Goal: Task Accomplishment & Management: Manage account settings

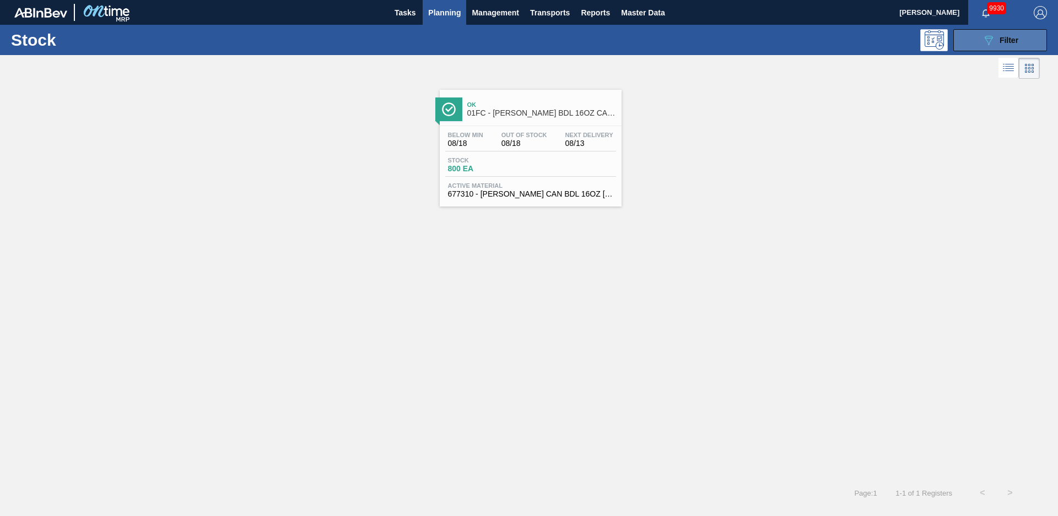
click at [998, 41] on div "089F7B8B-B2A5-4AFE-B5C0-19BA573D28AC Filter" at bounding box center [1000, 40] width 36 height 13
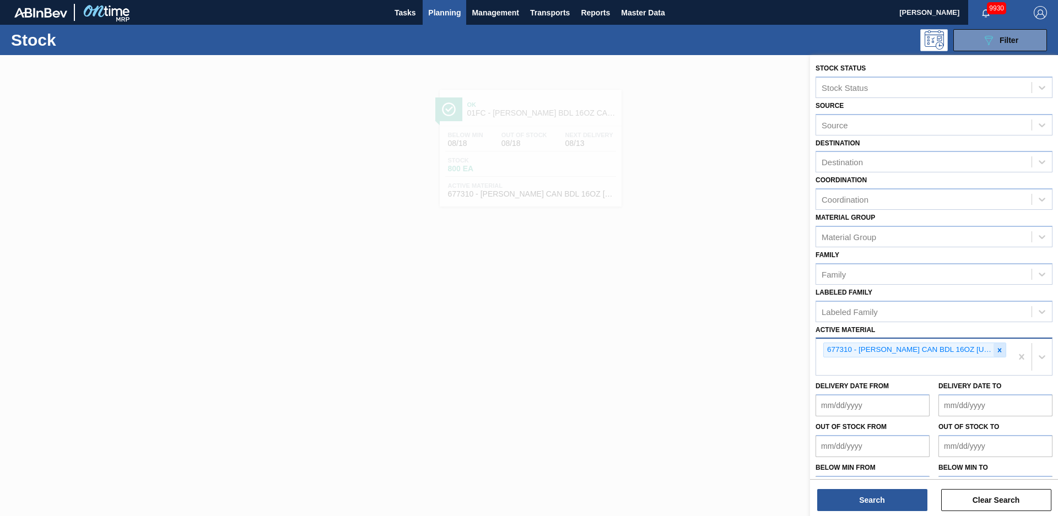
click at [1000, 348] on icon at bounding box center [999, 350] width 8 height 8
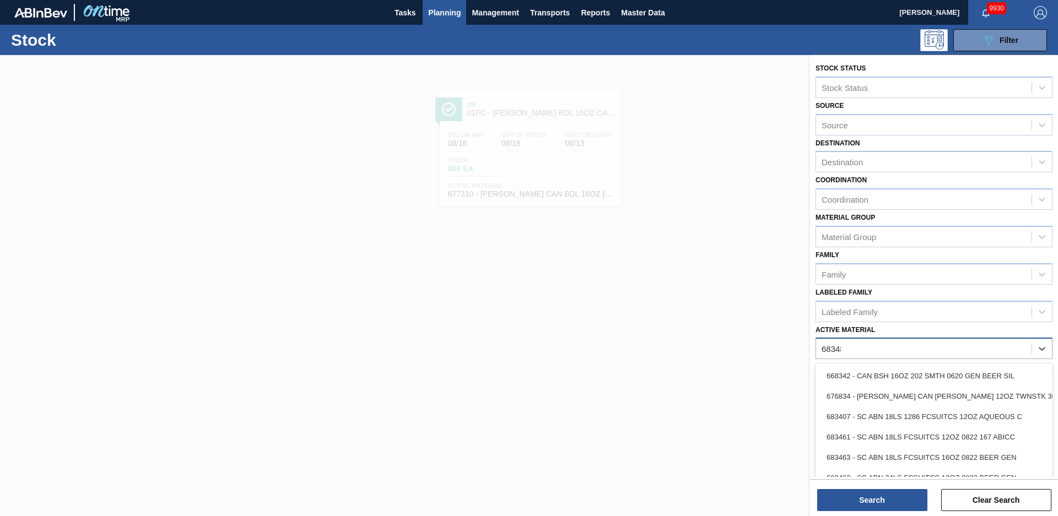
type Material "683481"
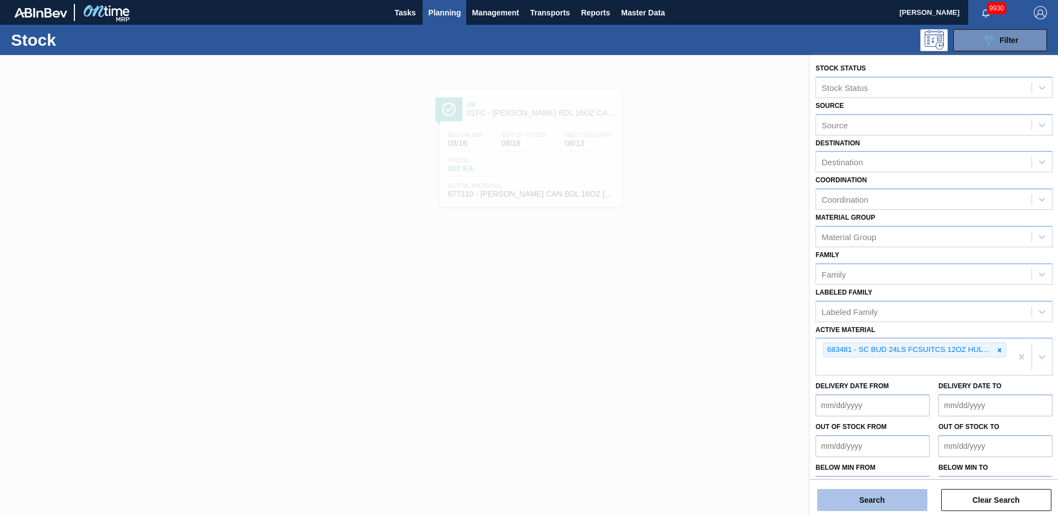
click at [908, 507] on button "Search" at bounding box center [872, 500] width 110 height 22
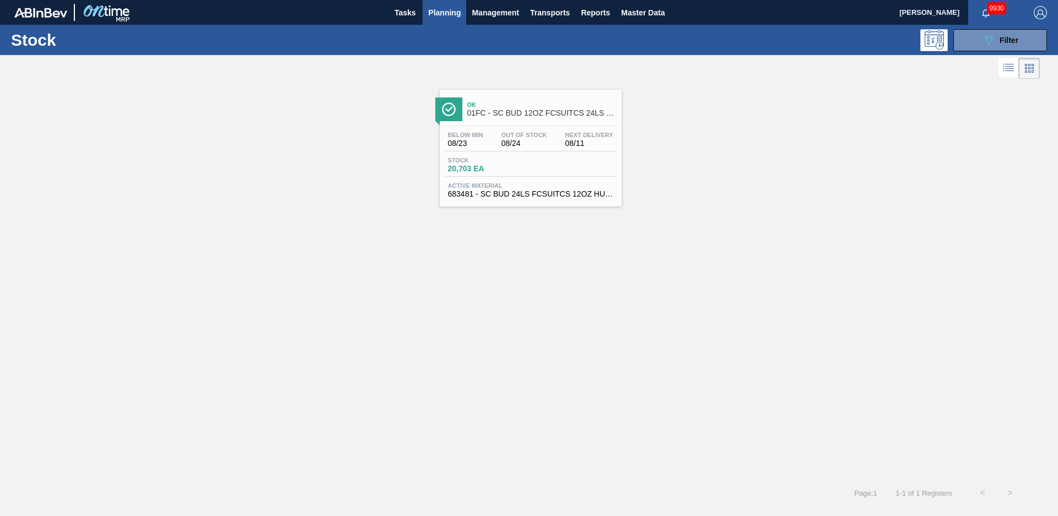
click at [564, 104] on span "Ok" at bounding box center [541, 104] width 149 height 7
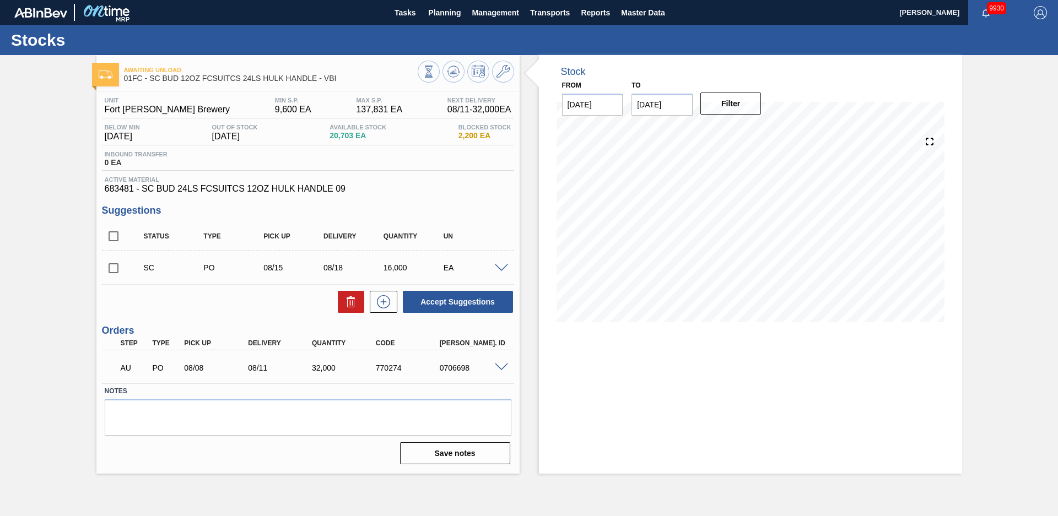
click at [532, 131] on div "Stock From [DATE] to [DATE] Filter" at bounding box center [740, 264] width 442 height 419
click at [118, 266] on input "checkbox" at bounding box center [113, 268] width 23 height 23
click at [503, 266] on span at bounding box center [501, 268] width 13 height 8
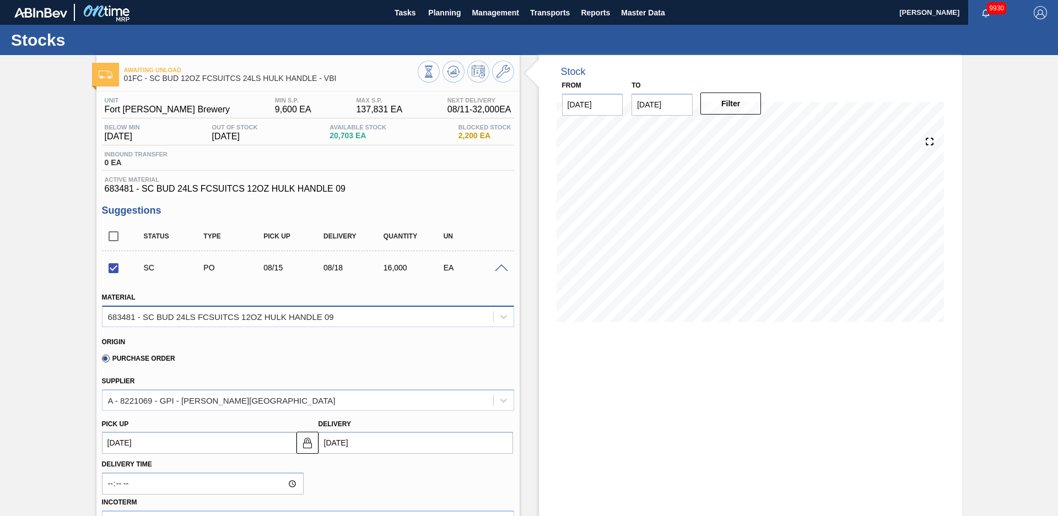
scroll to position [232, 0]
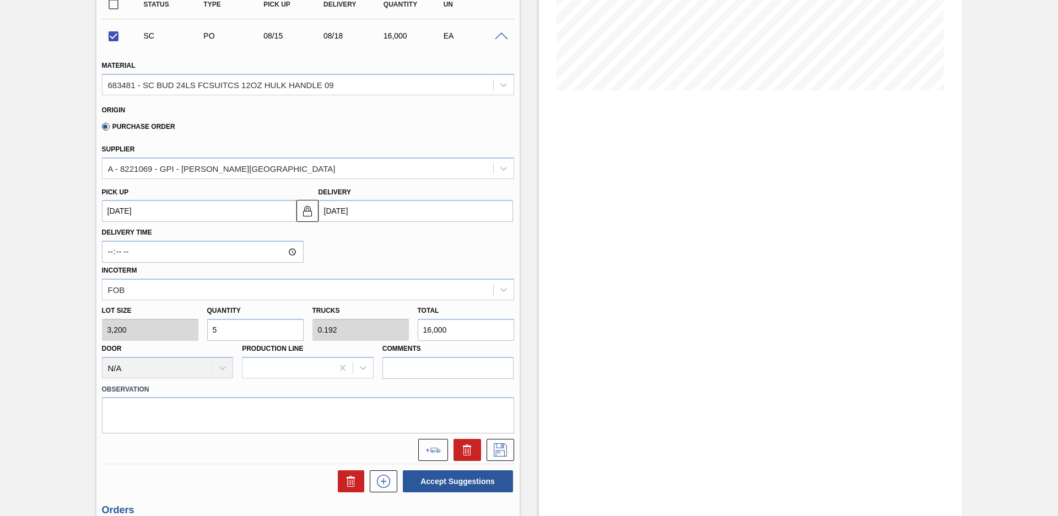
click at [389, 206] on input "[DATE]" at bounding box center [415, 211] width 194 height 22
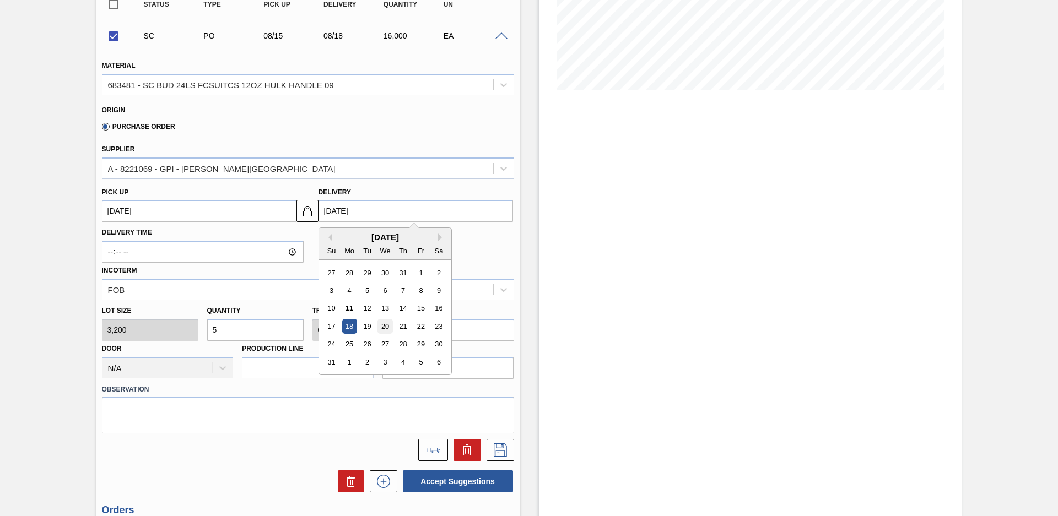
click at [382, 328] on div "20" at bounding box center [384, 326] width 15 height 15
checkbox input "false"
type up "[DATE]"
type input "[DATE]"
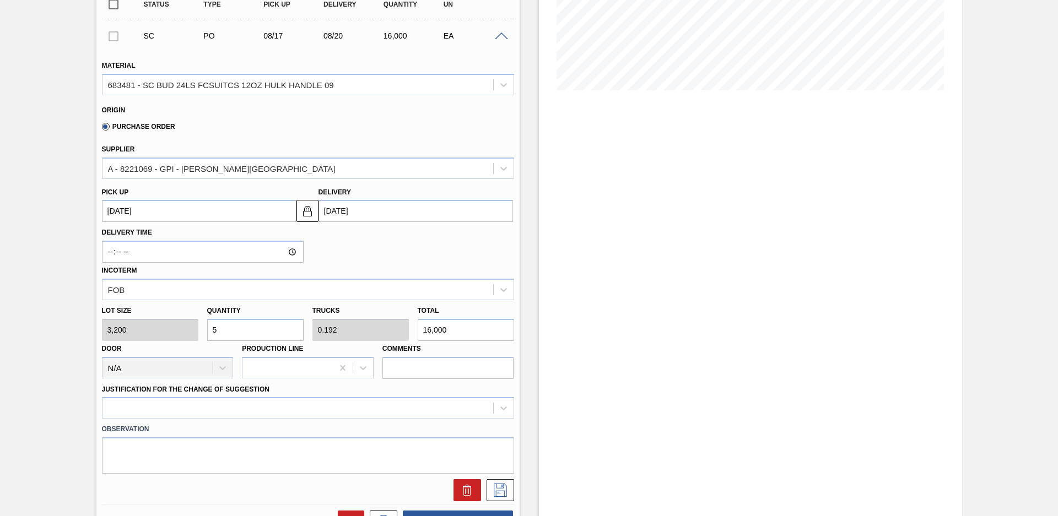
click at [374, 251] on div "Delivery Time Incoterm FOB" at bounding box center [308, 261] width 421 height 78
click at [430, 405] on div at bounding box center [308, 407] width 412 height 21
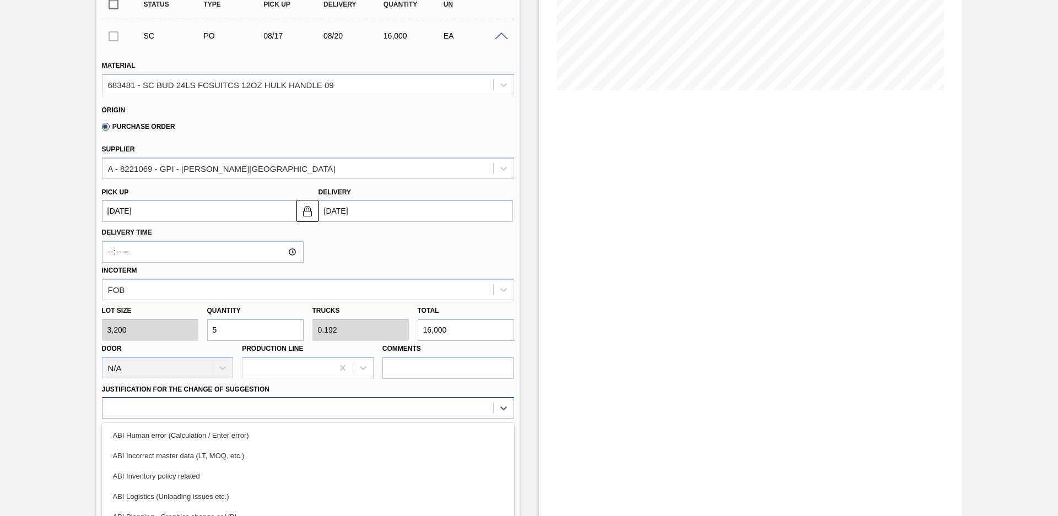
scroll to position [308, 0]
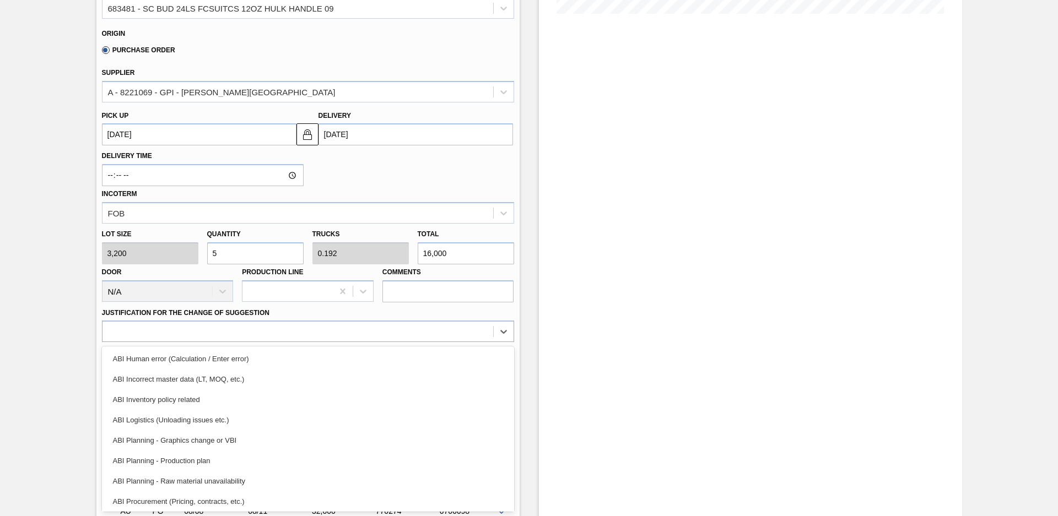
drag, startPoint x: 278, startPoint y: 463, endPoint x: 302, endPoint y: 458, distance: 24.7
click at [278, 463] on div "ABI Planning - Production plan" at bounding box center [308, 461] width 412 height 20
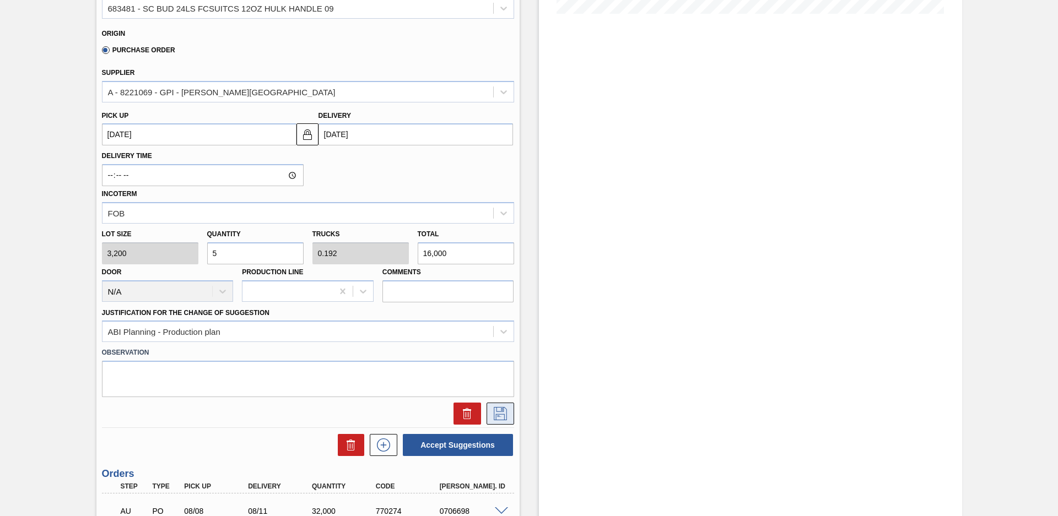
click at [490, 420] on button at bounding box center [500, 414] width 28 height 22
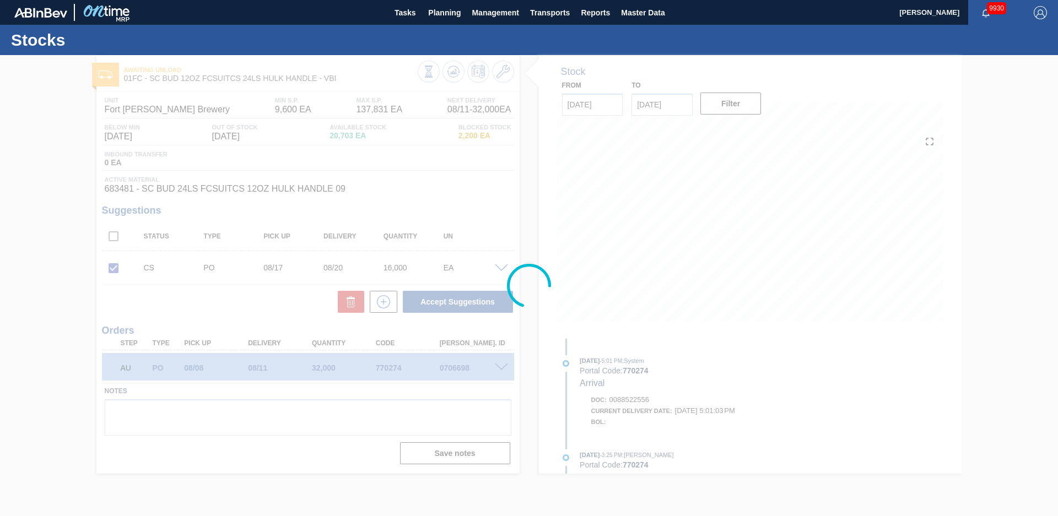
scroll to position [0, 0]
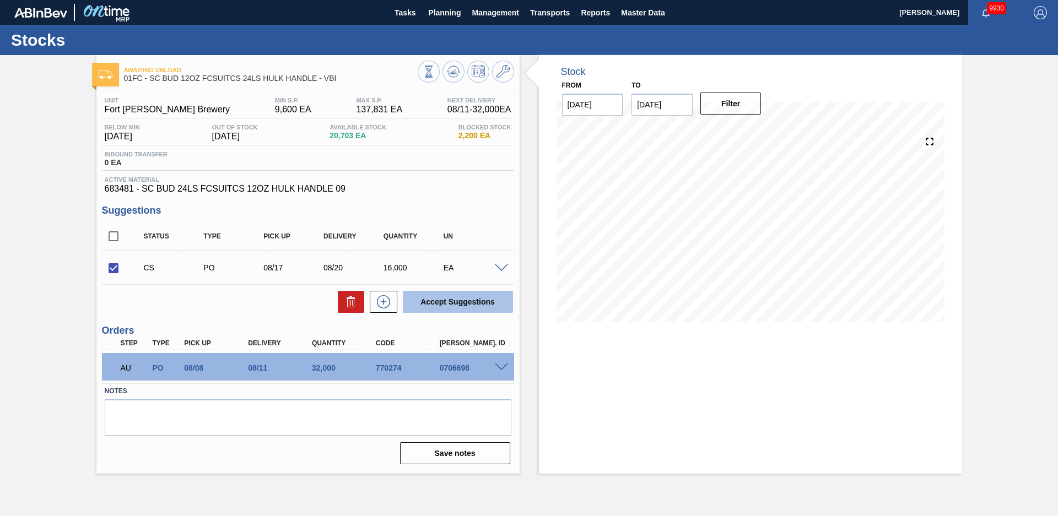
click at [478, 309] on button "Accept Suggestions" at bounding box center [458, 302] width 110 height 22
checkbox input "false"
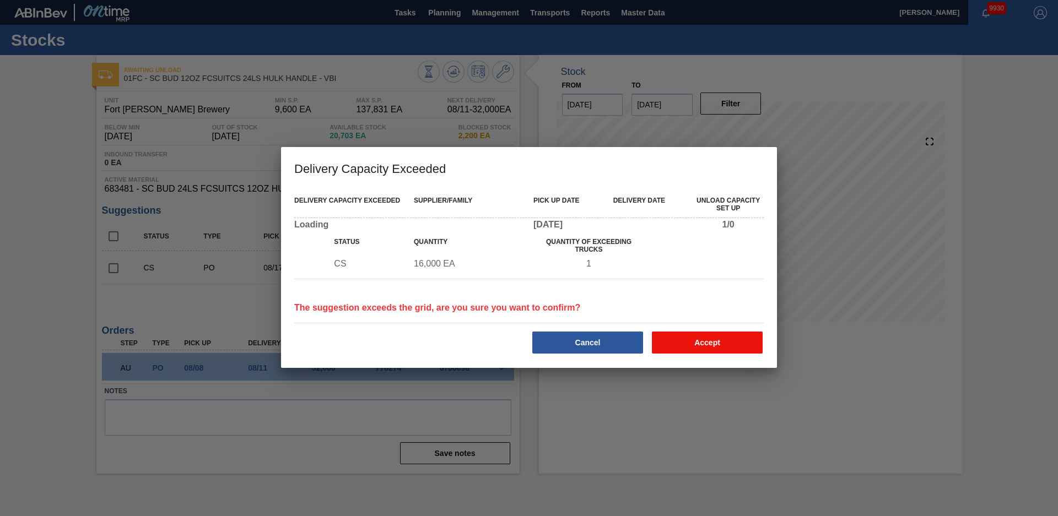
click at [694, 345] on button "Accept" at bounding box center [707, 343] width 111 height 22
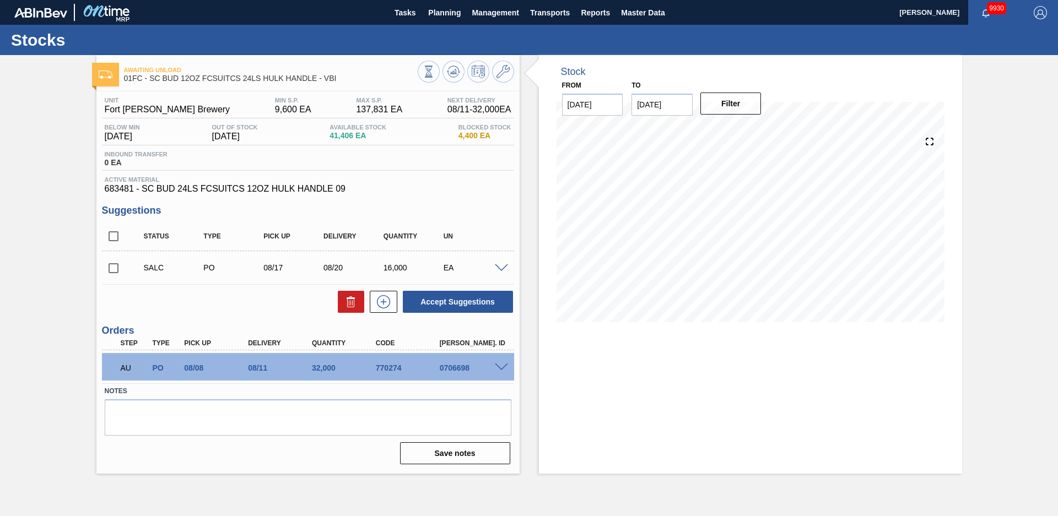
click at [523, 167] on div "Stock From [DATE] to [DATE] Filter" at bounding box center [740, 264] width 442 height 419
click at [435, 67] on icon at bounding box center [429, 72] width 12 height 12
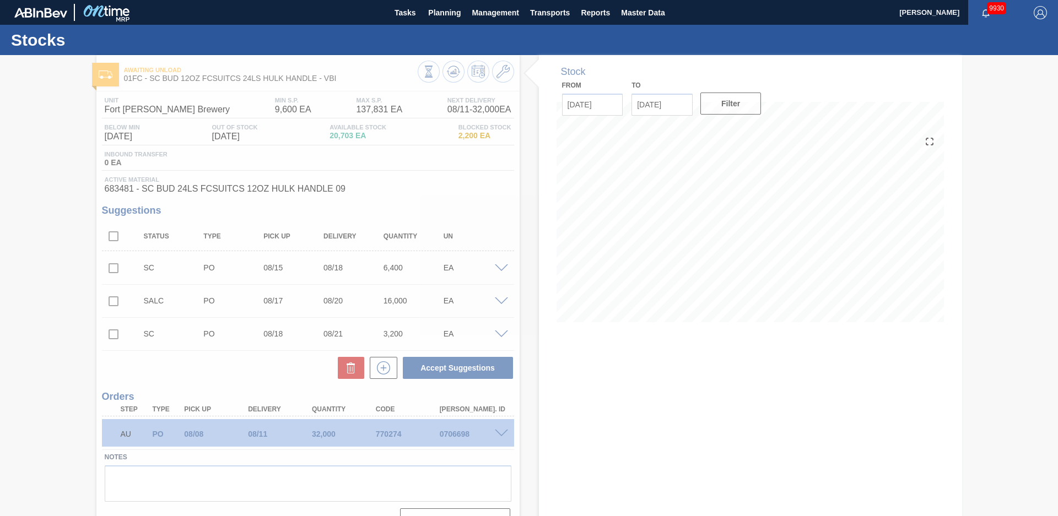
click at [529, 214] on div at bounding box center [529, 285] width 1058 height 461
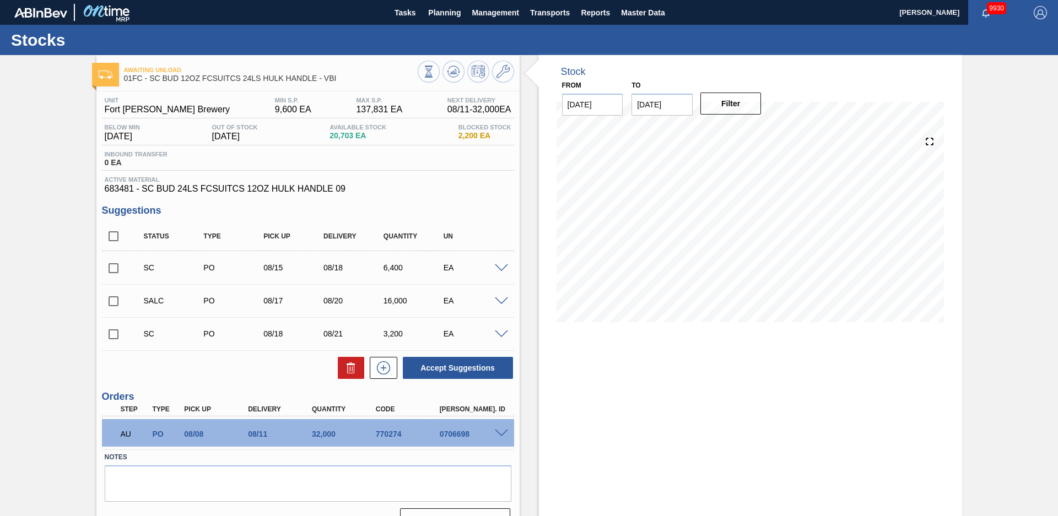
click at [70, 161] on div "Awaiting Unload 01FC - SC BUD 12OZ FCSUITCS 24LS HULK HANDLE - VBI Unit Fort [P…" at bounding box center [529, 297] width 1058 height 485
click at [118, 240] on input "checkbox" at bounding box center [113, 236] width 23 height 23
checkbox input "true"
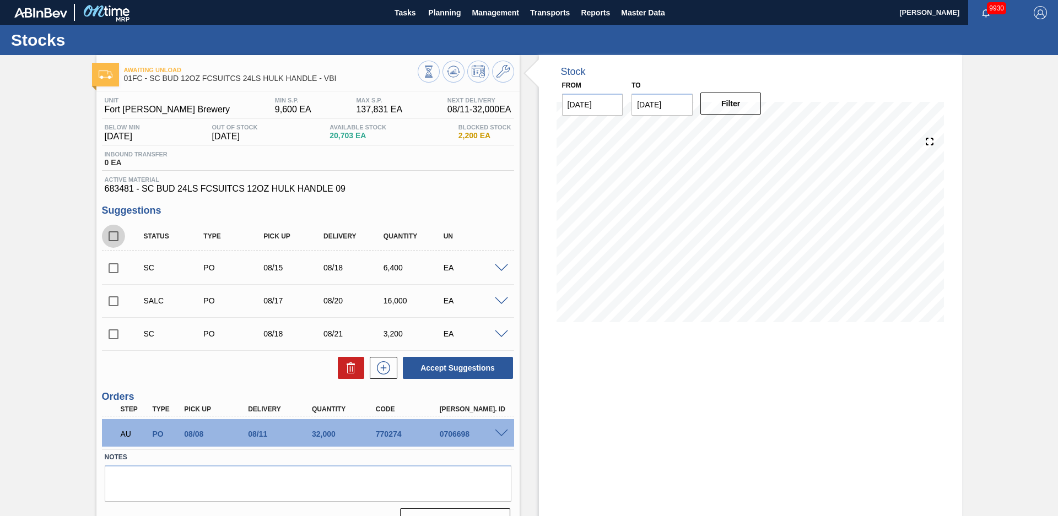
checkbox input "true"
click at [116, 266] on input "checkbox" at bounding box center [113, 268] width 23 height 23
checkbox input "false"
click at [110, 296] on input "checkbox" at bounding box center [113, 301] width 23 height 23
checkbox input "false"
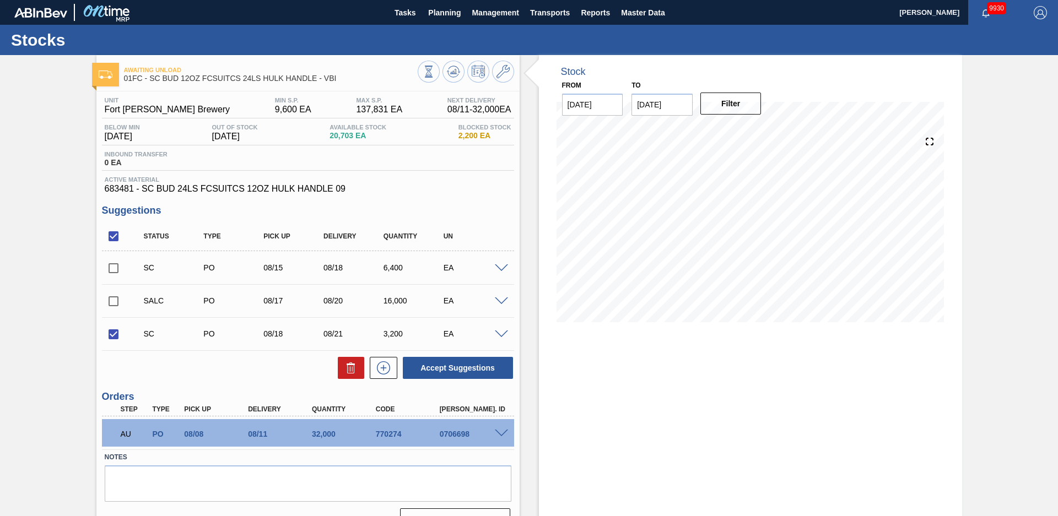
click at [116, 262] on input "checkbox" at bounding box center [113, 268] width 23 height 23
click at [358, 370] on button at bounding box center [351, 368] width 26 height 22
checkbox input "false"
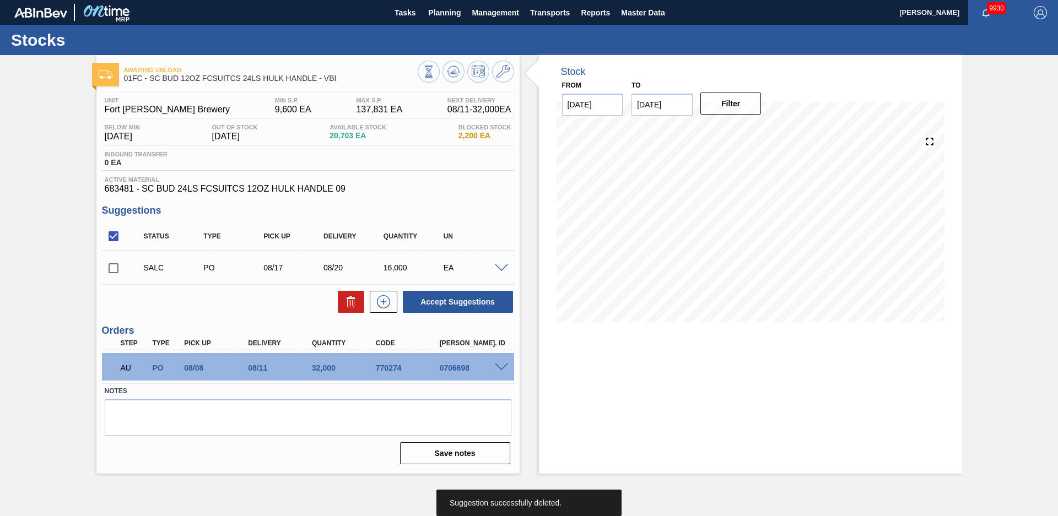
click at [500, 267] on span at bounding box center [501, 268] width 13 height 8
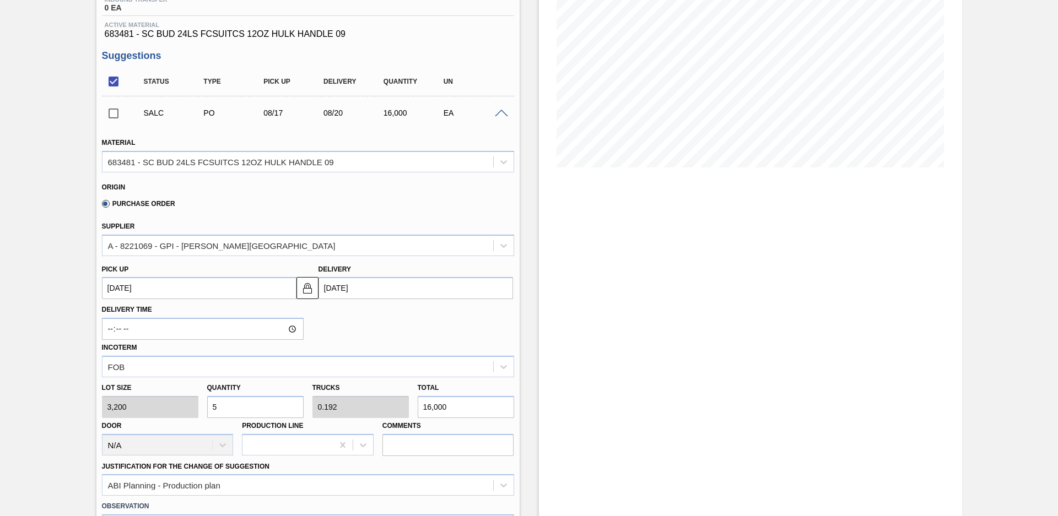
drag, startPoint x: 212, startPoint y: 410, endPoint x: 180, endPoint y: 413, distance: 32.6
click at [180, 413] on div "Lot size 3,200 Quantity 5 Trucks 0.192 Total 16,000 Door N/A Production Line Co…" at bounding box center [308, 416] width 421 height 79
type input "8"
type input "0.308"
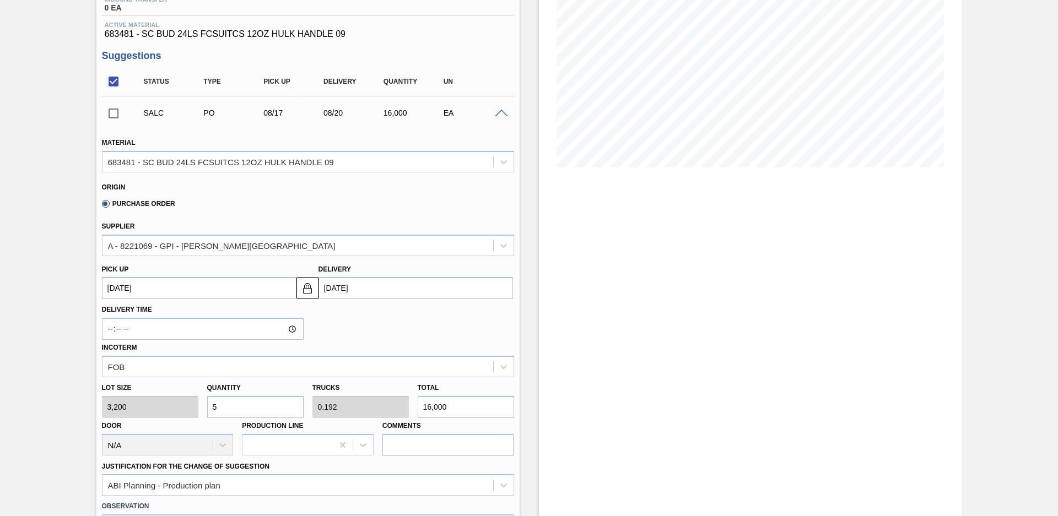
type input "25,600"
type input "8"
click at [376, 331] on div "Delivery Time Incoterm FOB" at bounding box center [308, 338] width 421 height 78
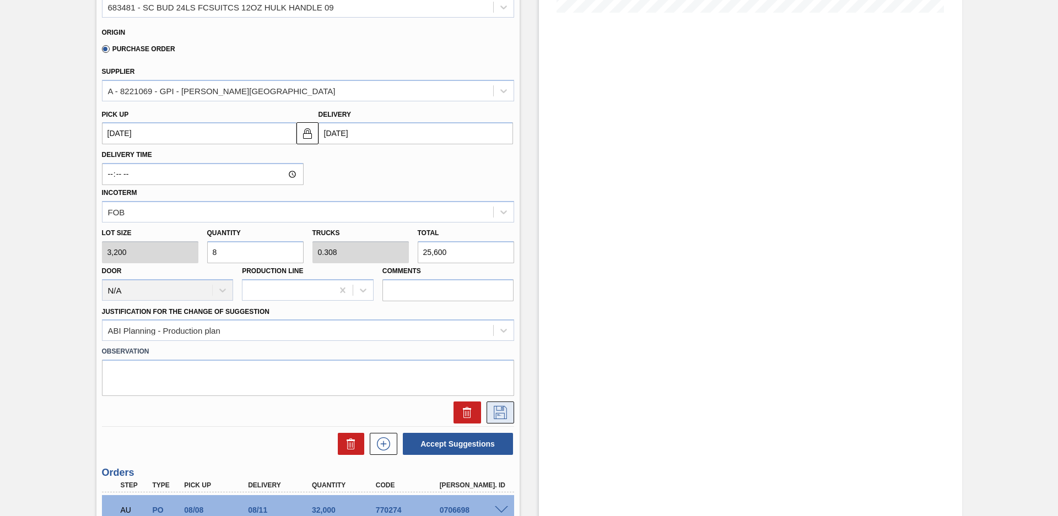
click at [505, 413] on icon at bounding box center [500, 412] width 13 height 13
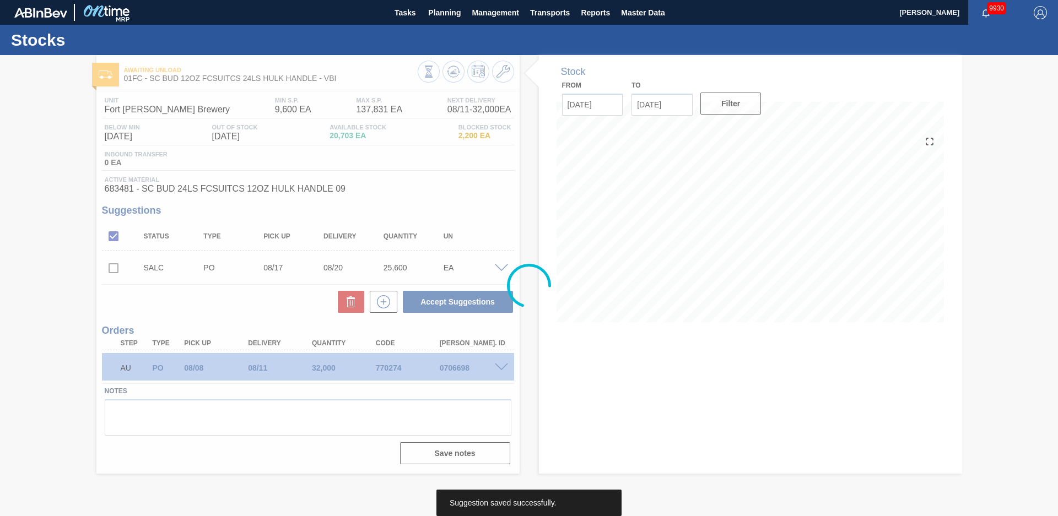
scroll to position [0, 0]
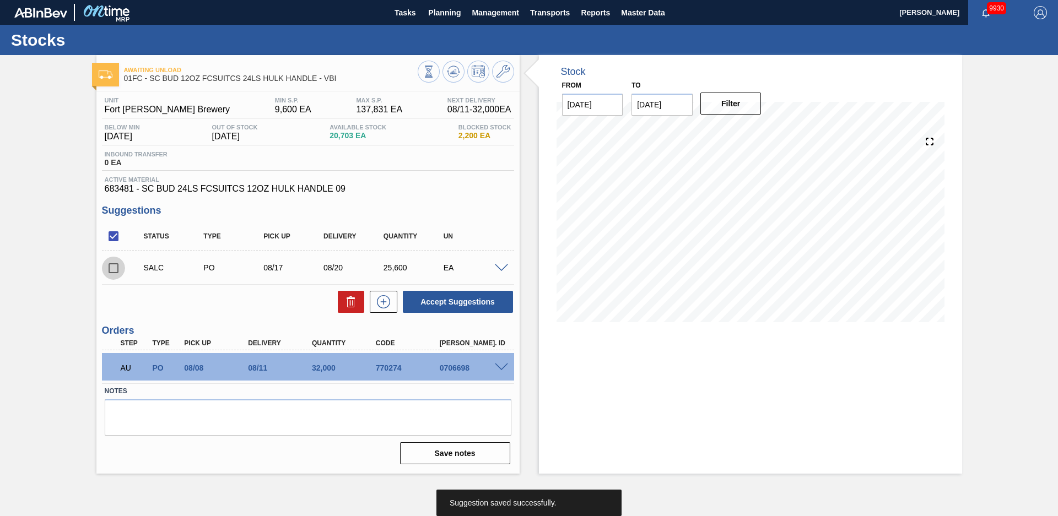
click at [113, 272] on input "checkbox" at bounding box center [113, 268] width 23 height 23
checkbox input "true"
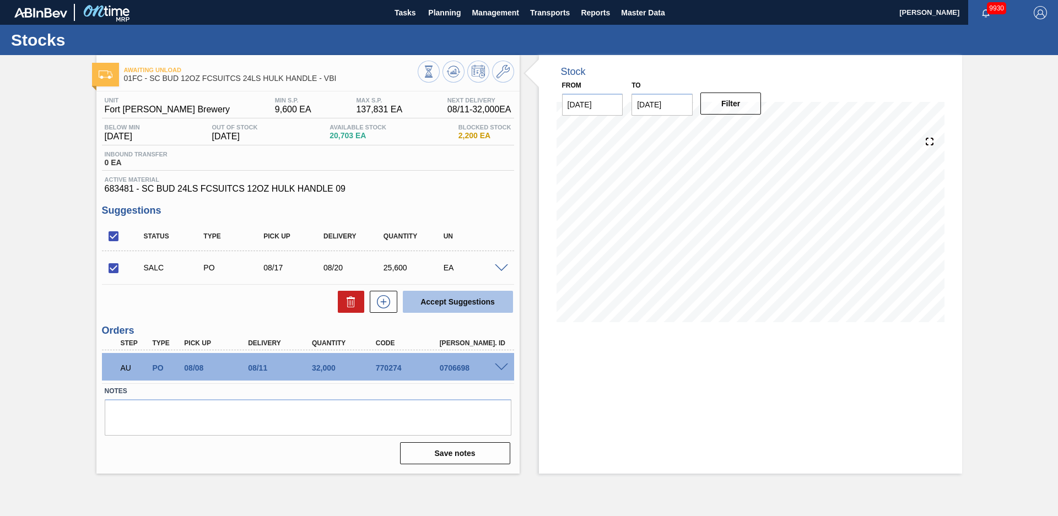
click at [418, 295] on button "Accept Suggestions" at bounding box center [458, 302] width 110 height 22
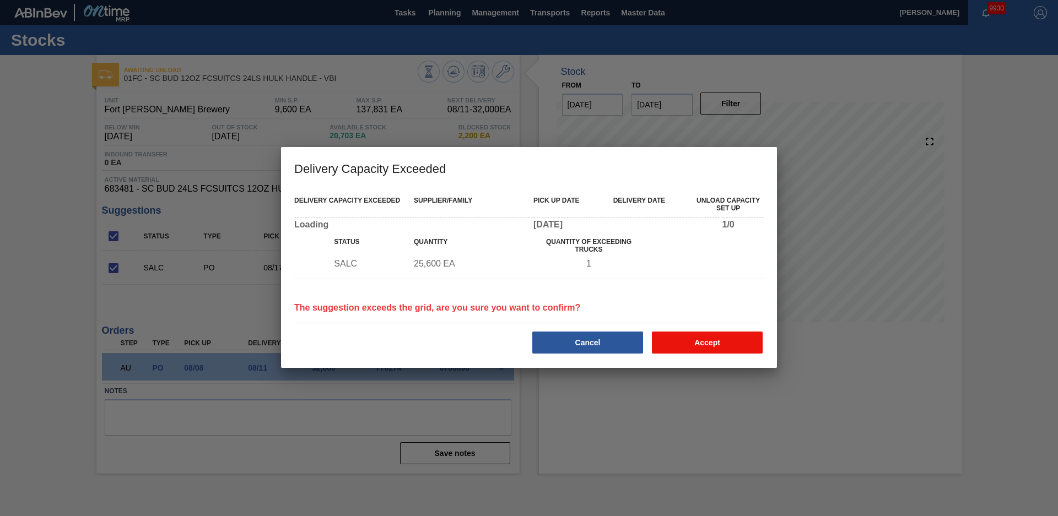
click at [704, 340] on button "Accept" at bounding box center [707, 343] width 111 height 22
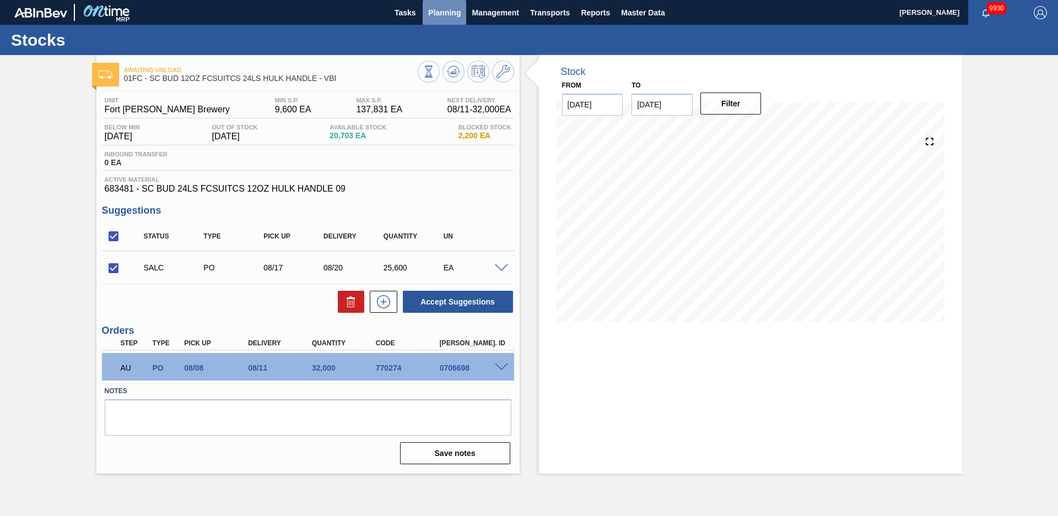
click at [444, 12] on span "Planning" at bounding box center [444, 12] width 33 height 13
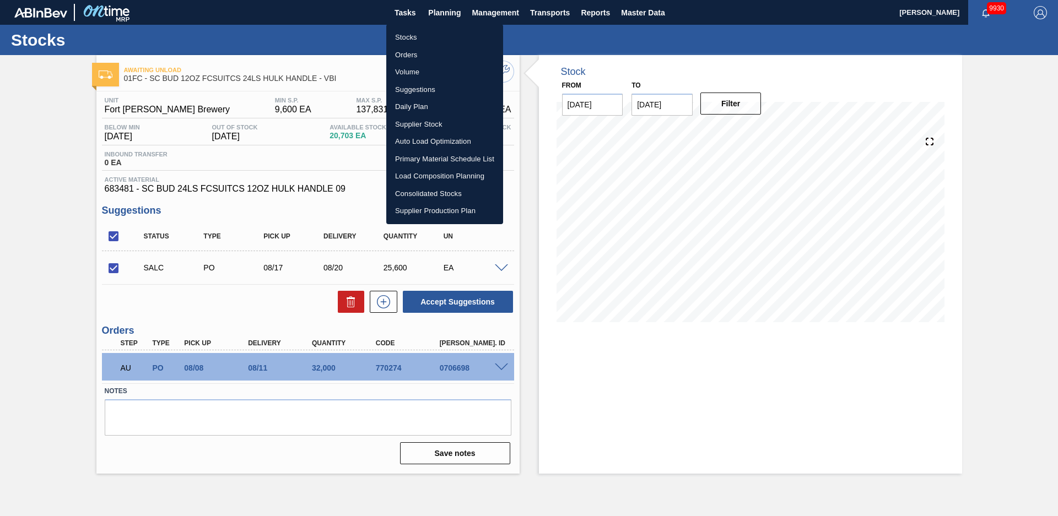
click at [407, 36] on li "Stocks" at bounding box center [444, 38] width 117 height 18
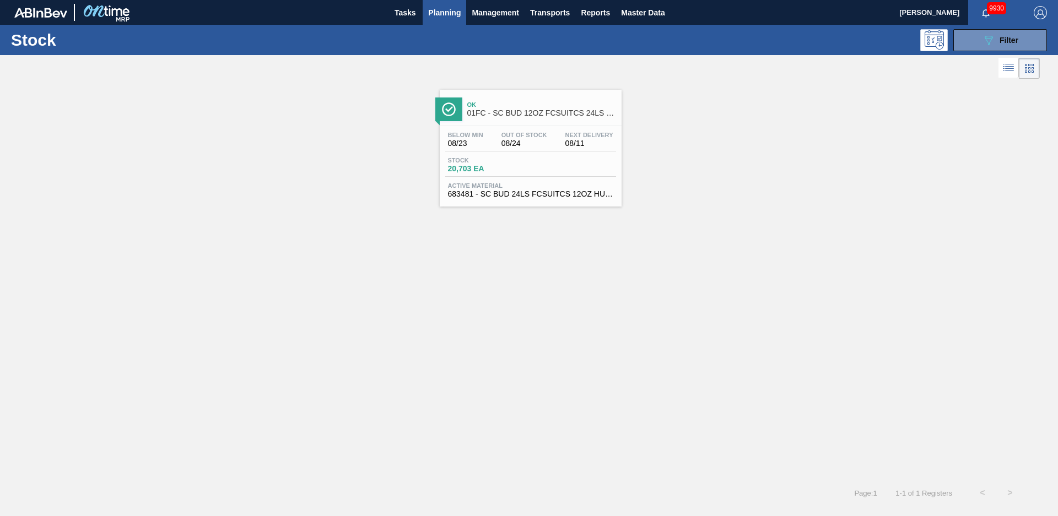
drag, startPoint x: 377, startPoint y: 289, endPoint x: 388, endPoint y: 272, distance: 20.3
click at [377, 289] on div "Ok 01FC - SC BUD 12OZ FCSUITCS 24LS HULK HANDLE - VBI Below Min 08/23 Out Of St…" at bounding box center [529, 281] width 1058 height 398
drag, startPoint x: 230, startPoint y: 224, endPoint x: 274, endPoint y: 164, distance: 74.6
click at [230, 224] on div "Ok 01FC - SC BUD 12OZ FCSUITCS 24LS HULK HANDLE - VBI Below Min 08/23 Out Of St…" at bounding box center [529, 281] width 1058 height 398
click at [964, 45] on button "089F7B8B-B2A5-4AFE-B5C0-19BA573D28AC Filter" at bounding box center [1000, 40] width 94 height 22
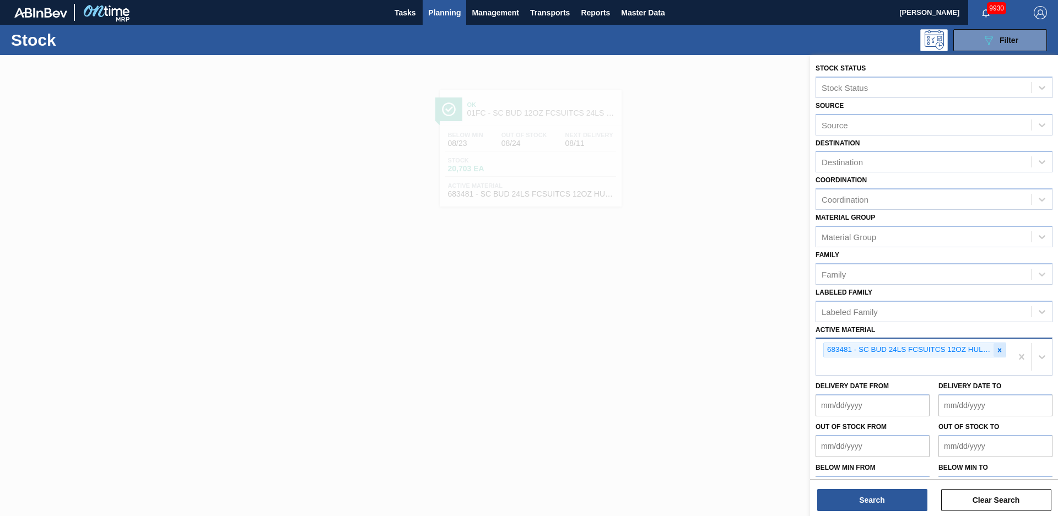
click at [998, 351] on icon at bounding box center [1000, 350] width 4 height 4
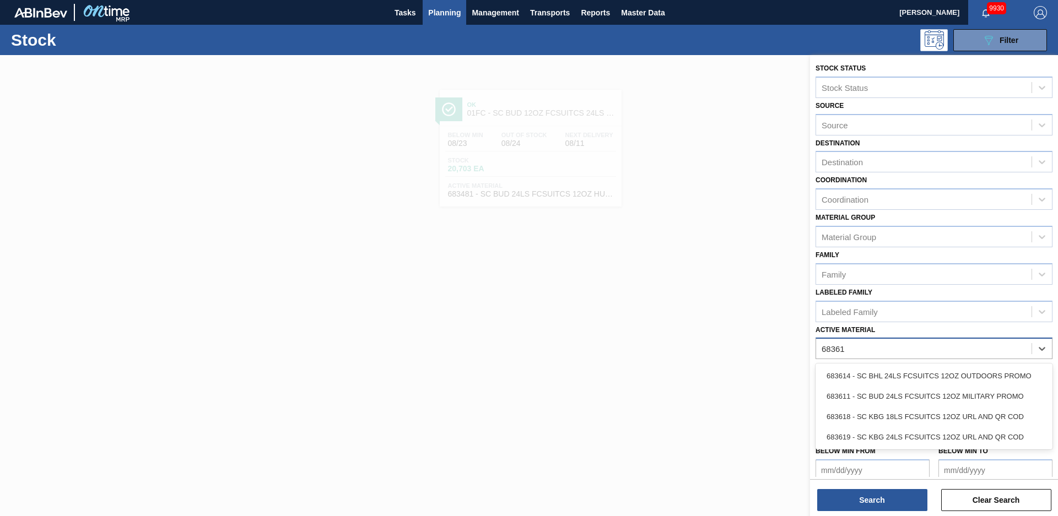
type Material "683619"
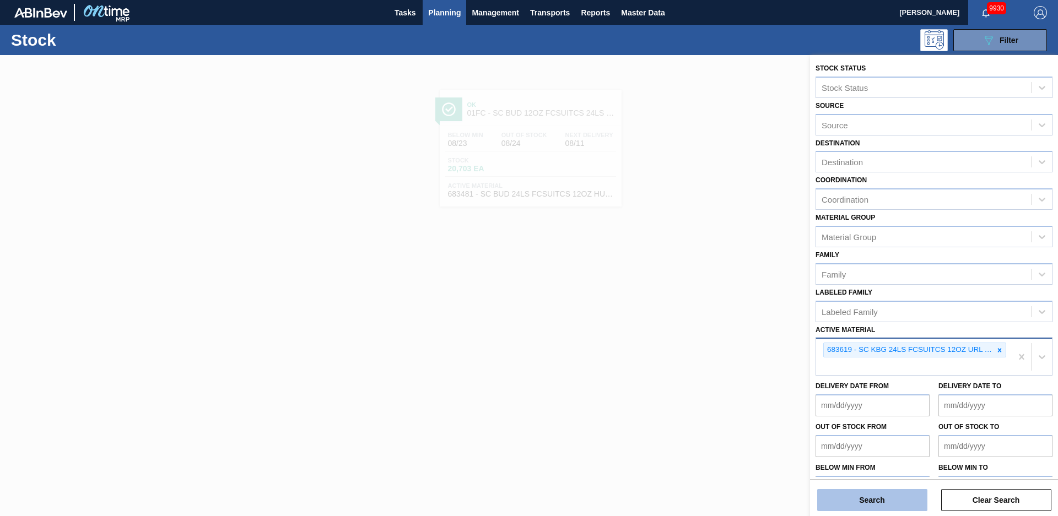
click at [848, 501] on button "Search" at bounding box center [872, 500] width 110 height 22
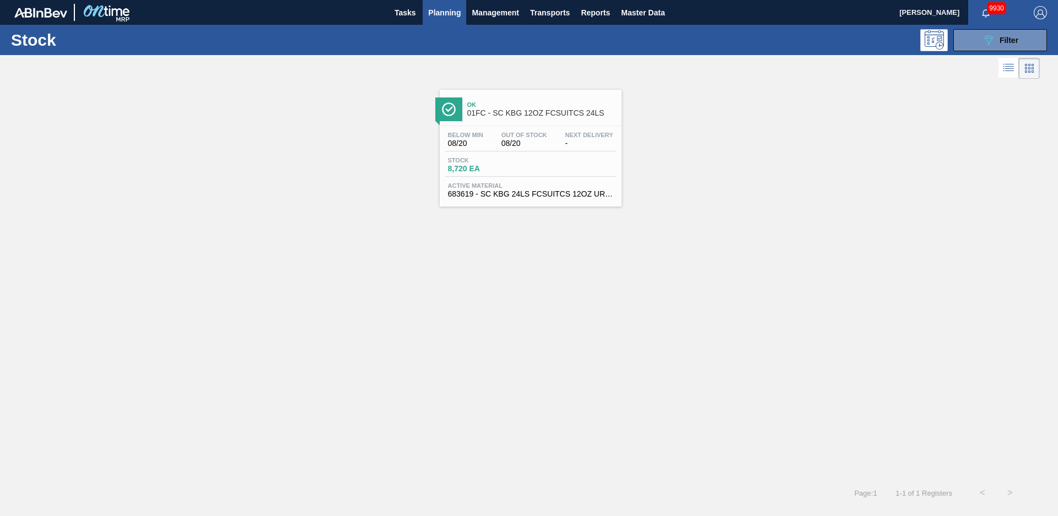
click at [538, 131] on div "Below Min 08/20 Out Of Stock 08/20 Next Delivery - Stock 8,720 EA Active Materi…" at bounding box center [531, 163] width 182 height 75
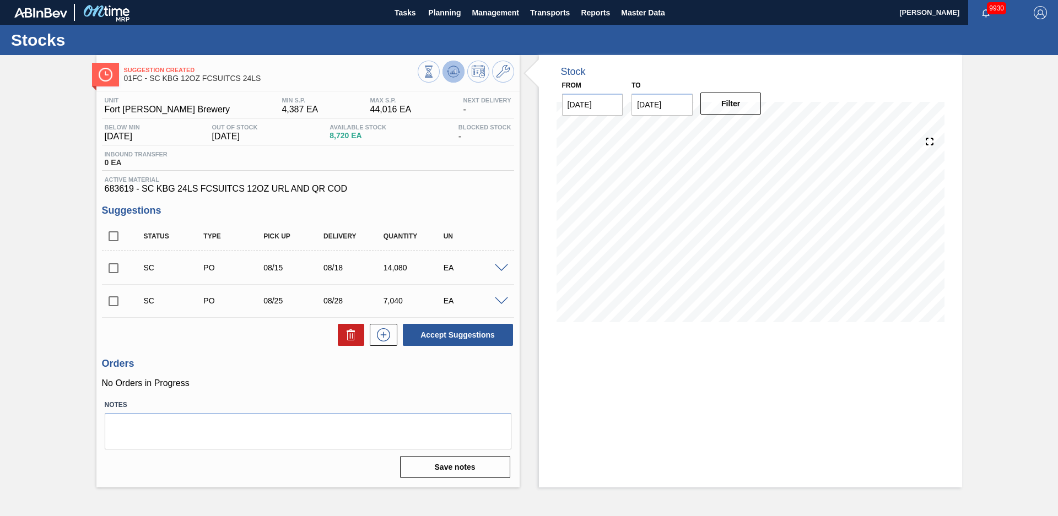
click at [459, 73] on icon at bounding box center [458, 73] width 2 height 2
click at [113, 235] on input "checkbox" at bounding box center [113, 236] width 23 height 23
checkbox input "true"
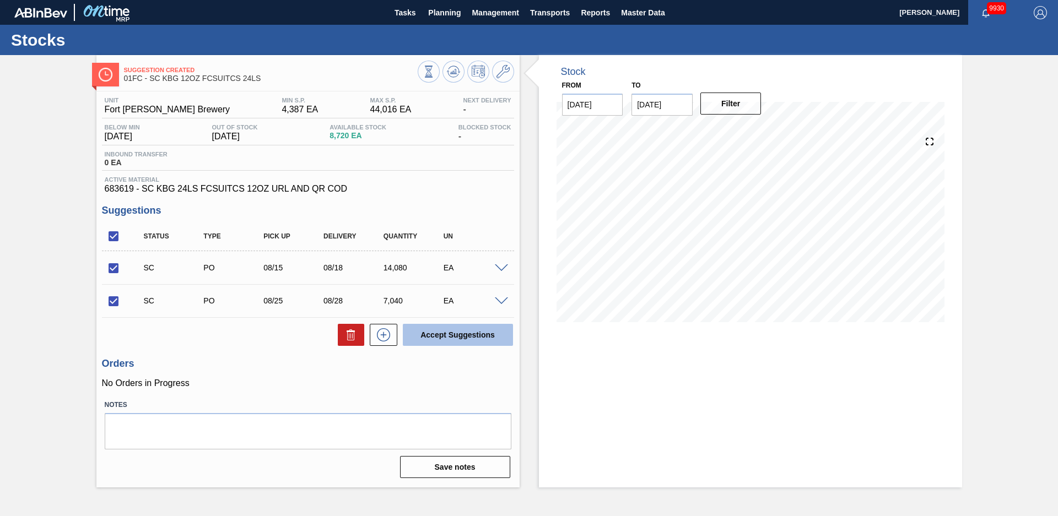
click at [488, 342] on button "Accept Suggestions" at bounding box center [458, 335] width 110 height 22
checkbox input "false"
click at [451, 13] on span "Planning" at bounding box center [444, 12] width 33 height 13
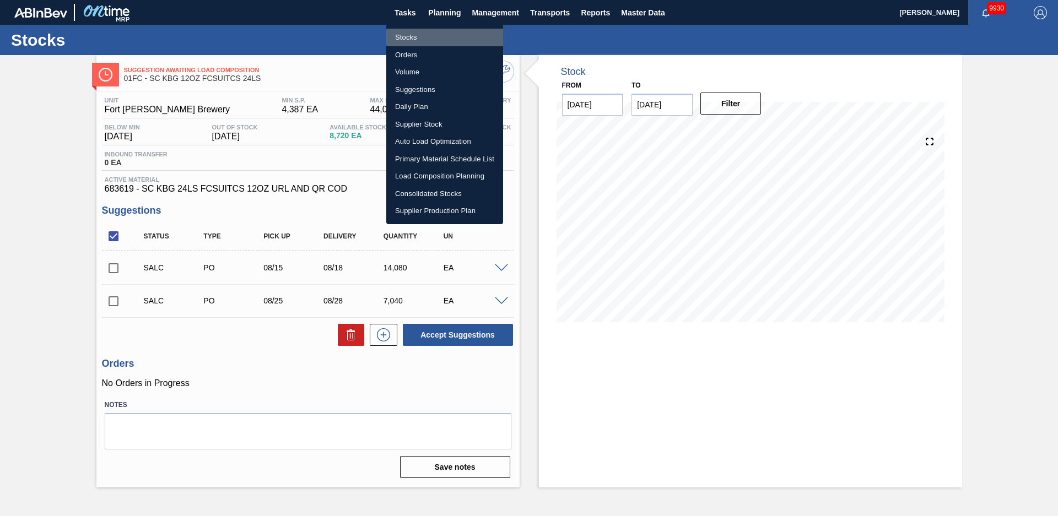
click at [432, 32] on li "Stocks" at bounding box center [444, 38] width 117 height 18
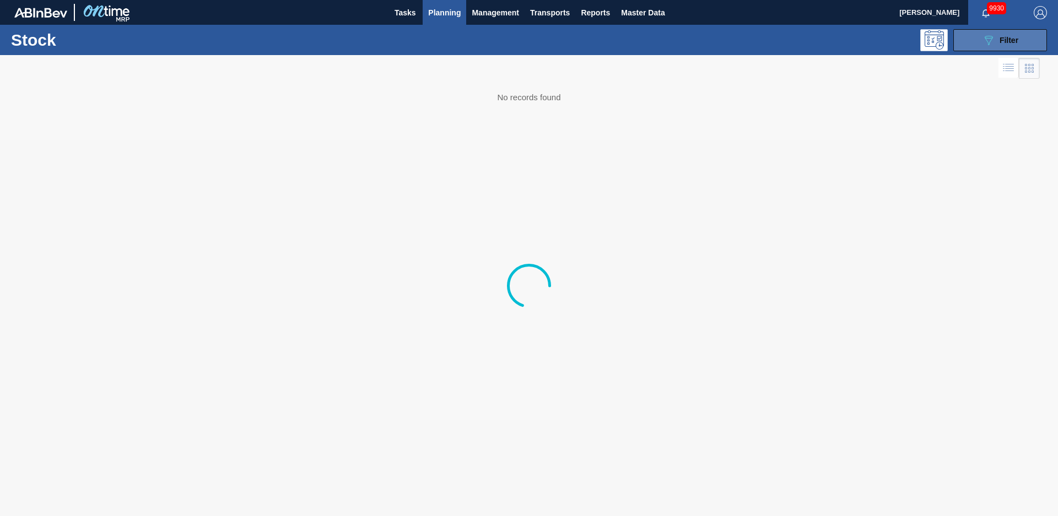
click at [1016, 34] on div "089F7B8B-B2A5-4AFE-B5C0-19BA573D28AC Filter" at bounding box center [1000, 40] width 36 height 13
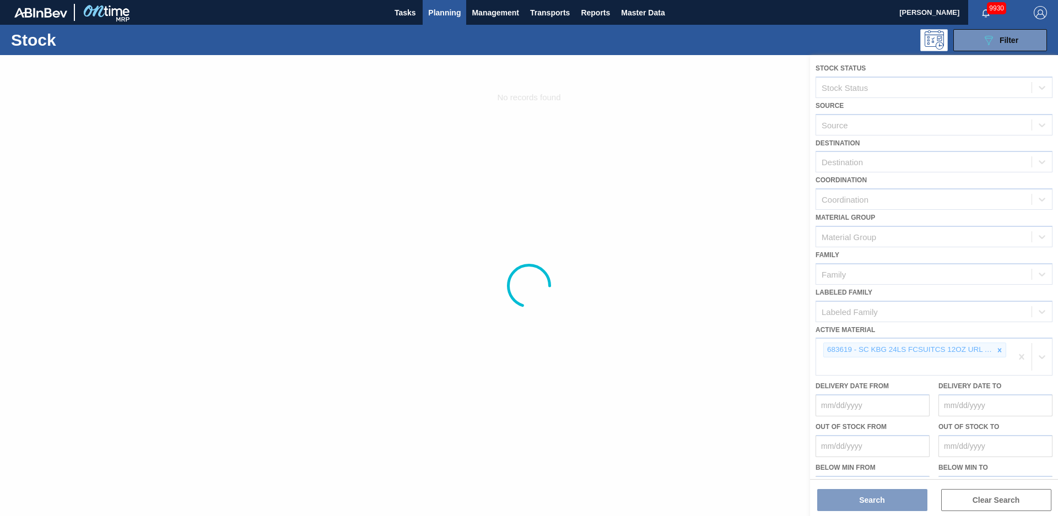
click at [998, 350] on div at bounding box center [529, 285] width 1058 height 461
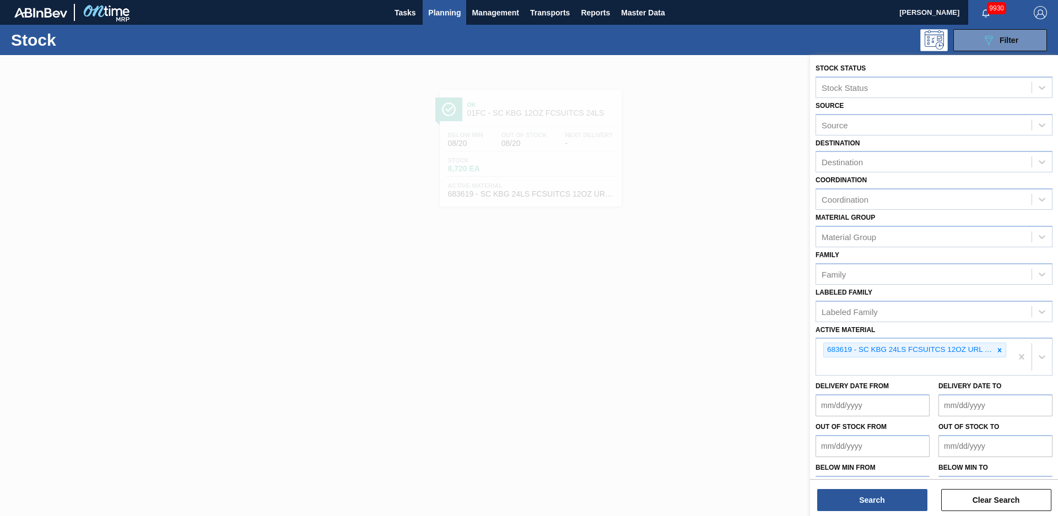
click at [998, 350] on icon at bounding box center [1000, 350] width 4 height 4
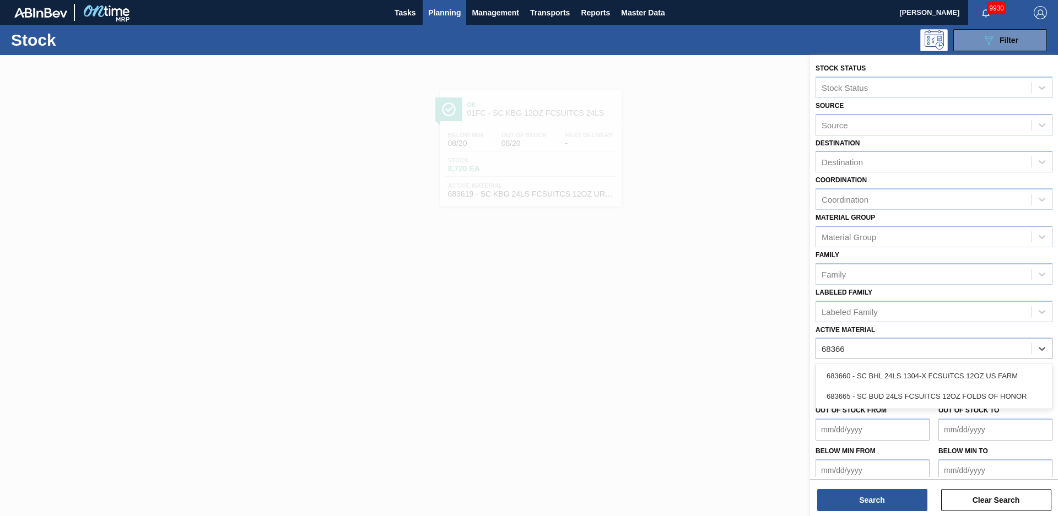
type Material "683660"
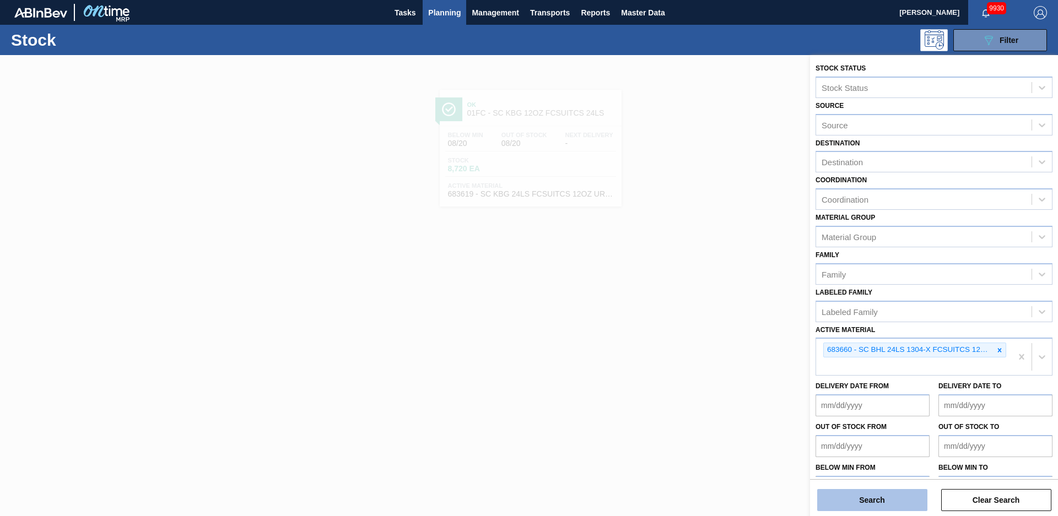
click at [883, 503] on button "Search" at bounding box center [872, 500] width 110 height 22
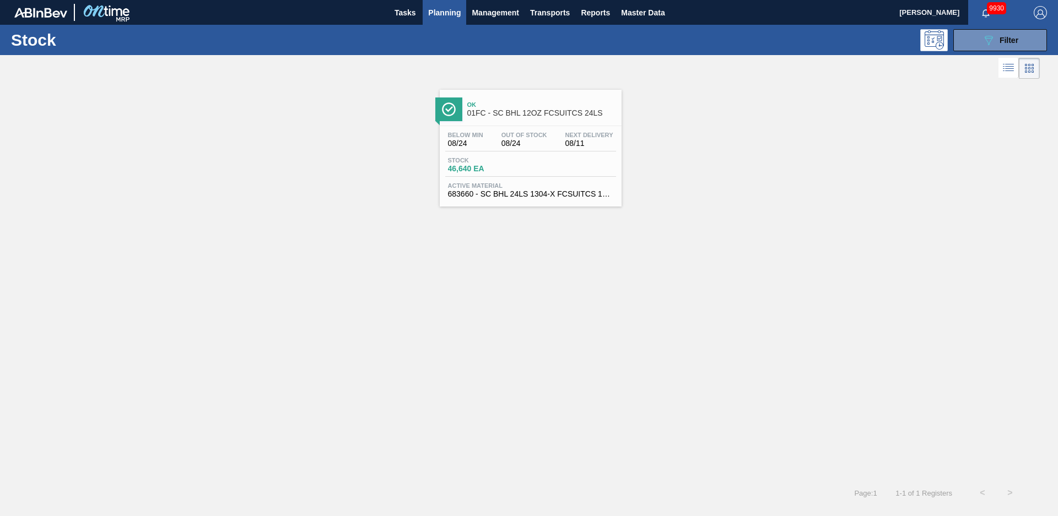
click at [572, 106] on span "Ok" at bounding box center [541, 104] width 149 height 7
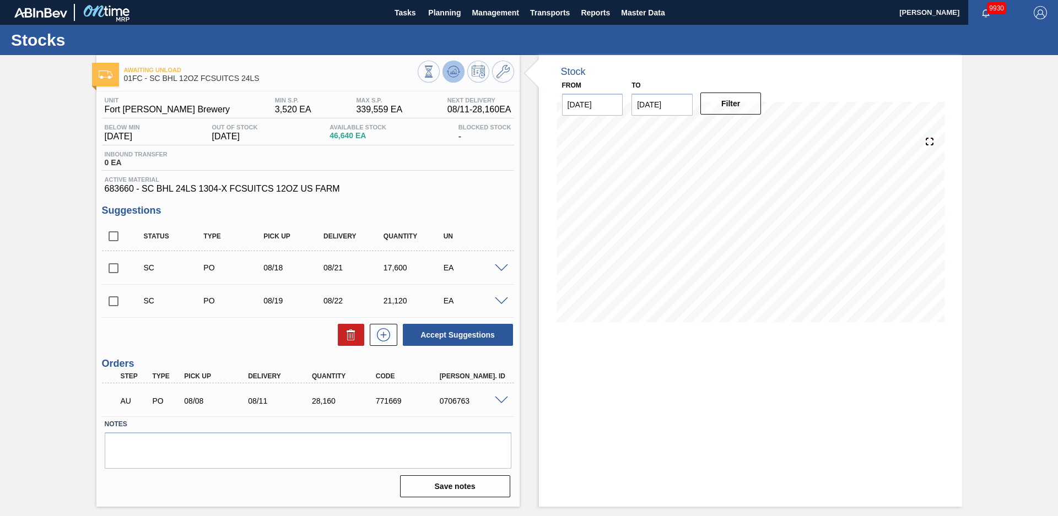
click at [435, 66] on icon at bounding box center [429, 72] width 12 height 12
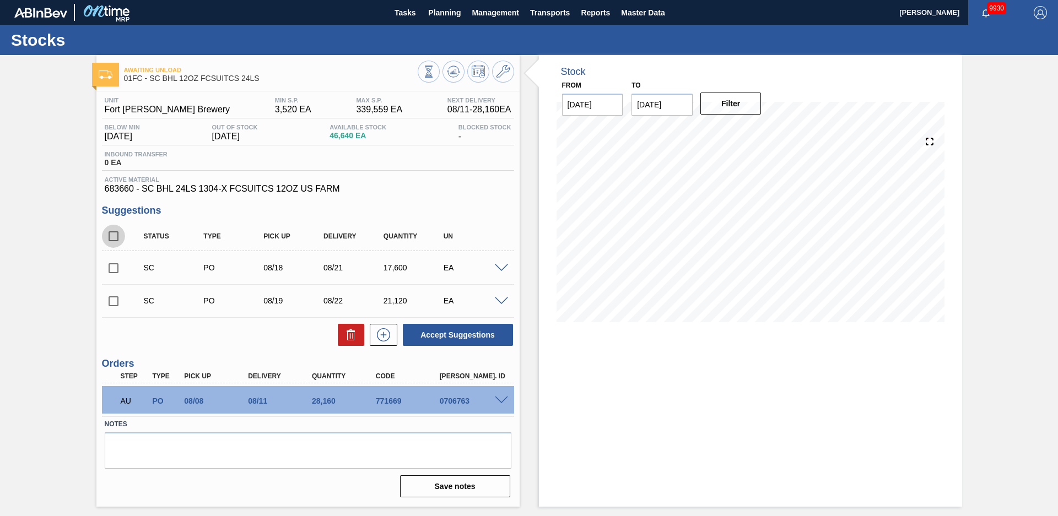
click at [112, 235] on input "checkbox" at bounding box center [113, 236] width 23 height 23
checkbox input "true"
click at [430, 332] on button "Accept Suggestions" at bounding box center [458, 335] width 110 height 22
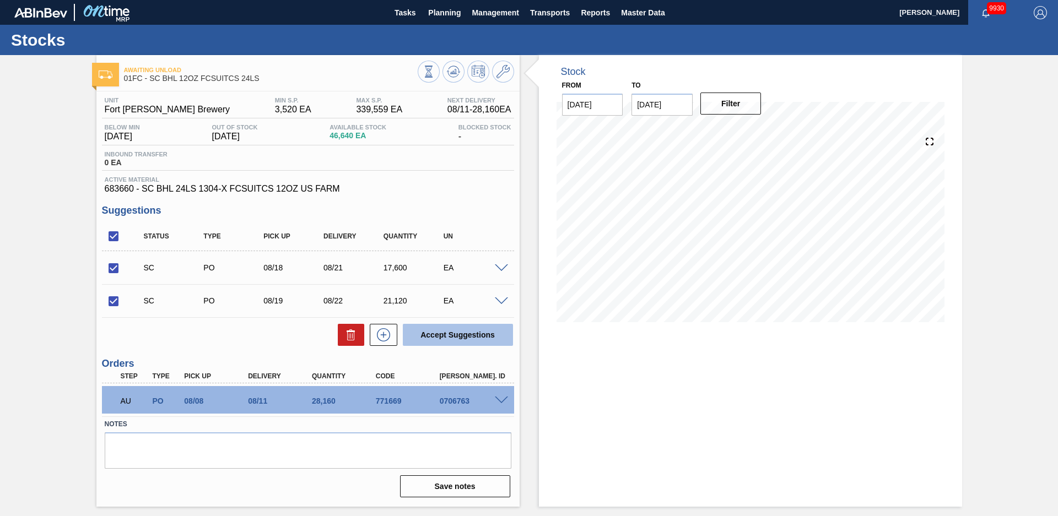
checkbox input "false"
click at [501, 265] on span at bounding box center [501, 268] width 13 height 8
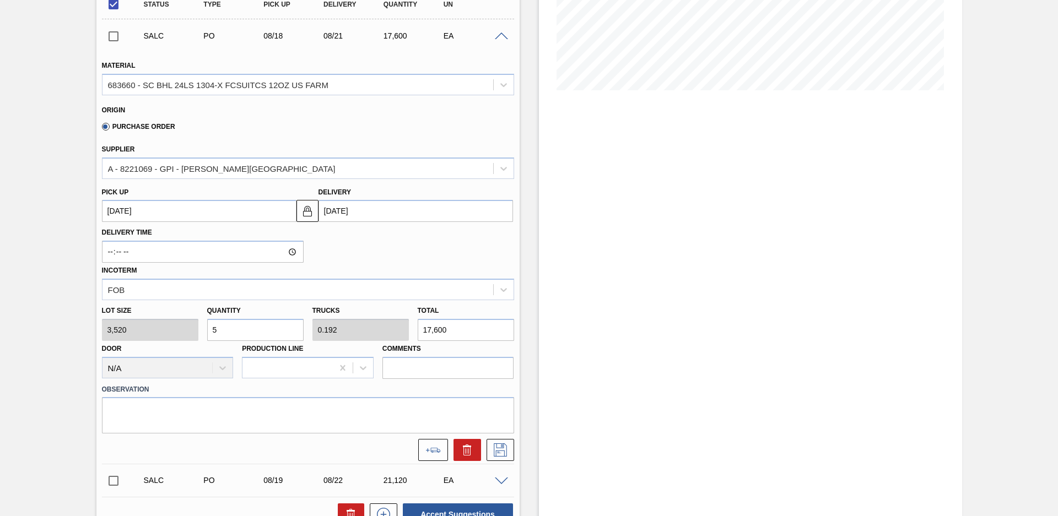
scroll to position [77, 0]
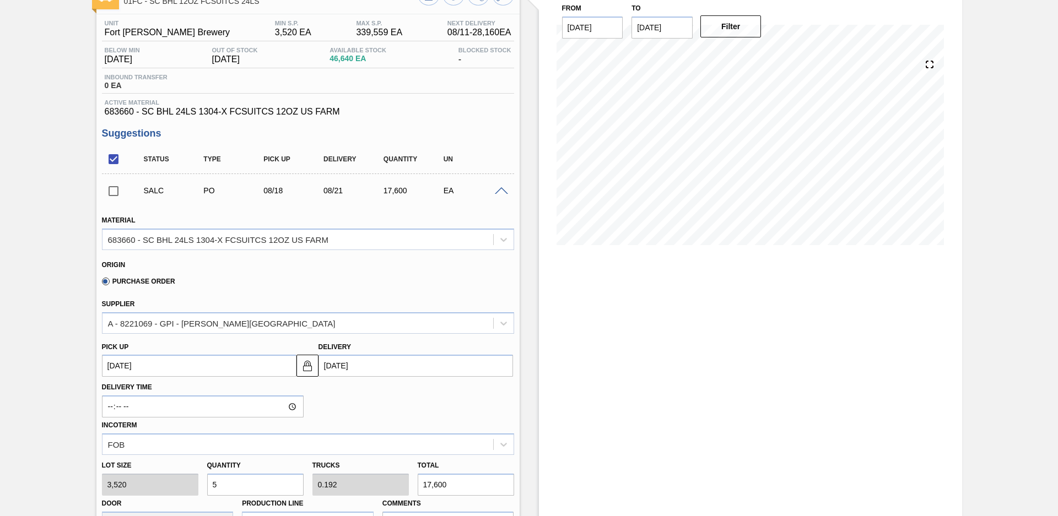
click at [503, 188] on span at bounding box center [501, 191] width 13 height 8
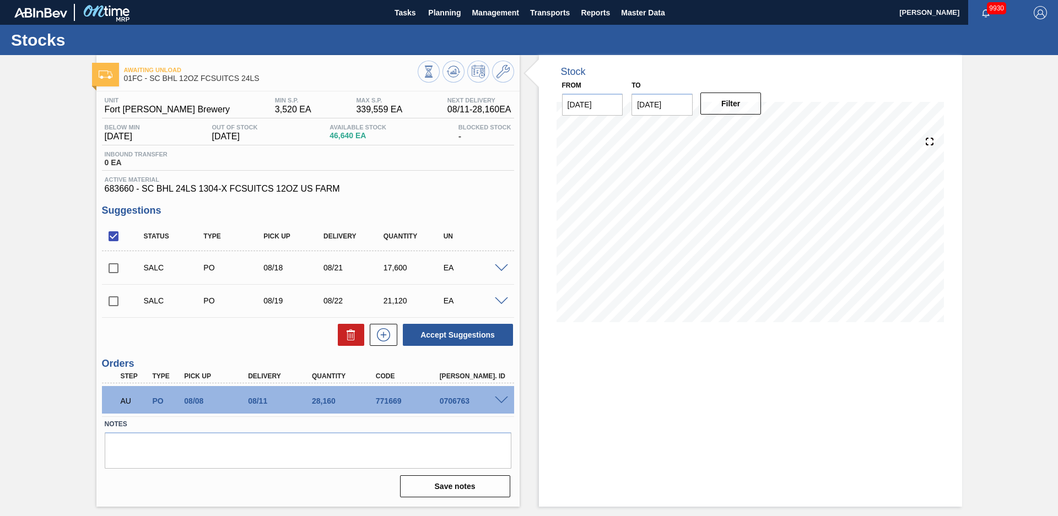
scroll to position [0, 0]
click at [502, 298] on span at bounding box center [501, 301] width 13 height 8
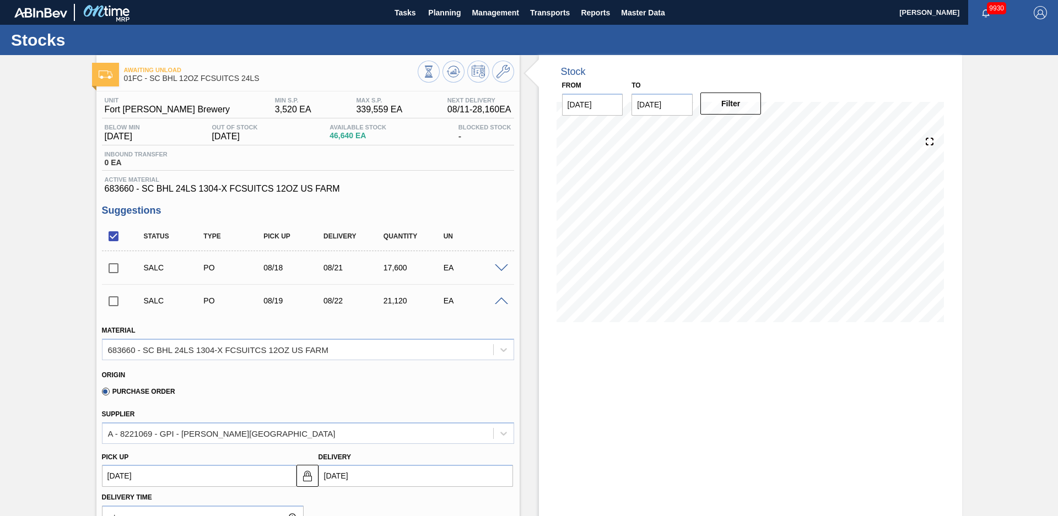
click at [499, 297] on div at bounding box center [503, 300] width 22 height 8
click at [503, 300] on span at bounding box center [501, 301] width 13 height 8
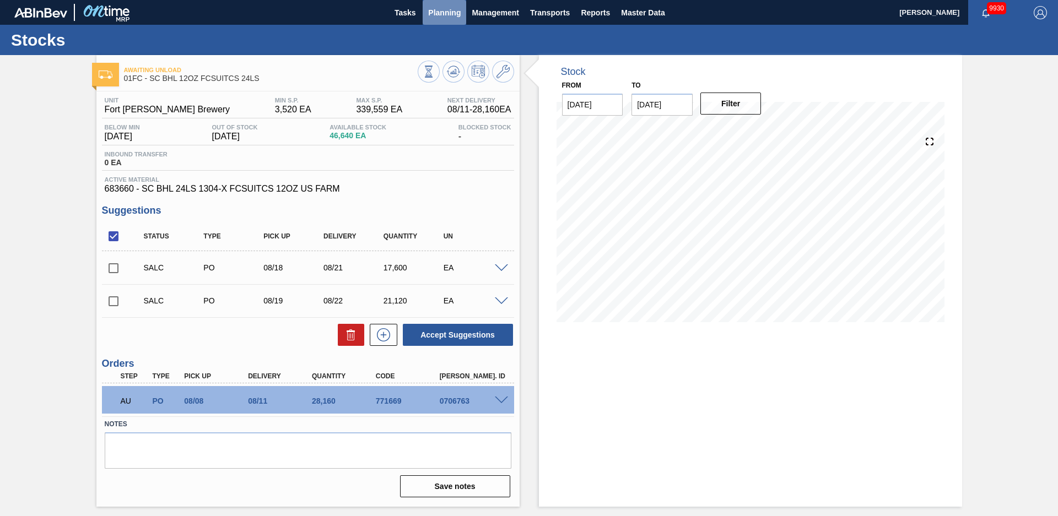
click at [448, 15] on span "Planning" at bounding box center [444, 12] width 33 height 13
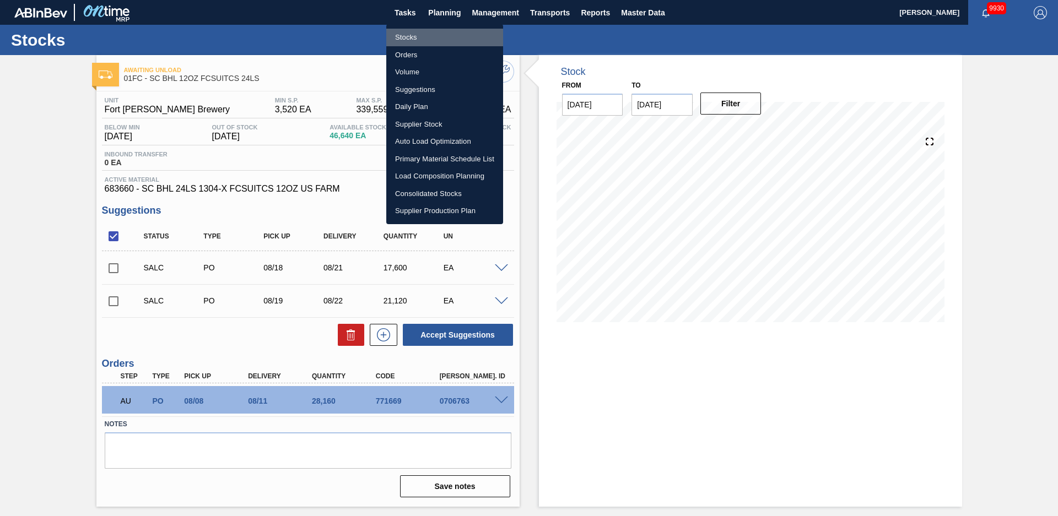
drag, startPoint x: 429, startPoint y: 30, endPoint x: 1012, endPoint y: 41, distance: 582.9
click at [429, 30] on li "Stocks" at bounding box center [444, 38] width 117 height 18
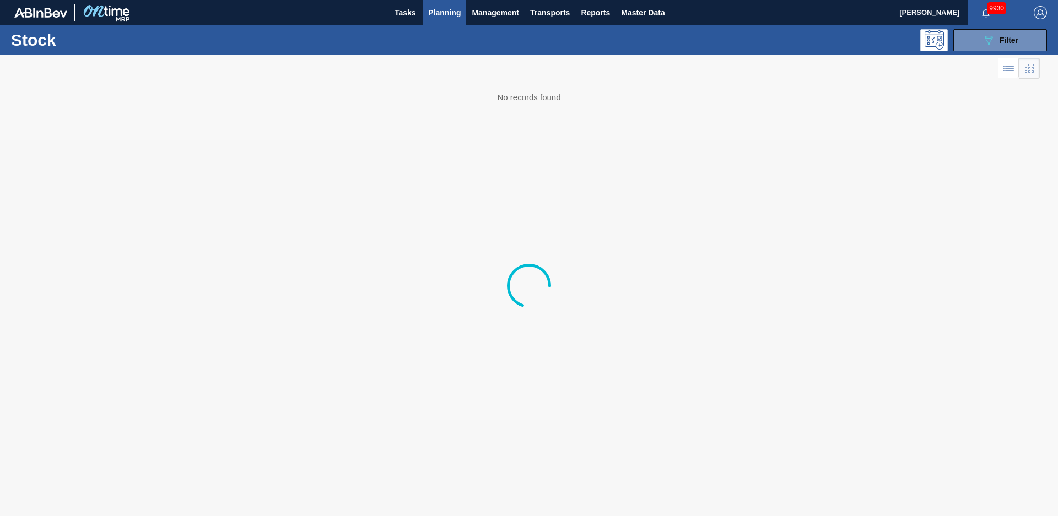
click at [1012, 41] on span "Filter" at bounding box center [1008, 40] width 19 height 9
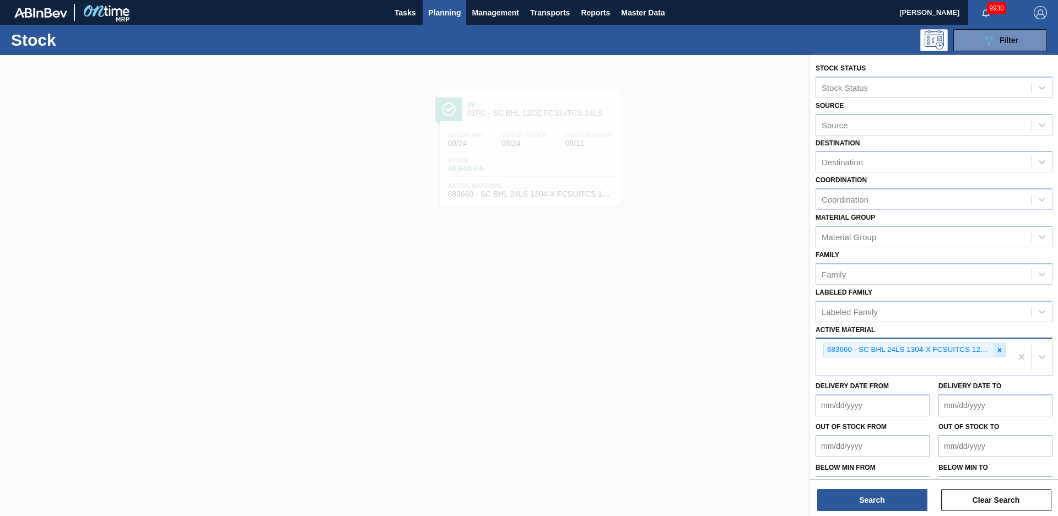
click at [995, 354] on div at bounding box center [999, 350] width 12 height 14
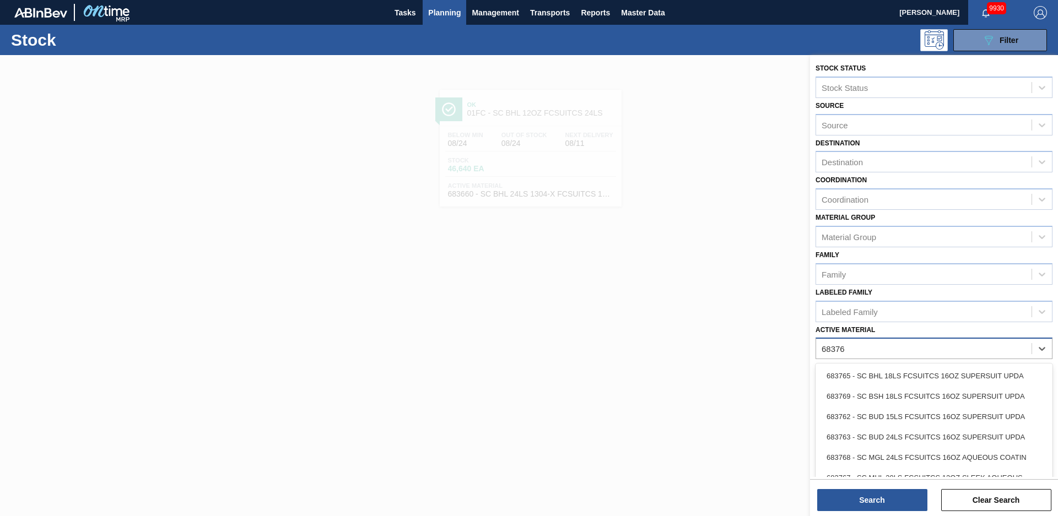
type Material "683765"
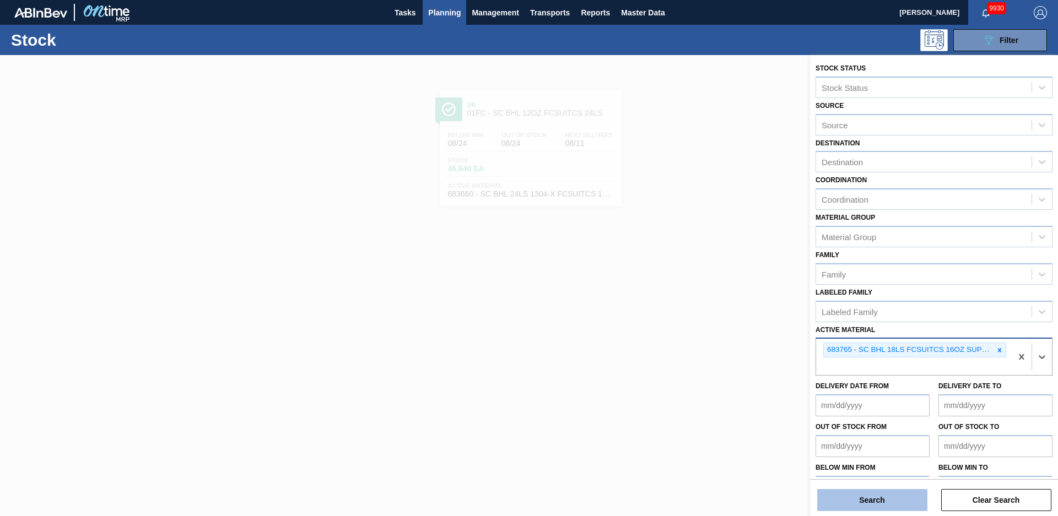
click at [857, 491] on button "Search" at bounding box center [872, 500] width 110 height 22
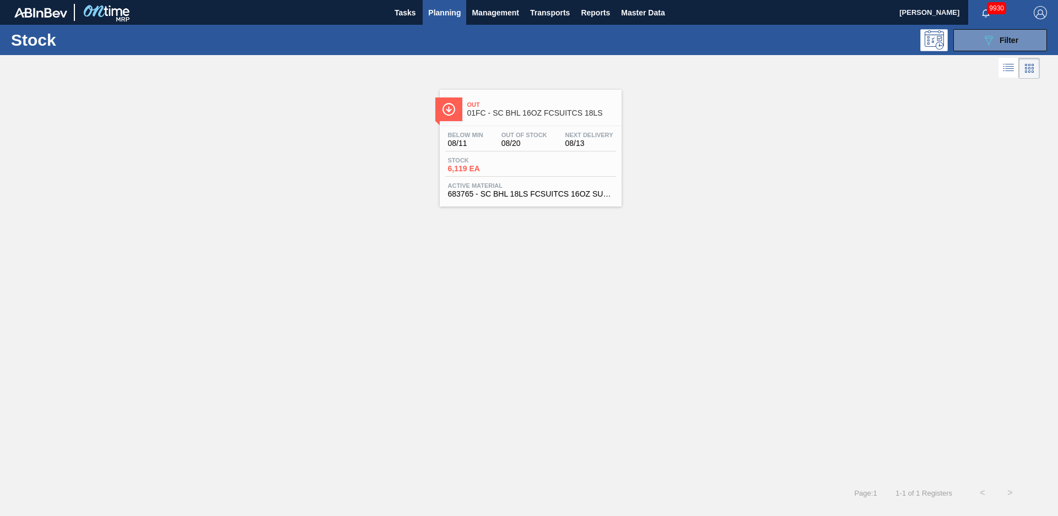
click at [509, 110] on span "01FC - SC BHL 16OZ FCSUITCS 18LS" at bounding box center [541, 113] width 149 height 8
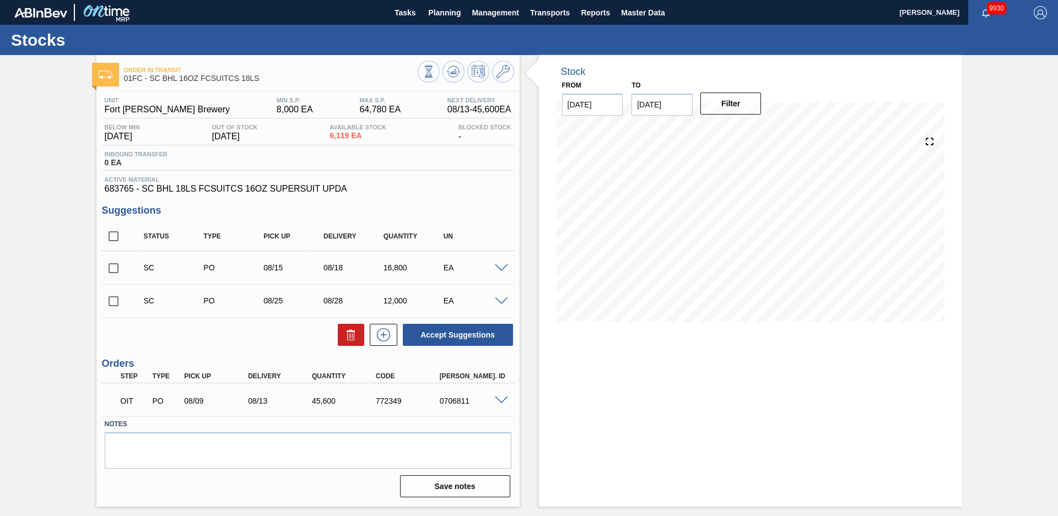
click at [95, 205] on div "Order in transit 01FC - SC BHL 16OZ FCSUITCS 18LS Unit Fort [PERSON_NAME] Brewe…" at bounding box center [529, 281] width 1058 height 452
click at [435, 68] on icon at bounding box center [429, 72] width 12 height 12
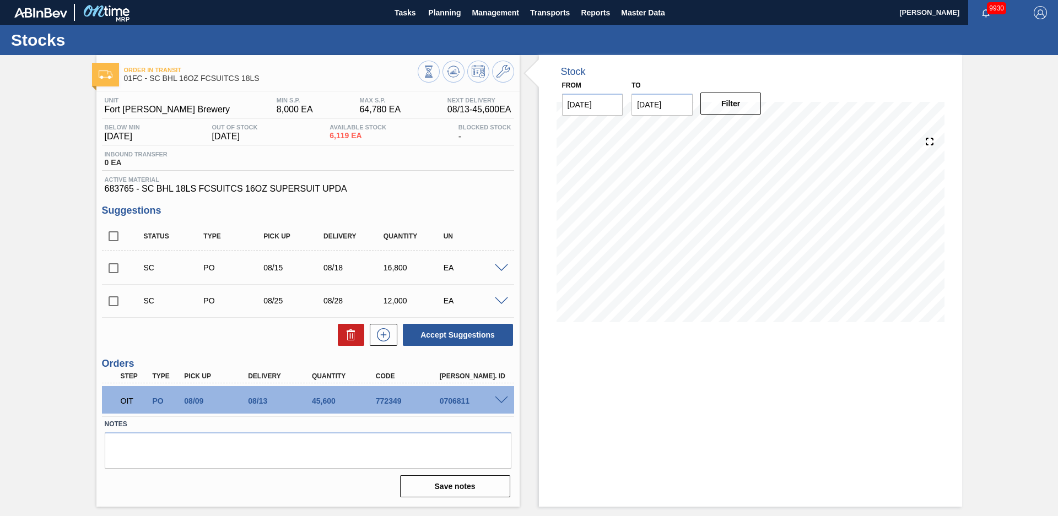
click at [497, 265] on span at bounding box center [501, 268] width 13 height 8
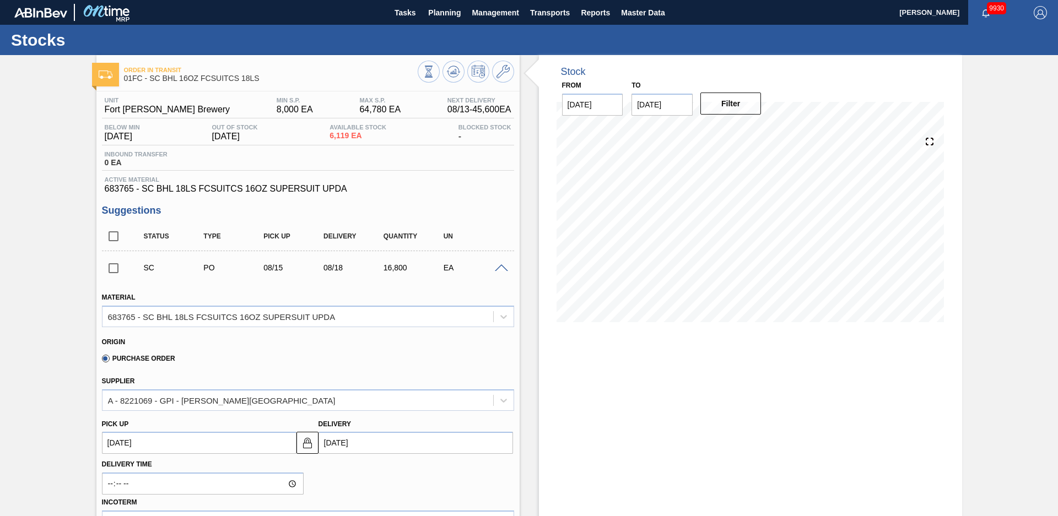
click at [497, 265] on span at bounding box center [501, 268] width 13 height 8
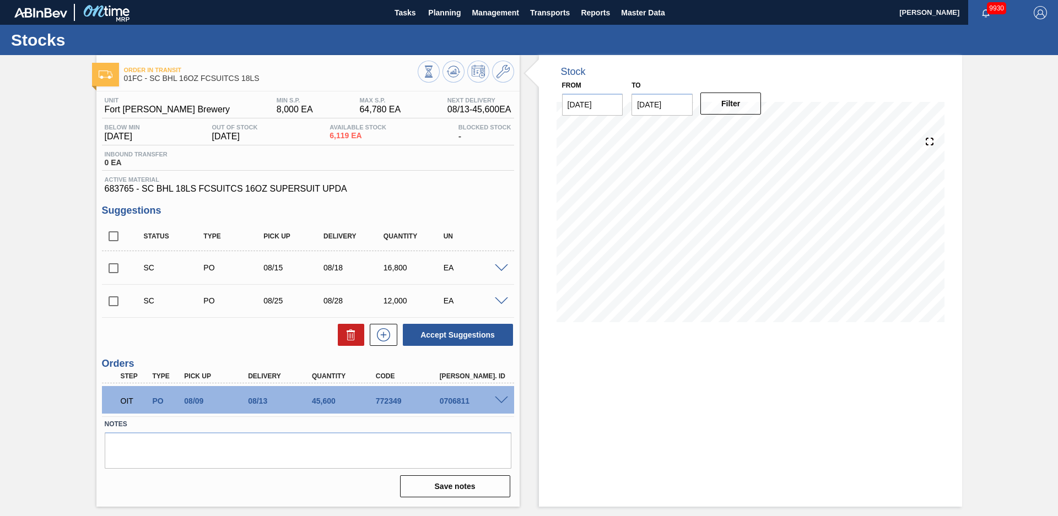
click at [113, 234] on input "checkbox" at bounding box center [113, 236] width 23 height 23
checkbox input "true"
click at [501, 268] on span at bounding box center [501, 268] width 13 height 8
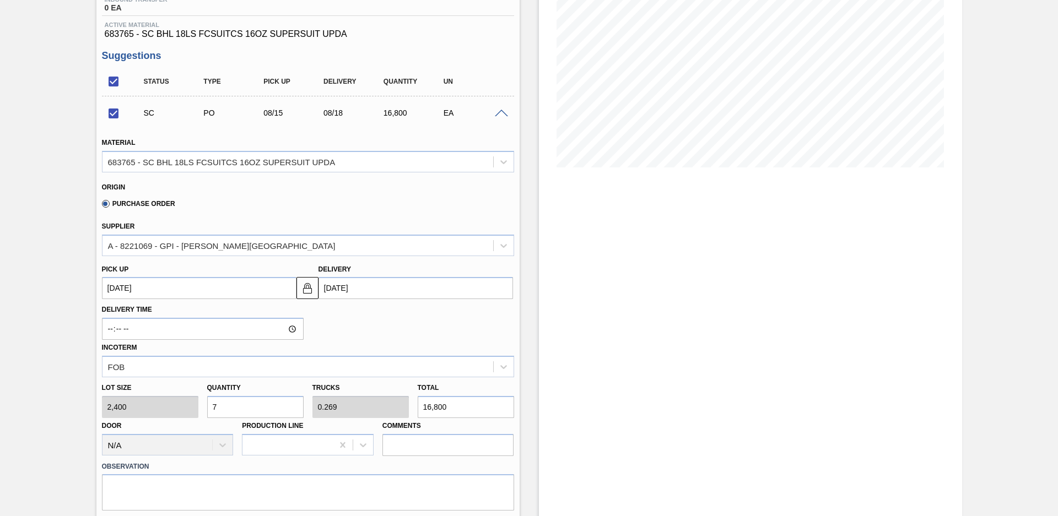
scroll to position [77, 0]
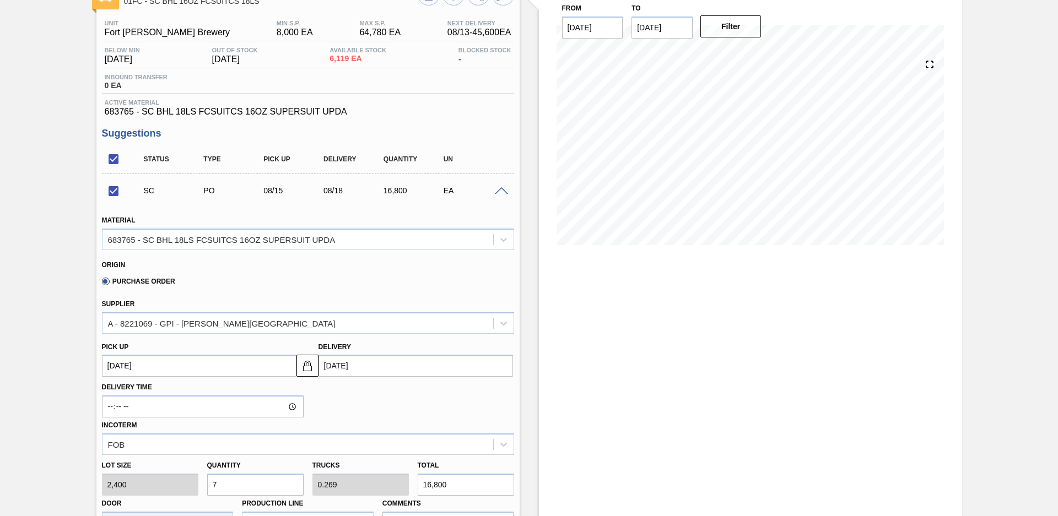
click at [502, 193] on span at bounding box center [501, 191] width 13 height 8
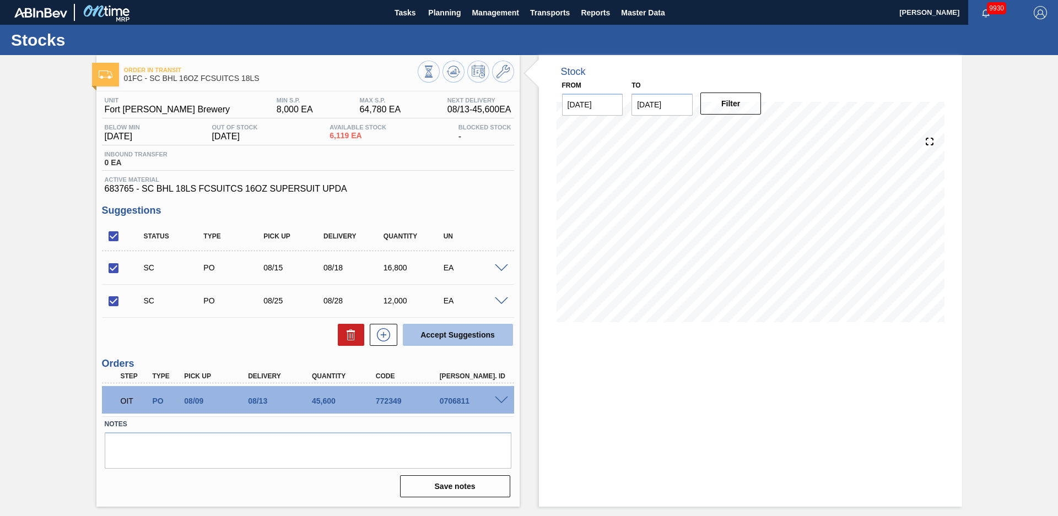
click at [457, 335] on button "Accept Suggestions" at bounding box center [458, 335] width 110 height 22
checkbox input "false"
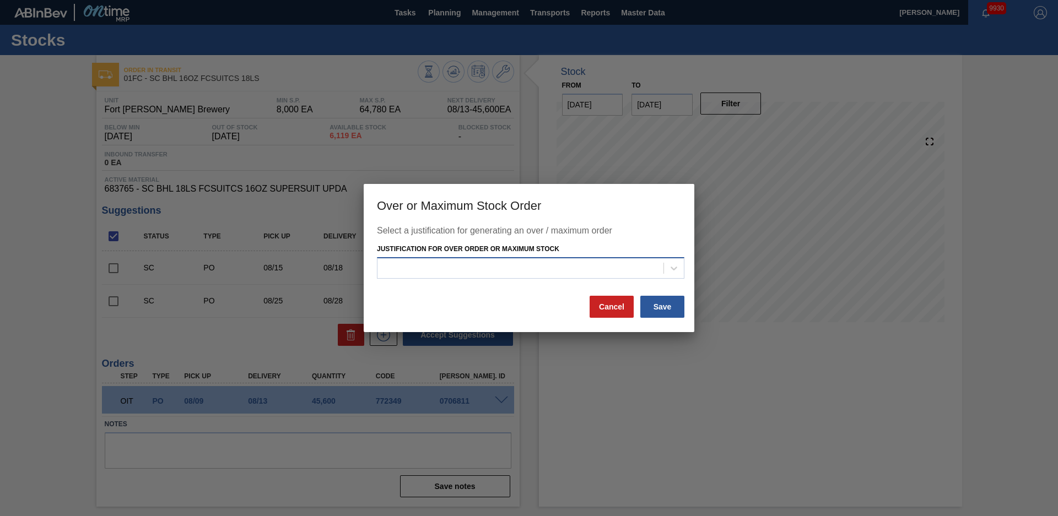
click at [549, 274] on div at bounding box center [520, 268] width 286 height 16
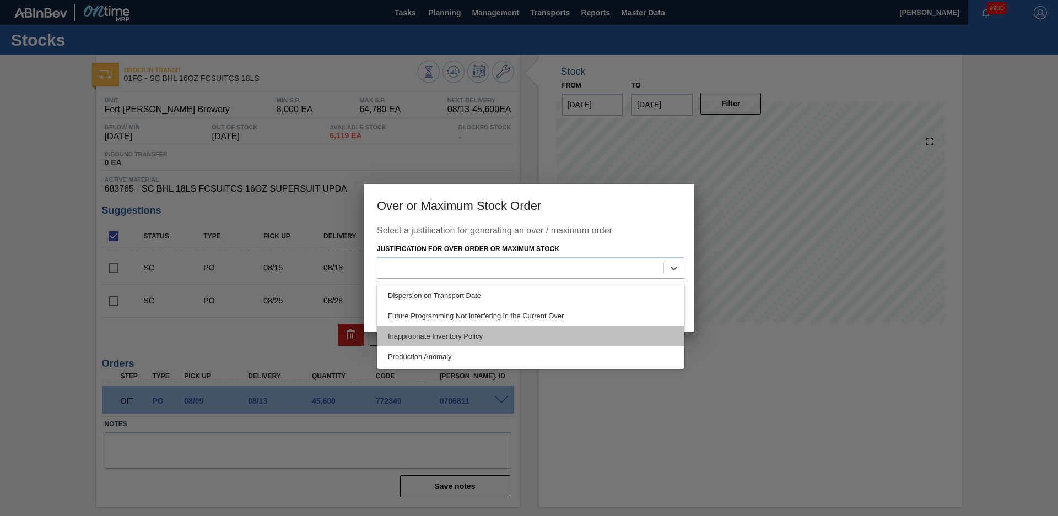
click at [451, 339] on div "Inappropriate Inventory Policy" at bounding box center [530, 336] width 307 height 20
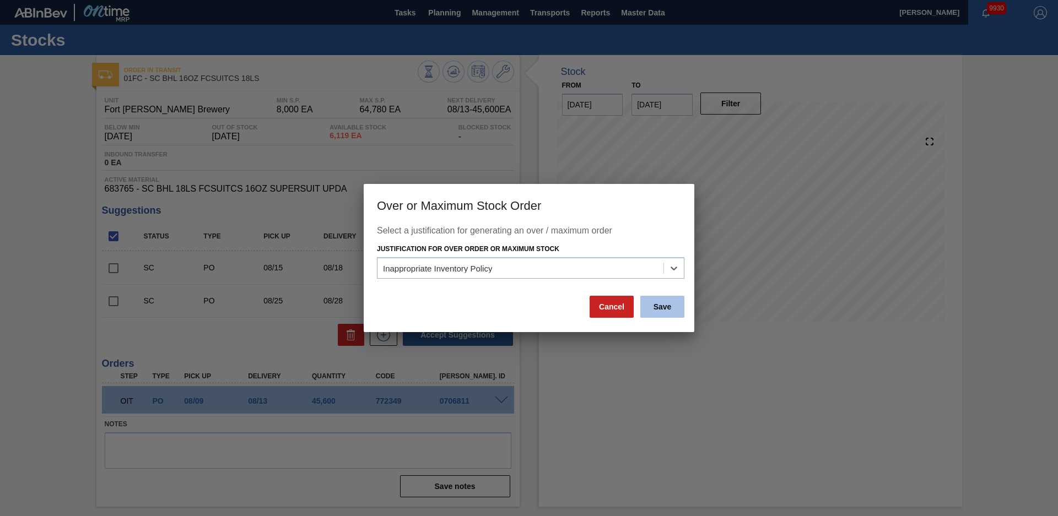
click at [663, 312] on button "Save" at bounding box center [662, 307] width 44 height 22
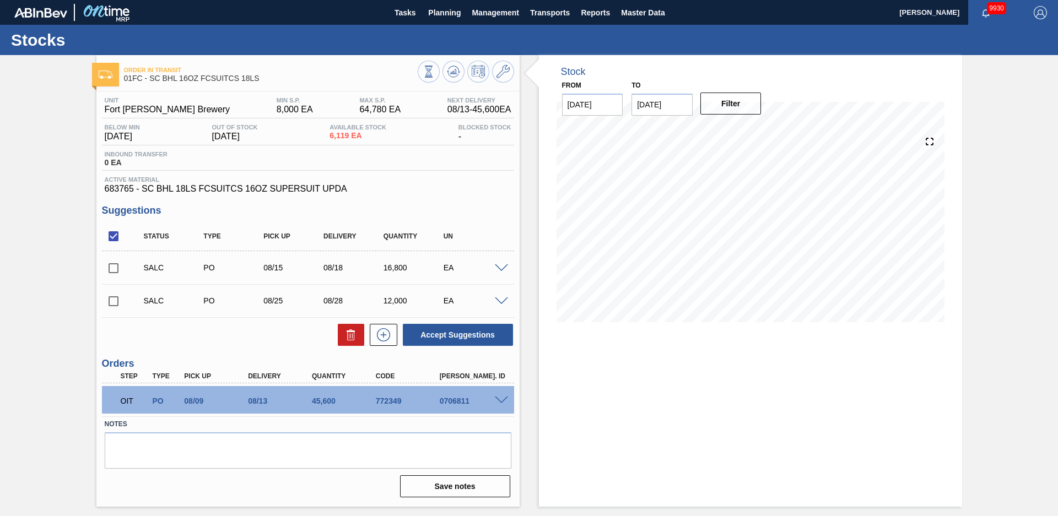
click at [513, 151] on div "Inbound Transfer 0 EA" at bounding box center [308, 161] width 412 height 20
click at [436, 19] on span "Planning" at bounding box center [444, 12] width 33 height 13
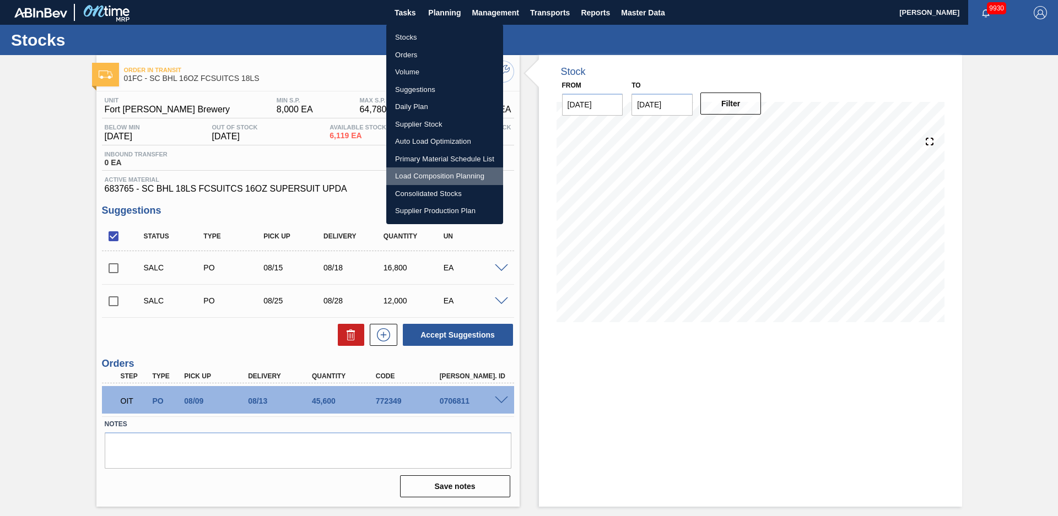
click at [424, 171] on li "Load Composition Planning" at bounding box center [444, 176] width 117 height 18
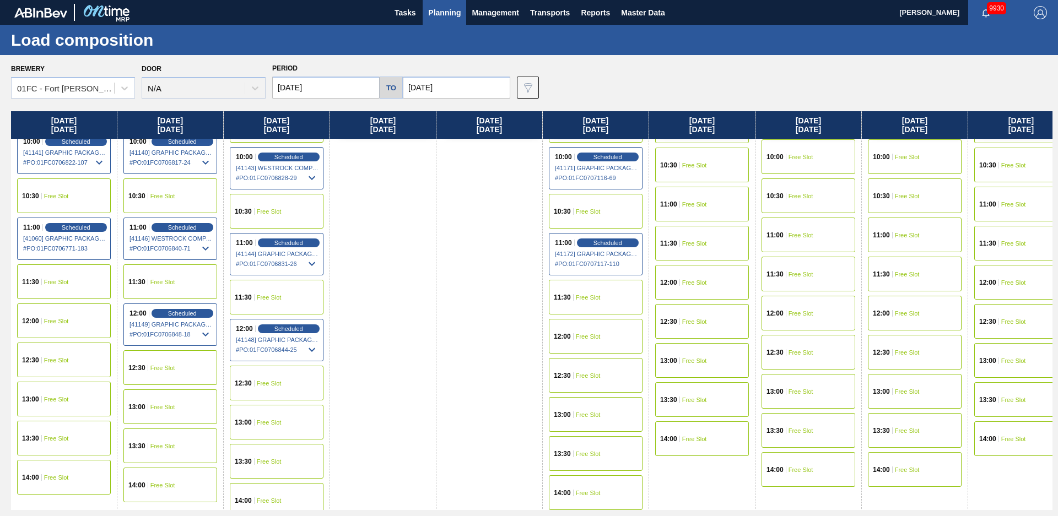
scroll to position [179, 0]
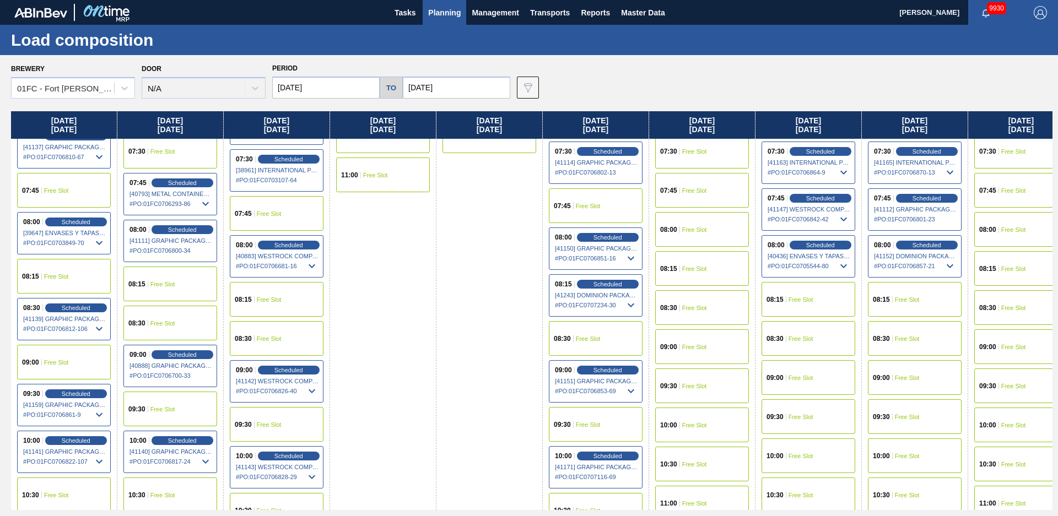
click at [289, 340] on div "08:30 Free Slot" at bounding box center [277, 338] width 94 height 35
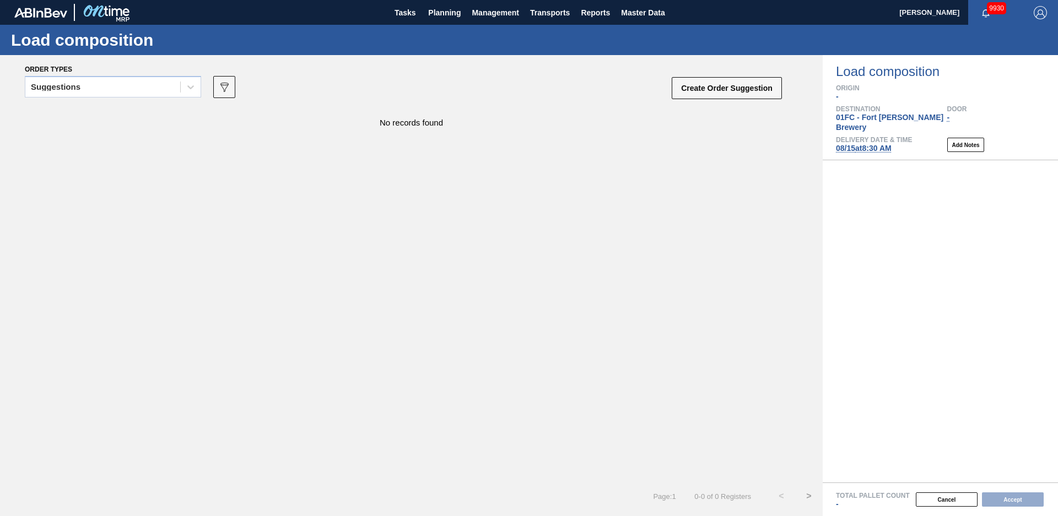
click at [95, 88] on div "Suggestions" at bounding box center [102, 87] width 155 height 16
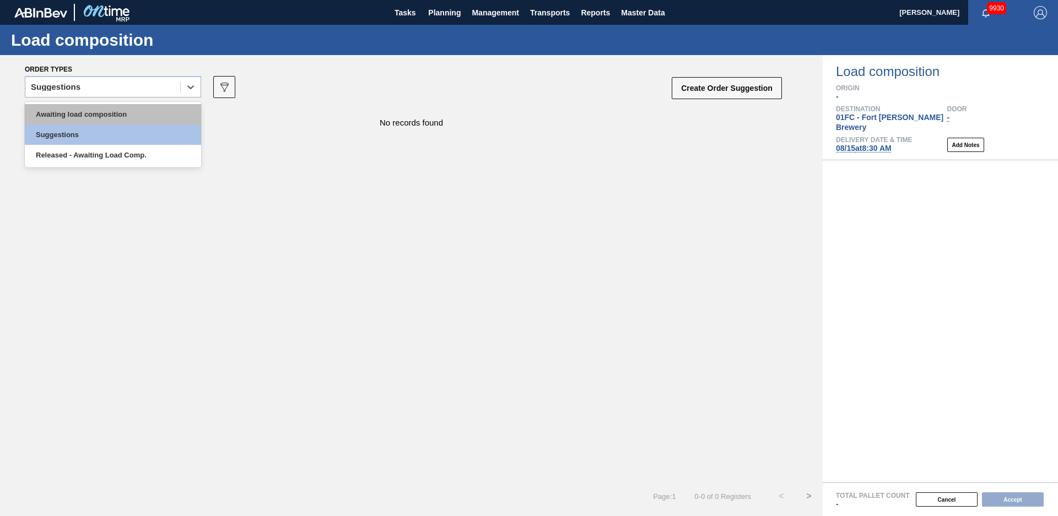
click at [87, 109] on div "Awaiting load composition" at bounding box center [113, 114] width 176 height 20
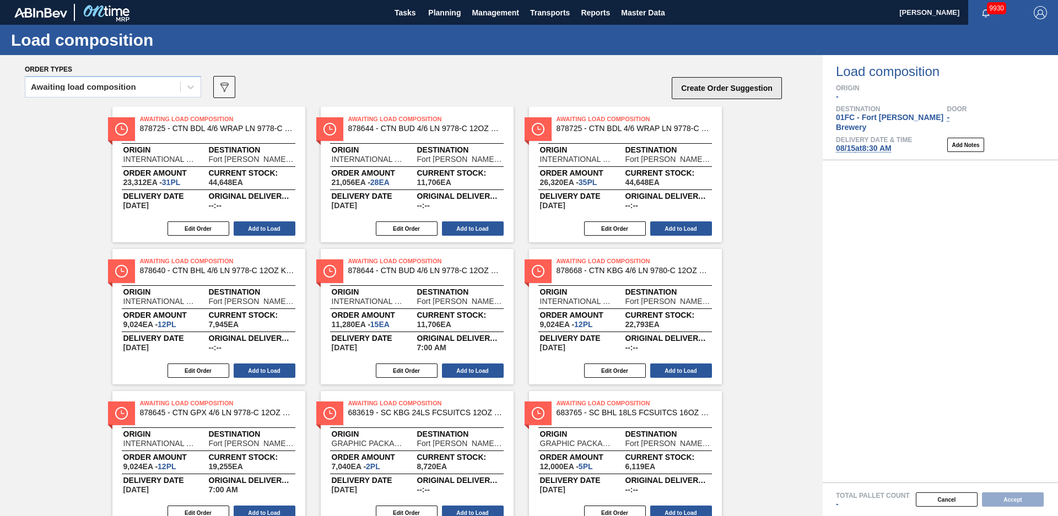
click at [749, 90] on button "Create Order Suggestion" at bounding box center [727, 88] width 110 height 22
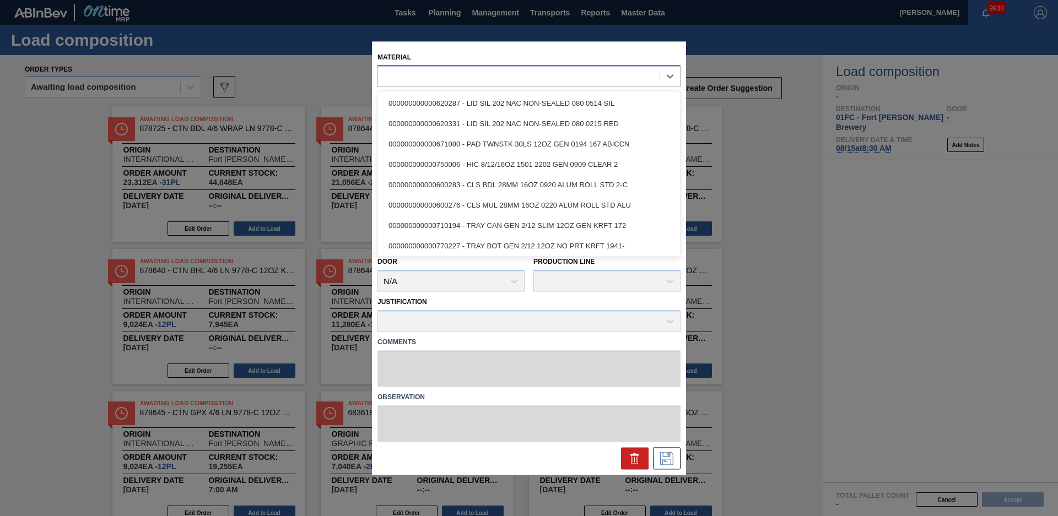
click at [541, 72] on div at bounding box center [518, 76] width 281 height 16
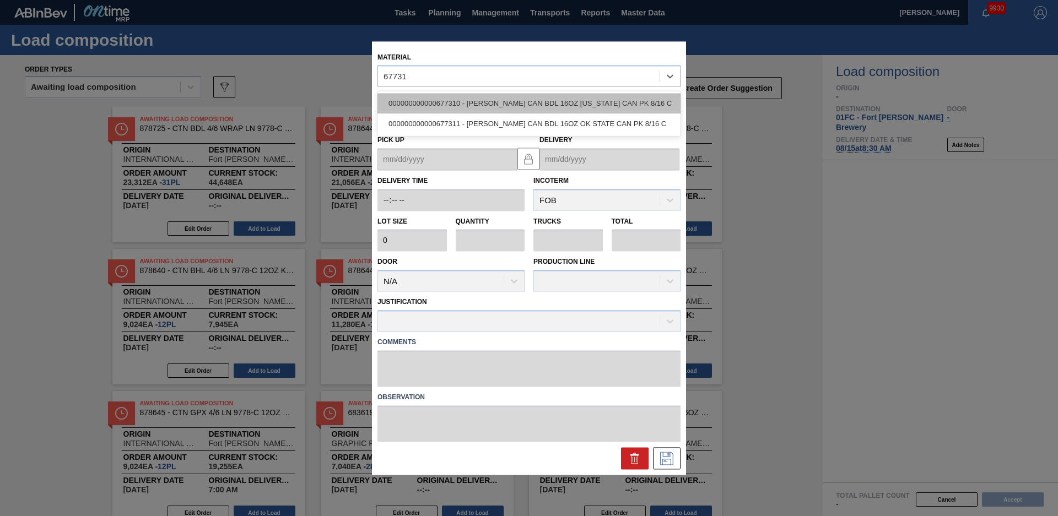
type input "677310"
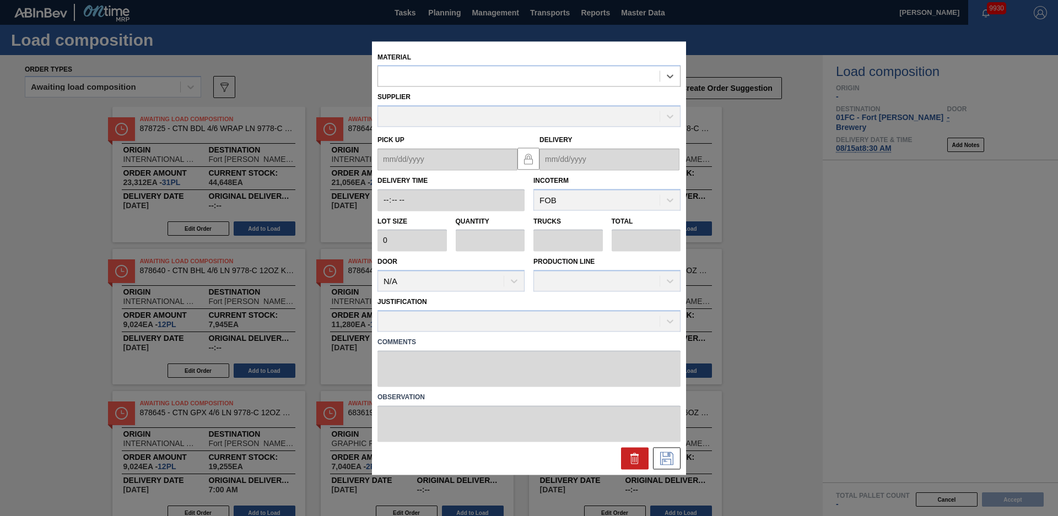
type input "6,400"
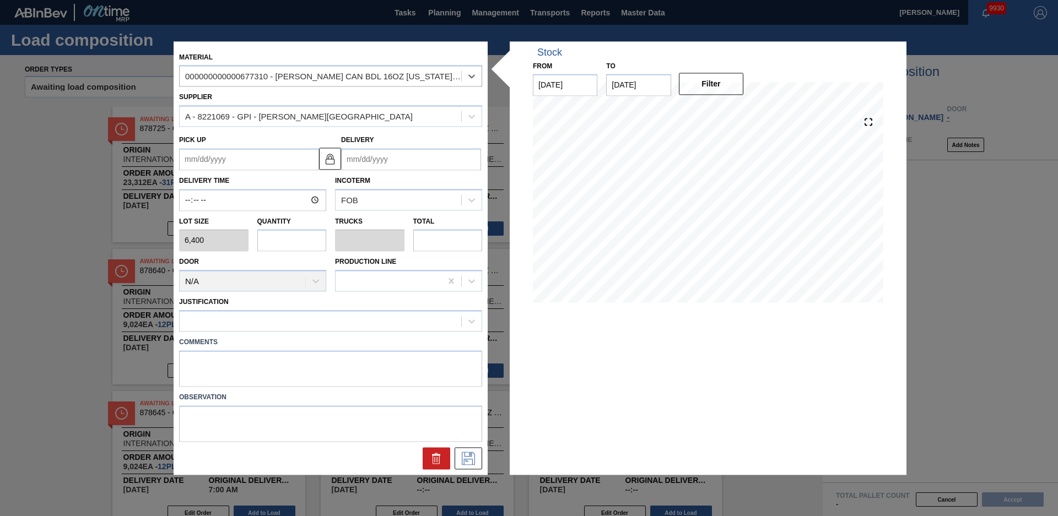
click at [263, 251] on input "text" at bounding box center [291, 241] width 69 height 22
type input "1"
type input "0.038"
type input "6,400"
type input "1"
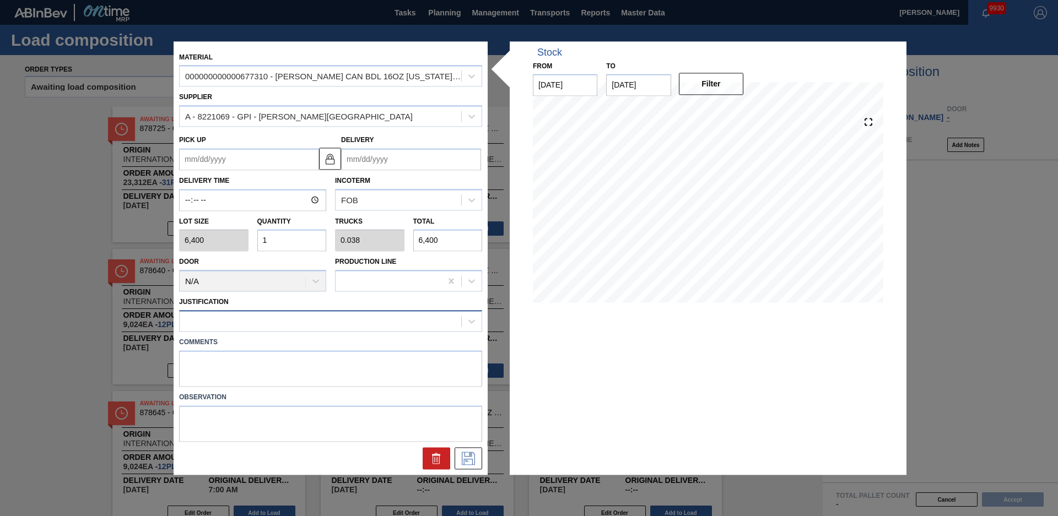
click at [278, 326] on div at bounding box center [320, 321] width 281 height 16
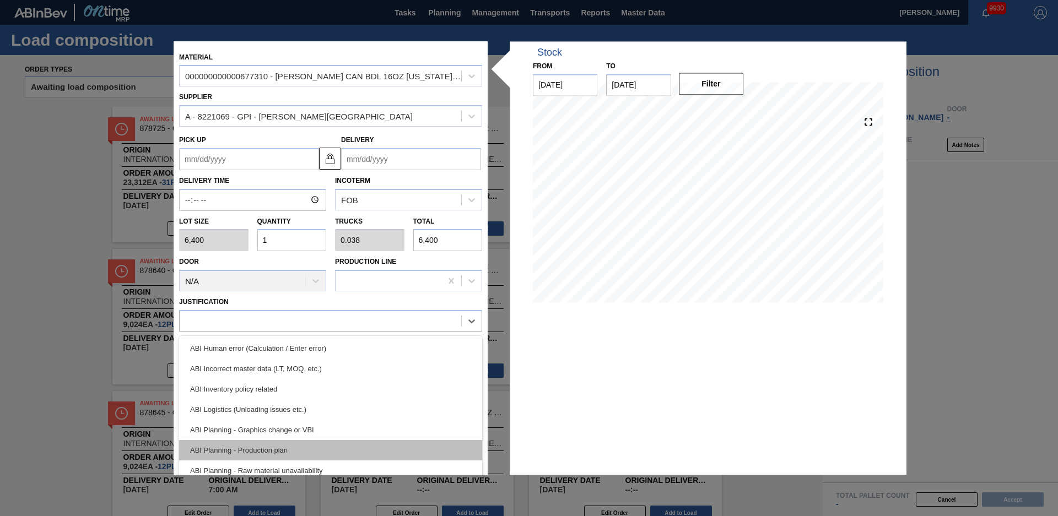
click at [269, 451] on div "ABI Planning - Production plan" at bounding box center [330, 450] width 303 height 20
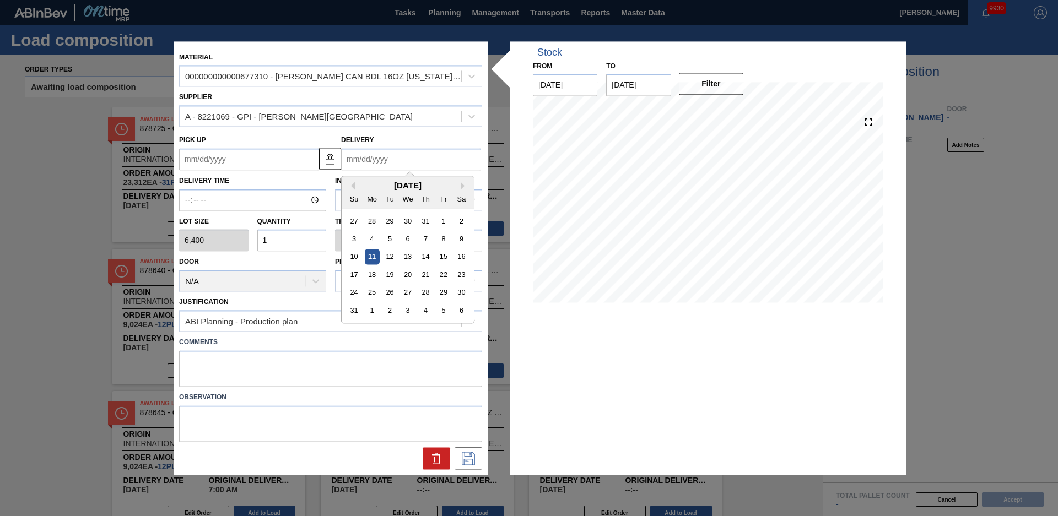
click at [385, 166] on input "Delivery" at bounding box center [411, 159] width 140 height 22
click at [443, 254] on div "15" at bounding box center [443, 257] width 15 height 15
type up "[DATE]"
type input "[DATE]"
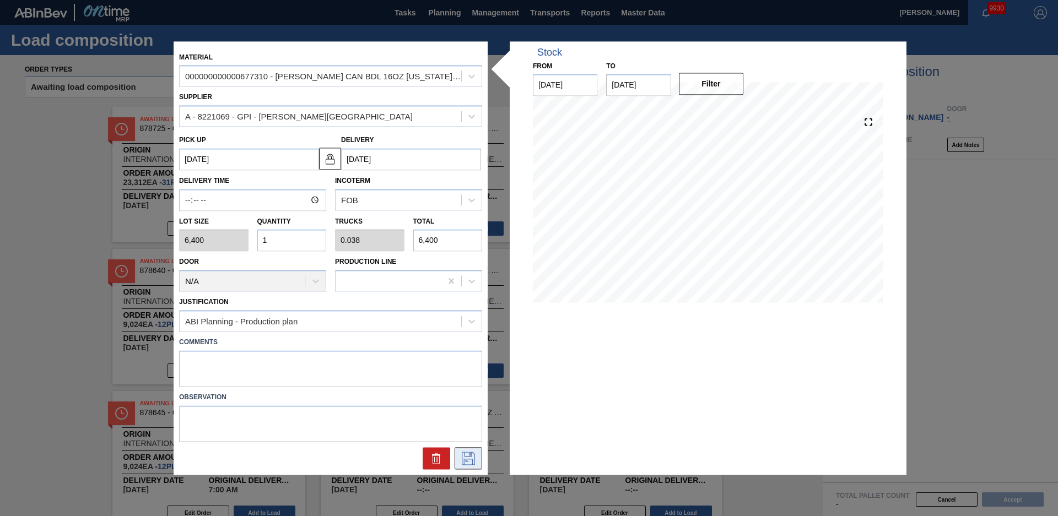
click at [467, 454] on icon at bounding box center [468, 458] width 18 height 13
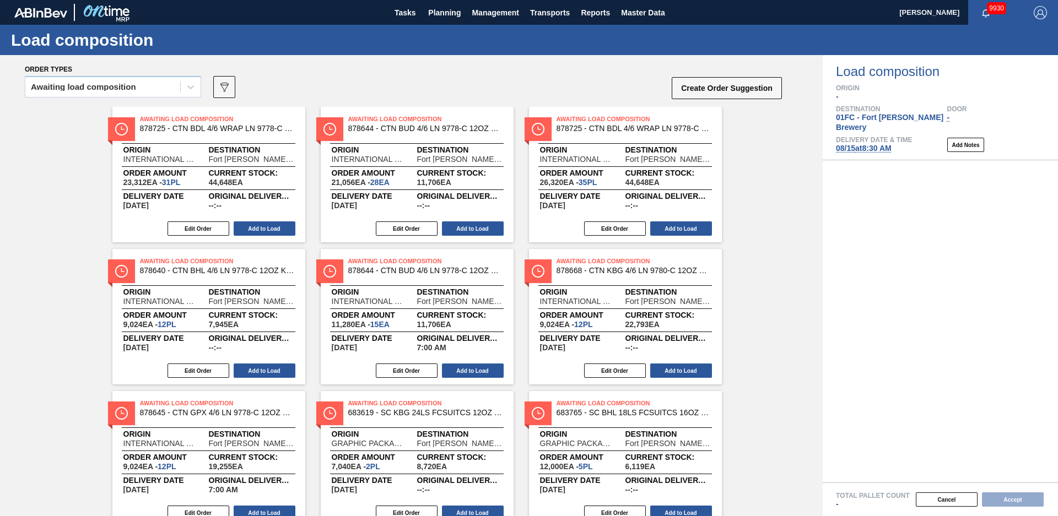
scroll to position [470, 0]
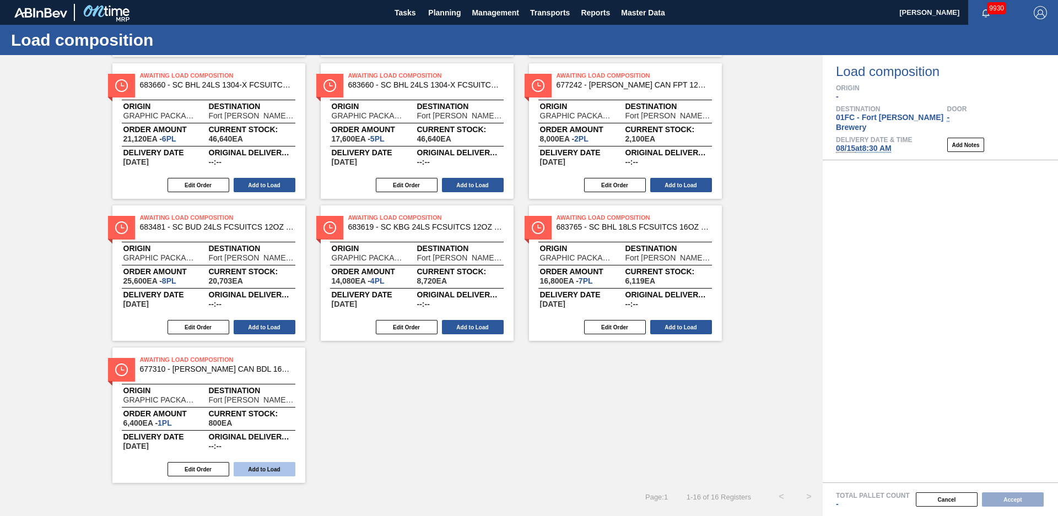
click at [265, 470] on button "Add to Load" at bounding box center [265, 469] width 62 height 14
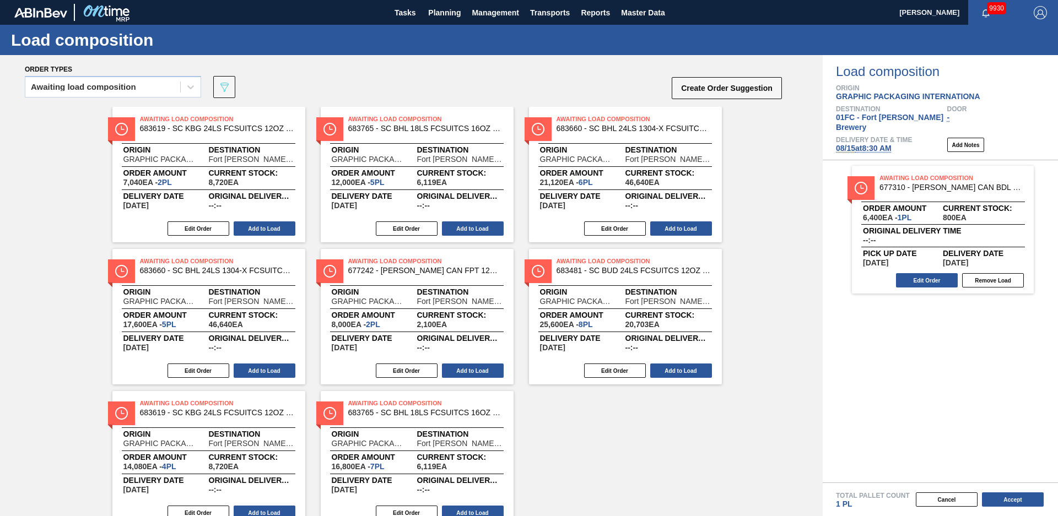
scroll to position [44, 0]
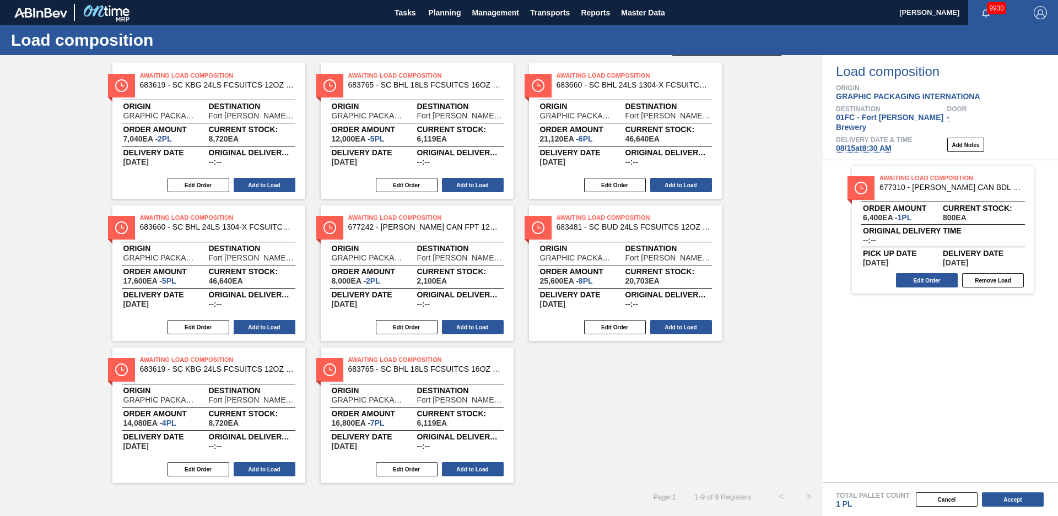
click at [663, 371] on div "Awaiting Load Composition 683619 - SC KBG 24LS FCSUITCS 12OZ URL AND QR COD Ori…" at bounding box center [411, 273] width 822 height 420
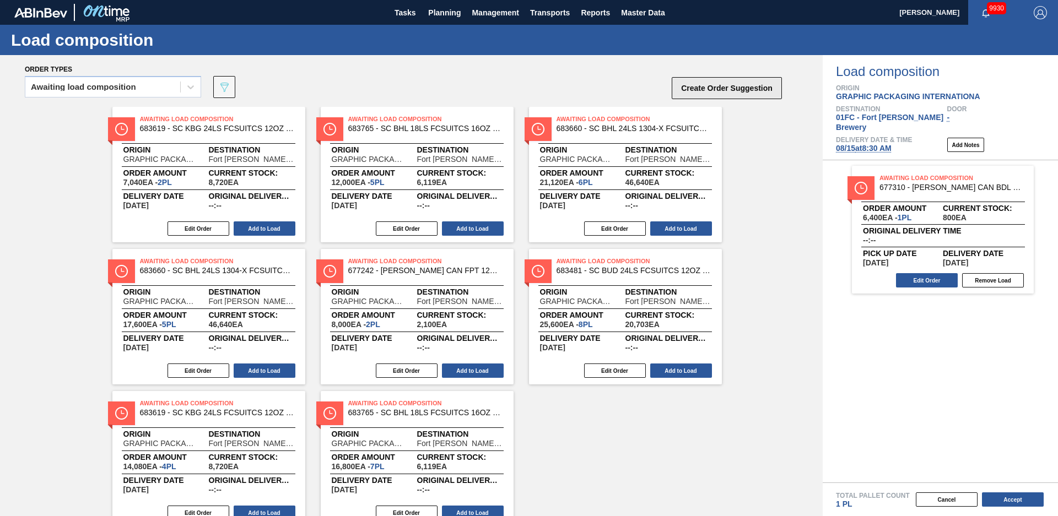
click at [702, 83] on button "Create Order Suggestion" at bounding box center [727, 88] width 110 height 22
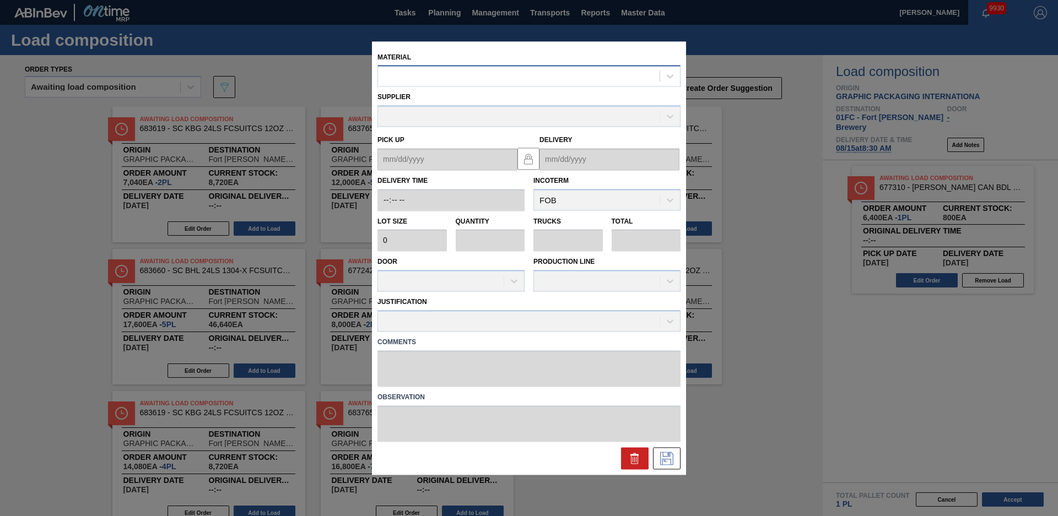
click at [459, 77] on div at bounding box center [518, 76] width 281 height 16
type input "683481"
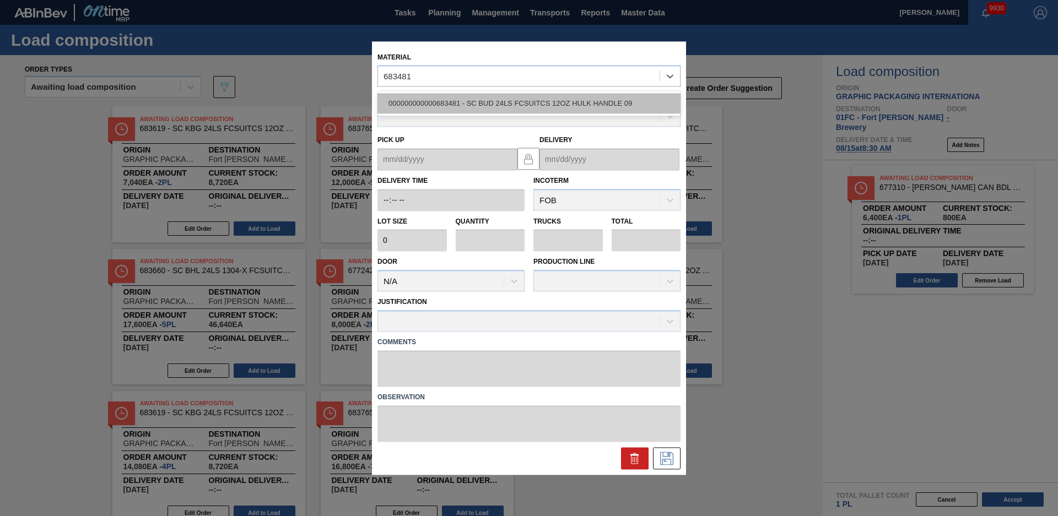
click at [447, 95] on div "000000000000683481 - SC BUD 24LS FCSUITCS 12OZ HULK HANDLE 09" at bounding box center [528, 104] width 303 height 20
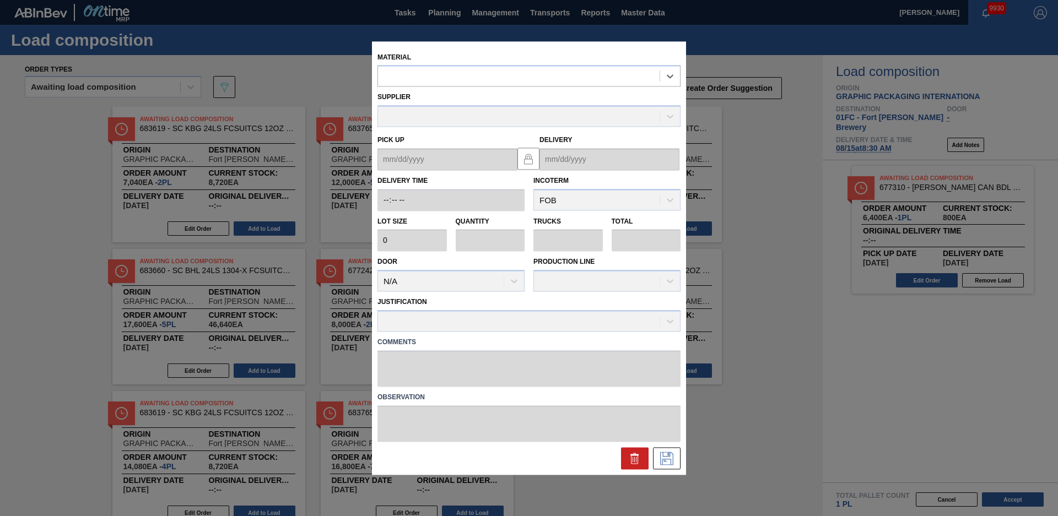
type input "3,200"
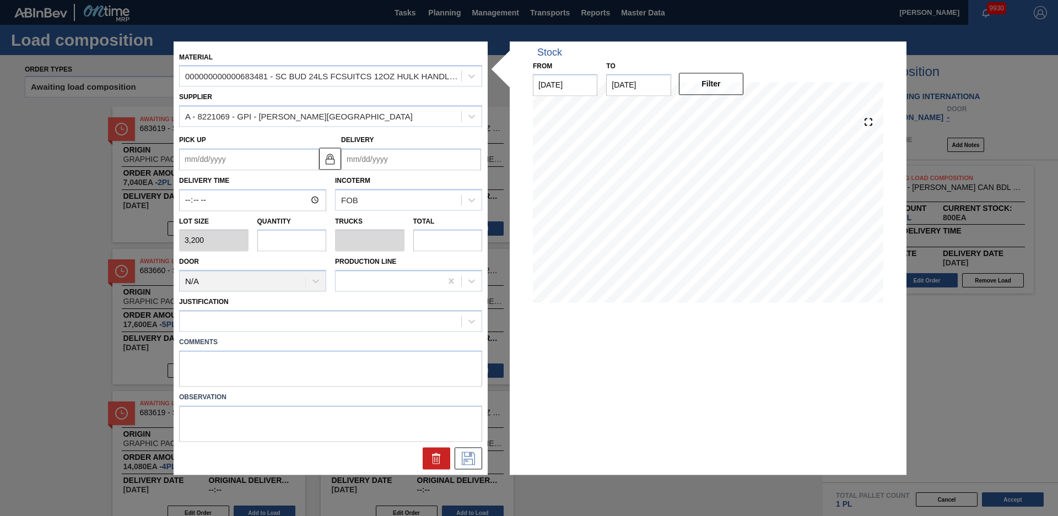
click at [394, 148] on div "Delivery" at bounding box center [411, 152] width 140 height 38
click at [393, 157] on input "Delivery" at bounding box center [411, 159] width 140 height 22
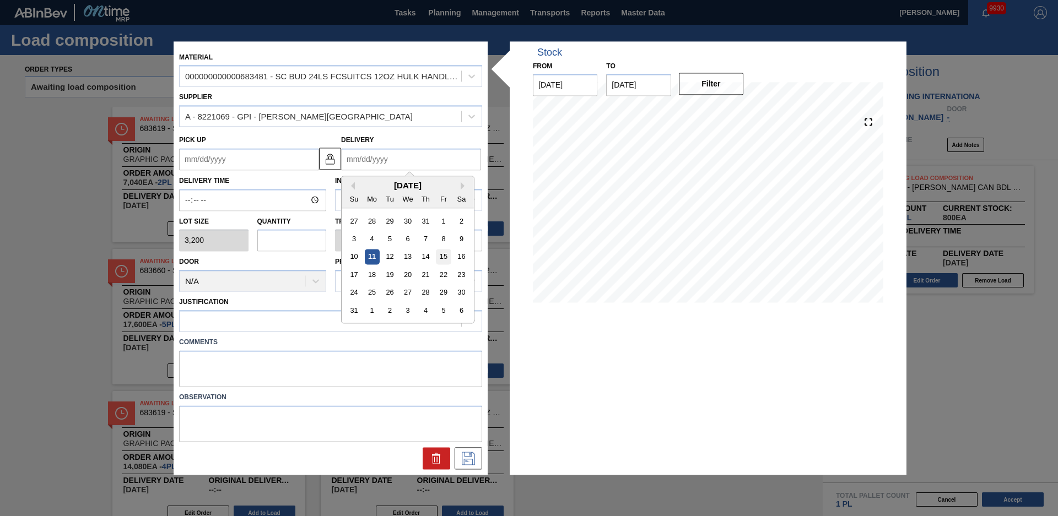
click at [444, 252] on div "15" at bounding box center [443, 257] width 15 height 15
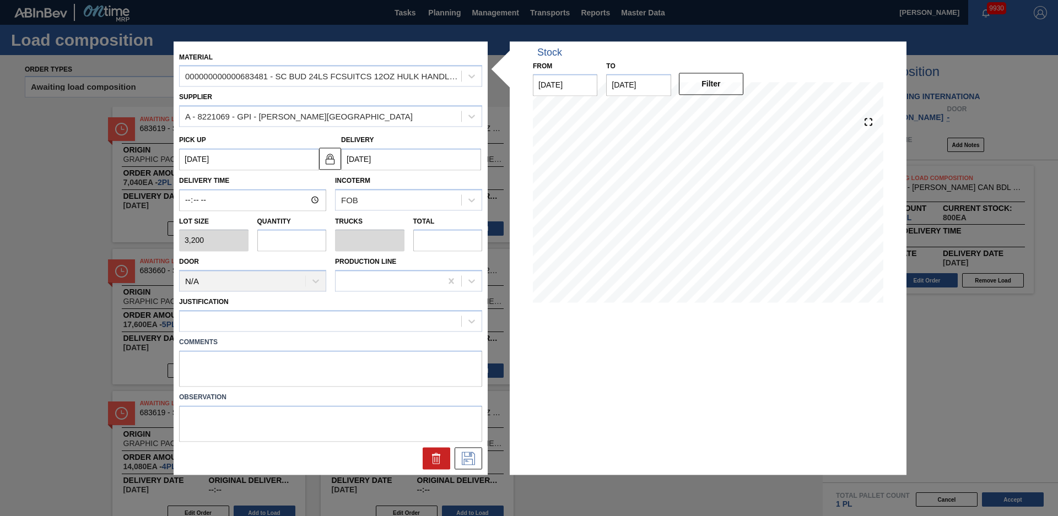
type up "[DATE]"
type input "[DATE]"
click at [285, 232] on input "text" at bounding box center [291, 241] width 69 height 22
type input "2"
type input "0.077"
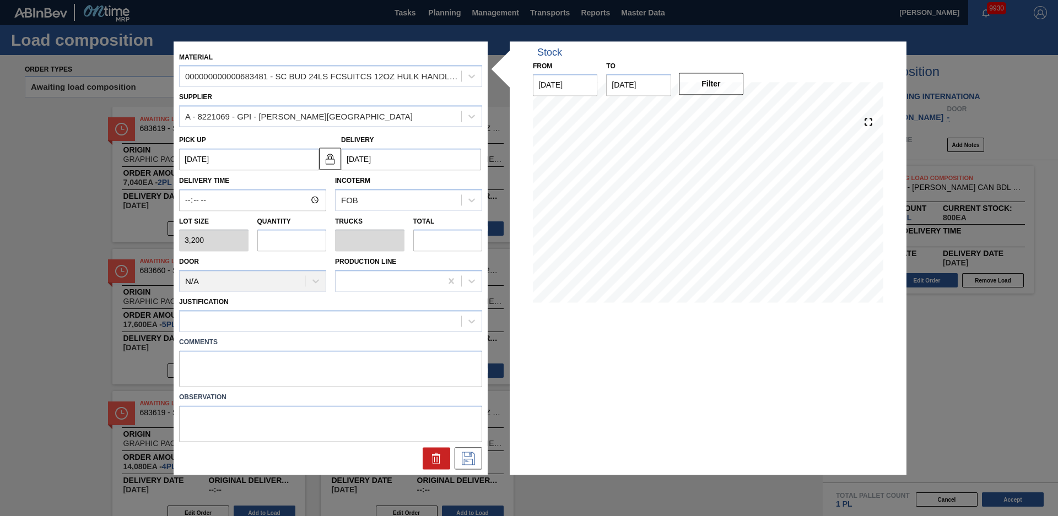
type input "6,400"
type input "2"
click at [274, 322] on div at bounding box center [320, 321] width 281 height 16
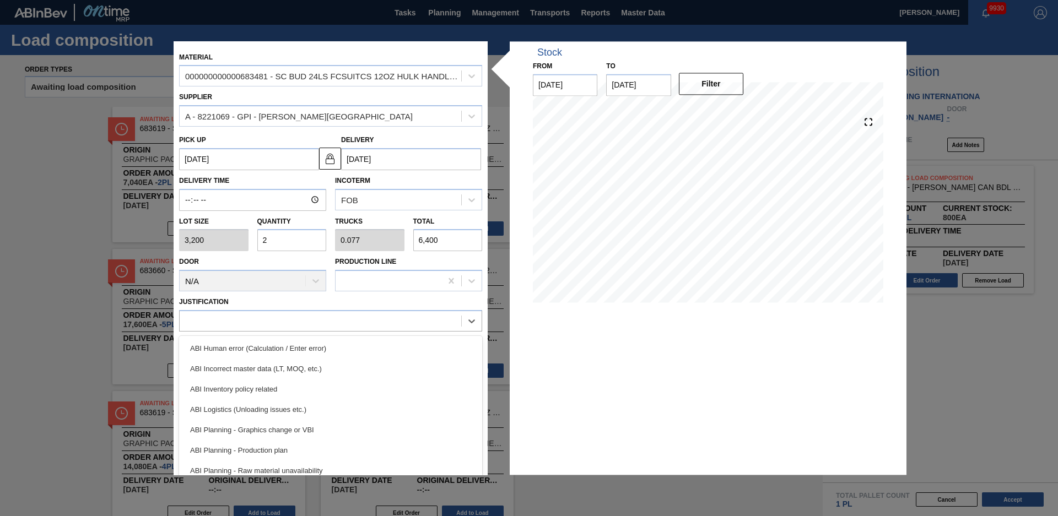
scroll to position [149, 0]
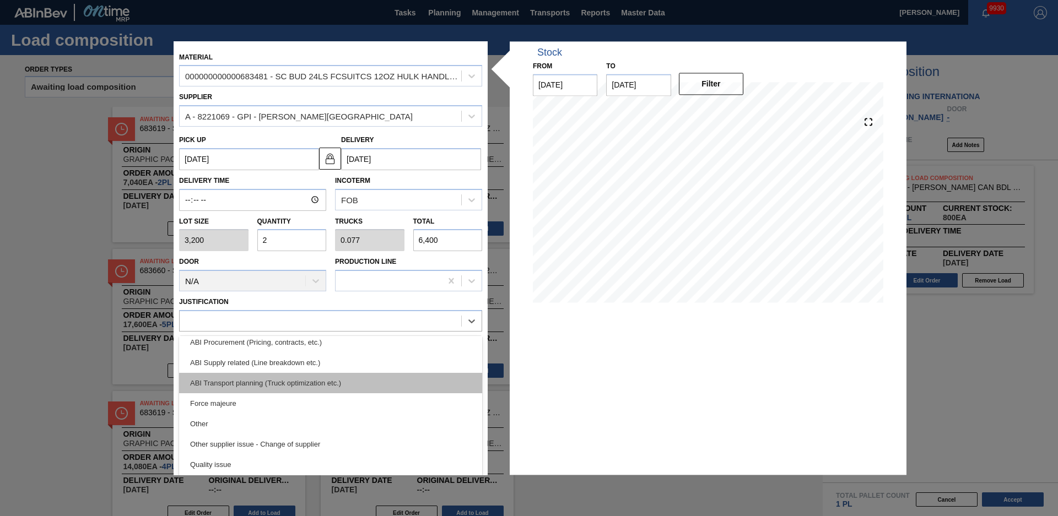
click at [293, 380] on div "ABI Transport planning (Truck optimization etc.)" at bounding box center [330, 383] width 303 height 20
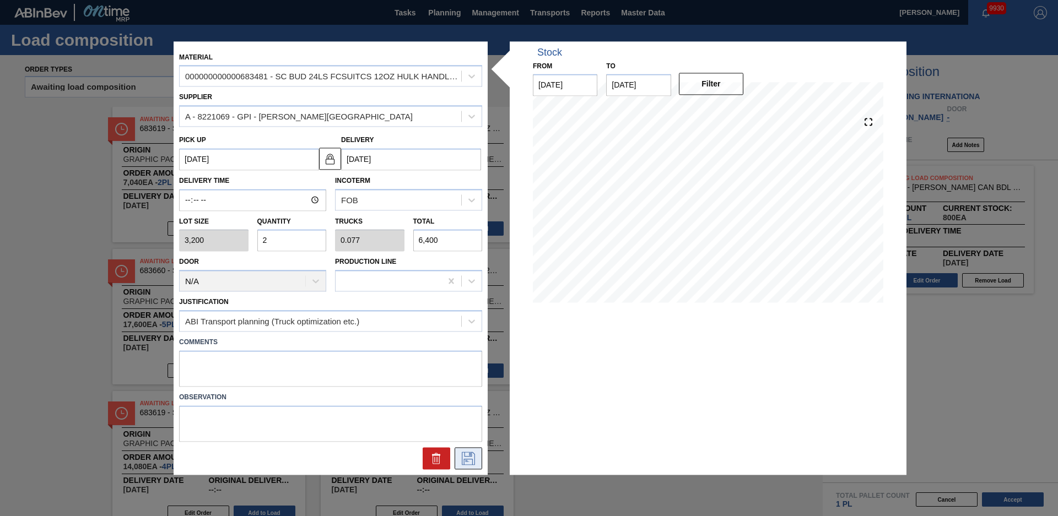
click at [469, 457] on icon at bounding box center [468, 458] width 18 height 13
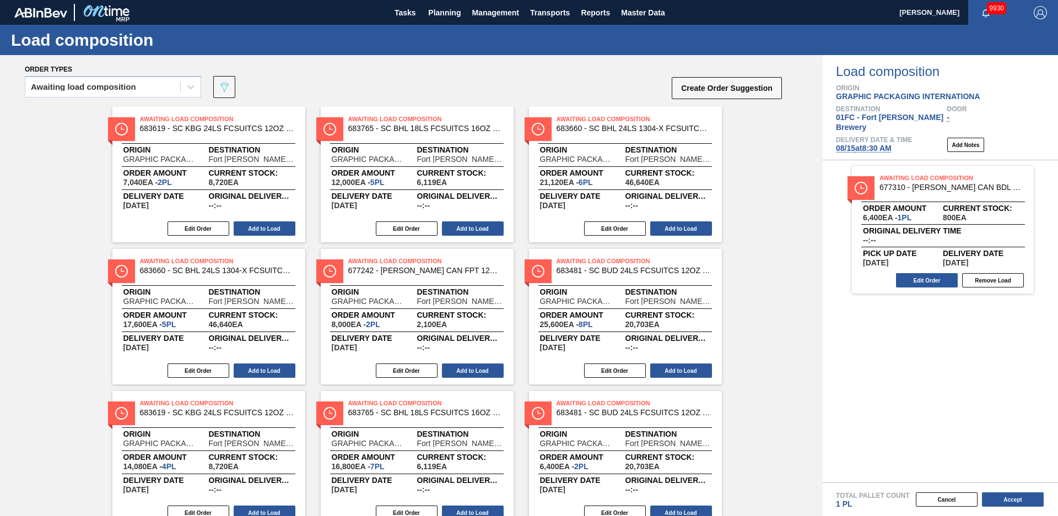
scroll to position [44, 0]
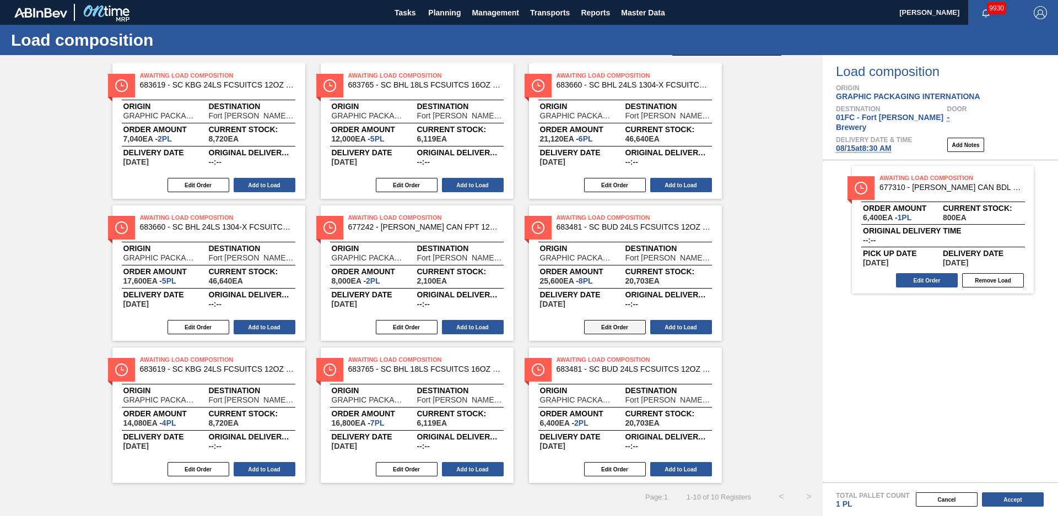
click at [621, 329] on button "Edit Order" at bounding box center [615, 327] width 62 height 14
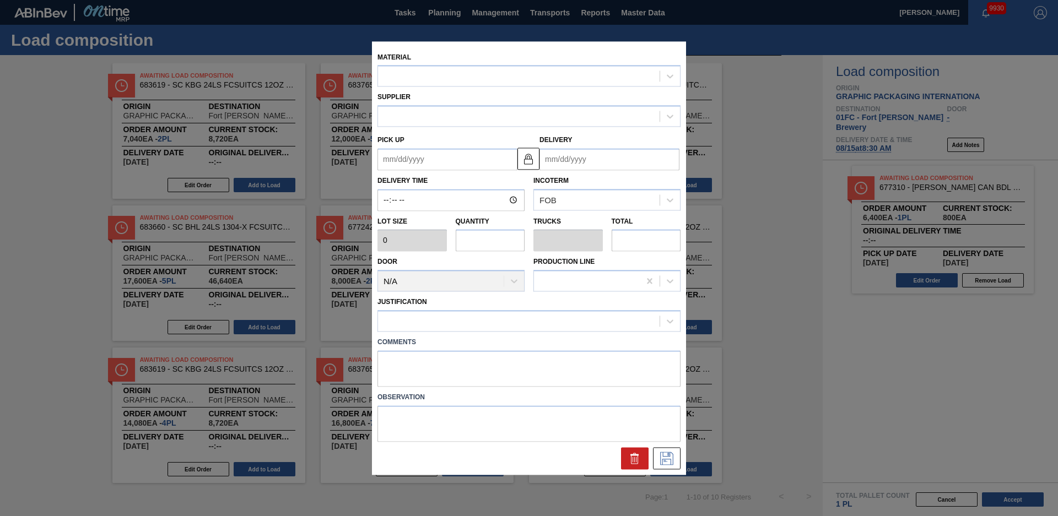
type input "3,200"
type input "8"
type input "0.308"
type input "25,600"
type up "[DATE]"
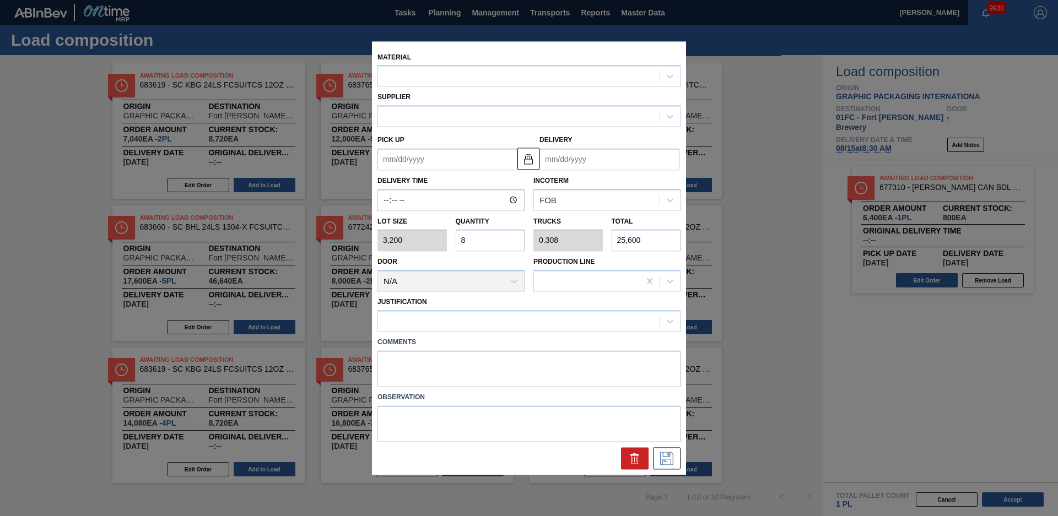
type input "[DATE]"
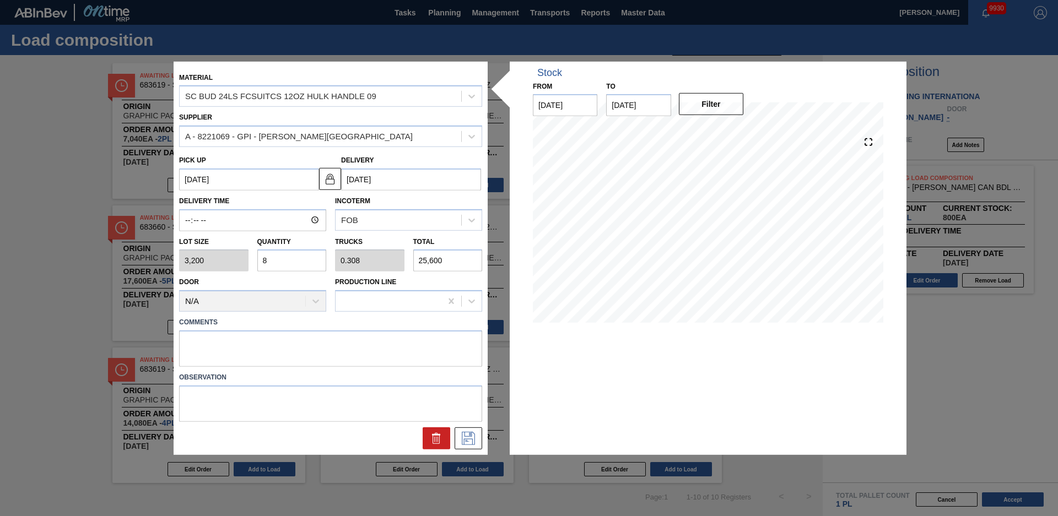
drag, startPoint x: 270, startPoint y: 258, endPoint x: 251, endPoint y: 263, distance: 19.4
click at [251, 263] on div "Lot size 3,200 Quantity 8 Trucks 0.308 Total 25,600" at bounding box center [331, 251] width 312 height 41
type input "6"
type input "0.231"
type input "19,200"
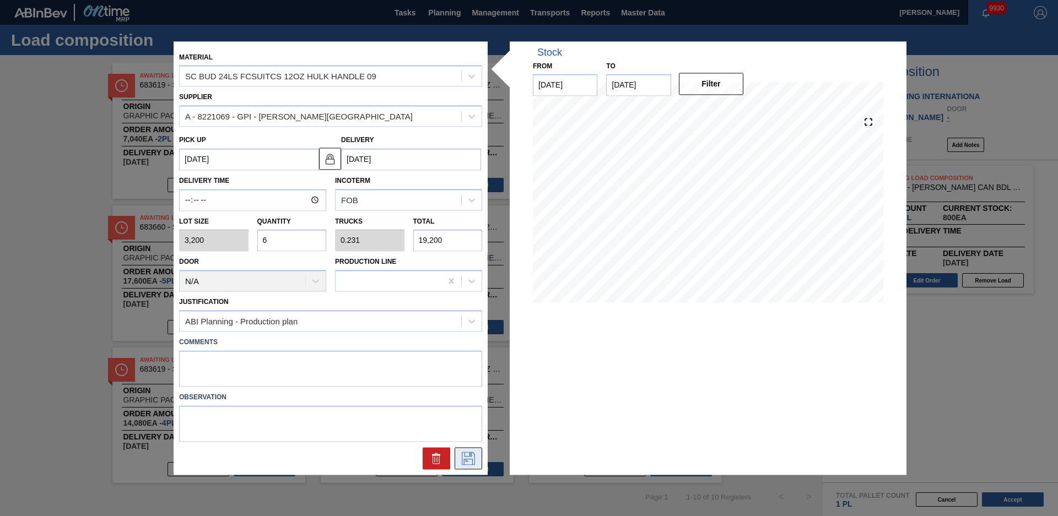
type input "6"
click at [455, 452] on button at bounding box center [468, 458] width 28 height 22
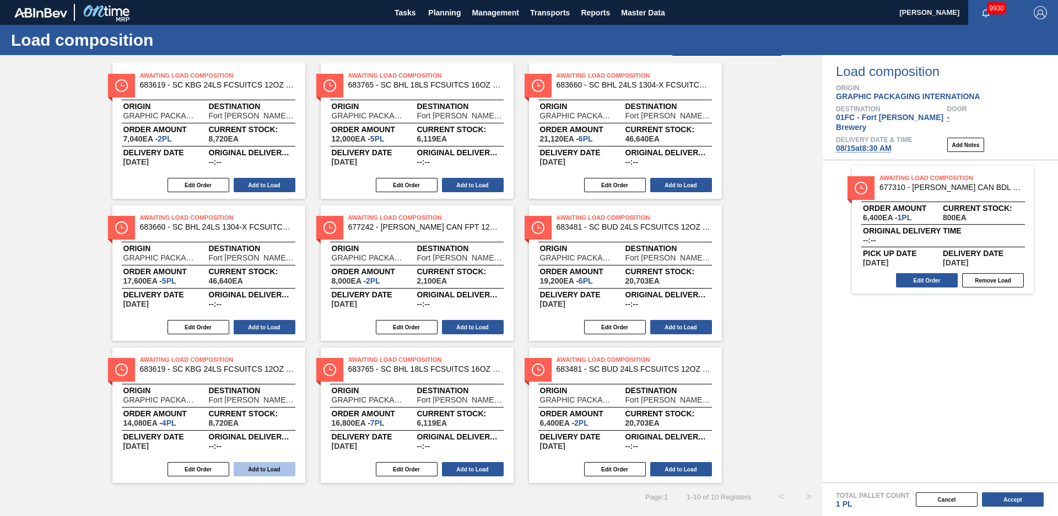
click at [256, 468] on button "Add to Load" at bounding box center [265, 469] width 62 height 14
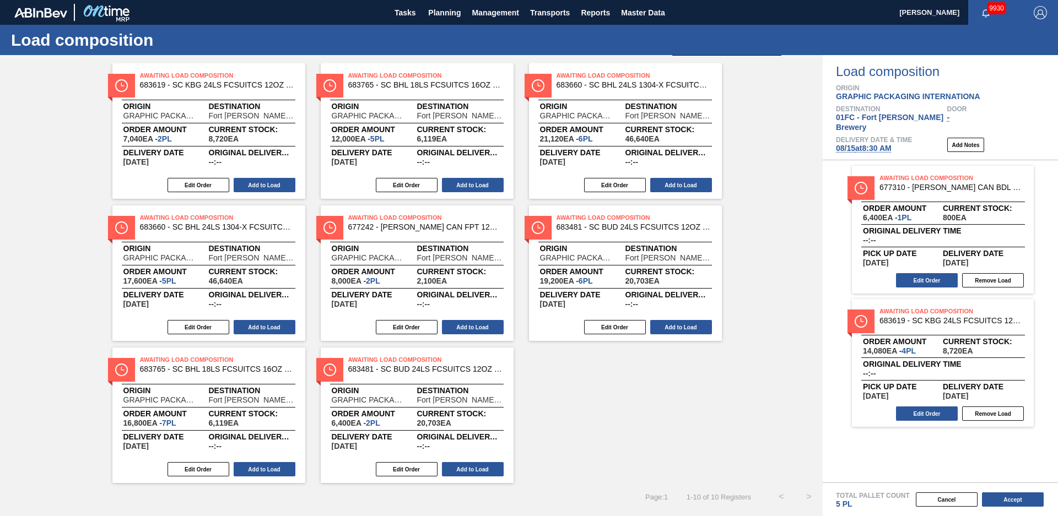
click at [256, 468] on button "Add to Load" at bounding box center [265, 469] width 62 height 14
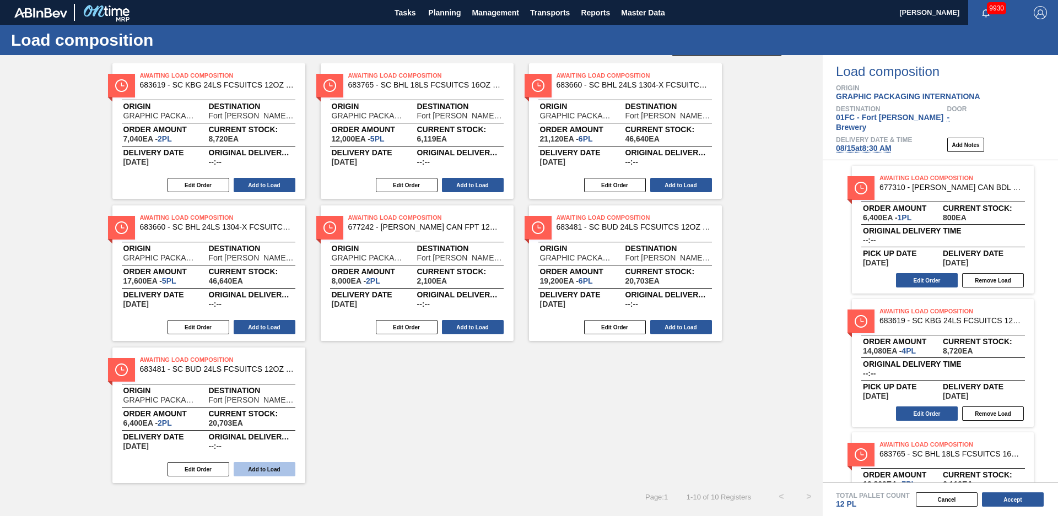
click at [256, 469] on button "Add to Load" at bounding box center [265, 469] width 62 height 14
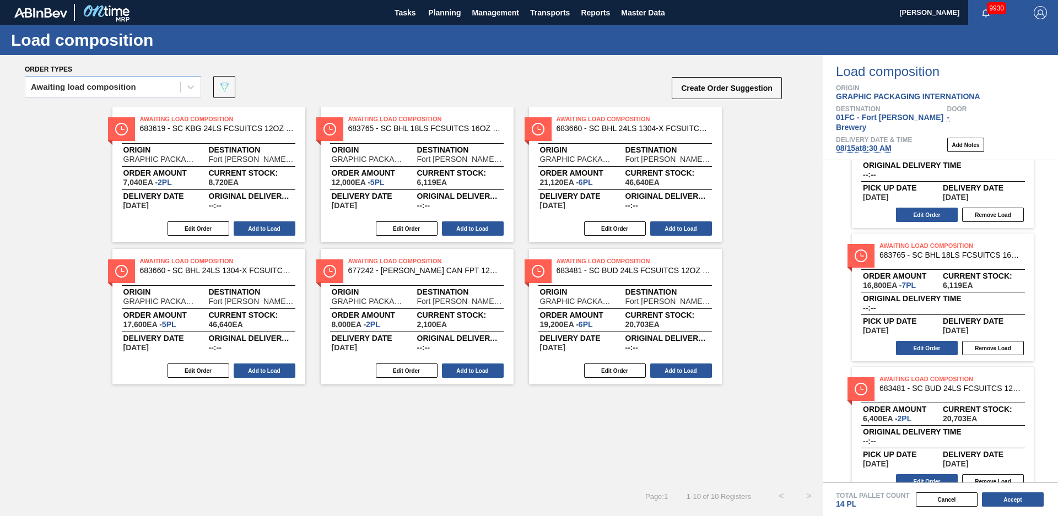
scroll to position [207, 0]
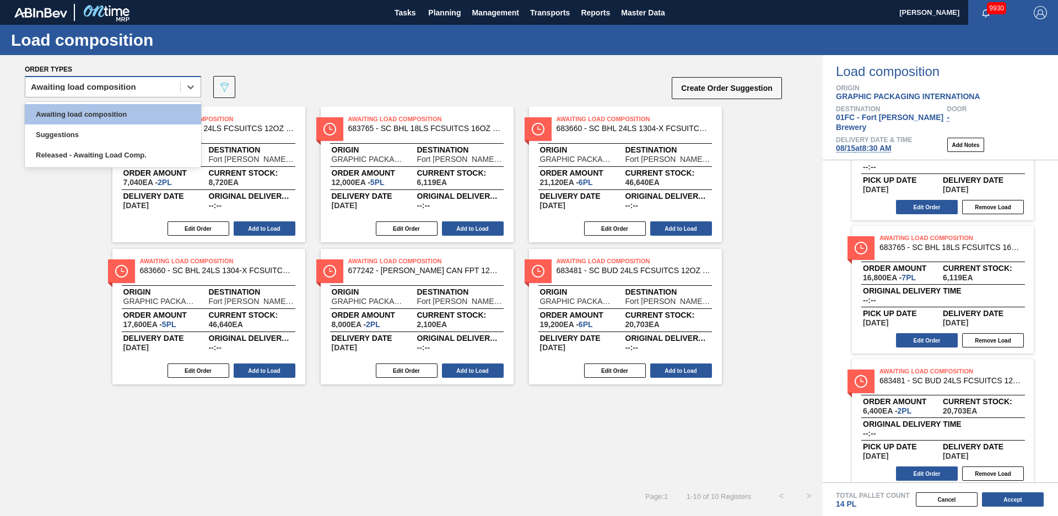
click at [136, 89] on div "Awaiting load composition" at bounding box center [102, 87] width 155 height 16
click at [74, 134] on div "Suggestions" at bounding box center [113, 134] width 176 height 20
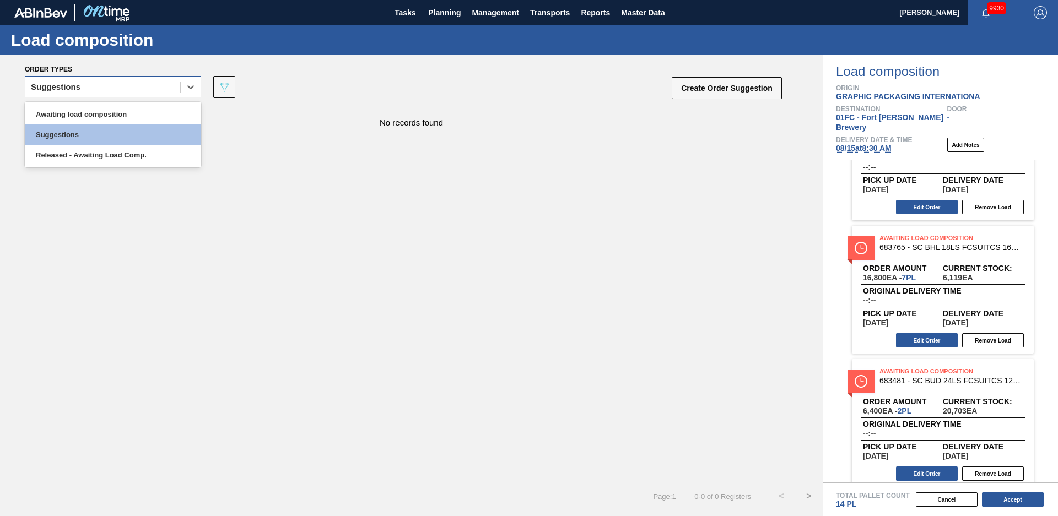
click at [162, 89] on div "Suggestions" at bounding box center [102, 87] width 155 height 16
click at [112, 122] on div "Awaiting load composition" at bounding box center [113, 114] width 176 height 20
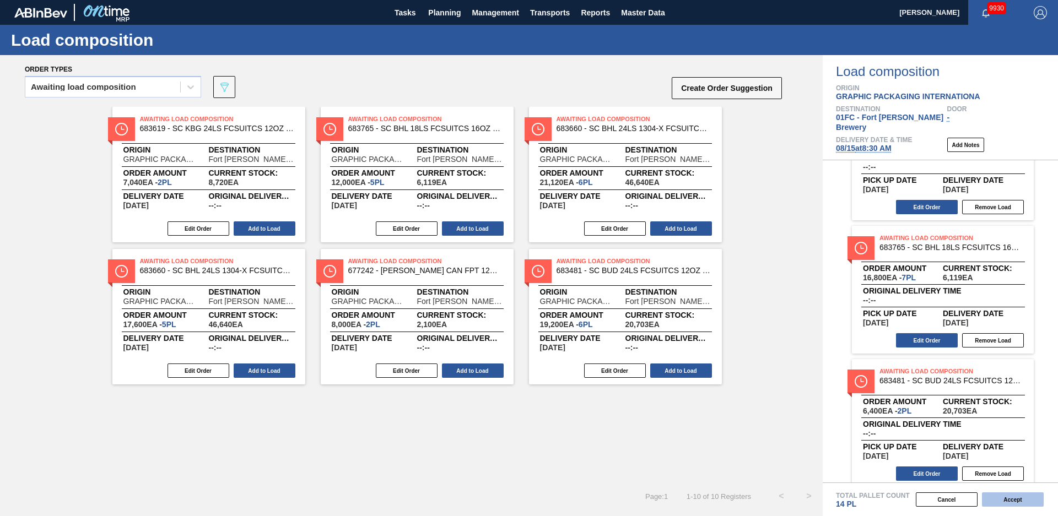
click at [1007, 502] on button "Accept" at bounding box center [1013, 499] width 62 height 14
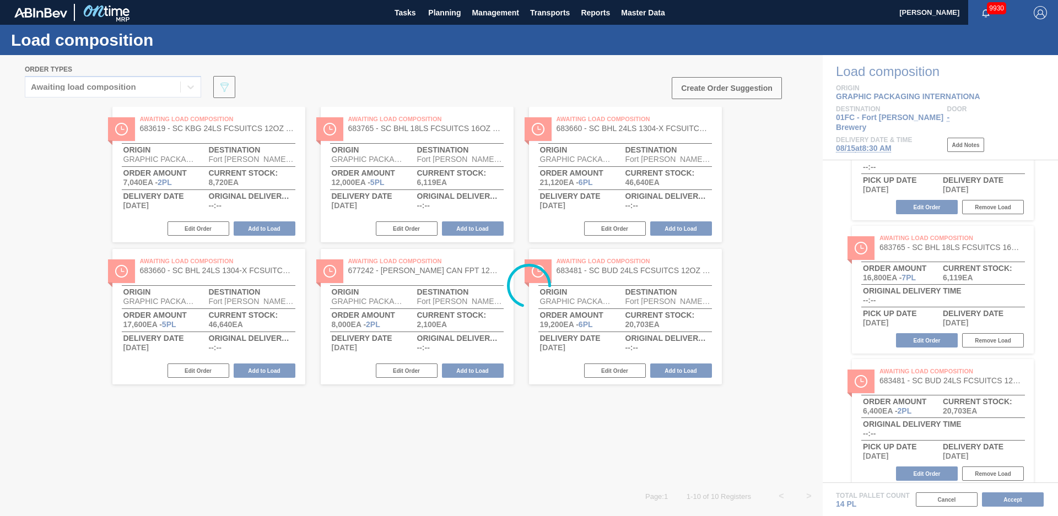
click at [456, 413] on div at bounding box center [529, 285] width 1058 height 461
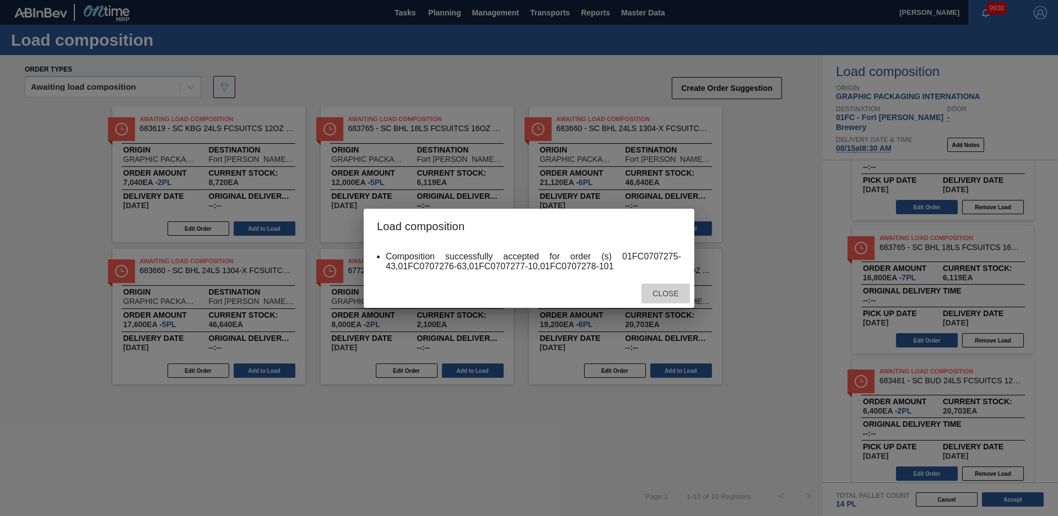
click at [678, 296] on span "Close" at bounding box center [665, 293] width 44 height 9
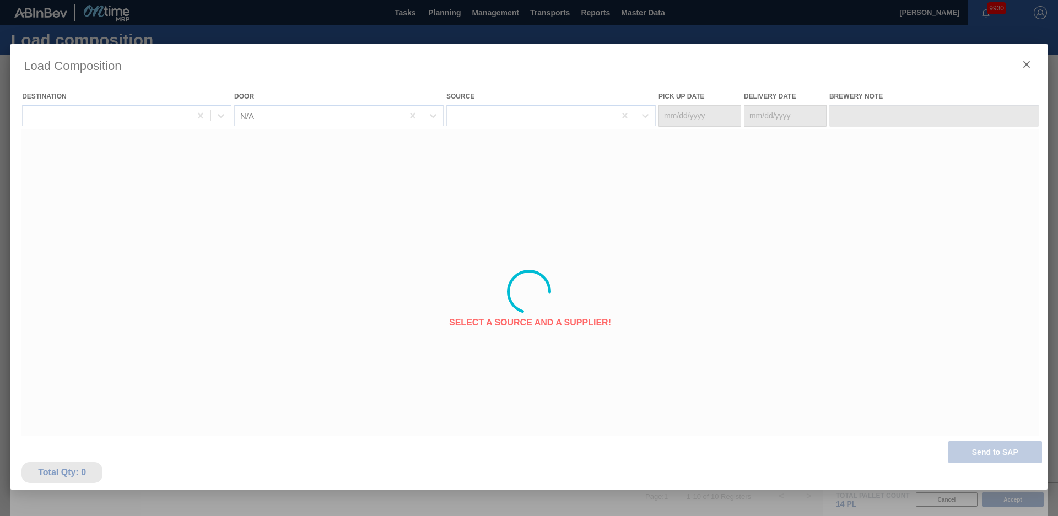
type Date "[DATE]"
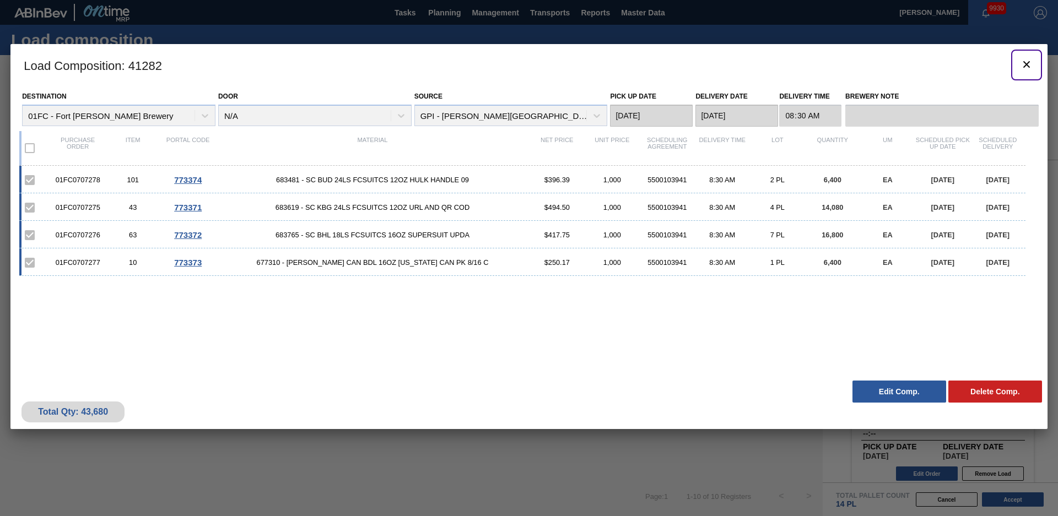
click at [1030, 64] on icon "botão de ícone" at bounding box center [1026, 64] width 13 height 13
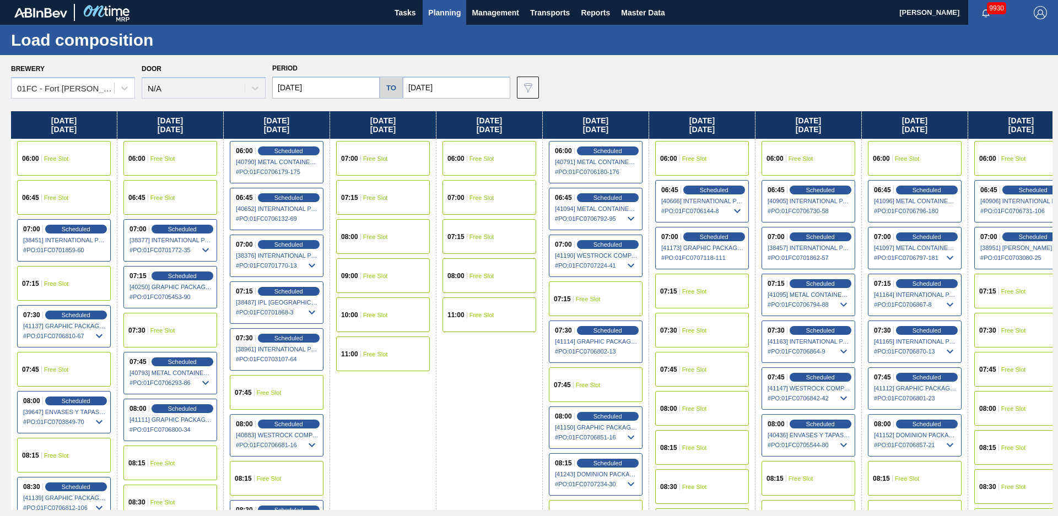
scroll to position [120, 0]
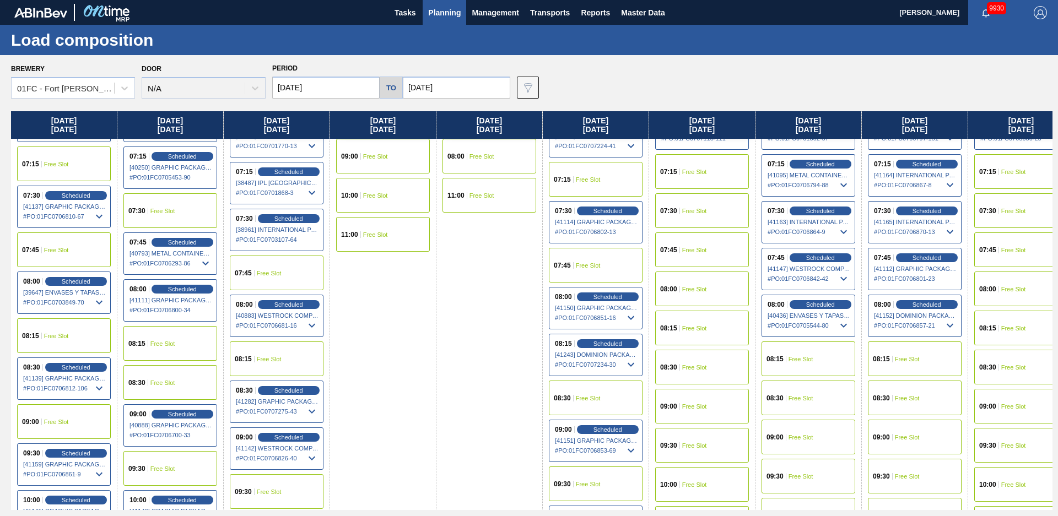
click at [805, 358] on span "Free Slot" at bounding box center [800, 359] width 25 height 7
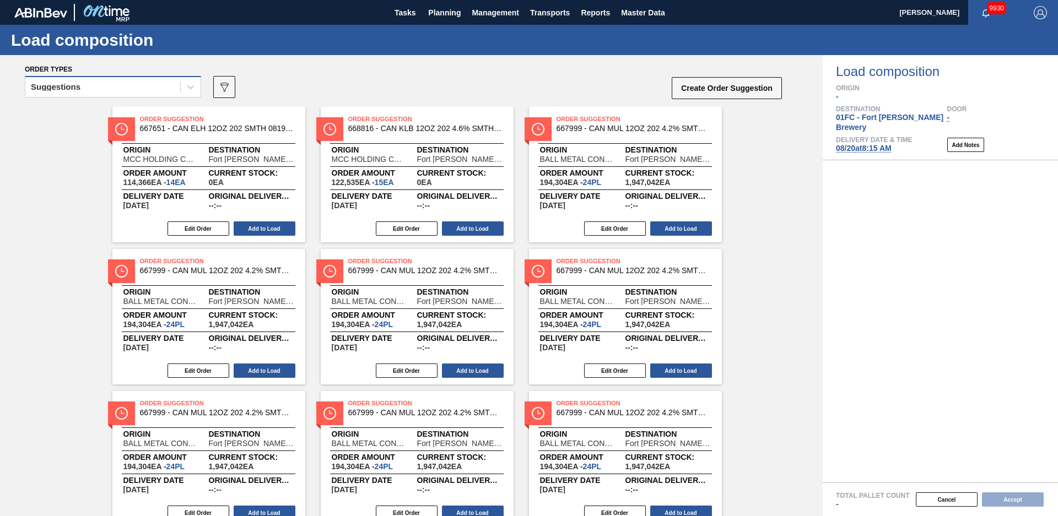
click at [131, 78] on div "Suggestions" at bounding box center [113, 86] width 176 height 21
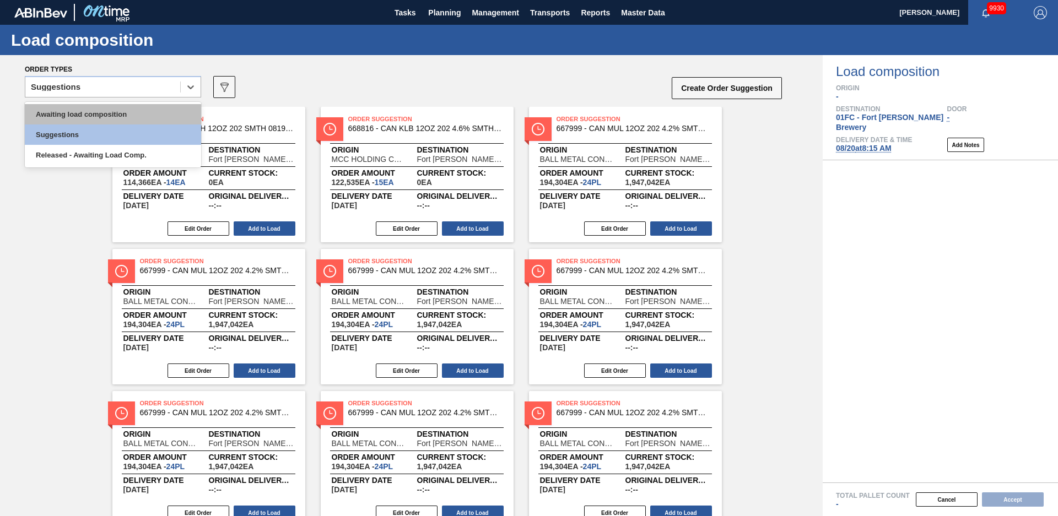
click at [84, 111] on div "Awaiting load composition" at bounding box center [113, 114] width 176 height 20
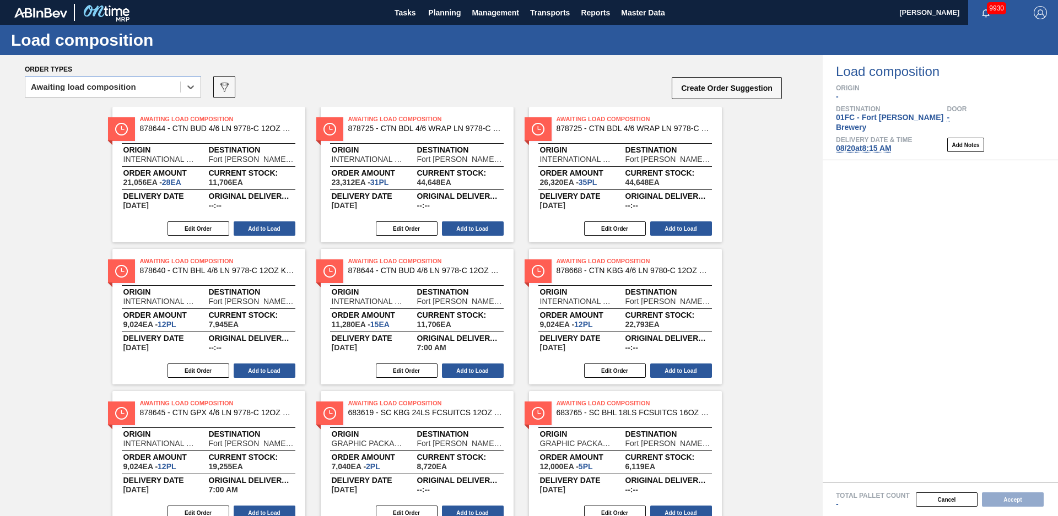
scroll to position [328, 0]
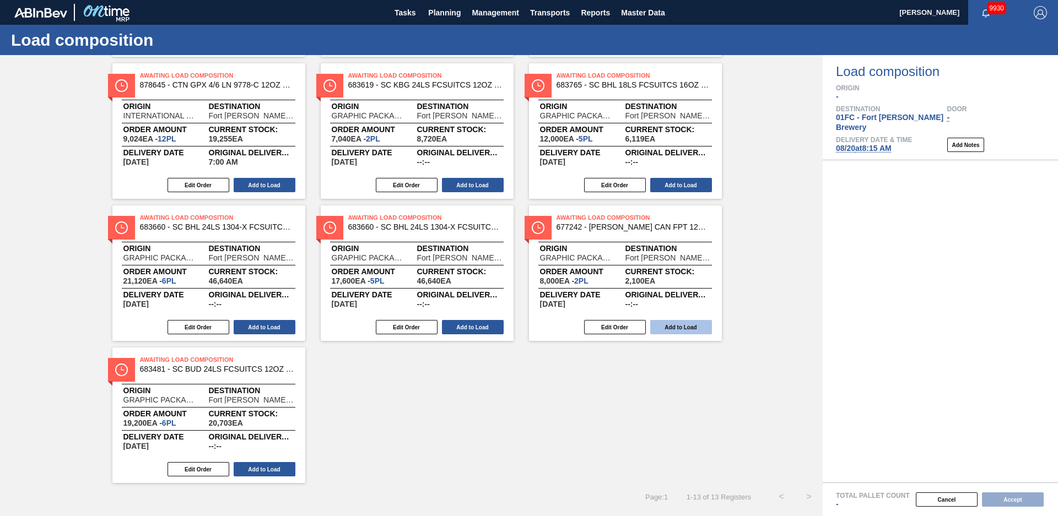
click at [674, 326] on button "Add to Load" at bounding box center [681, 327] width 62 height 14
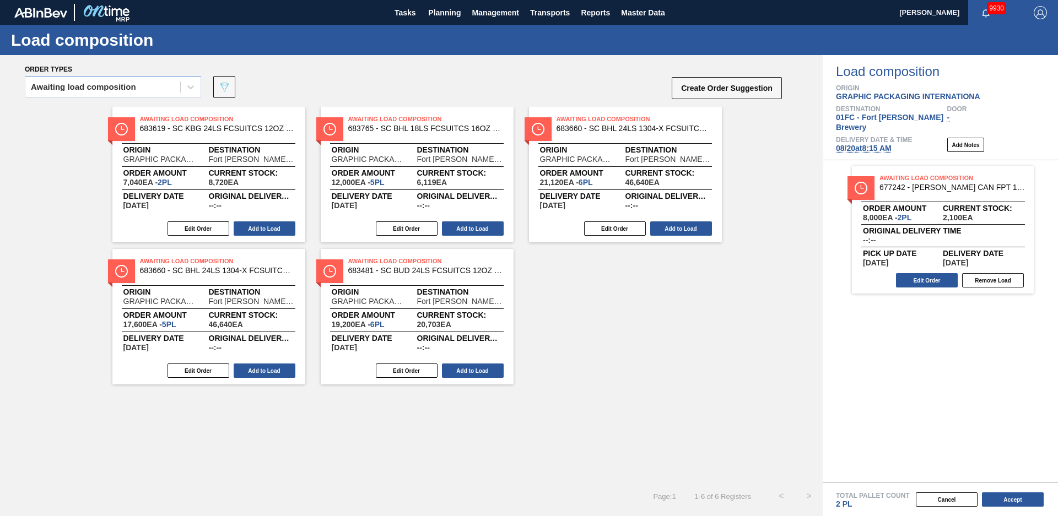
scroll to position [0, 0]
click at [479, 370] on button "Add to Load" at bounding box center [473, 371] width 62 height 14
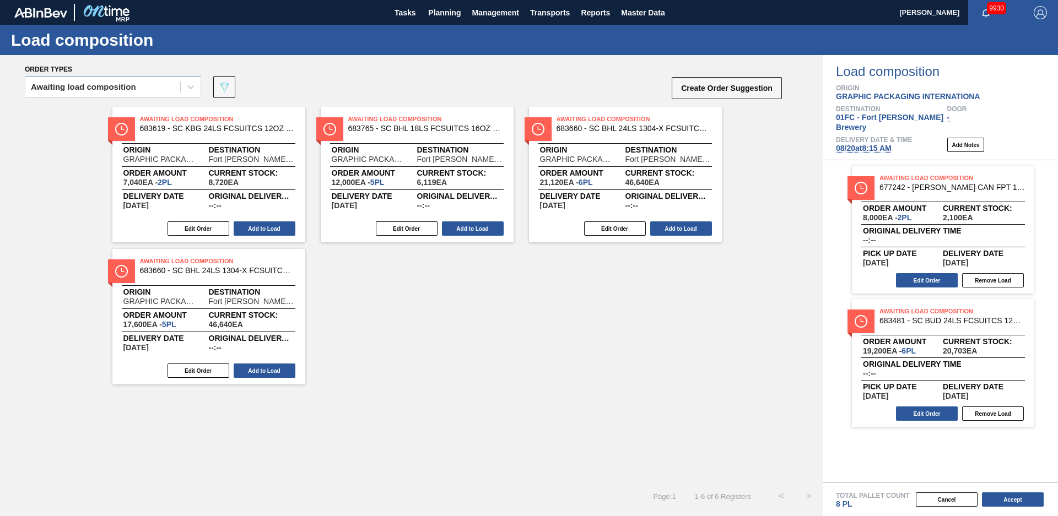
click at [296, 371] on div "Awaiting Load Composition 683660 - SC BHL 24LS 1304-X FCSUITCS 12OZ US FARM Ori…" at bounding box center [208, 317] width 193 height 136
click at [267, 365] on button "Add to Load" at bounding box center [265, 371] width 62 height 14
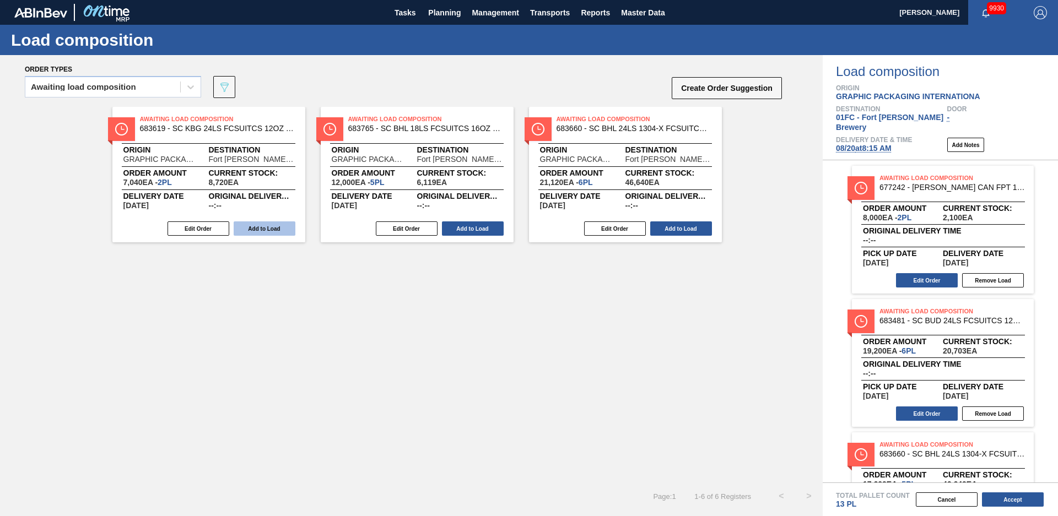
click at [262, 230] on button "Add to Load" at bounding box center [265, 228] width 62 height 14
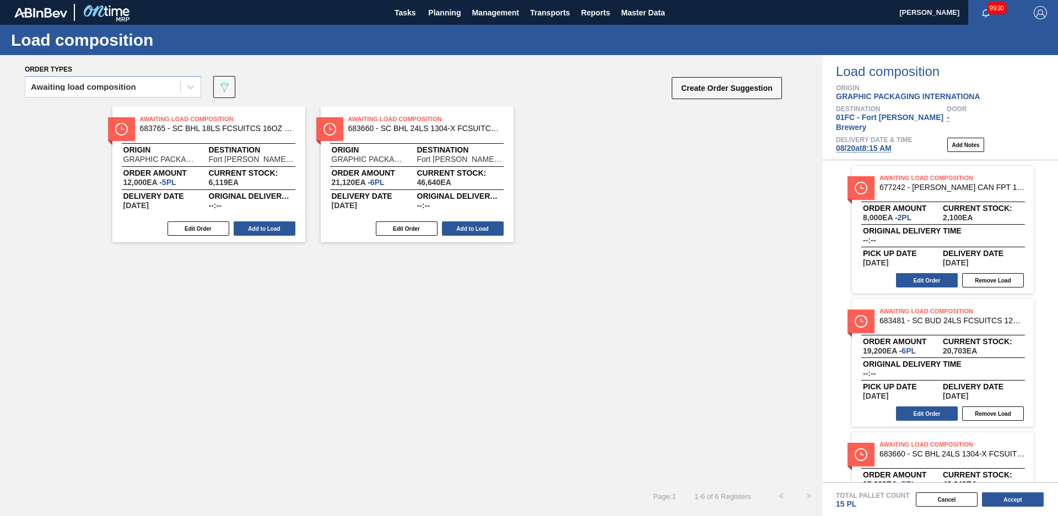
click at [262, 230] on button "Add to Load" at bounding box center [265, 228] width 62 height 14
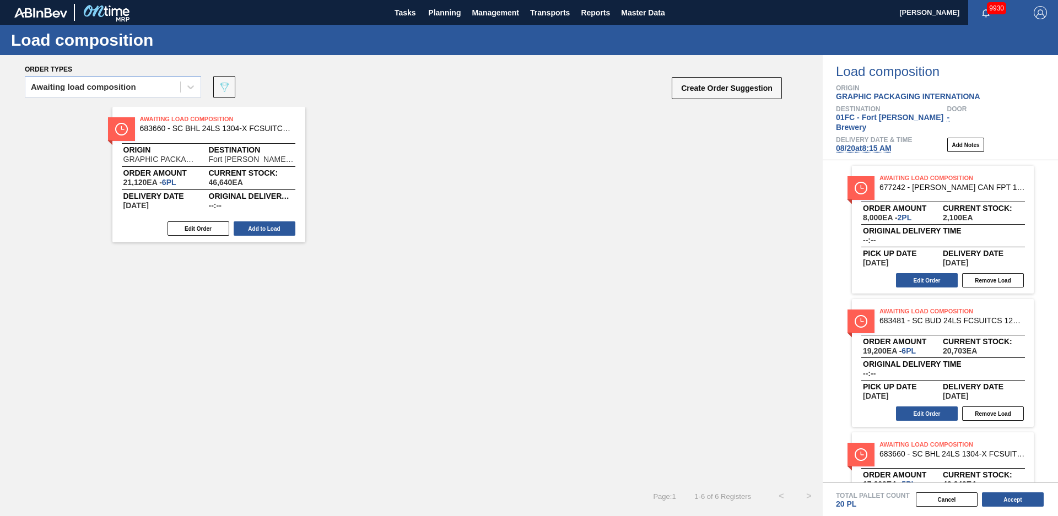
click at [262, 230] on button "Add to Load" at bounding box center [265, 228] width 62 height 14
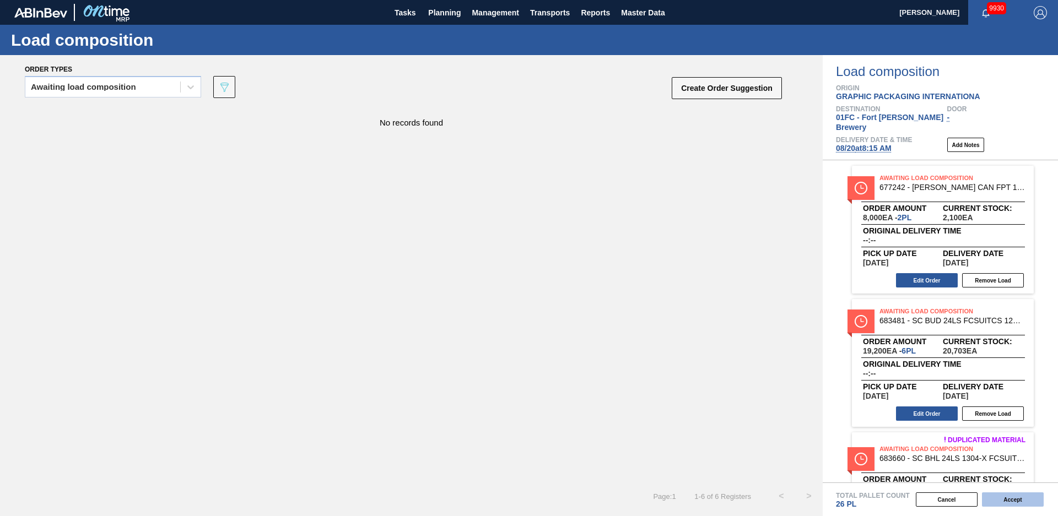
click at [1024, 495] on button "Accept" at bounding box center [1013, 499] width 62 height 14
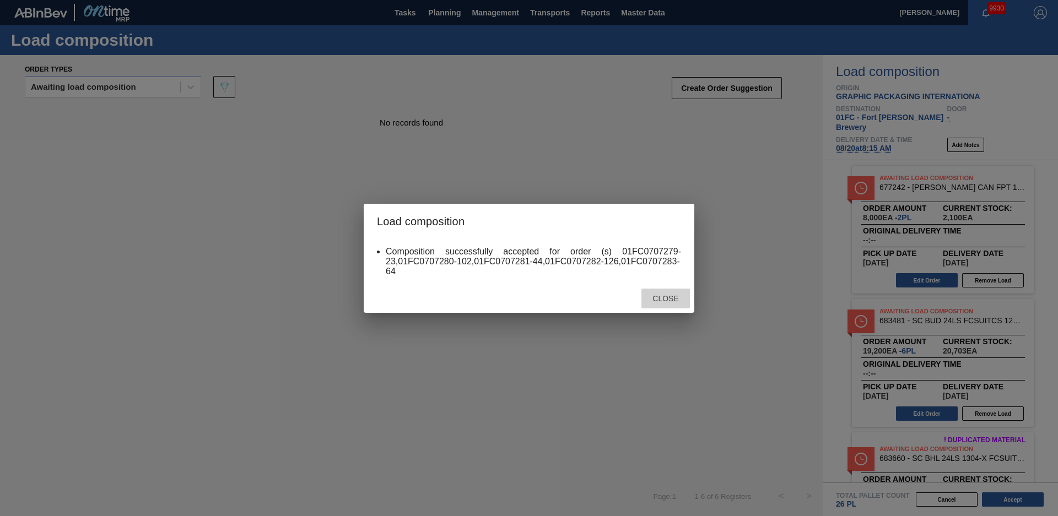
click at [655, 294] on span "Close" at bounding box center [665, 298] width 44 height 9
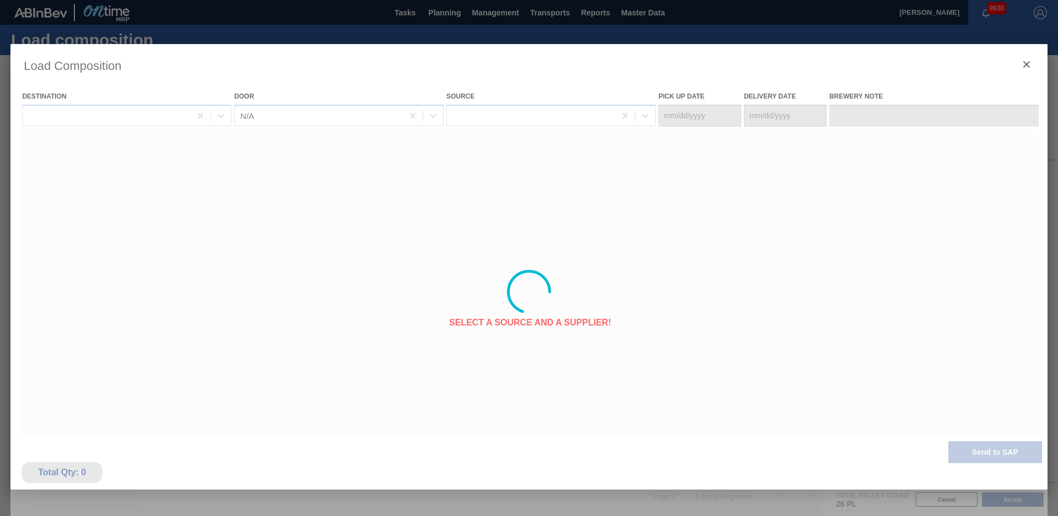
type Date "[DATE]"
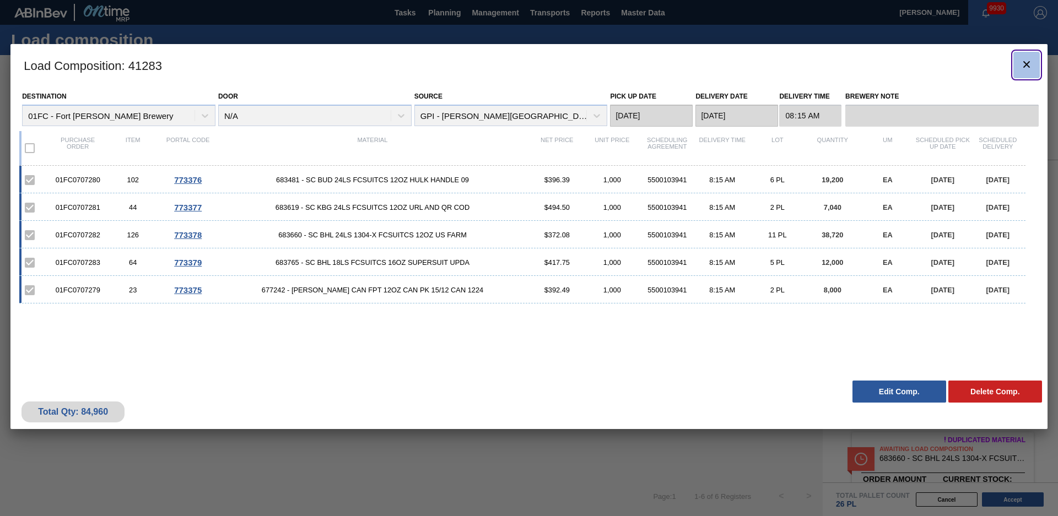
click at [1032, 73] on button "botão de ícone" at bounding box center [1026, 65] width 26 height 26
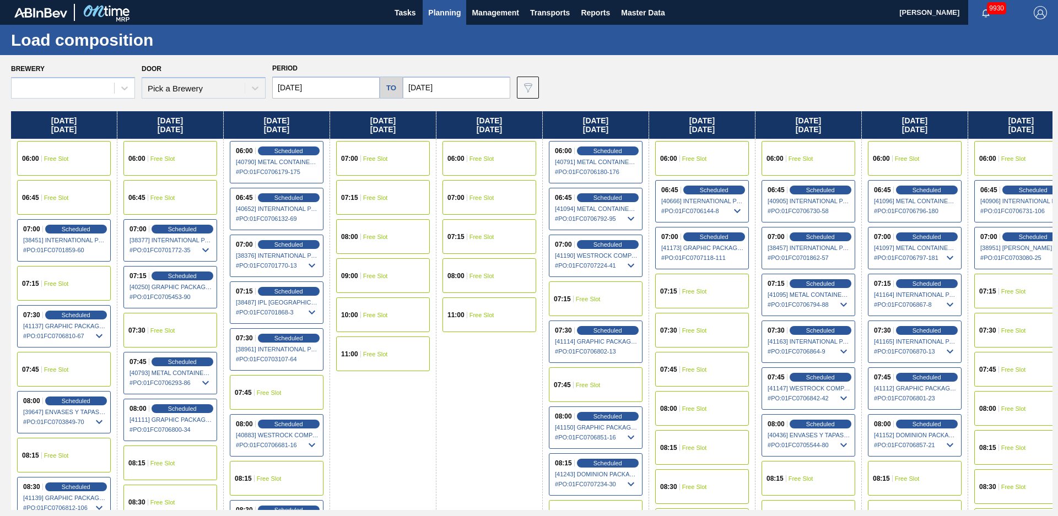
type input "[DATE]"
click at [448, 12] on span "Planning" at bounding box center [444, 12] width 33 height 13
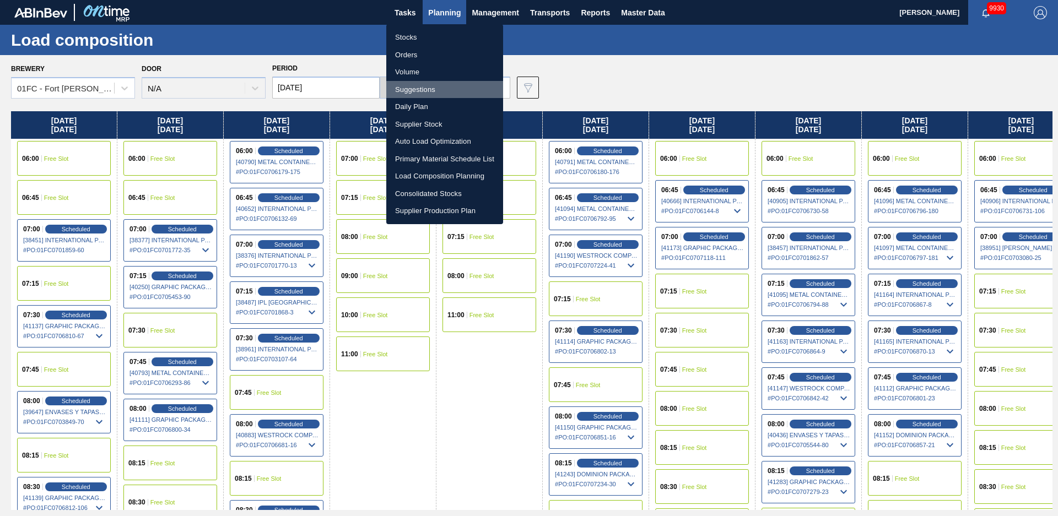
click at [421, 89] on li "Suggestions" at bounding box center [444, 90] width 117 height 18
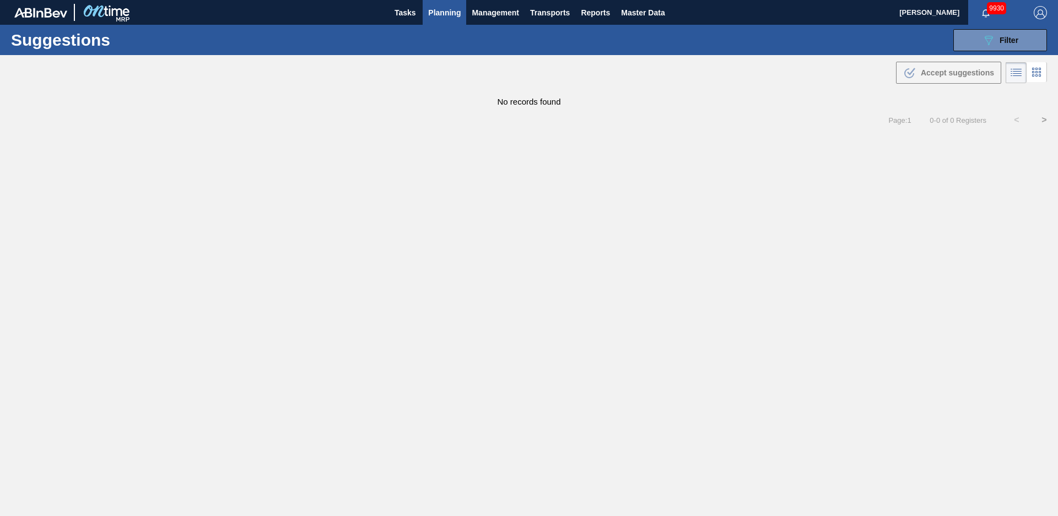
click at [986, 61] on div ".b{fill:var(--color-action-default)} Accept suggestions" at bounding box center [529, 70] width 1058 height 31
click at [989, 44] on icon "089F7B8B-B2A5-4AFE-B5C0-19BA573D28AC" at bounding box center [988, 40] width 13 height 13
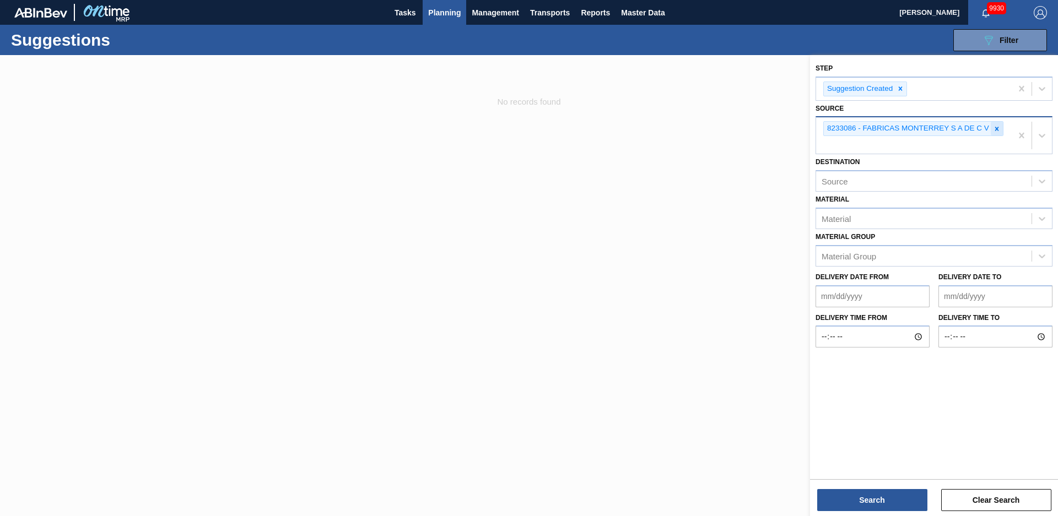
click at [999, 129] on icon at bounding box center [997, 129] width 8 height 8
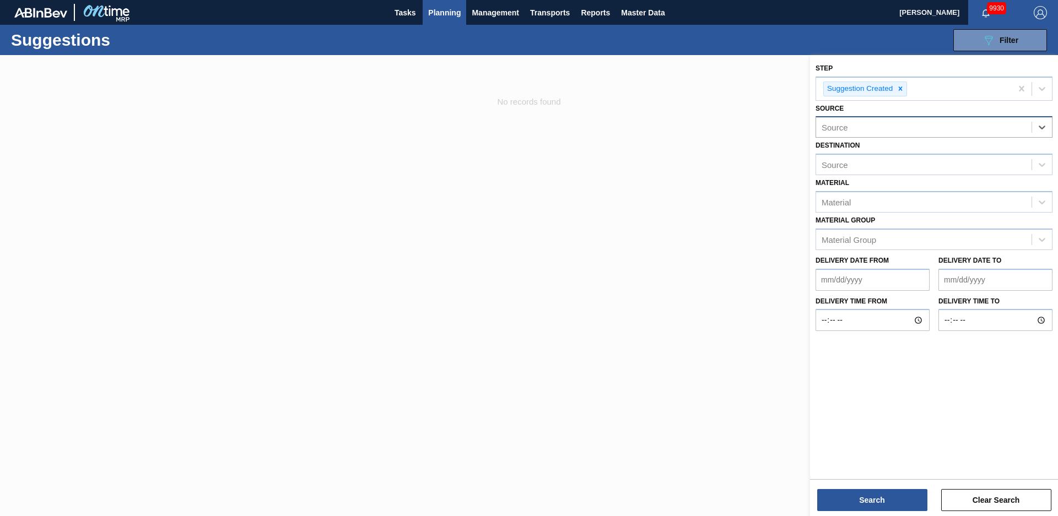
click at [929, 140] on div "Destination Source" at bounding box center [933, 156] width 237 height 37
click at [918, 133] on div "Source" at bounding box center [923, 128] width 215 height 16
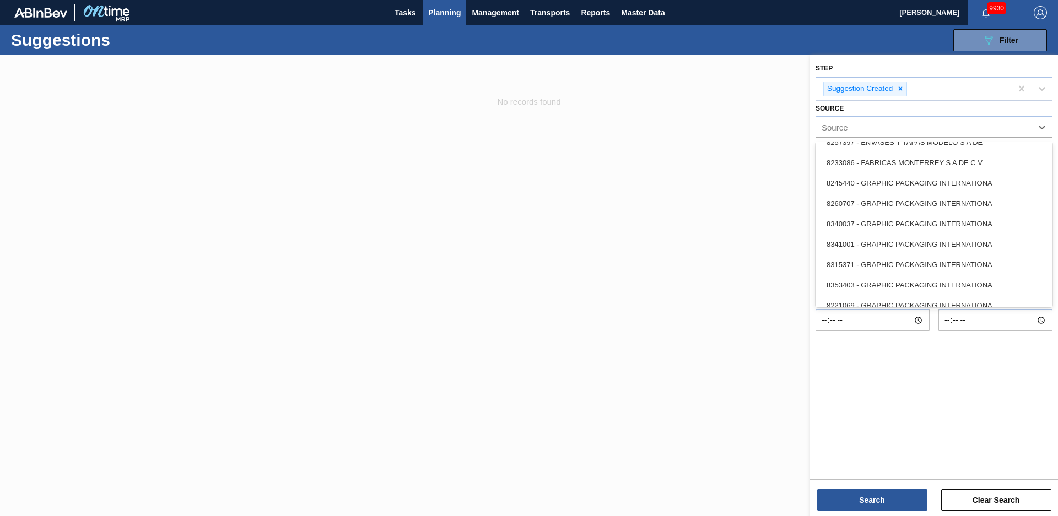
scroll to position [347, 0]
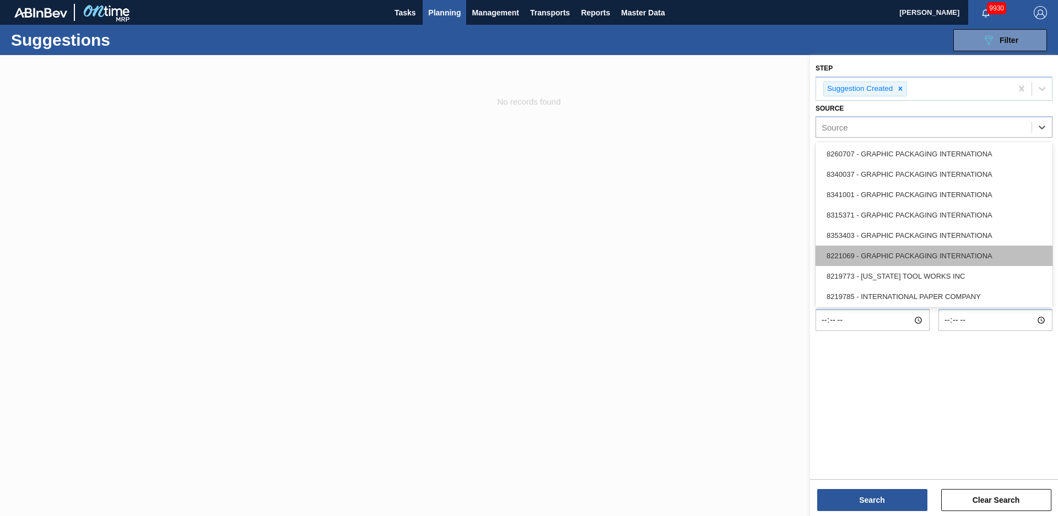
click at [894, 256] on div "8221069 - GRAPHIC PACKAGING INTERNATIONA" at bounding box center [933, 256] width 237 height 20
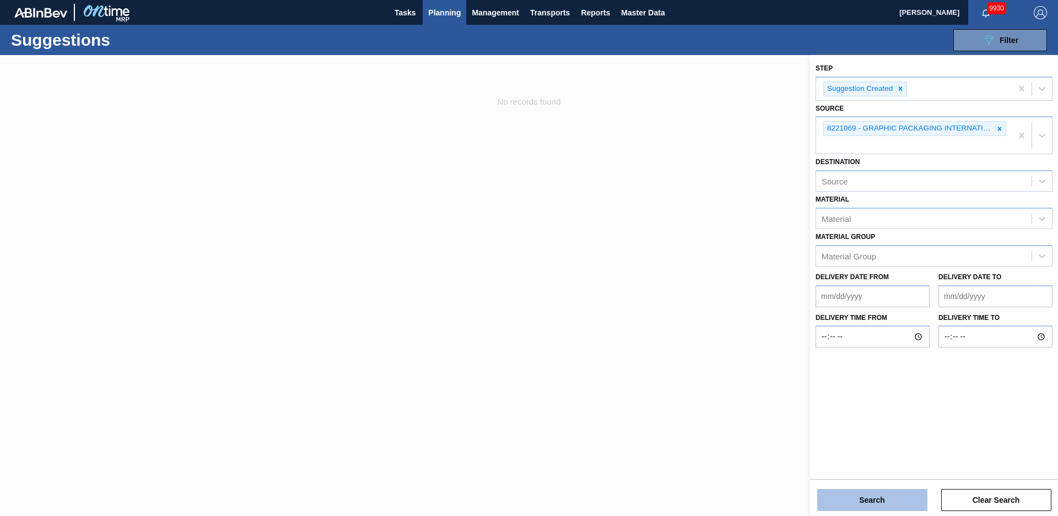
click at [879, 491] on button "Search" at bounding box center [872, 500] width 110 height 22
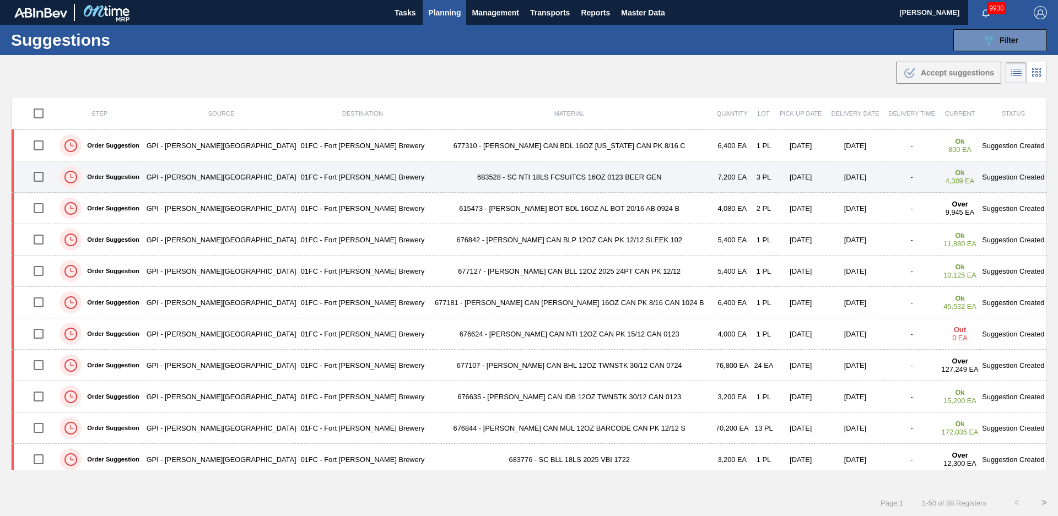
click at [426, 177] on td "683528 - SC NTI 18LS FCSUITCS 16OZ 0123 BEER GEN" at bounding box center [568, 176] width 285 height 31
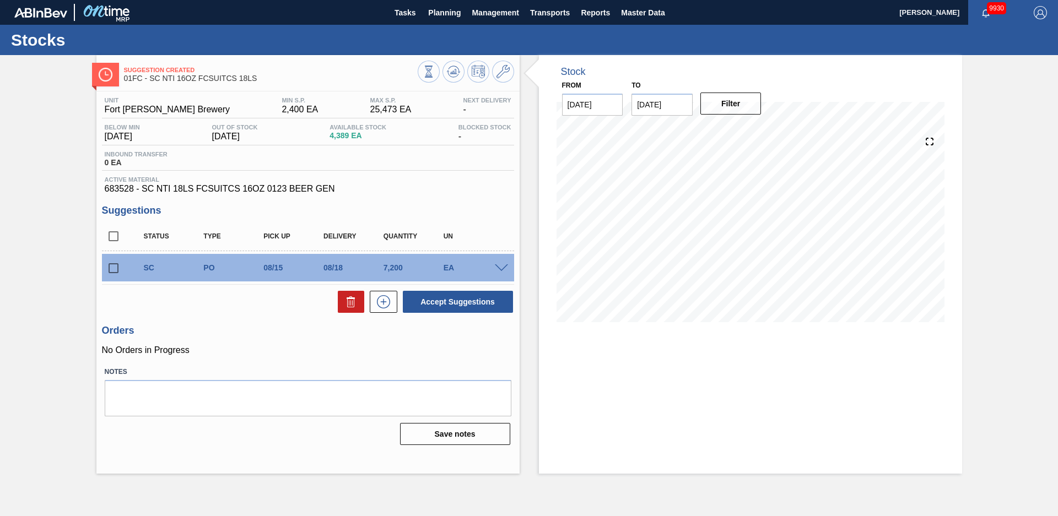
click at [1022, 228] on div "Suggestion Created 01FC - SC NTI 16OZ FCSUITCS 18LS Unit Fort [PERSON_NAME] Bre…" at bounding box center [529, 264] width 1058 height 419
click at [80, 185] on div "Suggestion Created 01FC - SC NTI 16OZ FCSUITCS 18LS Unit Fort [PERSON_NAME] Bre…" at bounding box center [529, 264] width 1058 height 419
click at [111, 271] on input "checkbox" at bounding box center [113, 268] width 23 height 23
click at [496, 306] on button "Accept Suggestions" at bounding box center [458, 302] width 110 height 22
checkbox input "false"
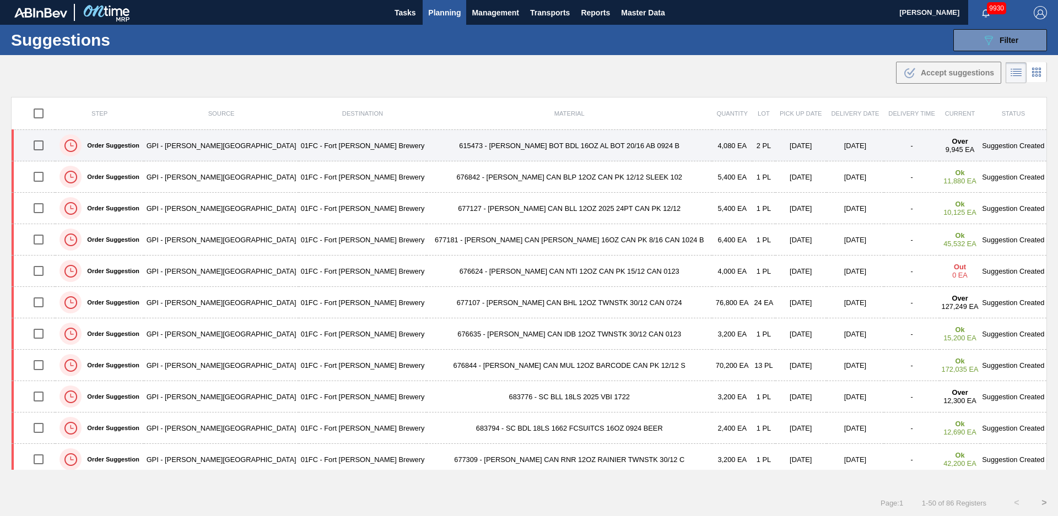
click at [426, 150] on td "615473 - [PERSON_NAME] BOT BDL 16OZ AL BOT 20/16 AB 0924 B" at bounding box center [568, 145] width 285 height 31
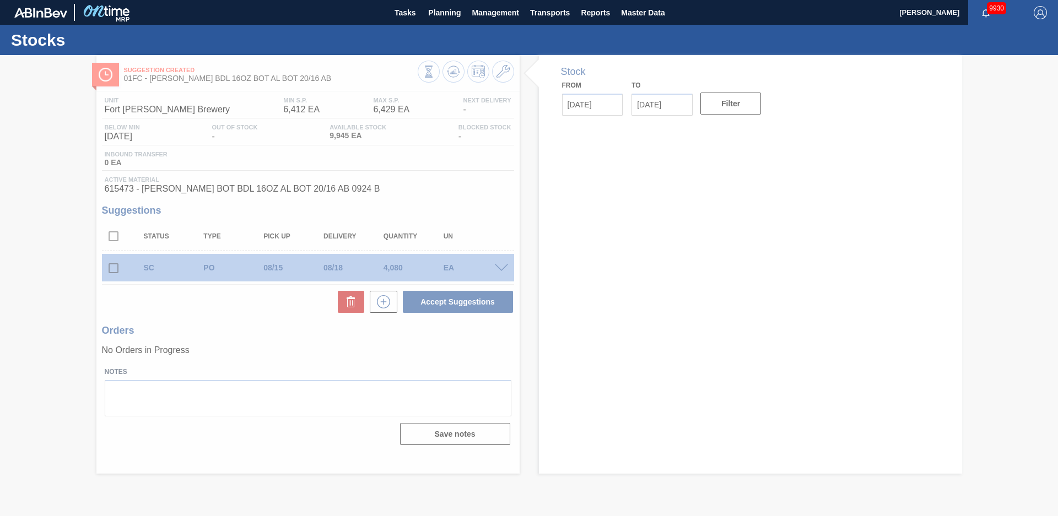
type input "[DATE]"
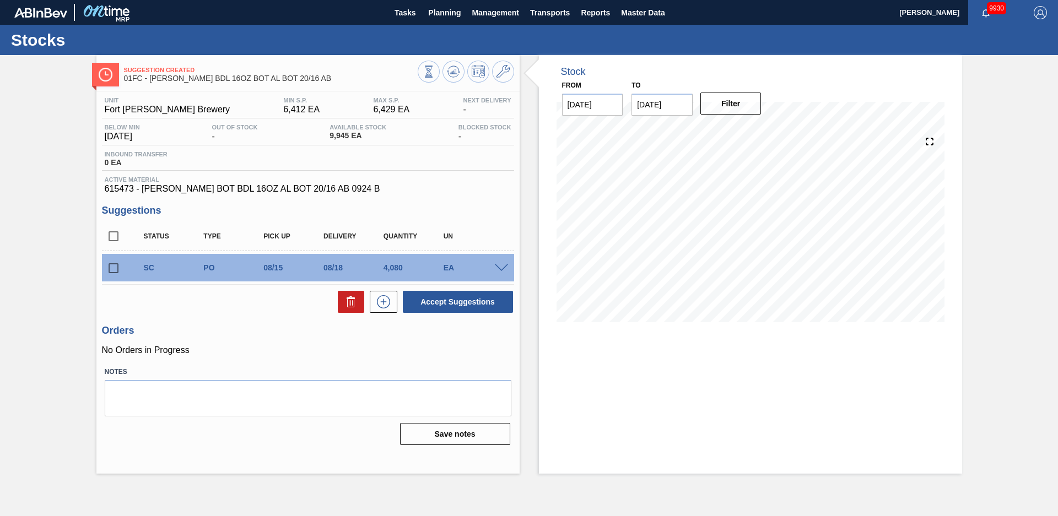
click at [532, 256] on div "Stock From [DATE] to [DATE] Filter" at bounding box center [740, 264] width 442 height 419
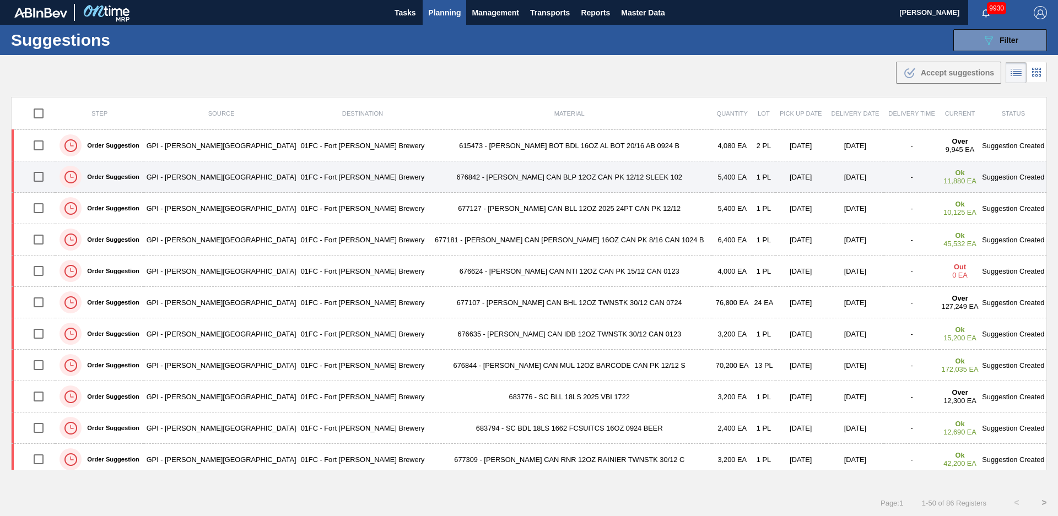
click at [426, 172] on td "676842 - [PERSON_NAME] CAN BLP 12OZ CAN PK 12/12 SLEEK 102" at bounding box center [568, 176] width 285 height 31
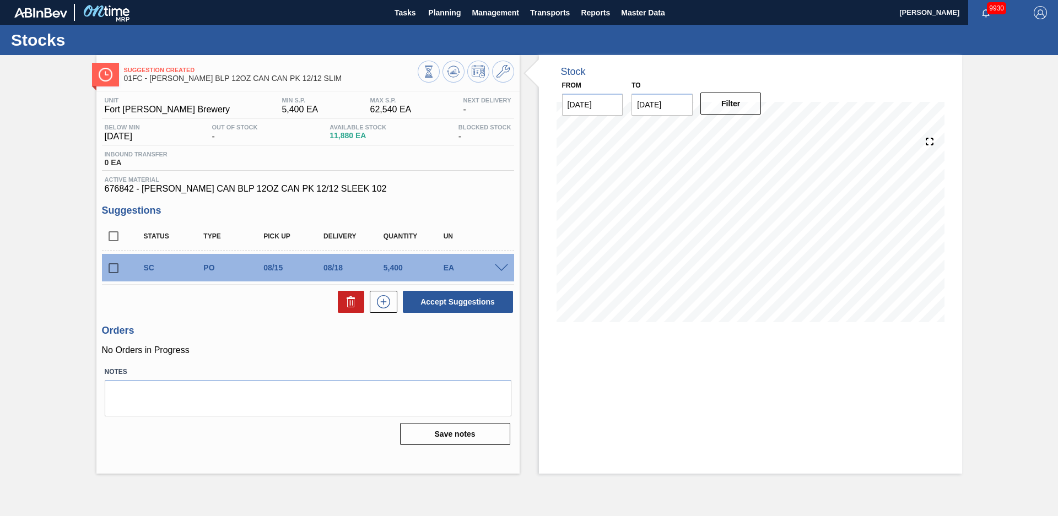
click at [75, 323] on div "Suggestion Created 01FC - [PERSON_NAME] BLP 12OZ CAN CAN PK 12/12 SLIM Unit For…" at bounding box center [529, 264] width 1058 height 419
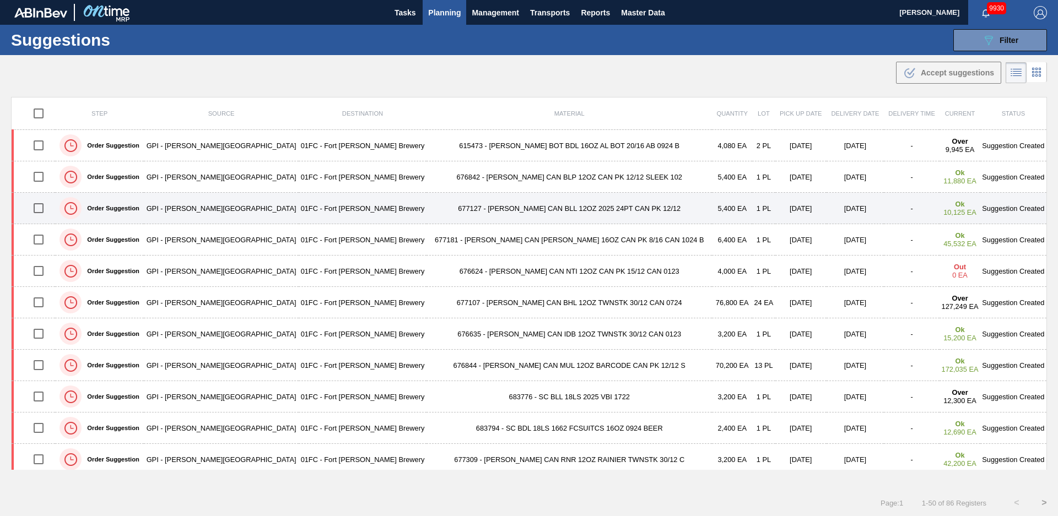
click at [426, 213] on td "677127 - [PERSON_NAME] CAN BLL 12OZ 2025 24PT CAN PK 12/12" at bounding box center [568, 208] width 285 height 31
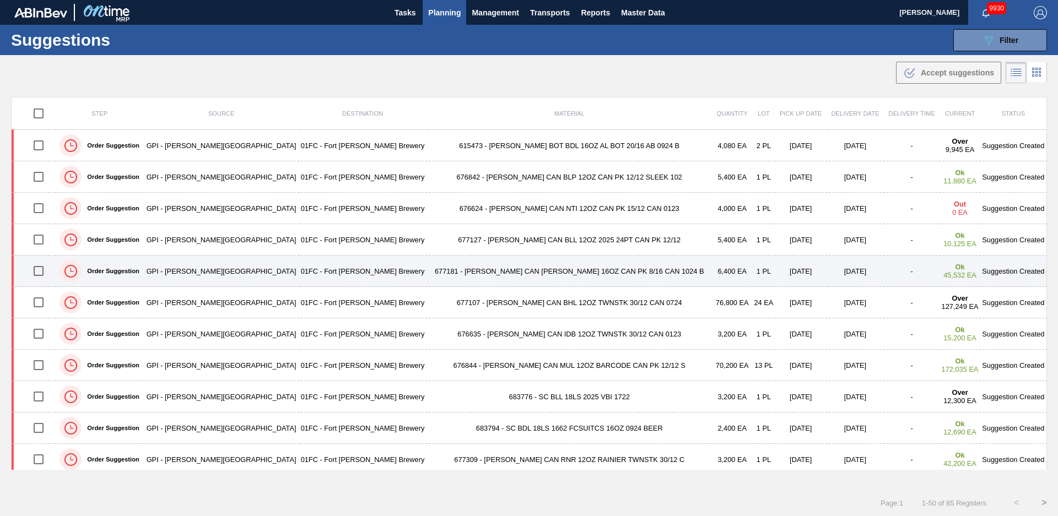
click at [445, 277] on td "677181 - [PERSON_NAME] CAN [PERSON_NAME] 16OZ CAN PK 8/16 CAN 1024 B" at bounding box center [568, 271] width 285 height 31
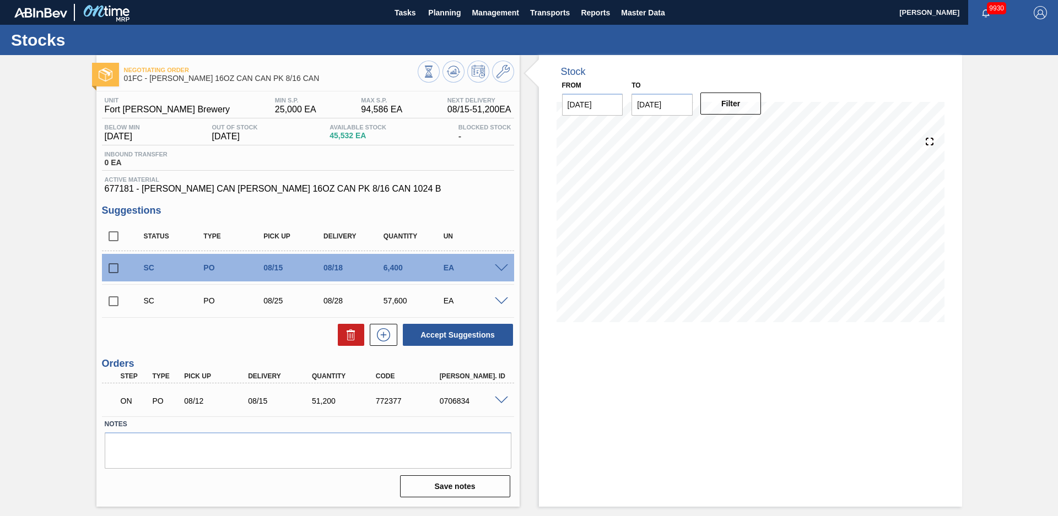
click at [112, 270] on input "checkbox" at bounding box center [113, 268] width 23 height 23
click at [473, 339] on button "Accept Suggestions" at bounding box center [458, 335] width 110 height 22
checkbox input "false"
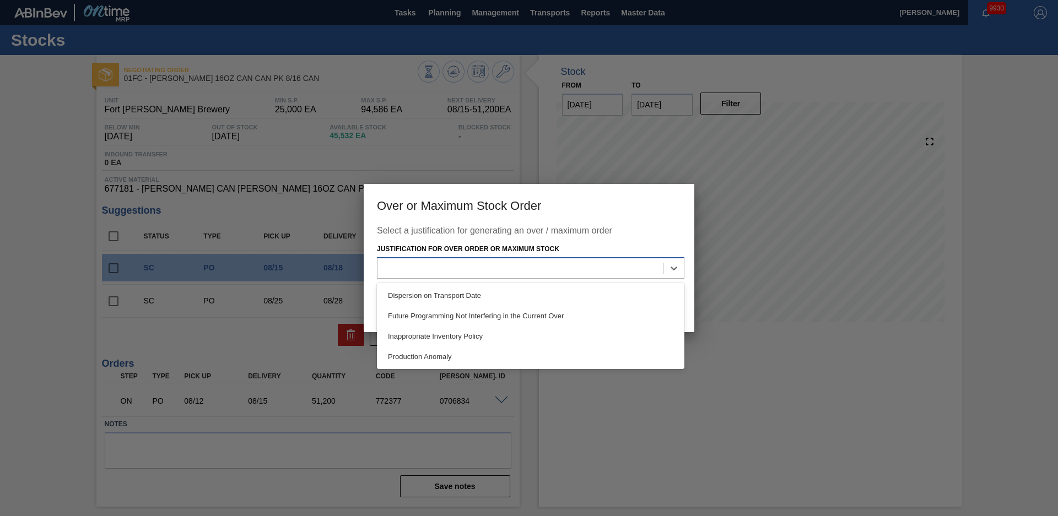
click at [586, 278] on div at bounding box center [530, 267] width 307 height 21
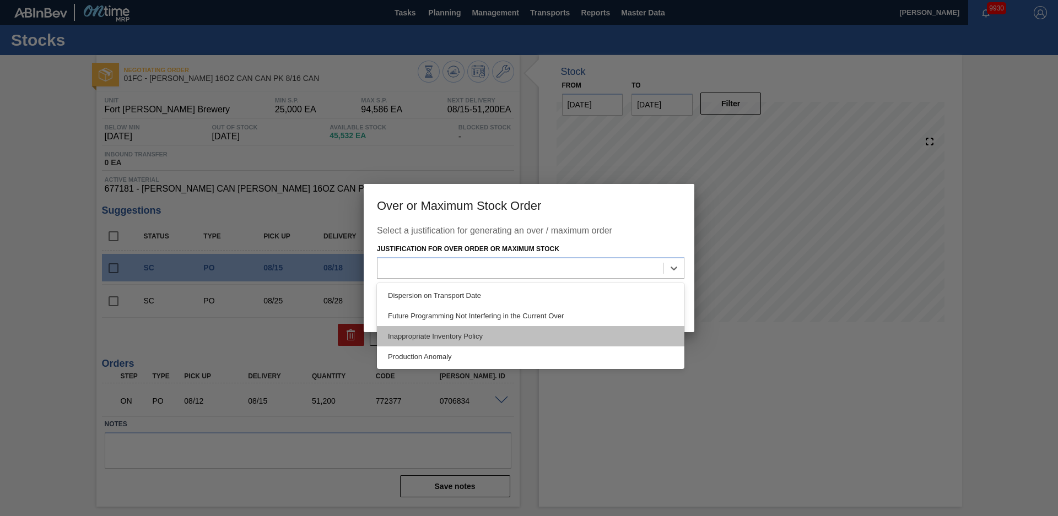
click at [506, 340] on div "Inappropriate Inventory Policy" at bounding box center [530, 336] width 307 height 20
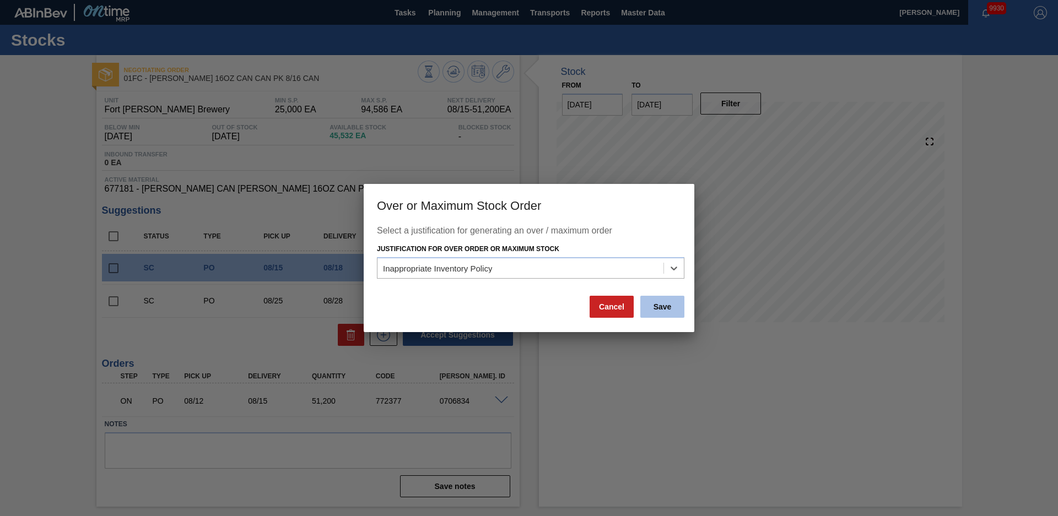
click at [683, 308] on button "Save" at bounding box center [662, 307] width 44 height 22
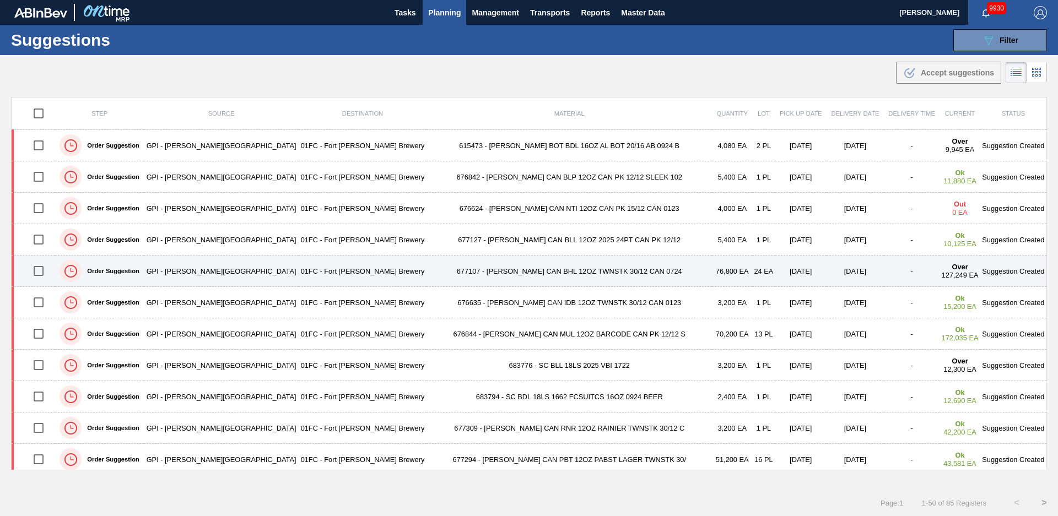
click at [426, 278] on td "677107 - [PERSON_NAME] CAN BHL 12OZ TWNSTK 30/12 CAN 0724" at bounding box center [568, 271] width 285 height 31
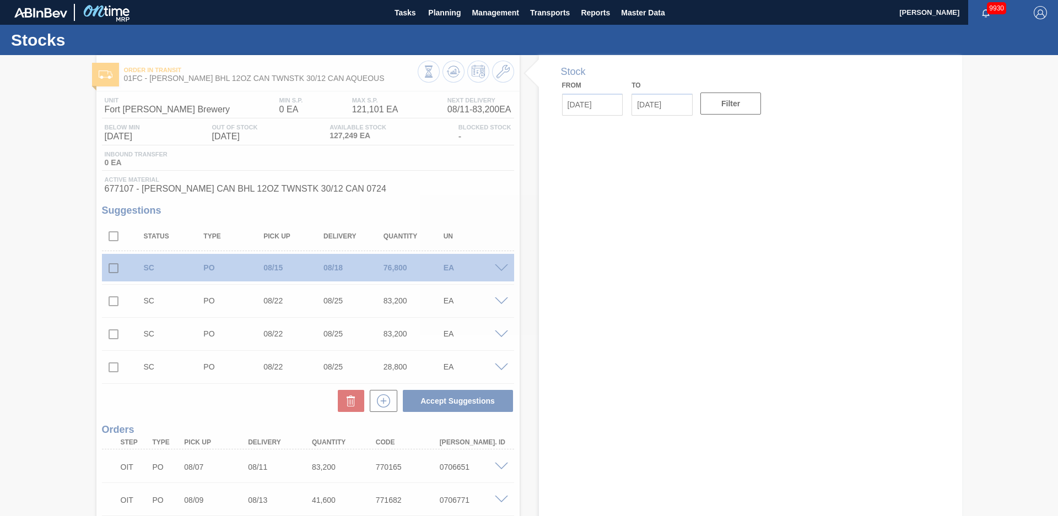
type input "[DATE]"
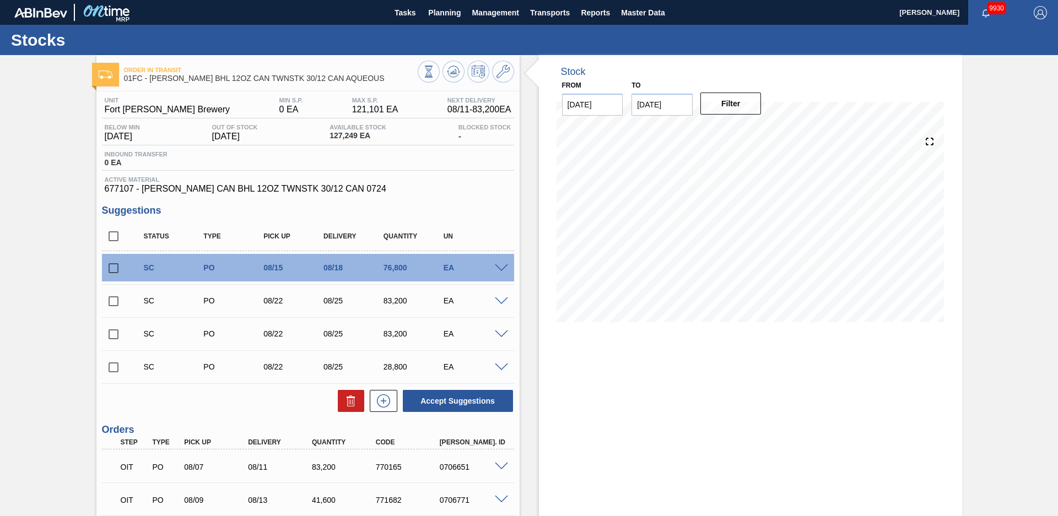
click at [501, 269] on span at bounding box center [501, 268] width 13 height 8
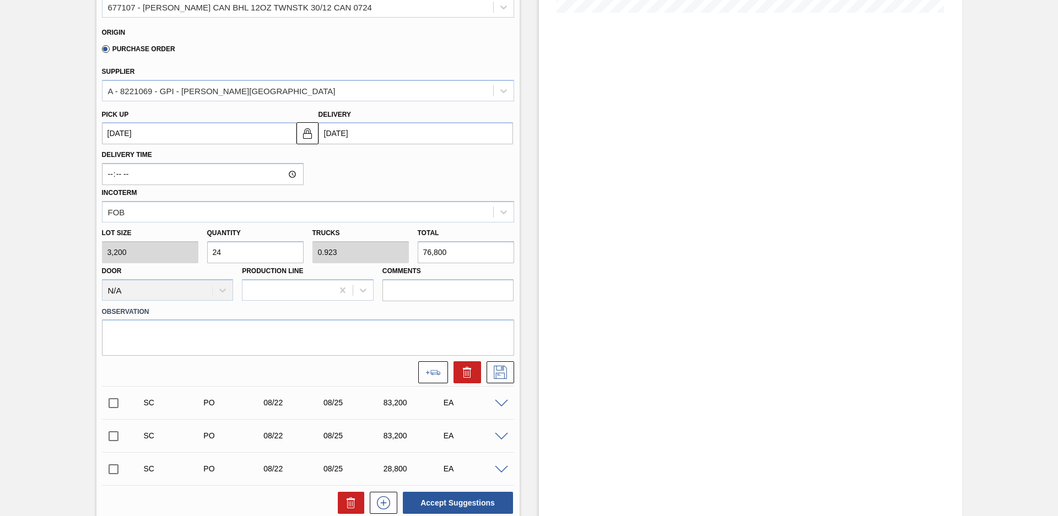
scroll to position [310, 0]
drag, startPoint x: 229, startPoint y: 257, endPoint x: 163, endPoint y: 260, distance: 65.6
click at [163, 260] on div "Lot size 3,200 Quantity 24 Trucks 0.923 Total 76,800 Door N/A Production Line C…" at bounding box center [308, 262] width 421 height 79
type input "8"
type input "0.308"
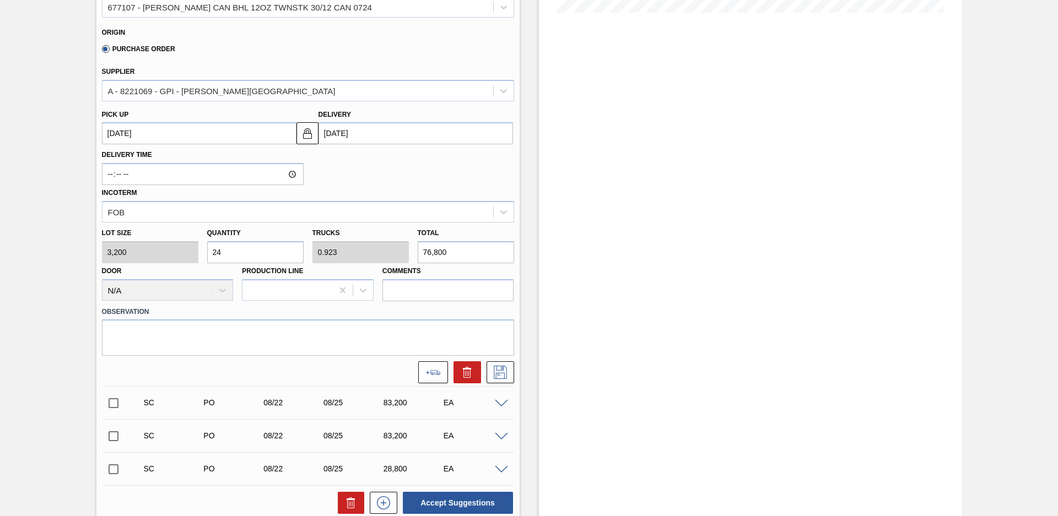
type input "25,600"
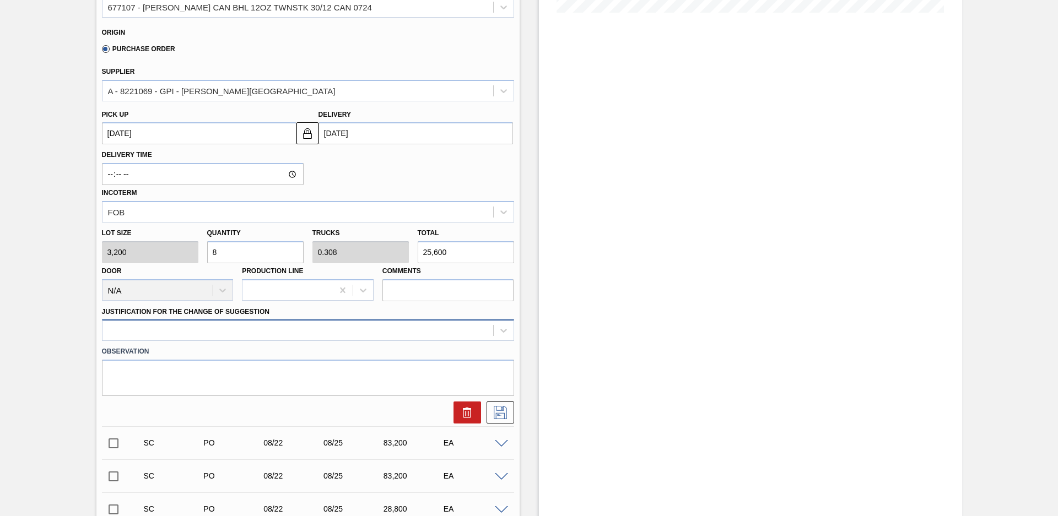
type input "8"
click at [260, 338] on div at bounding box center [297, 331] width 391 height 16
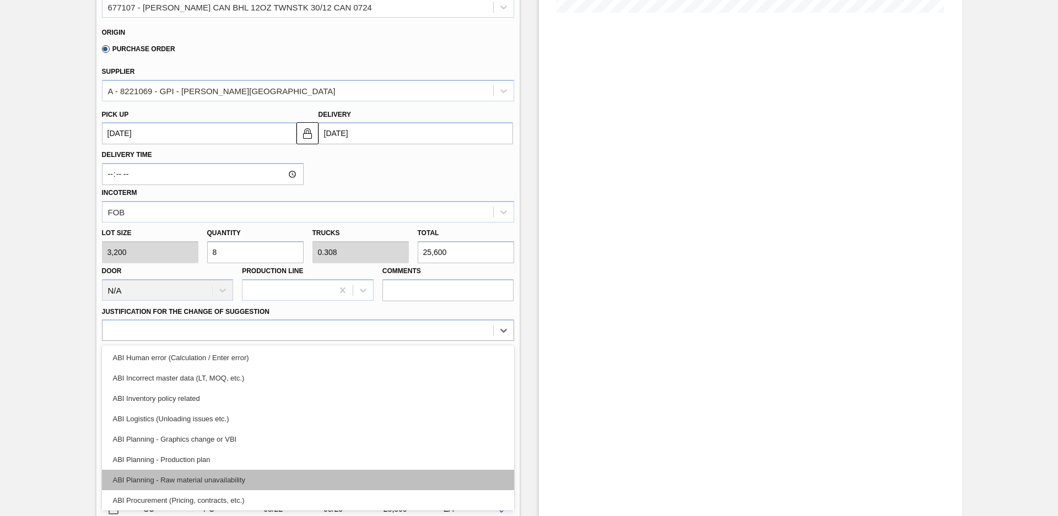
scroll to position [74, 0]
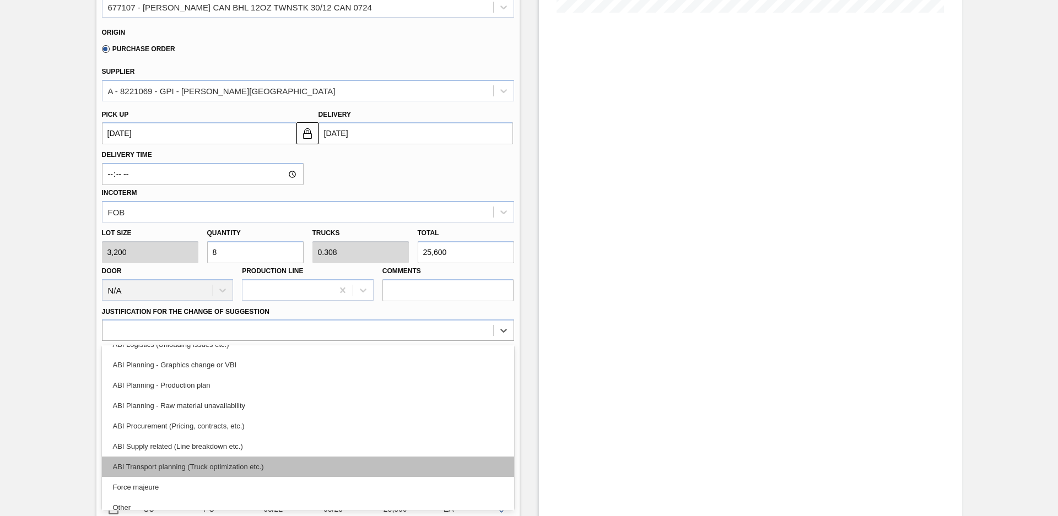
click at [242, 468] on div "ABI Transport planning (Truck optimization etc.)" at bounding box center [308, 467] width 412 height 20
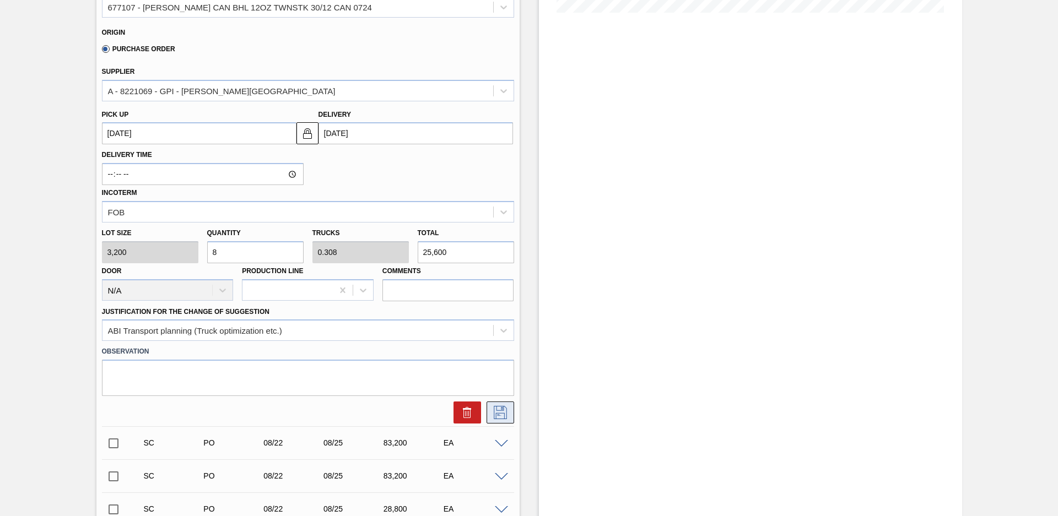
click at [510, 402] on button at bounding box center [500, 413] width 28 height 22
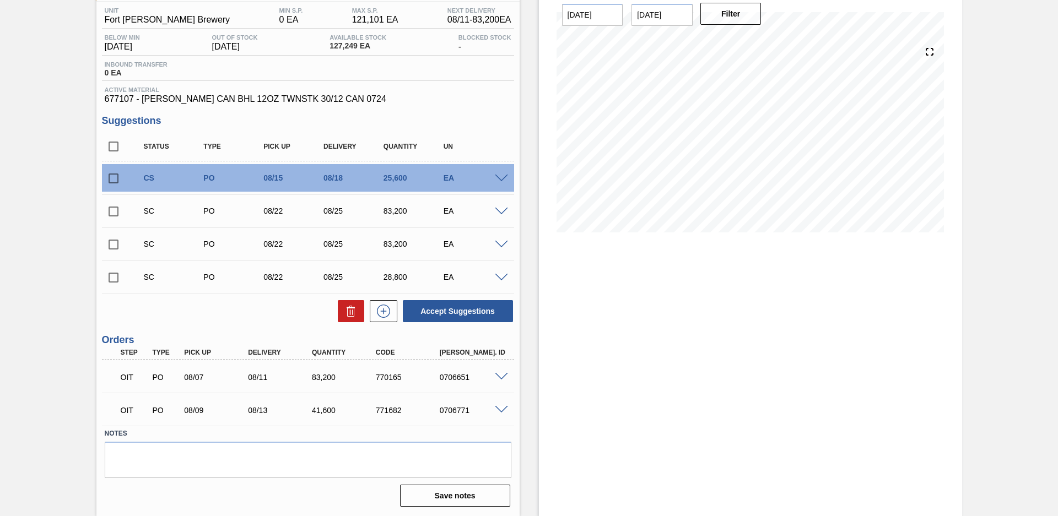
scroll to position [0, 0]
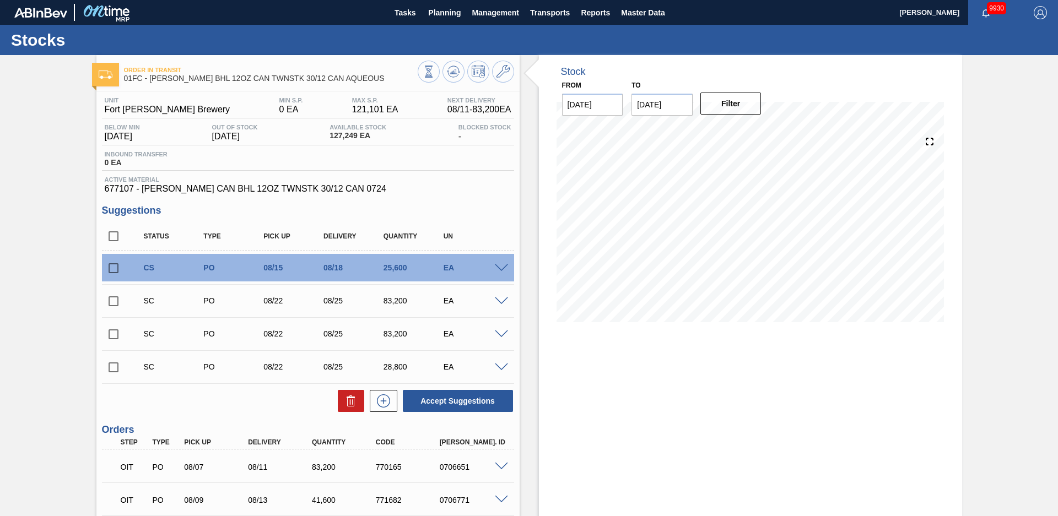
click at [112, 274] on input "checkbox" at bounding box center [113, 268] width 23 height 23
click at [473, 396] on button "Accept Suggestions" at bounding box center [458, 401] width 110 height 22
checkbox input "false"
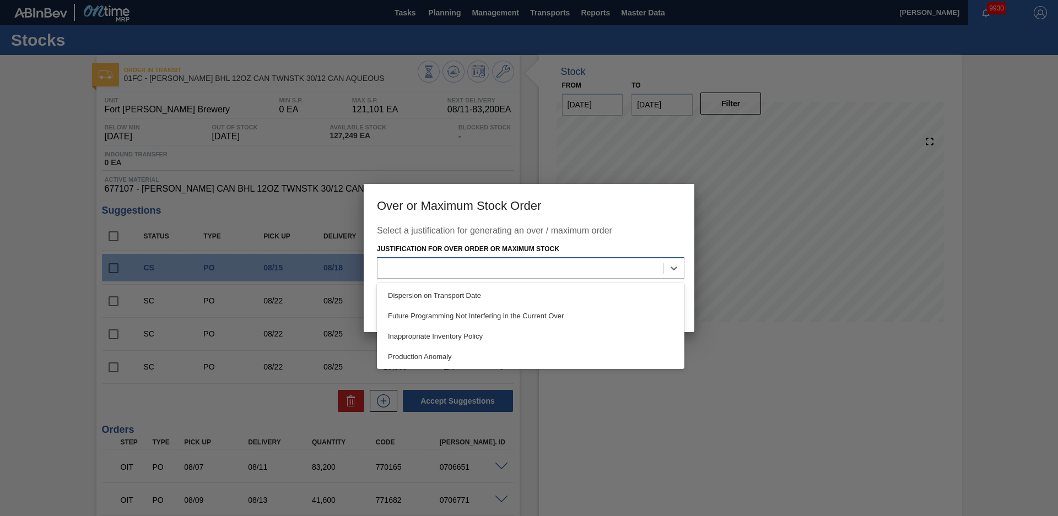
click at [473, 276] on div at bounding box center [520, 268] width 286 height 16
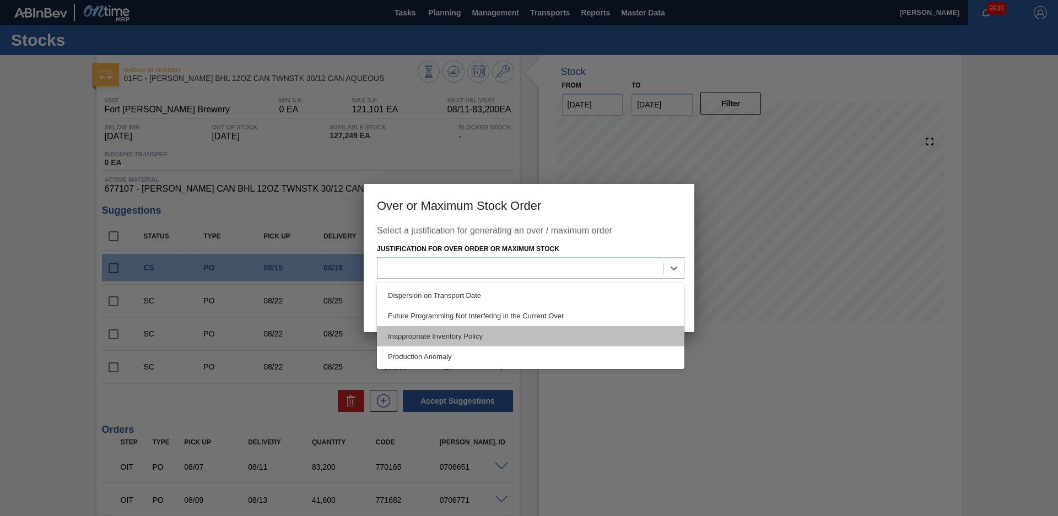
click at [462, 333] on div "Inappropriate Inventory Policy" at bounding box center [530, 336] width 307 height 20
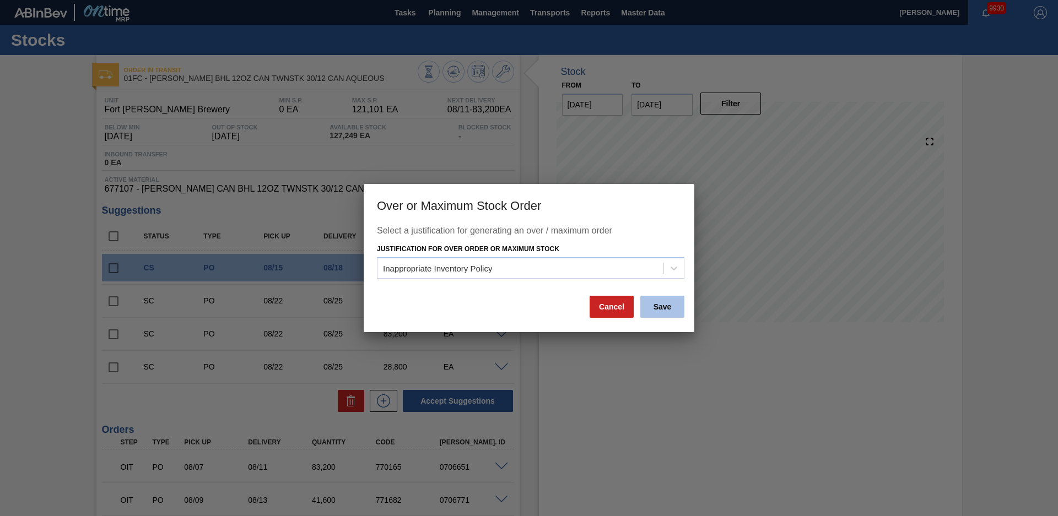
click at [654, 306] on button "Save" at bounding box center [662, 307] width 44 height 22
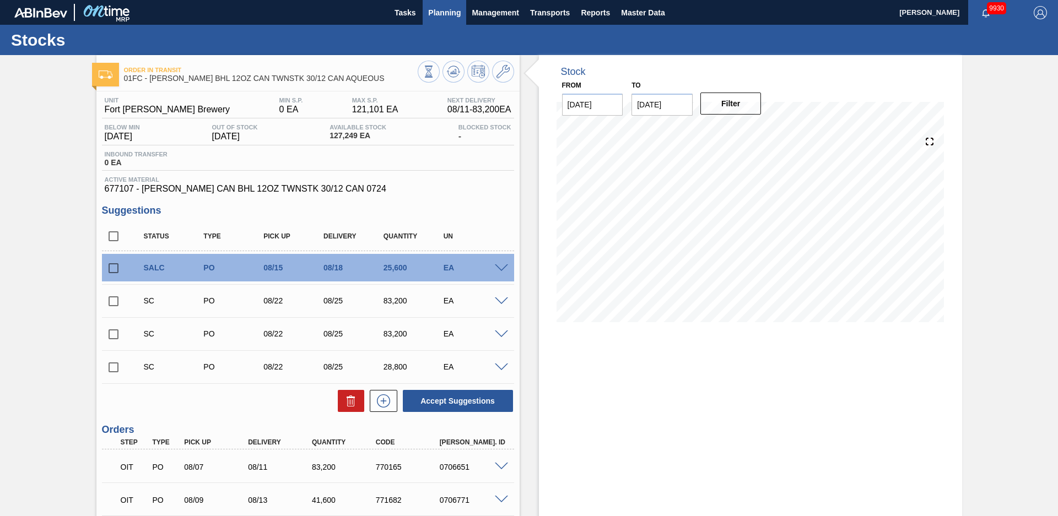
click at [460, 10] on button "Planning" at bounding box center [445, 12] width 44 height 25
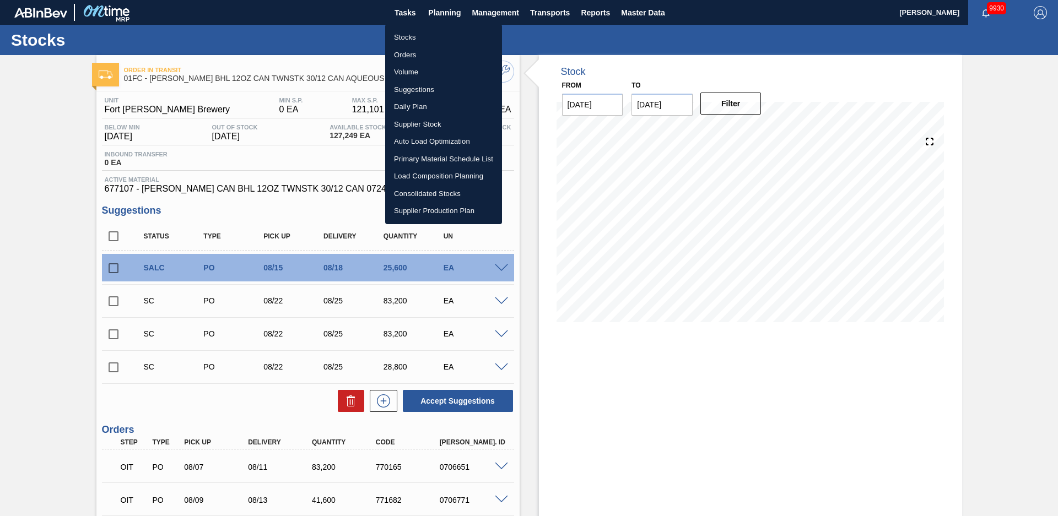
click at [415, 173] on li "Load Composition Planning" at bounding box center [443, 176] width 117 height 18
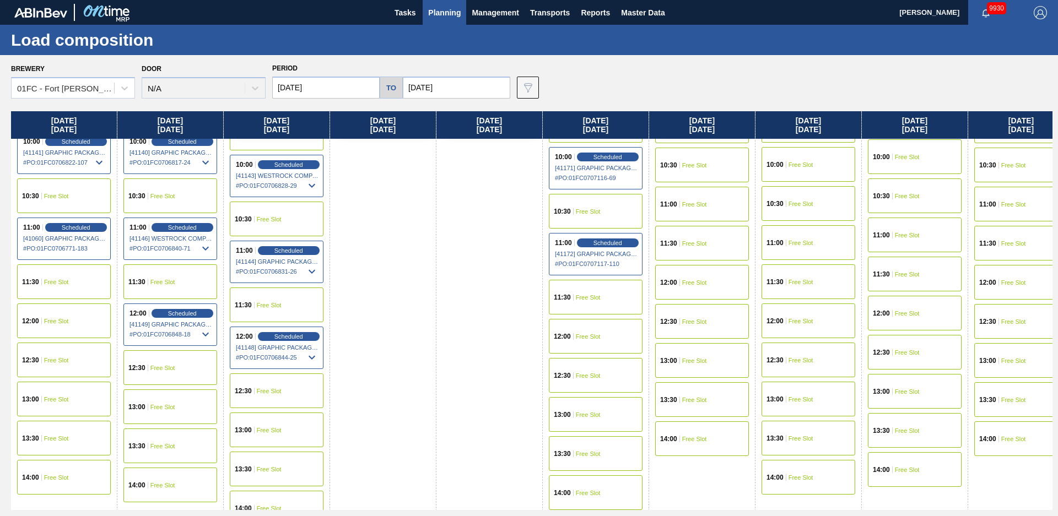
scroll to position [419, 0]
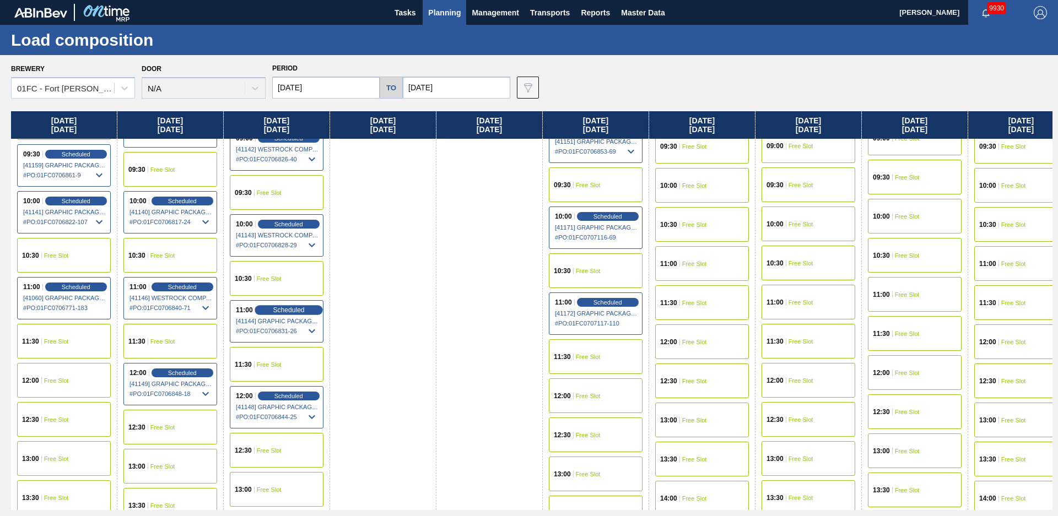
click at [294, 310] on span "Scheduled" at bounding box center [288, 309] width 31 height 7
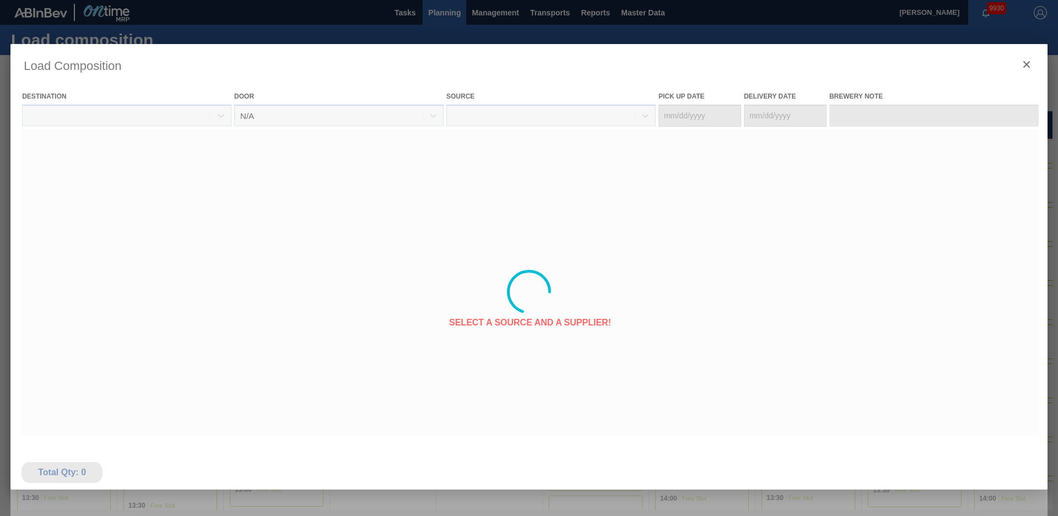
type Date "[DATE]"
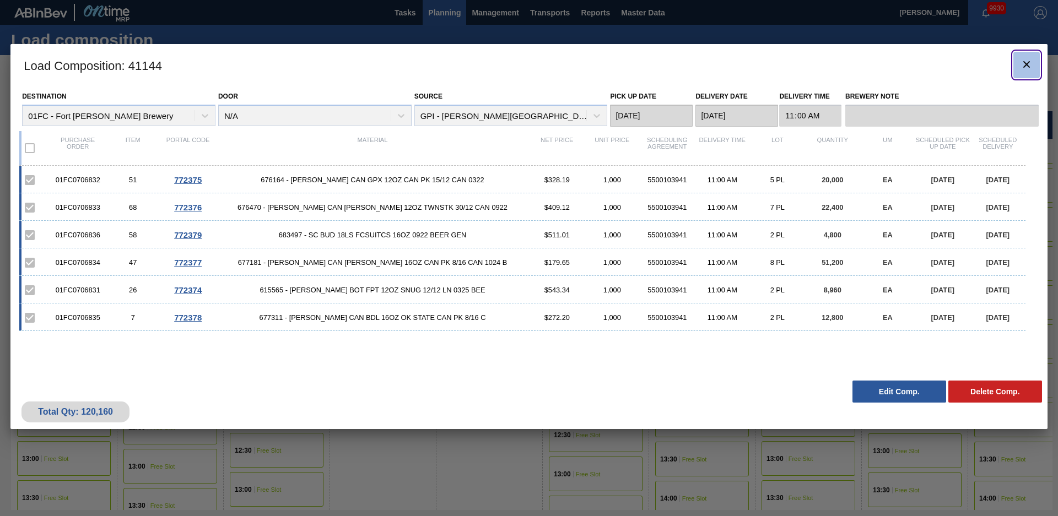
click at [1023, 64] on icon "botão de ícone" at bounding box center [1026, 64] width 13 height 13
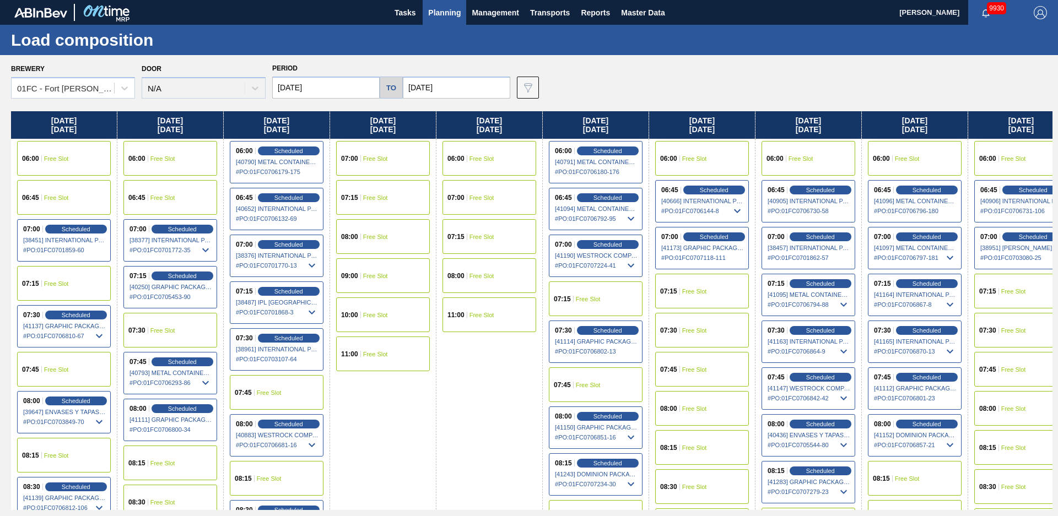
scroll to position [120, 0]
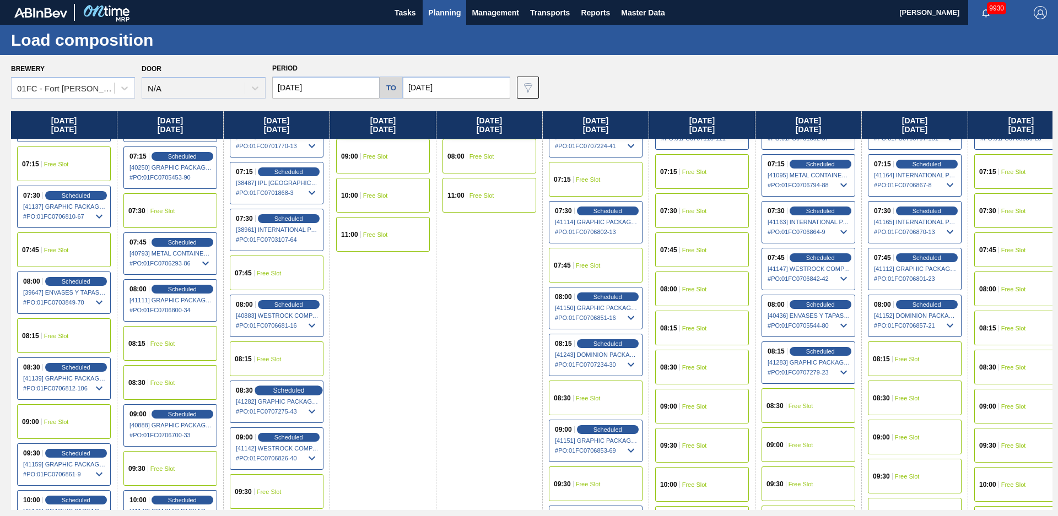
click at [291, 389] on span "Scheduled" at bounding box center [288, 390] width 31 height 7
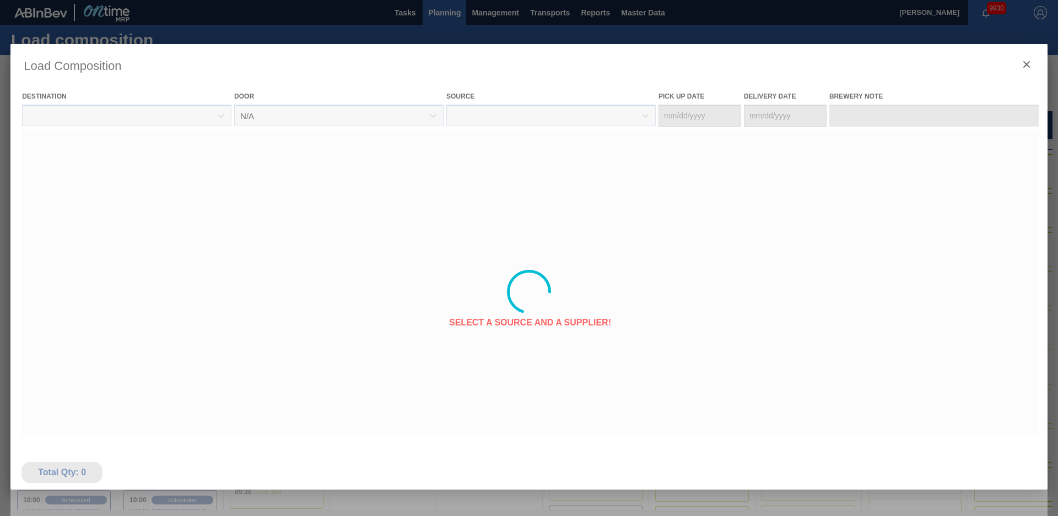
type Date "[DATE]"
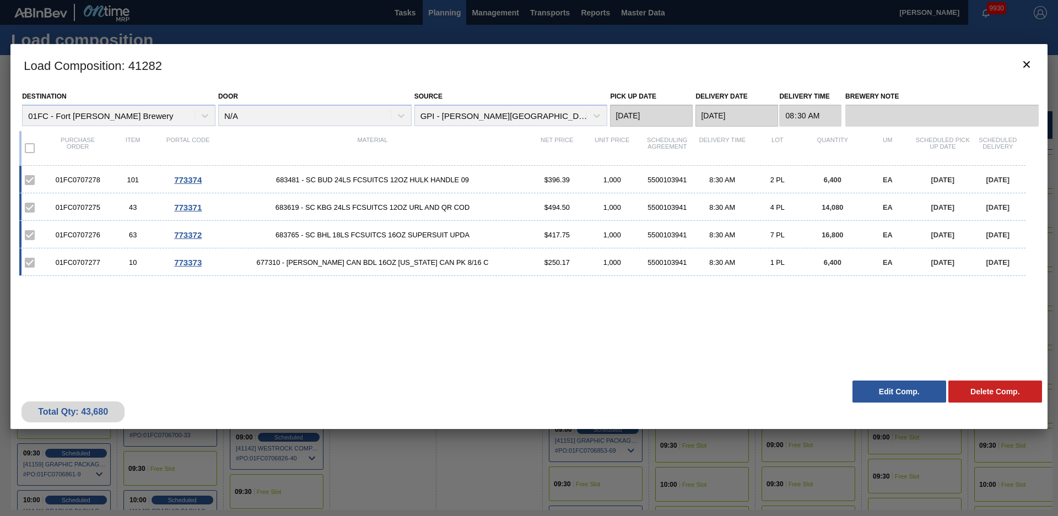
drag, startPoint x: 420, startPoint y: 371, endPoint x: 480, endPoint y: 369, distance: 60.1
click at [421, 372] on div "Destination 01FC - [GEOGRAPHIC_DATA][PERSON_NAME] Brewery Door N/A Source GPI -…" at bounding box center [528, 230] width 1037 height 289
click at [887, 387] on button "Edit Comp." at bounding box center [899, 392] width 94 height 22
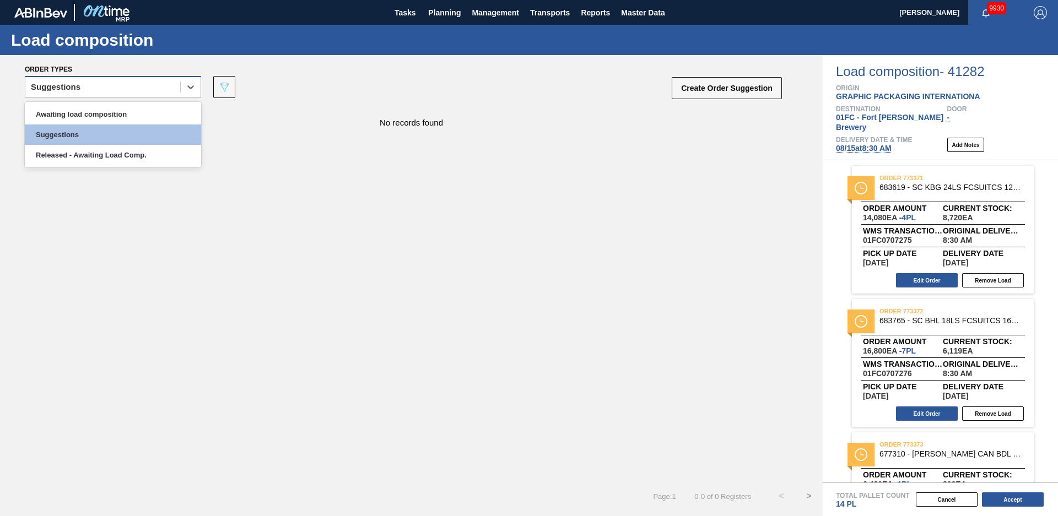
click at [164, 85] on div "Suggestions" at bounding box center [102, 87] width 155 height 16
click at [123, 109] on div "Awaiting load composition" at bounding box center [113, 114] width 176 height 20
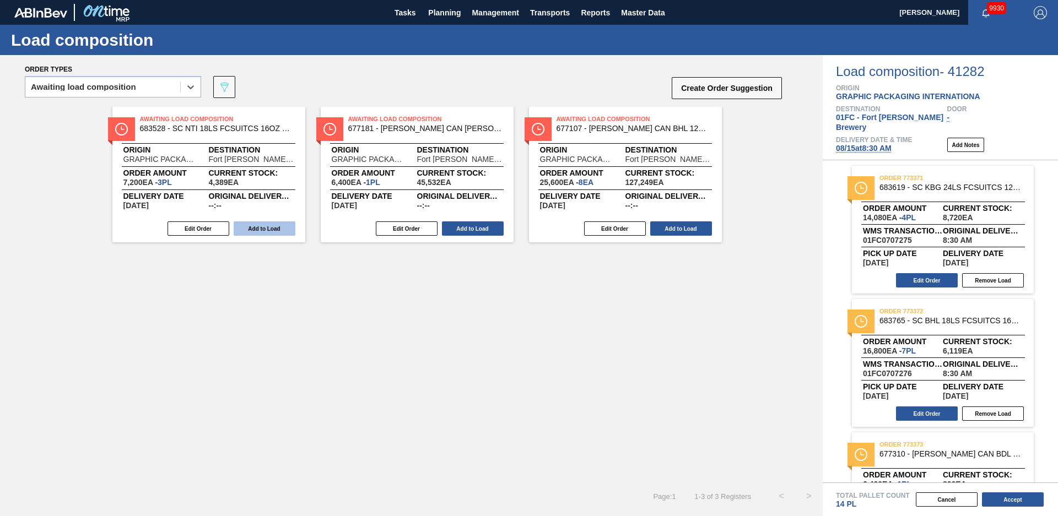
click at [281, 227] on button "Add to Load" at bounding box center [265, 228] width 62 height 14
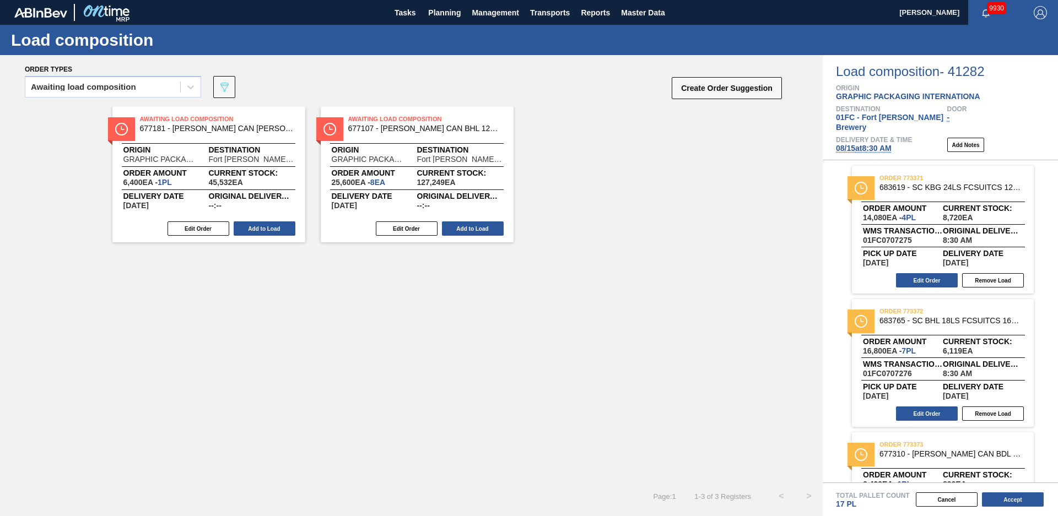
click at [281, 227] on button "Add to Load" at bounding box center [265, 228] width 62 height 14
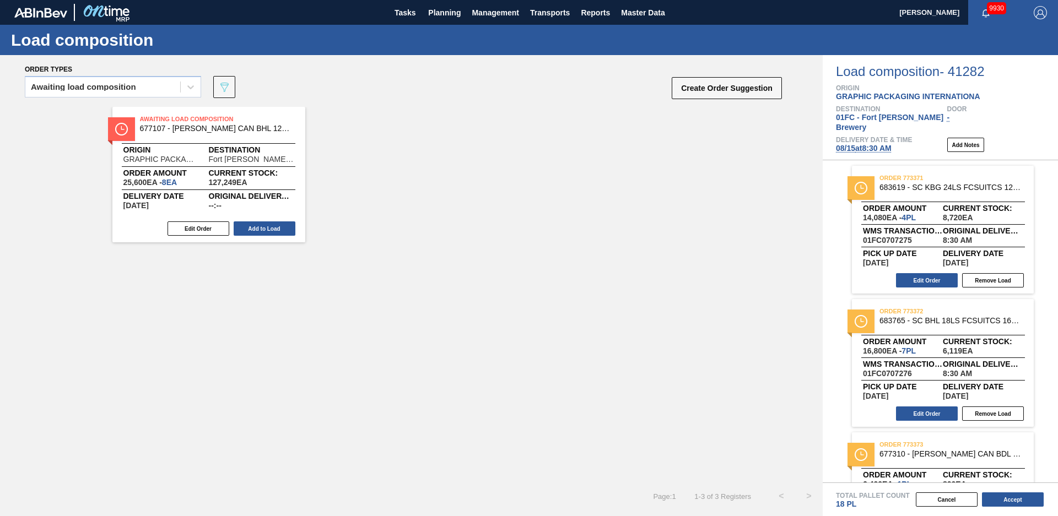
click at [281, 227] on button "Add to Load" at bounding box center [265, 228] width 62 height 14
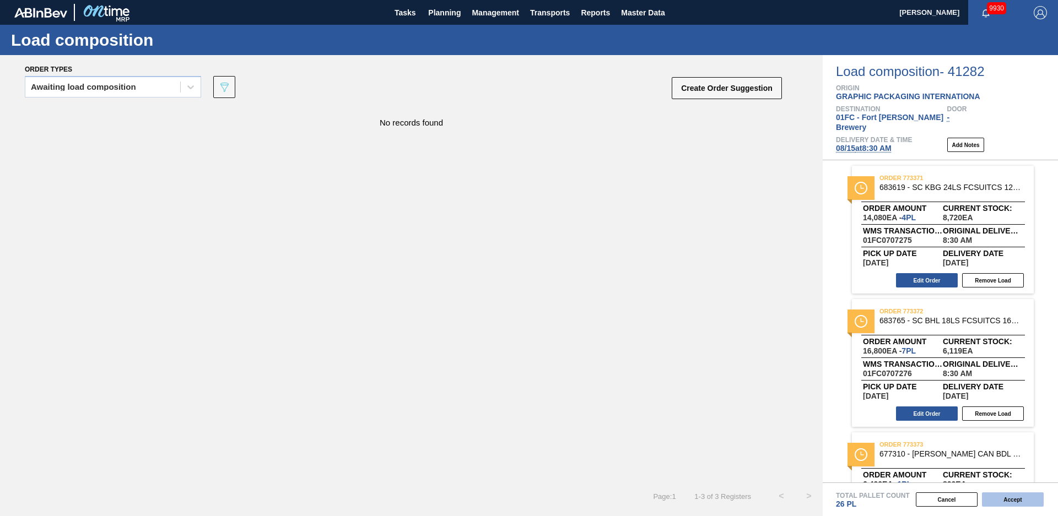
click at [1025, 501] on button "Accept" at bounding box center [1013, 499] width 62 height 14
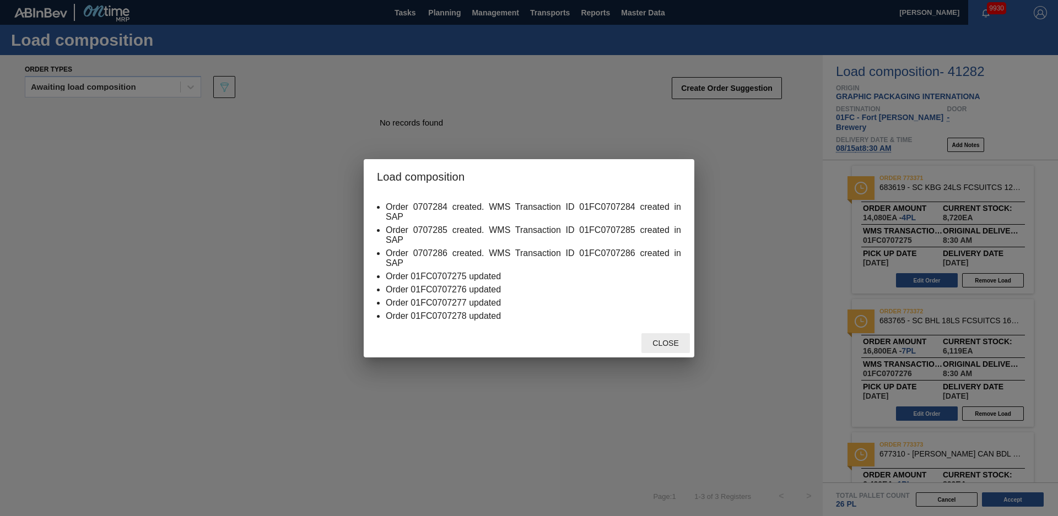
click at [673, 349] on div "Close" at bounding box center [665, 343] width 48 height 20
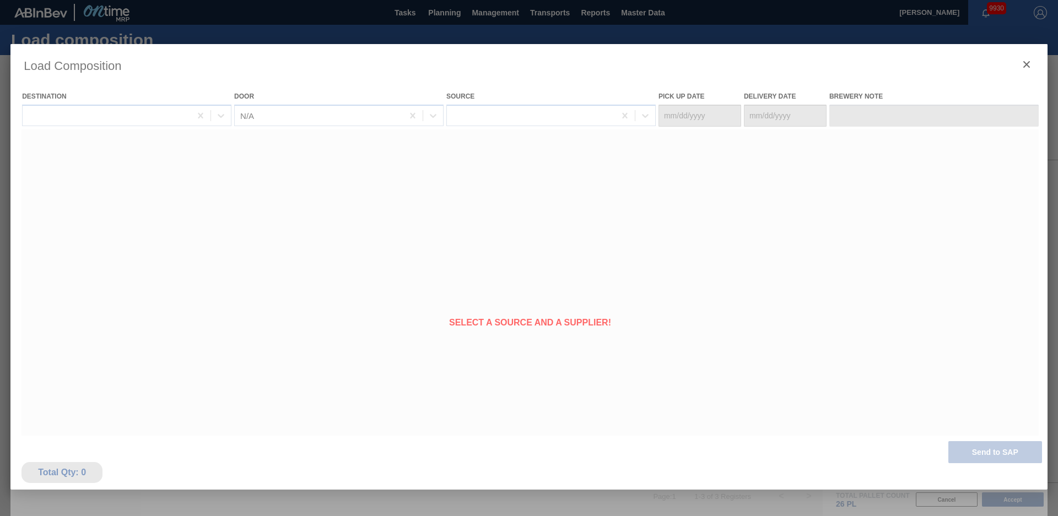
type Date "[DATE]"
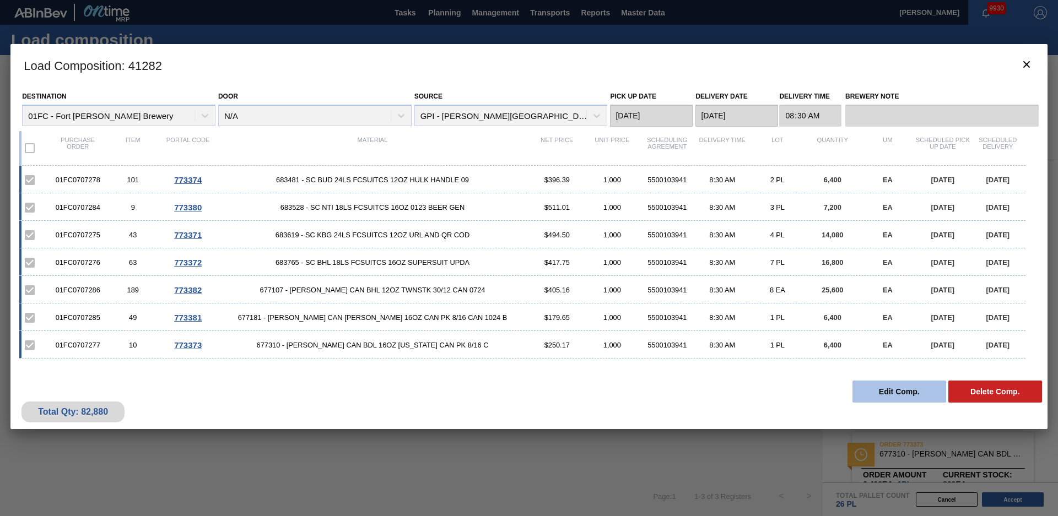
click at [867, 402] on button "Edit Comp." at bounding box center [899, 392] width 94 height 22
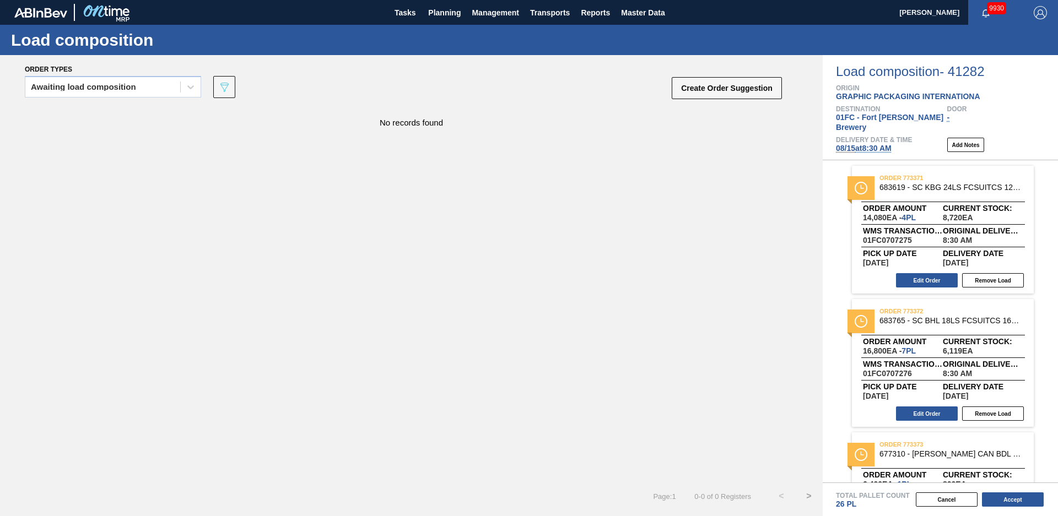
click at [865, 144] on span "[DATE] 8:30 AM" at bounding box center [864, 148] width 56 height 9
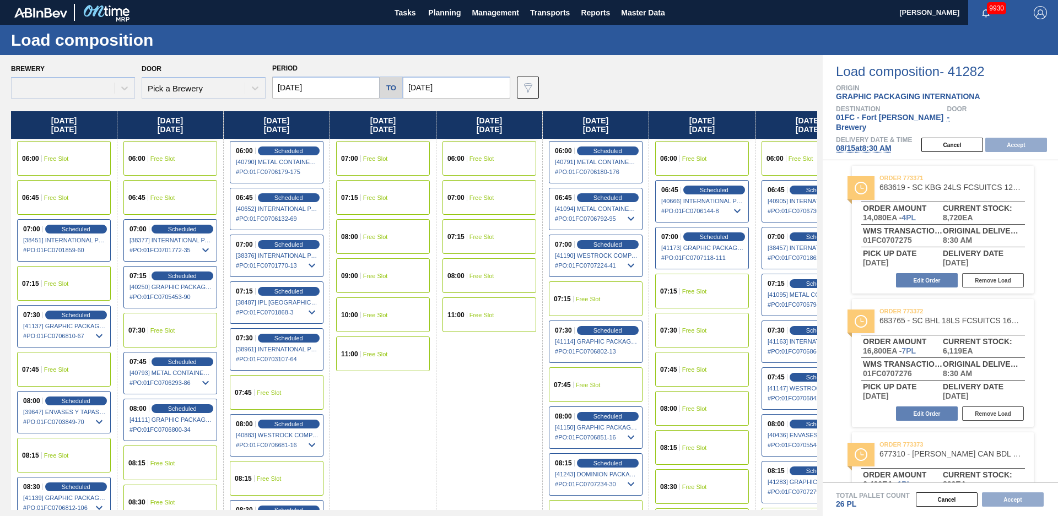
type input "[DATE]"
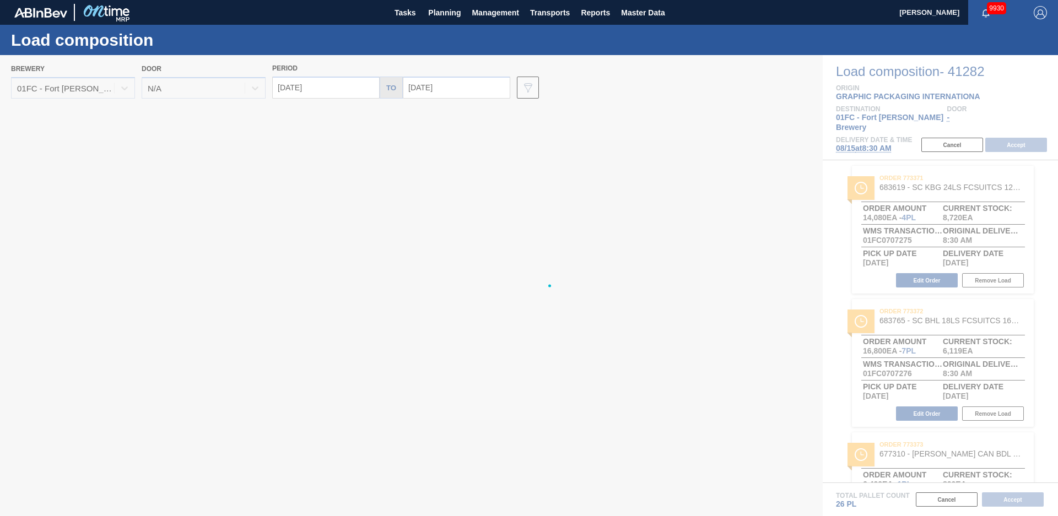
type input "[DATE]"
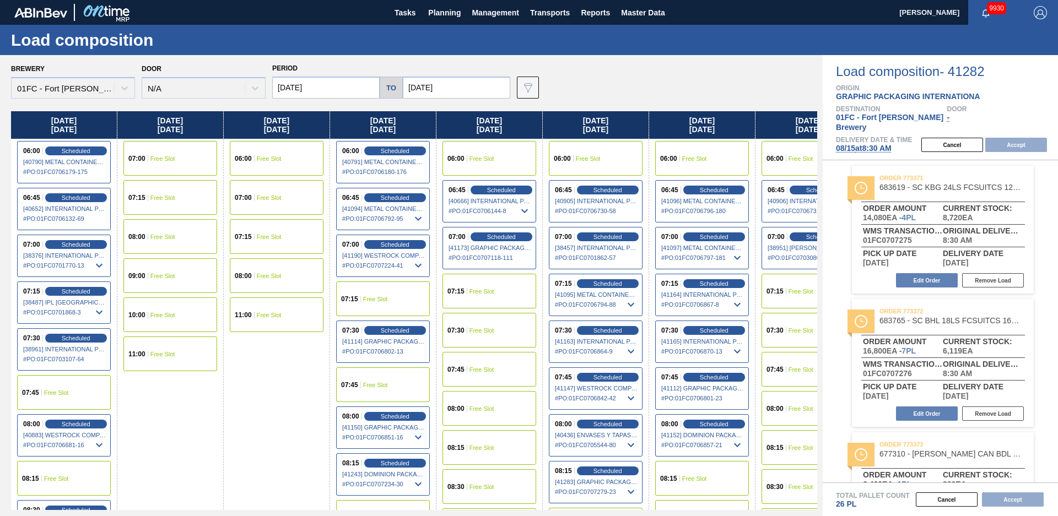
click at [167, 274] on span "Free Slot" at bounding box center [162, 276] width 25 height 7
click at [1022, 138] on button "Accept" at bounding box center [1016, 145] width 62 height 14
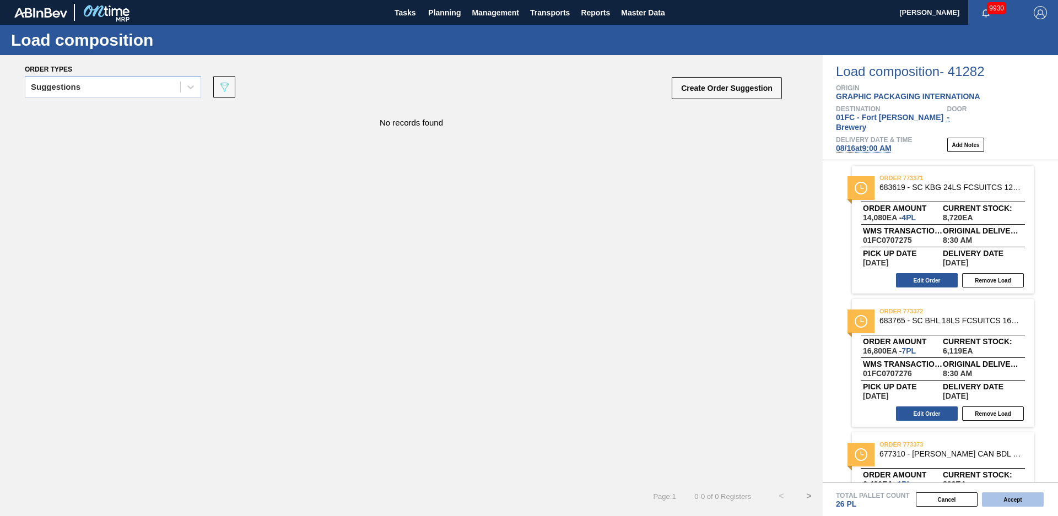
click at [1031, 504] on button "Accept" at bounding box center [1013, 499] width 62 height 14
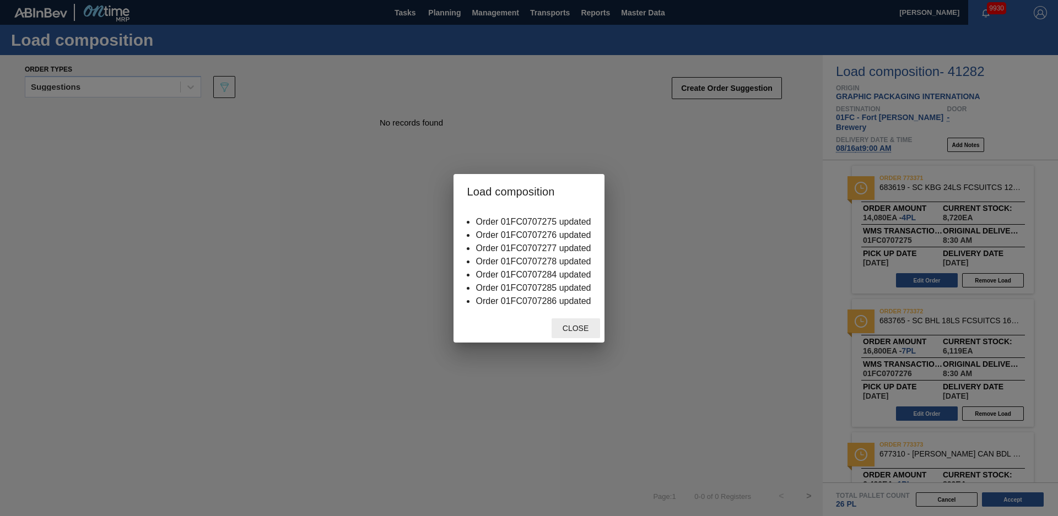
click at [599, 326] on div "Close" at bounding box center [528, 328] width 150 height 29
click at [597, 327] on div "Close" at bounding box center [575, 328] width 48 height 20
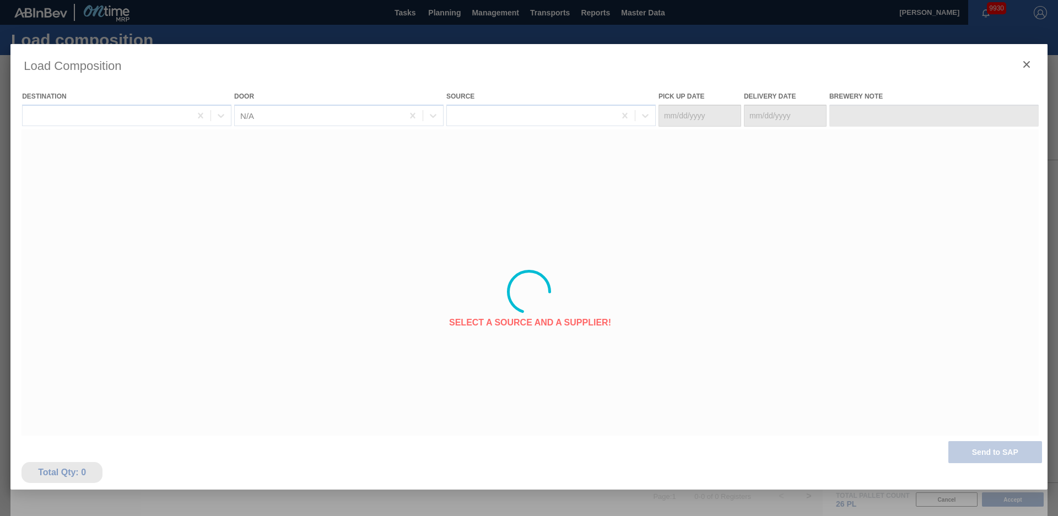
type Date "[DATE]"
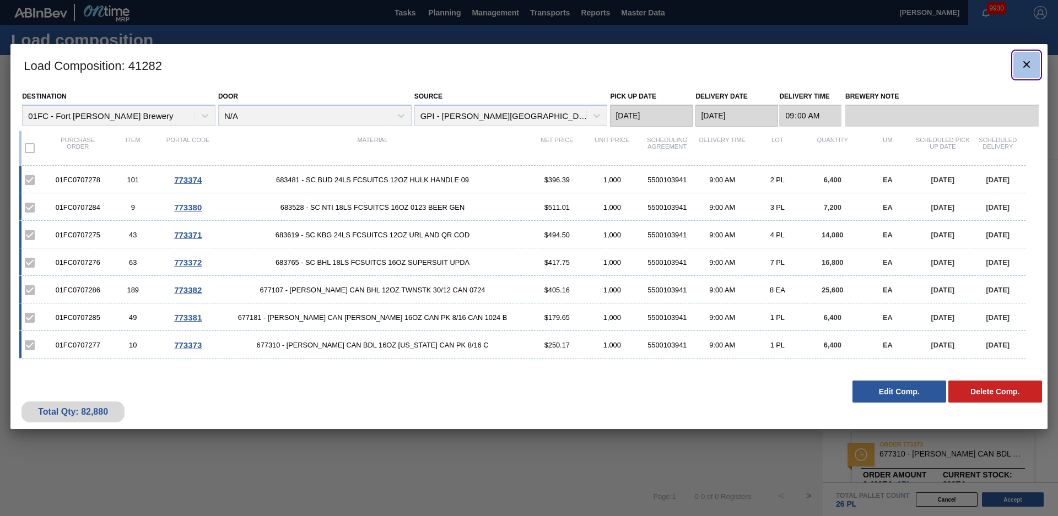
click at [1031, 63] on icon "botão de ícone" at bounding box center [1026, 64] width 13 height 13
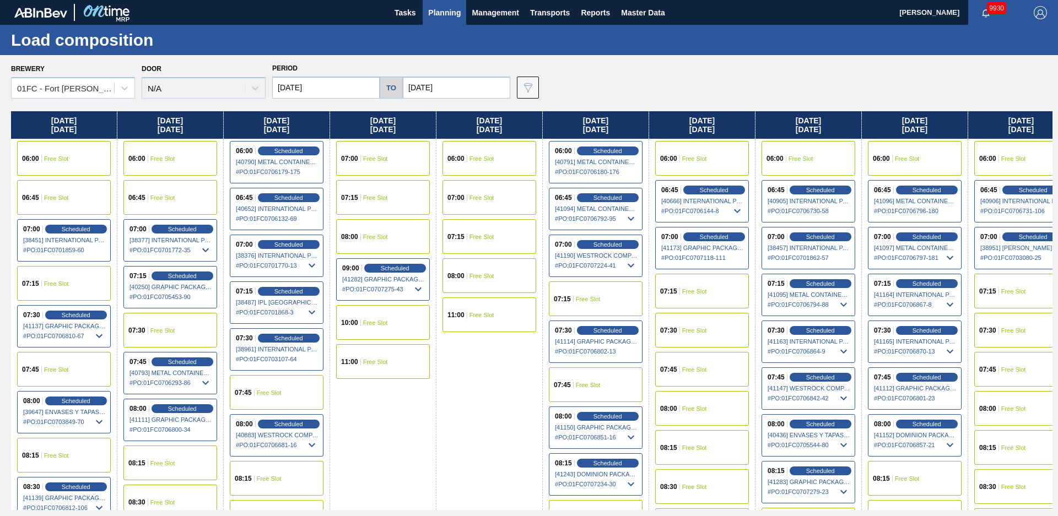
click at [636, 84] on div "Brewery 01FC - [GEOGRAPHIC_DATA][PERSON_NAME] Brewery Door N/A Period [DATE] to…" at bounding box center [531, 80] width 1041 height 38
click at [409, 14] on span "Tasks" at bounding box center [405, 12] width 24 height 13
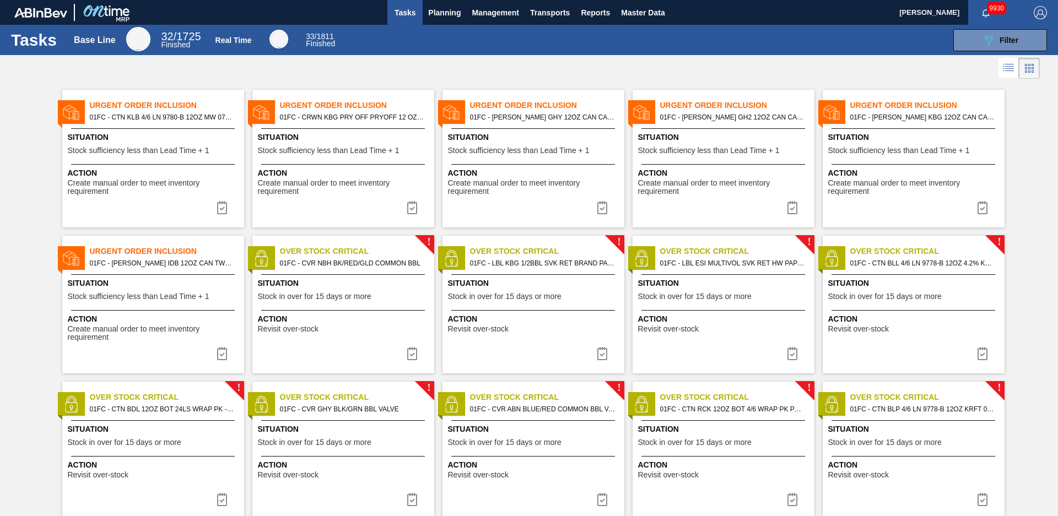
click at [411, 69] on div at bounding box center [529, 68] width 1058 height 26
click at [526, 128] on div "Urgent Order Inclusion 01FC - [PERSON_NAME] GHY 12OZ CAN CAN PK 6/12 CAN Situat…" at bounding box center [533, 159] width 182 height 138
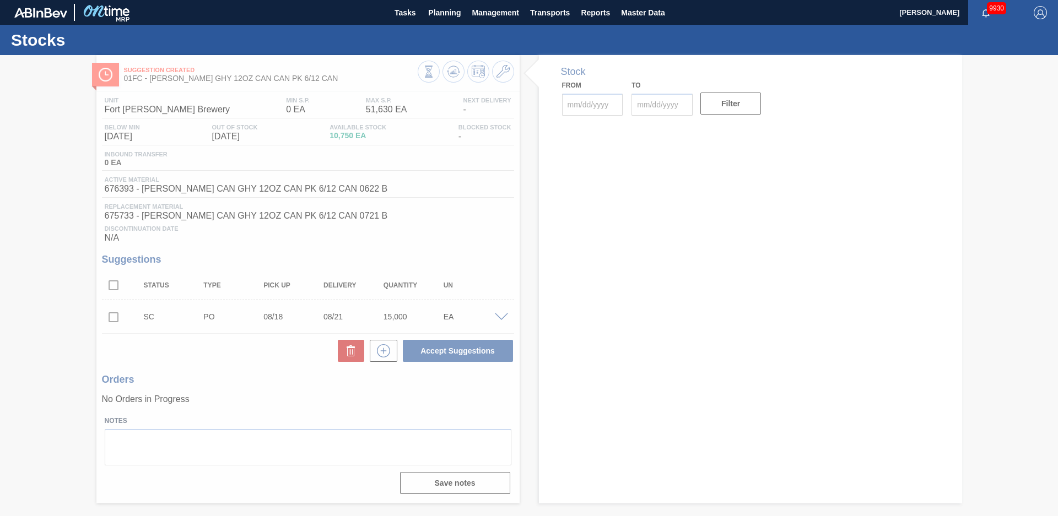
type input "[DATE]"
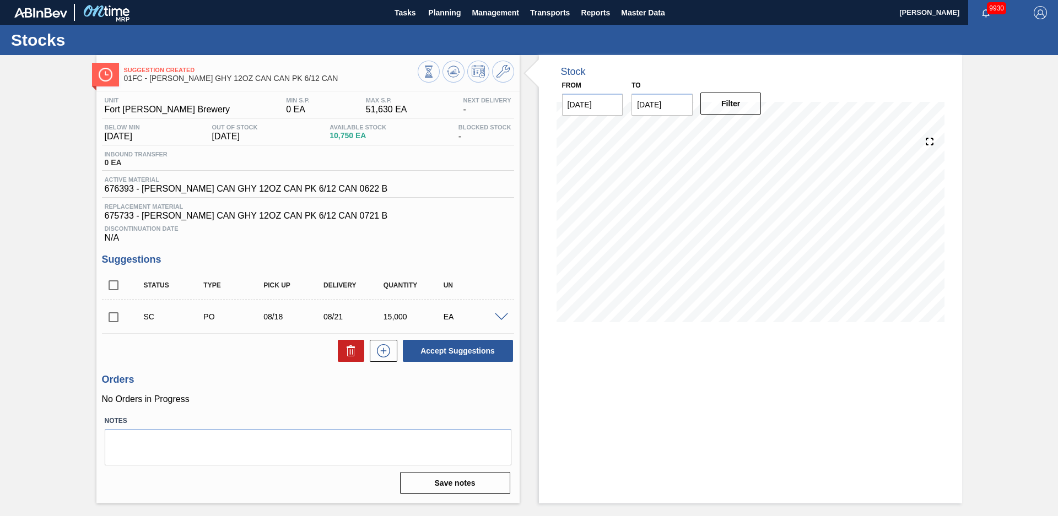
click at [529, 167] on div "Stock From [DATE] to [DATE] Filter" at bounding box center [740, 279] width 442 height 448
click at [435, 71] on icon at bounding box center [429, 72] width 12 height 12
click at [528, 185] on div "Stock From [DATE] to [DATE] Filter" at bounding box center [740, 279] width 442 height 448
click at [55, 166] on div "Suggestion Created 01FC - [PERSON_NAME] GHY 12OZ CAN CAN PK 6/12 CAN Unit Fort …" at bounding box center [529, 279] width 1058 height 448
click at [435, 69] on icon at bounding box center [429, 72] width 12 height 12
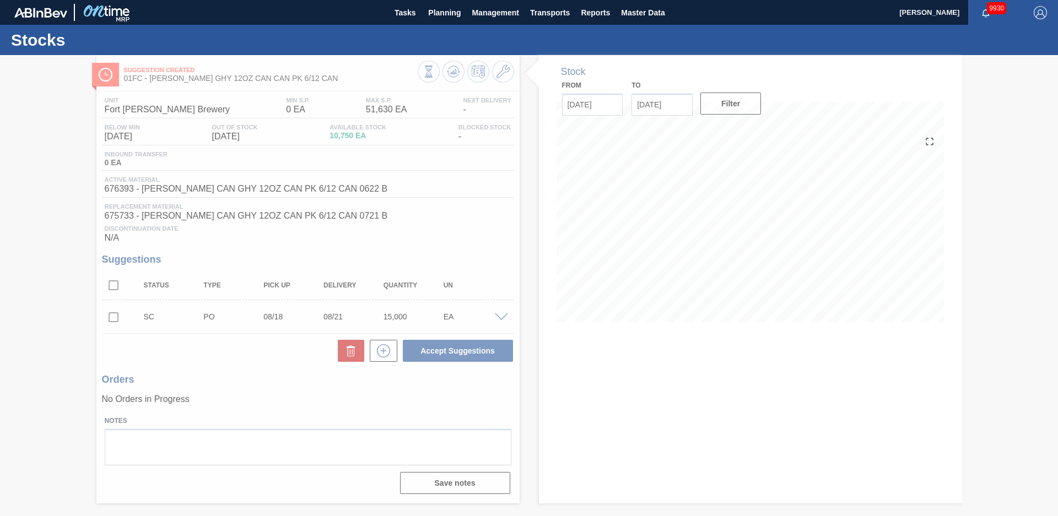
click at [65, 117] on div at bounding box center [529, 285] width 1058 height 461
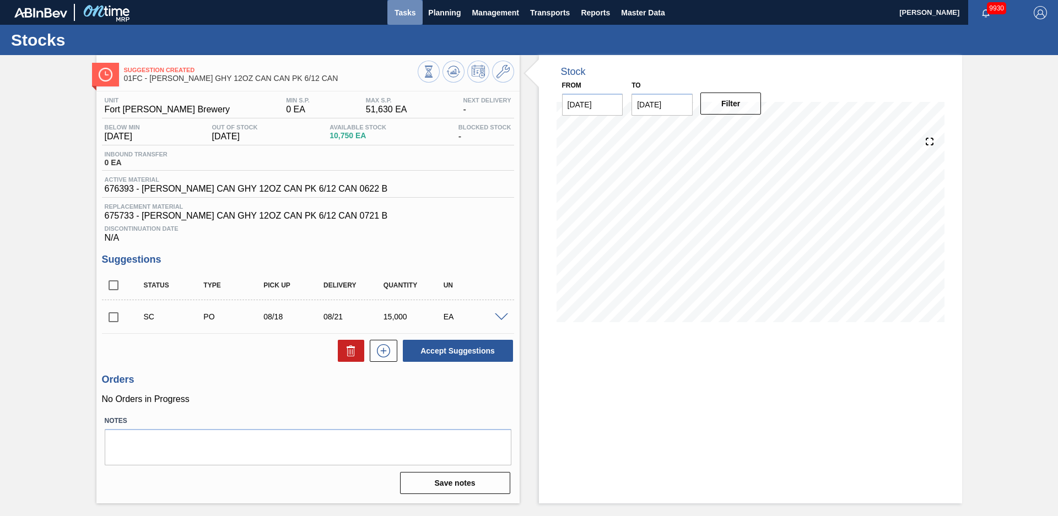
click at [404, 16] on span "Tasks" at bounding box center [405, 12] width 24 height 13
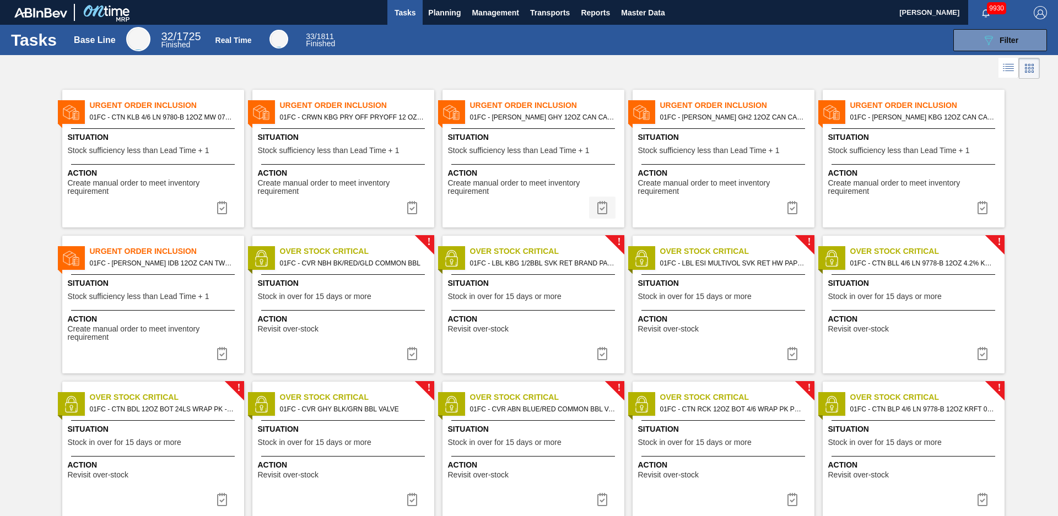
click at [605, 208] on img at bounding box center [601, 207] width 13 height 13
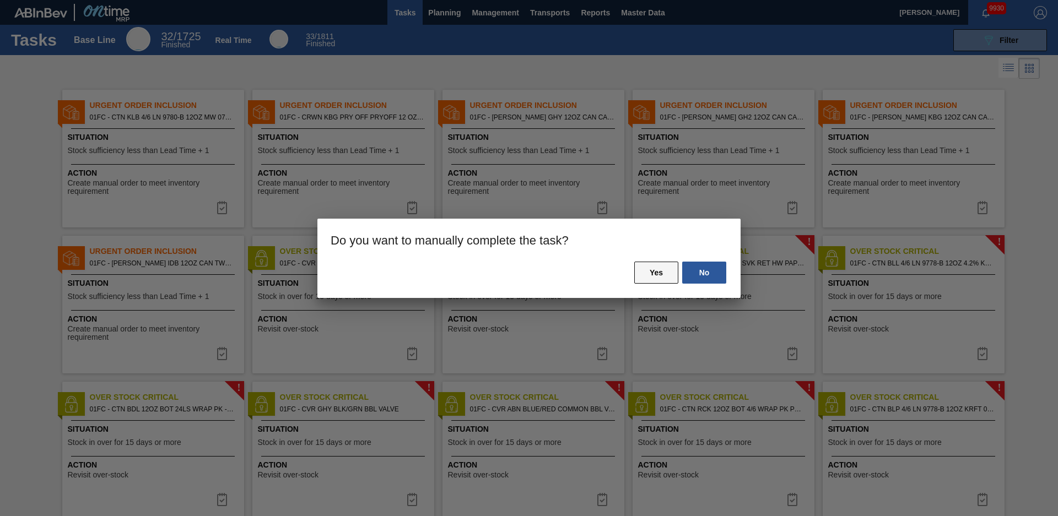
click at [662, 275] on button "Yes" at bounding box center [656, 273] width 44 height 22
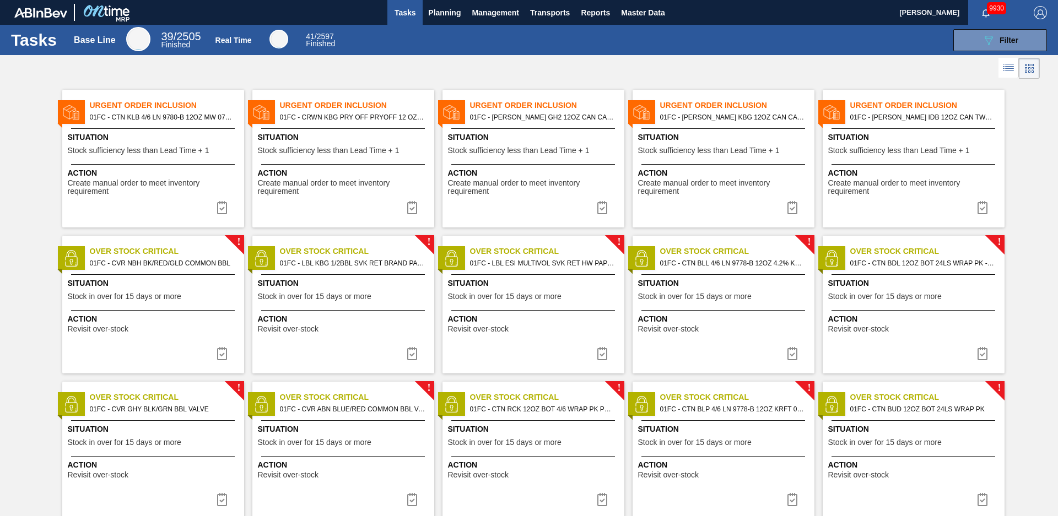
click at [503, 116] on span "01FC - [PERSON_NAME] GH2 12OZ CAN CAN PK 6/12 CAN" at bounding box center [542, 117] width 145 height 12
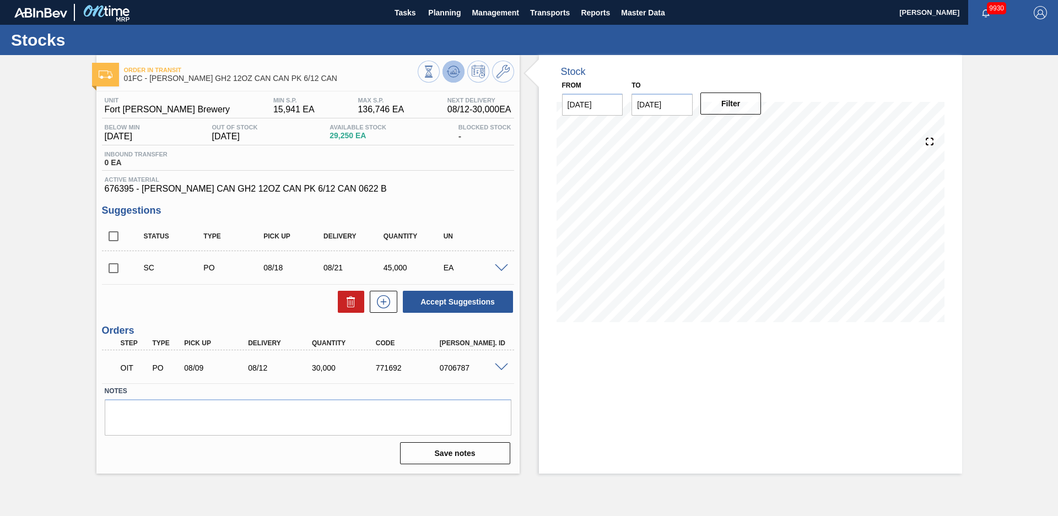
click at [450, 62] on button at bounding box center [453, 72] width 22 height 22
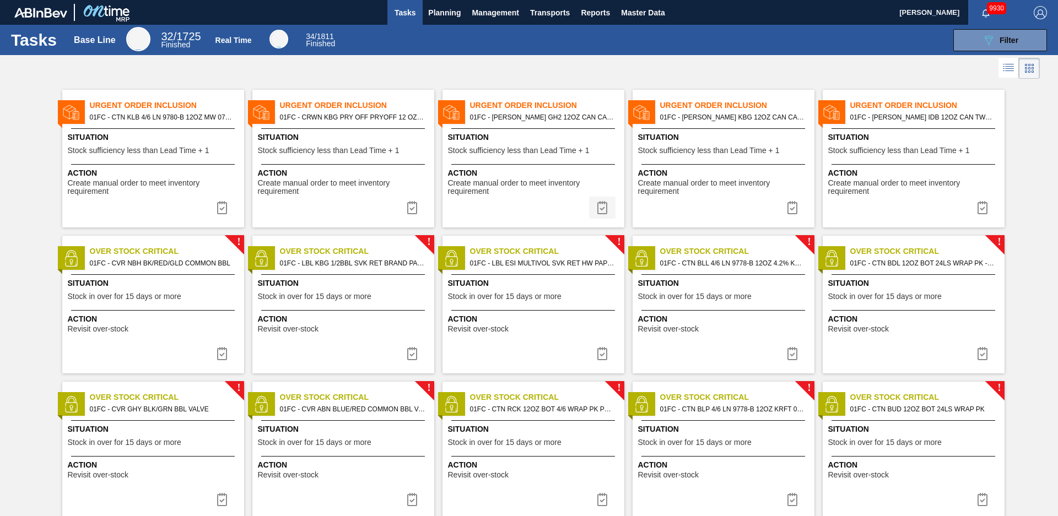
click at [602, 207] on img at bounding box center [601, 207] width 13 height 13
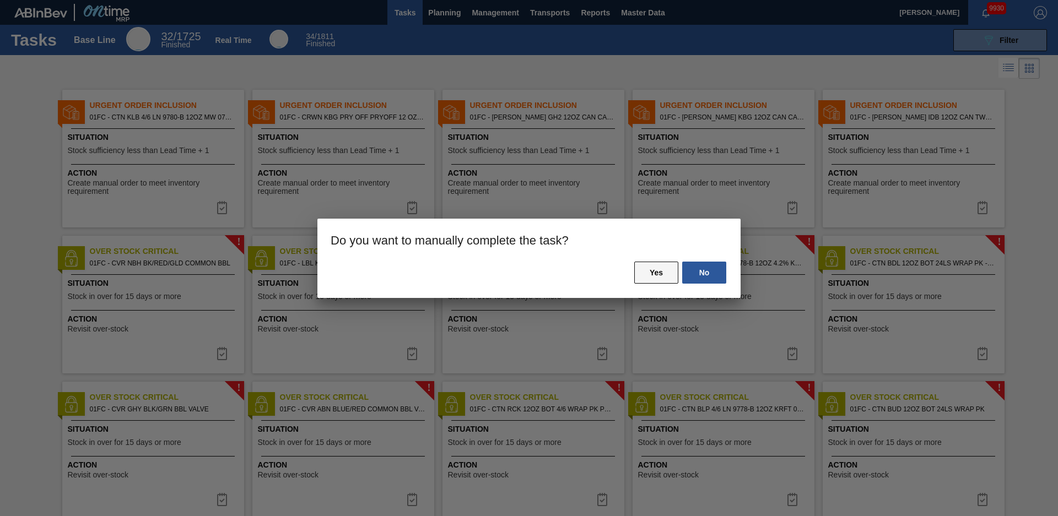
click at [669, 265] on button "Yes" at bounding box center [656, 273] width 44 height 22
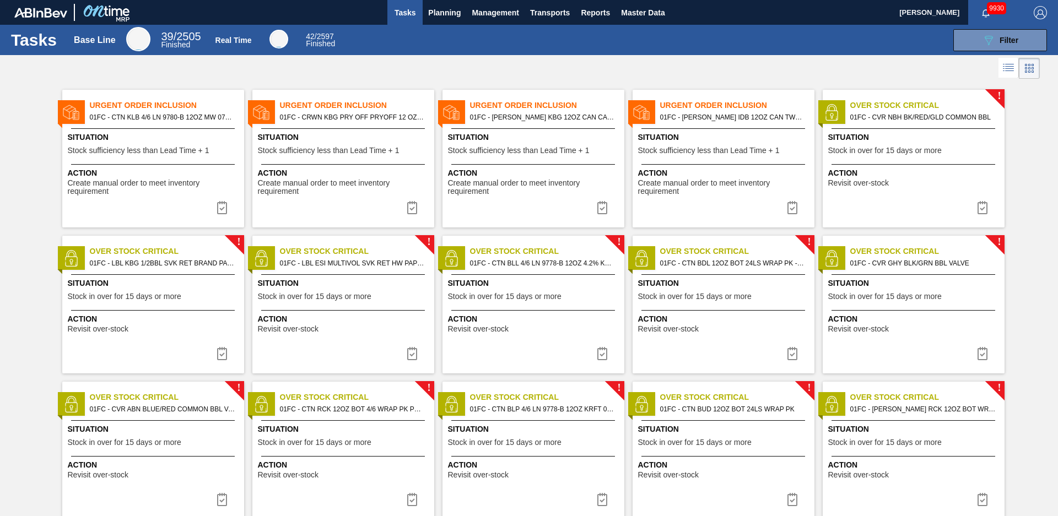
click at [524, 116] on span "01FC - [PERSON_NAME] KBG 12OZ CAN CAN PK 6/12 CAN" at bounding box center [542, 117] width 145 height 12
click at [602, 208] on img at bounding box center [601, 207] width 13 height 13
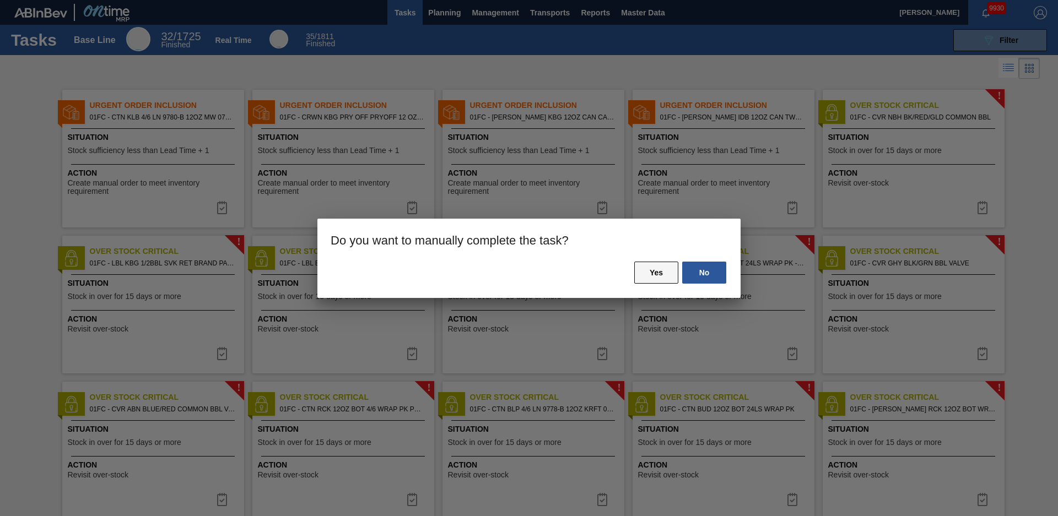
click at [656, 266] on button "Yes" at bounding box center [656, 273] width 44 height 22
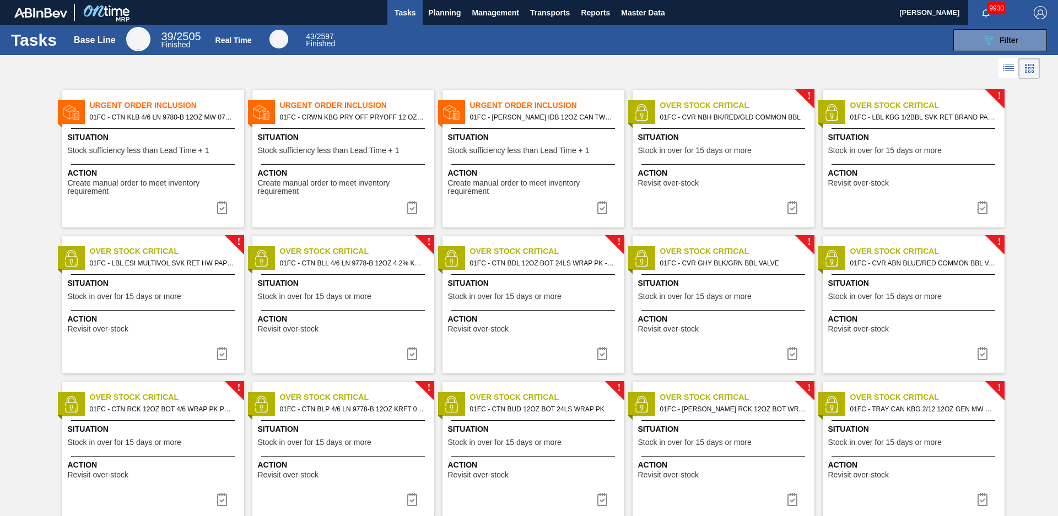
click at [521, 123] on span "01FC - [PERSON_NAME] IDB 12OZ CAN TWNSTK 30/12 CAN AQUEOUS" at bounding box center [542, 117] width 145 height 12
click at [608, 199] on button at bounding box center [602, 208] width 26 height 22
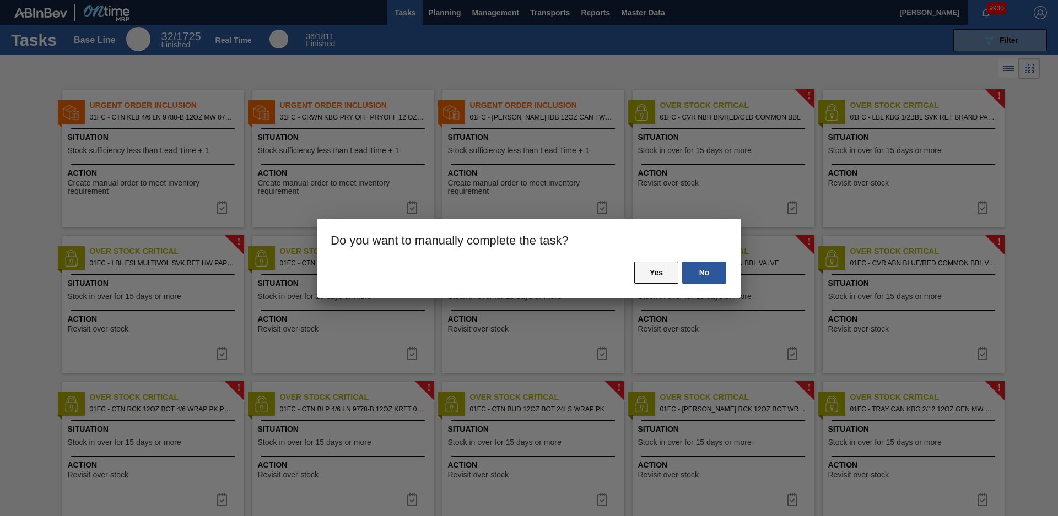
click at [638, 280] on button "Yes" at bounding box center [656, 273] width 44 height 22
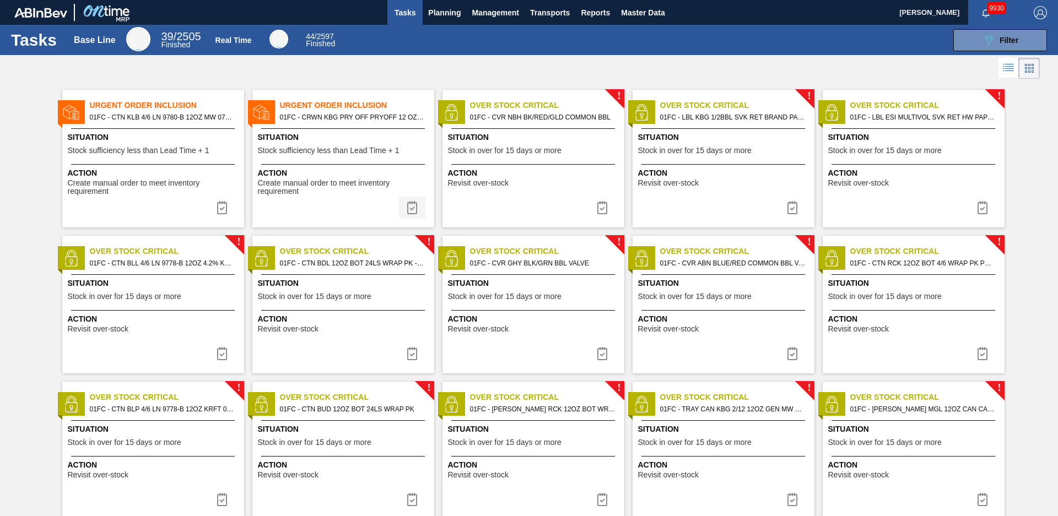
click at [410, 203] on img at bounding box center [411, 207] width 13 height 13
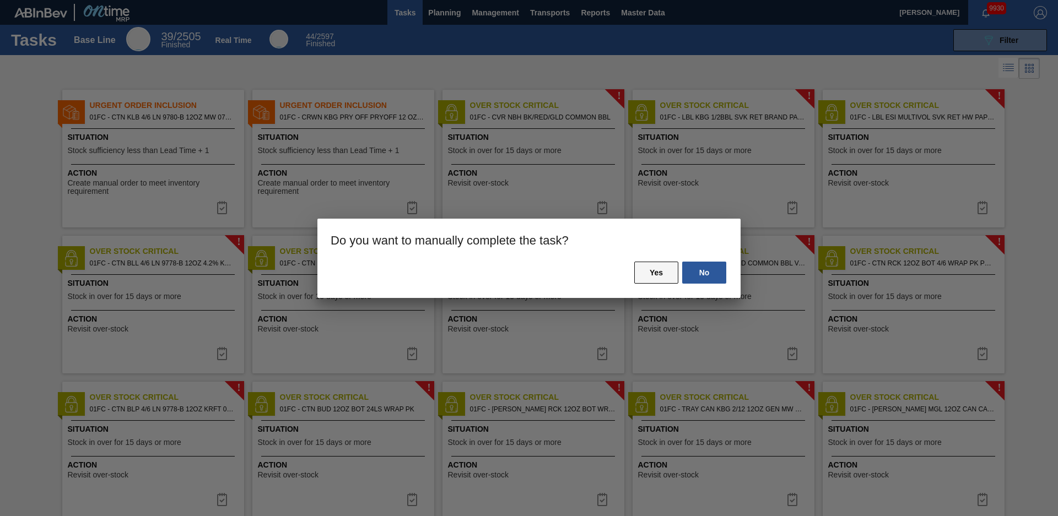
click at [675, 274] on button "Yes" at bounding box center [656, 273] width 44 height 22
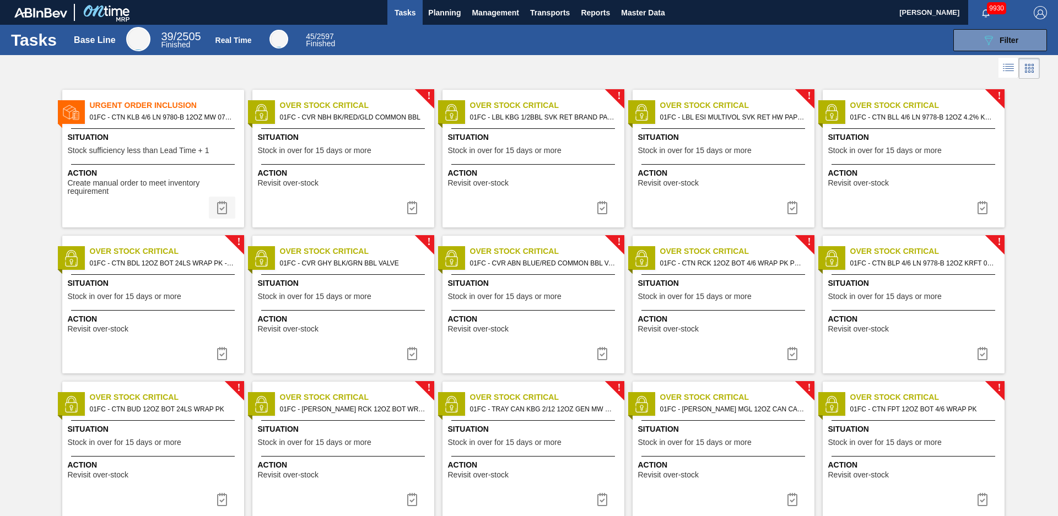
click at [220, 206] on img at bounding box center [221, 207] width 13 height 13
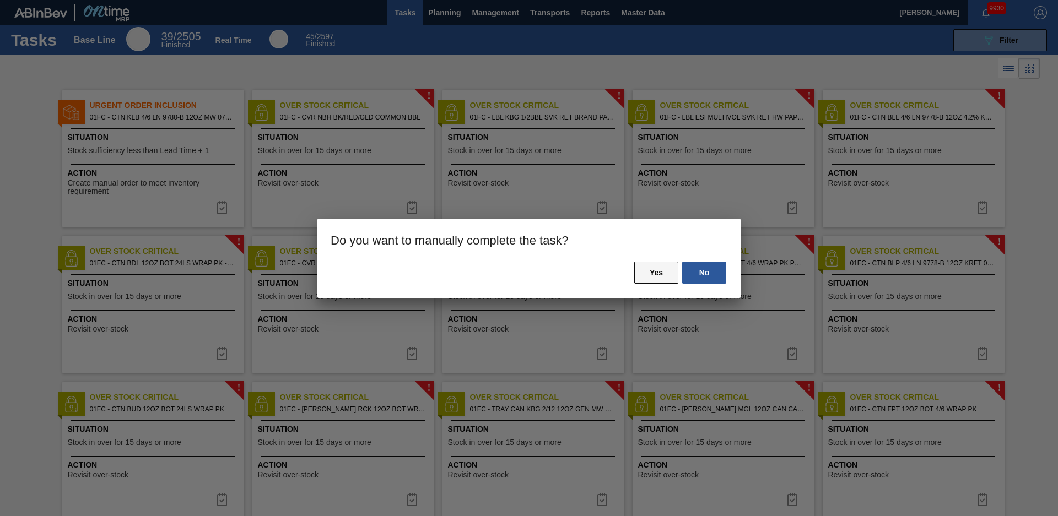
click at [647, 271] on button "Yes" at bounding box center [656, 273] width 44 height 22
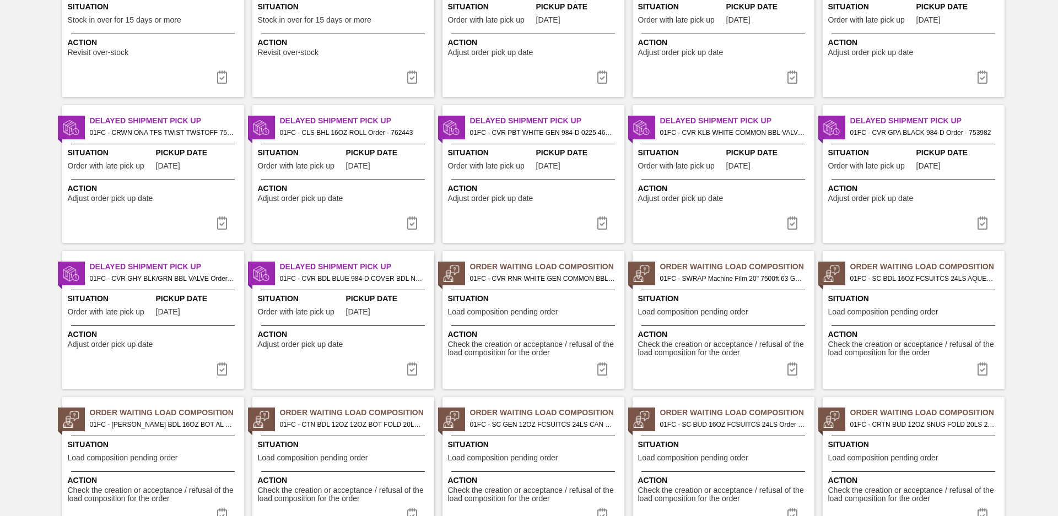
scroll to position [1053, 0]
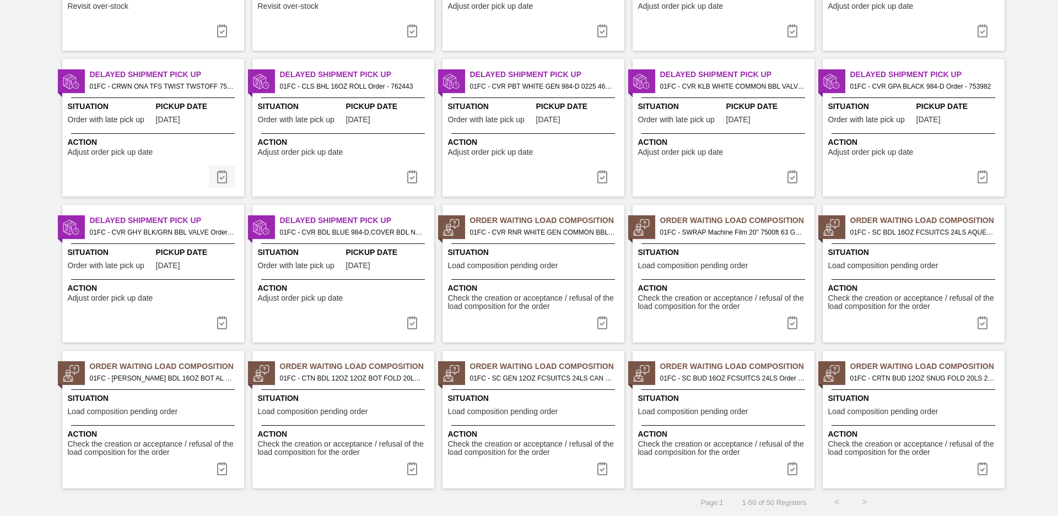
click at [216, 179] on img at bounding box center [221, 176] width 13 height 13
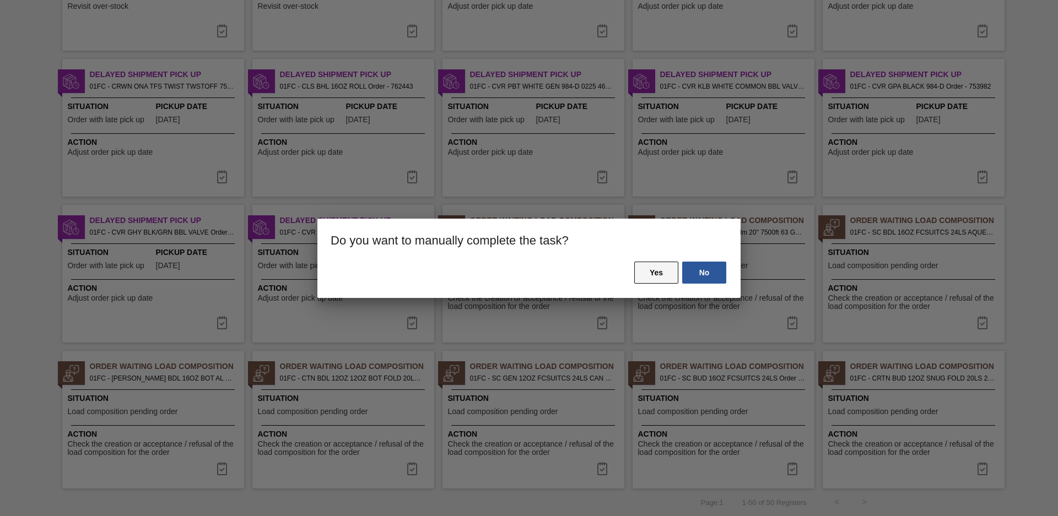
click at [672, 276] on button "Yes" at bounding box center [656, 273] width 44 height 22
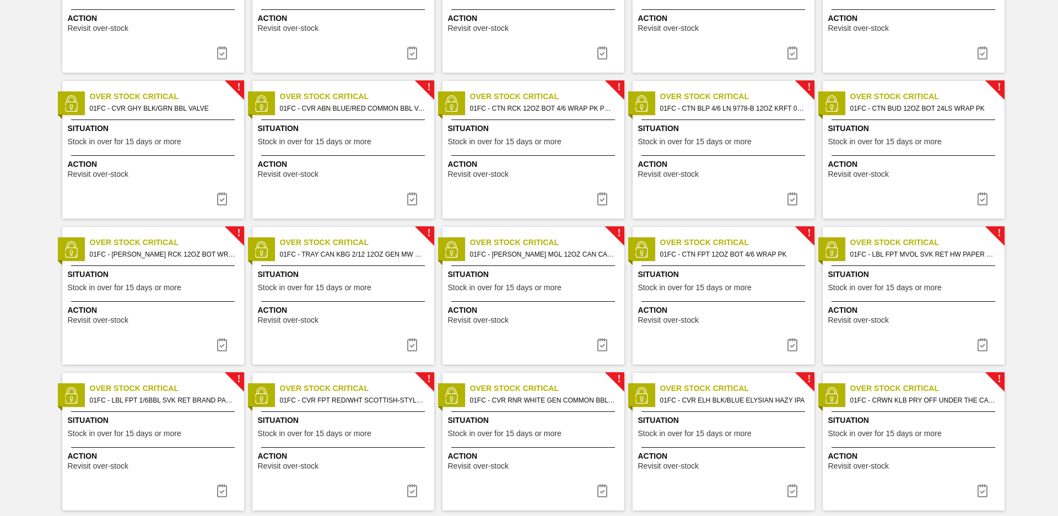
scroll to position [0, 0]
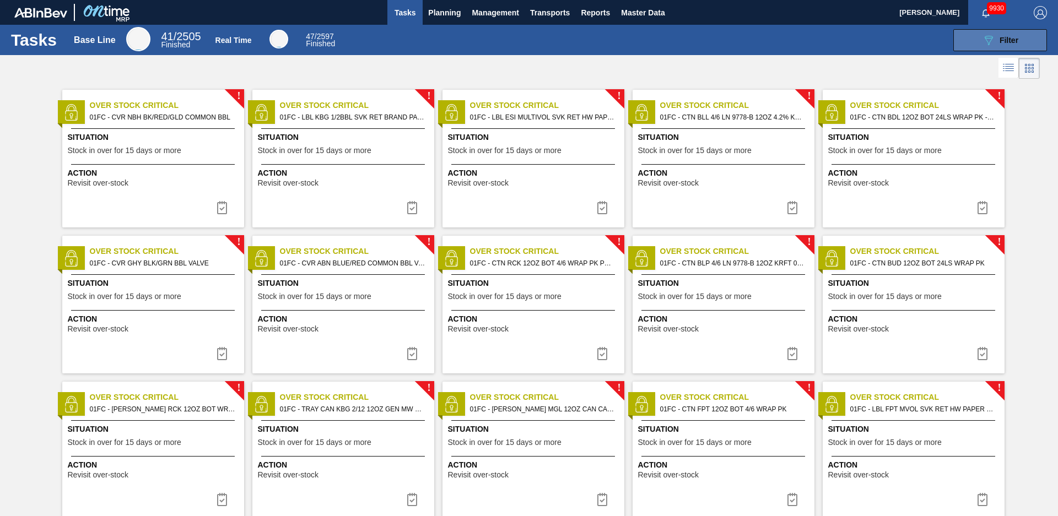
click at [1003, 37] on span "Filter" at bounding box center [1008, 40] width 19 height 9
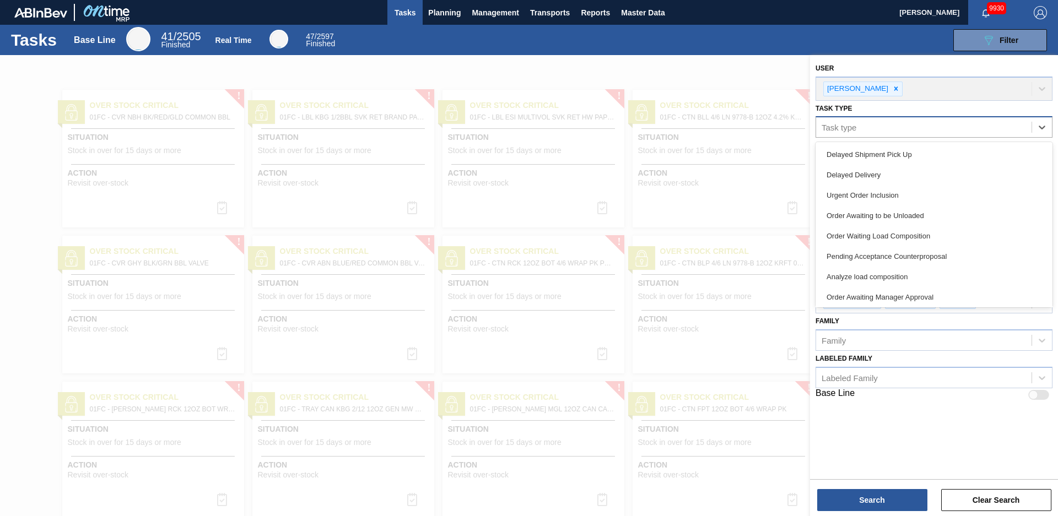
click at [896, 121] on div "Task type" at bounding box center [923, 128] width 215 height 16
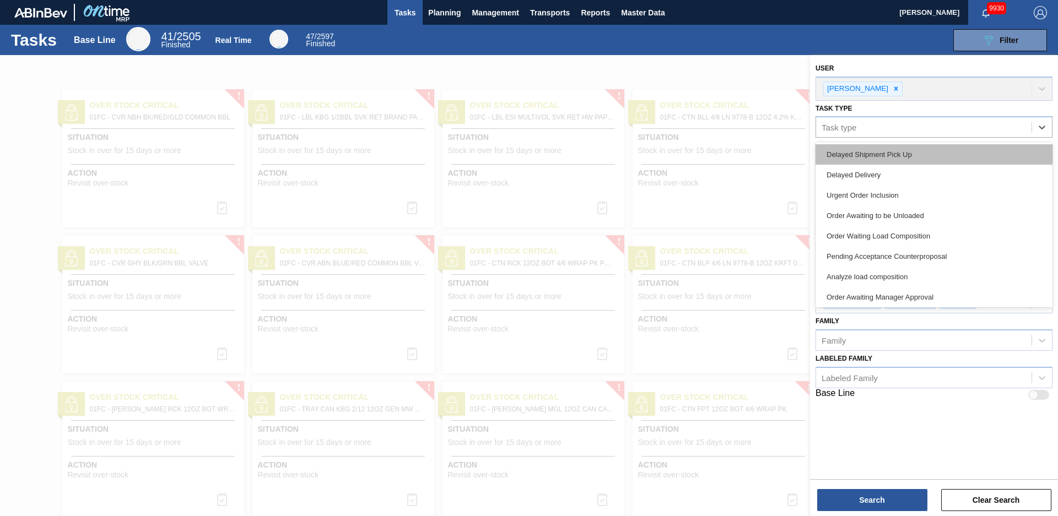
click at [887, 154] on div "Delayed Shipment Pick Up" at bounding box center [933, 154] width 237 height 20
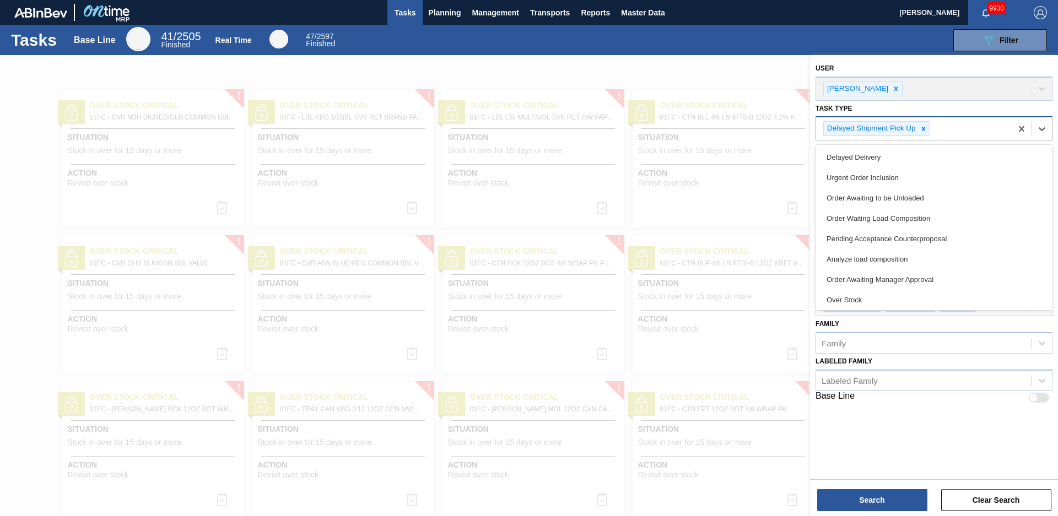
click at [945, 124] on div "Delayed Shipment Pick Up" at bounding box center [914, 128] width 196 height 23
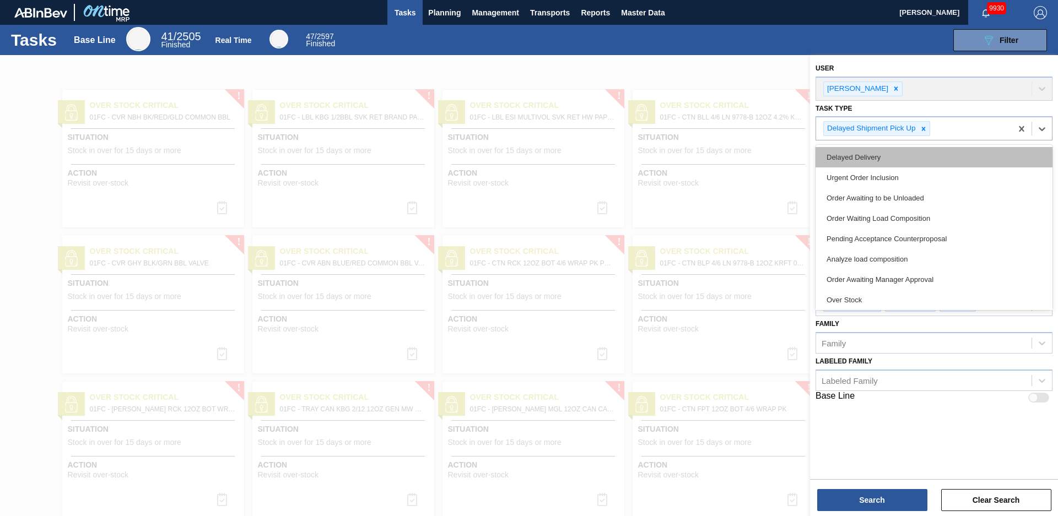
click at [909, 159] on div "Delayed Delivery" at bounding box center [933, 157] width 237 height 20
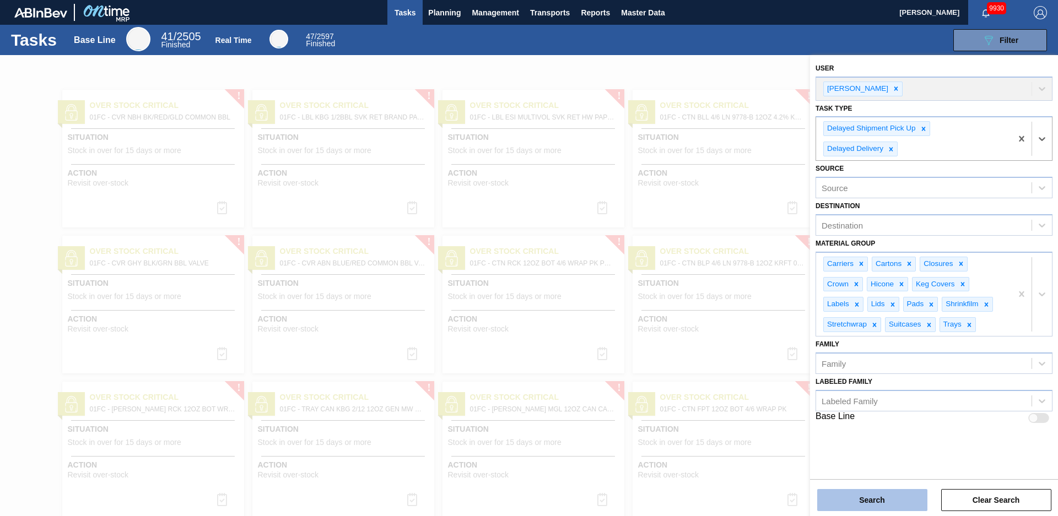
click at [859, 502] on button "Search" at bounding box center [872, 500] width 110 height 22
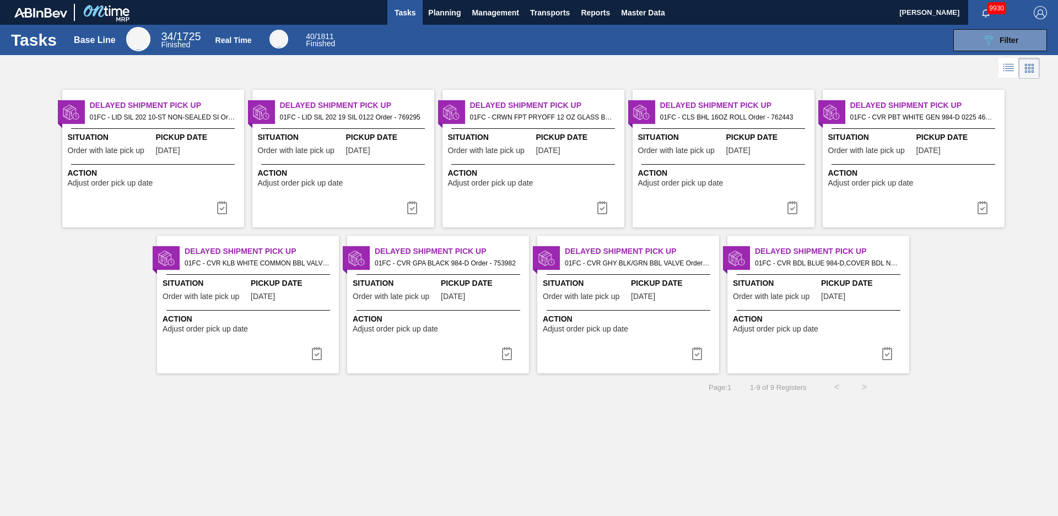
click at [224, 207] on img at bounding box center [221, 207] width 13 height 13
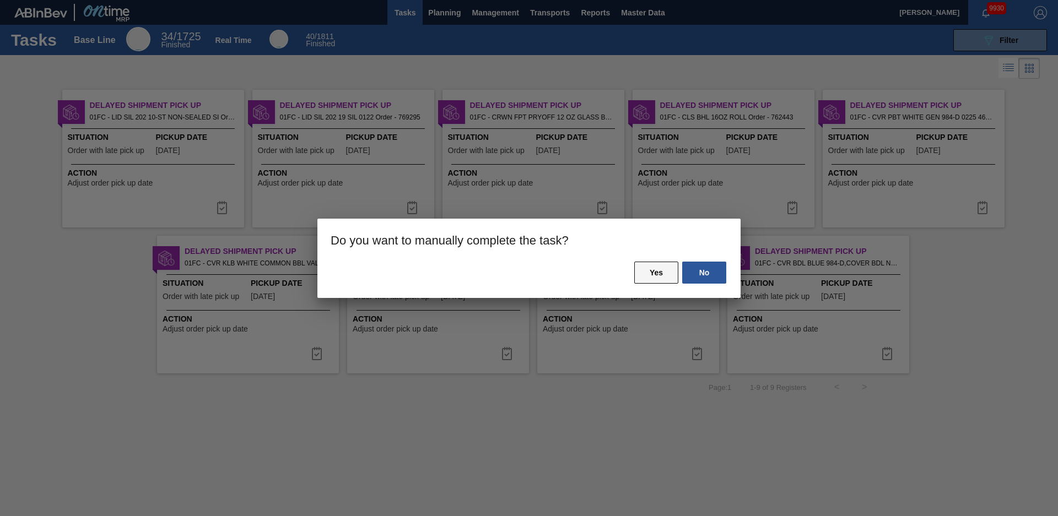
click at [668, 277] on button "Yes" at bounding box center [656, 273] width 44 height 22
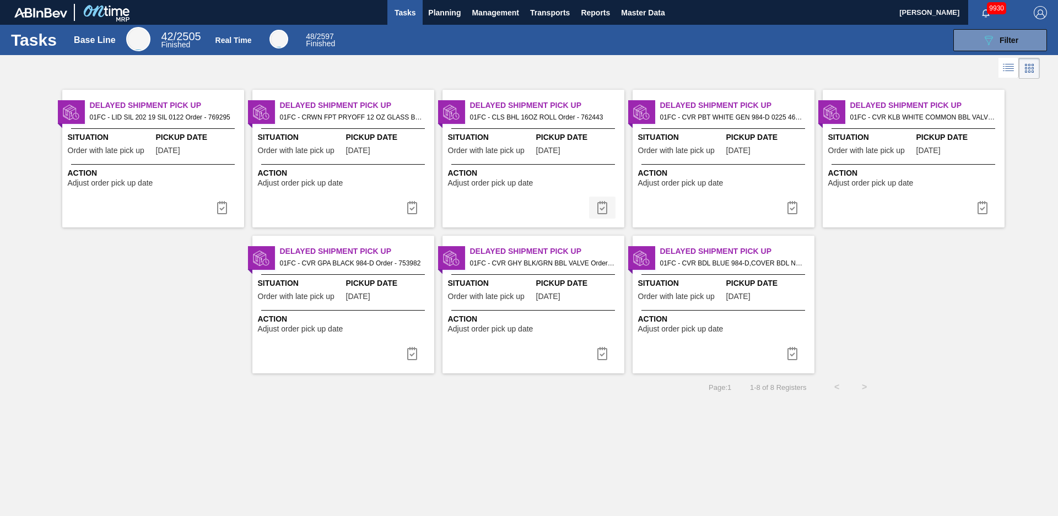
click at [600, 206] on img at bounding box center [601, 207] width 13 height 13
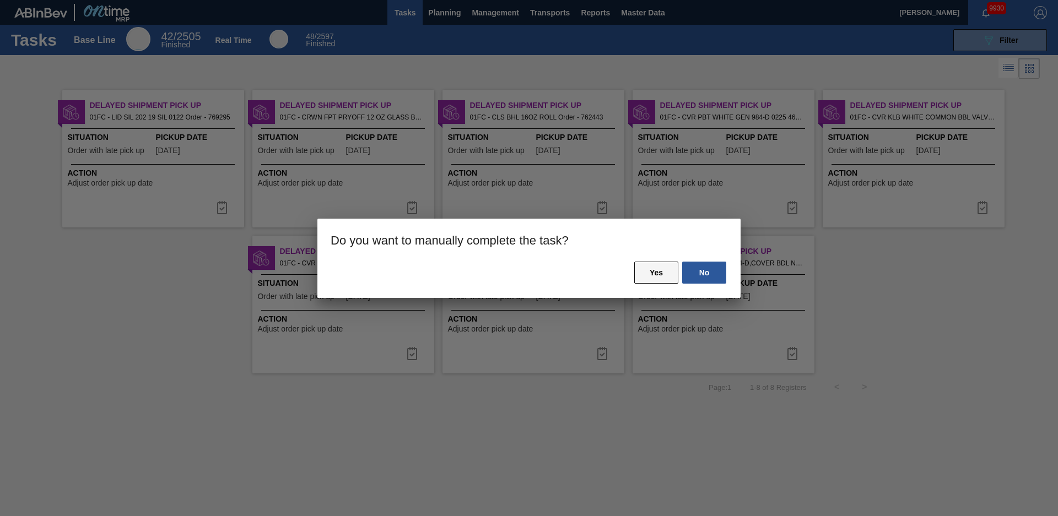
click at [657, 270] on button "Yes" at bounding box center [656, 273] width 44 height 22
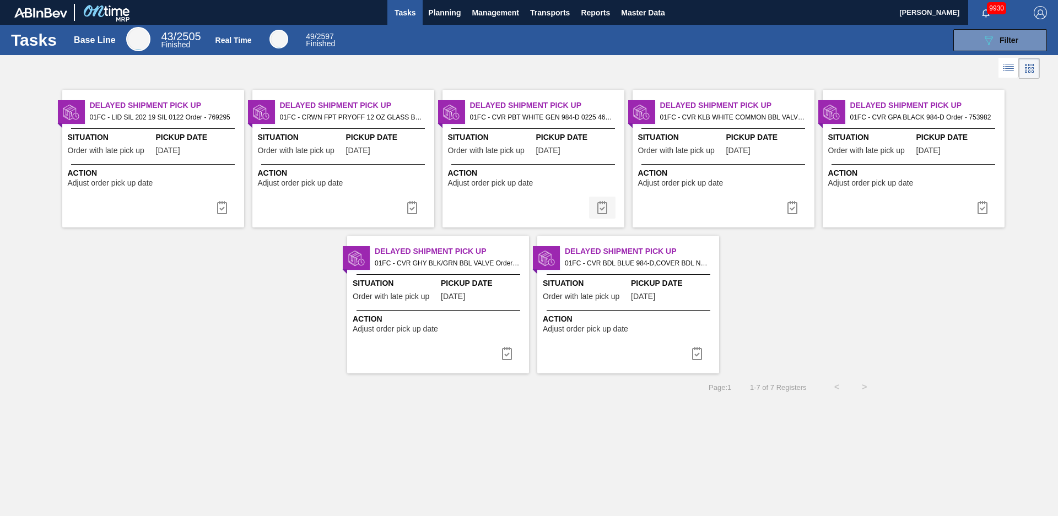
click at [603, 214] on button at bounding box center [602, 208] width 26 height 22
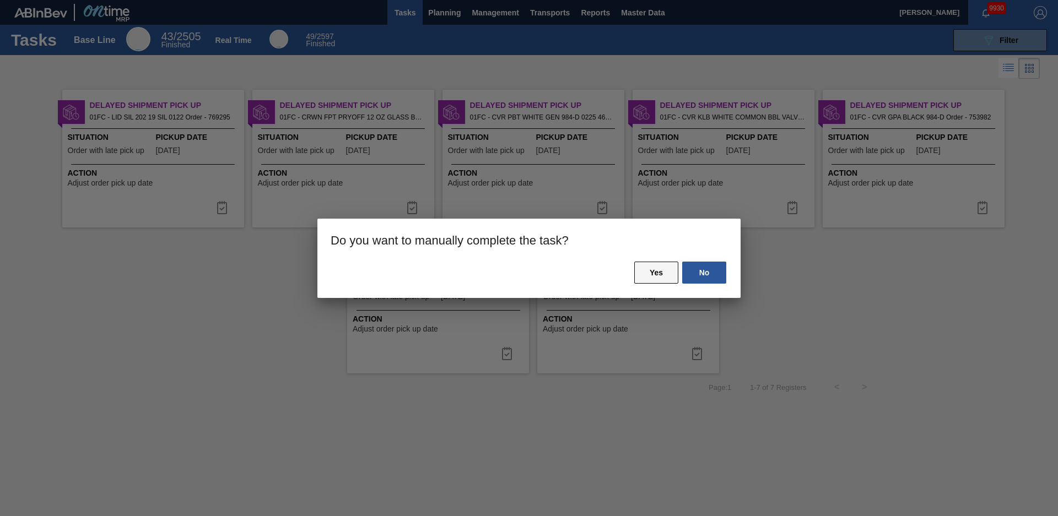
click at [667, 272] on button "Yes" at bounding box center [656, 273] width 44 height 22
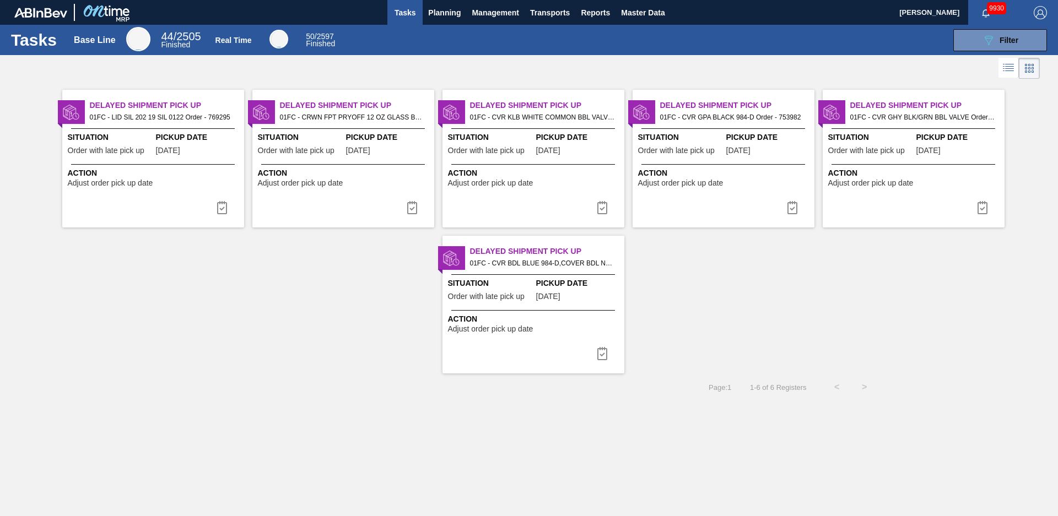
click at [603, 207] on img at bounding box center [601, 207] width 13 height 13
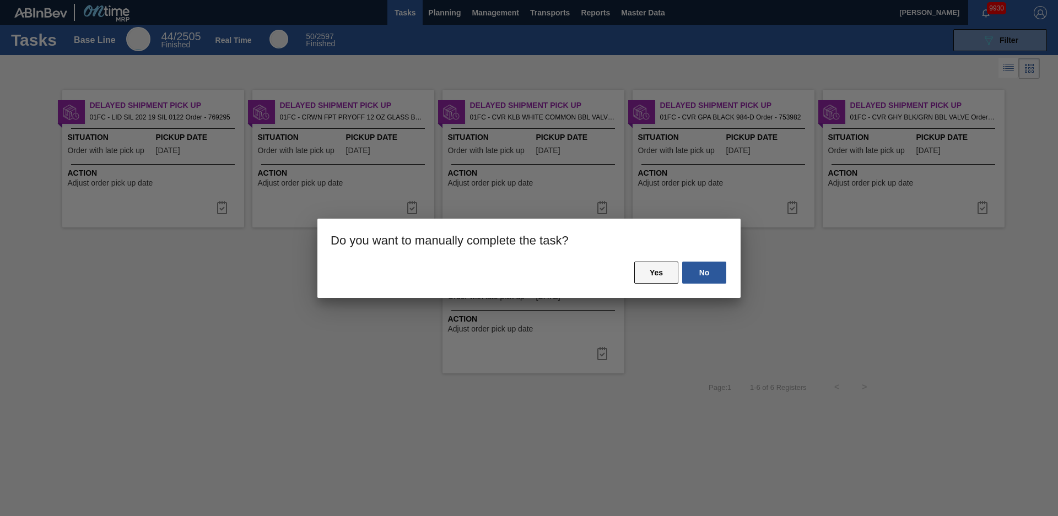
click at [654, 271] on button "Yes" at bounding box center [656, 273] width 44 height 22
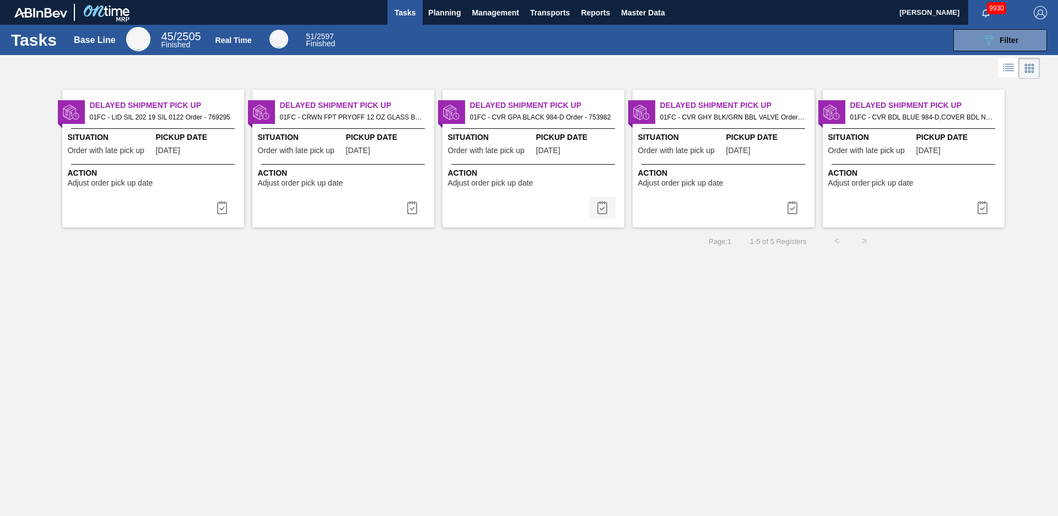
click at [595, 207] on img at bounding box center [601, 207] width 13 height 13
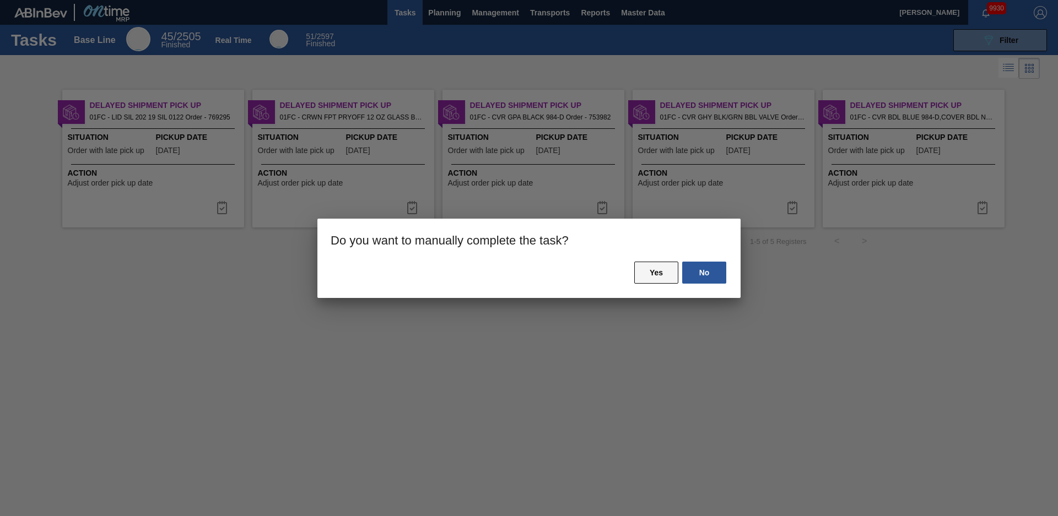
click at [646, 262] on button "Yes" at bounding box center [656, 273] width 44 height 22
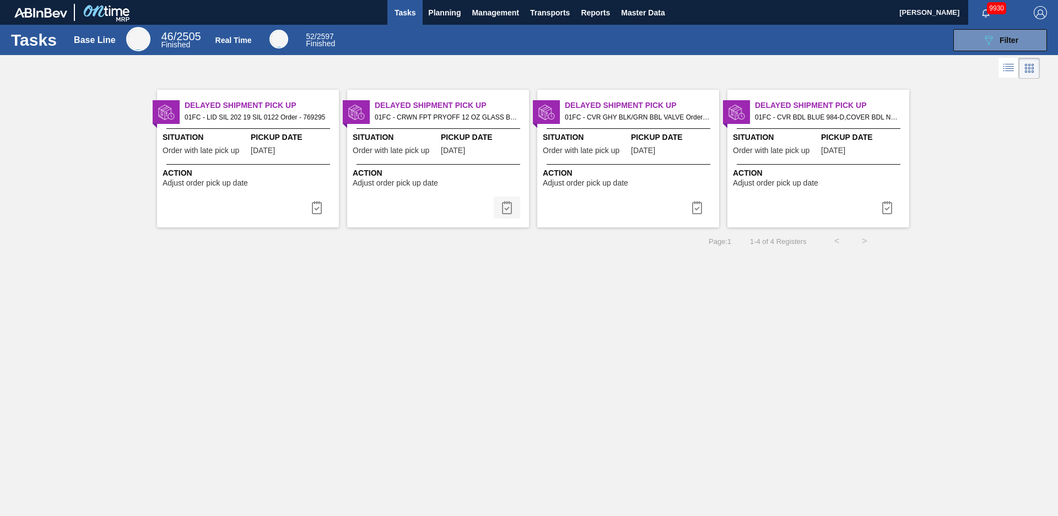
click at [506, 209] on img at bounding box center [506, 207] width 13 height 13
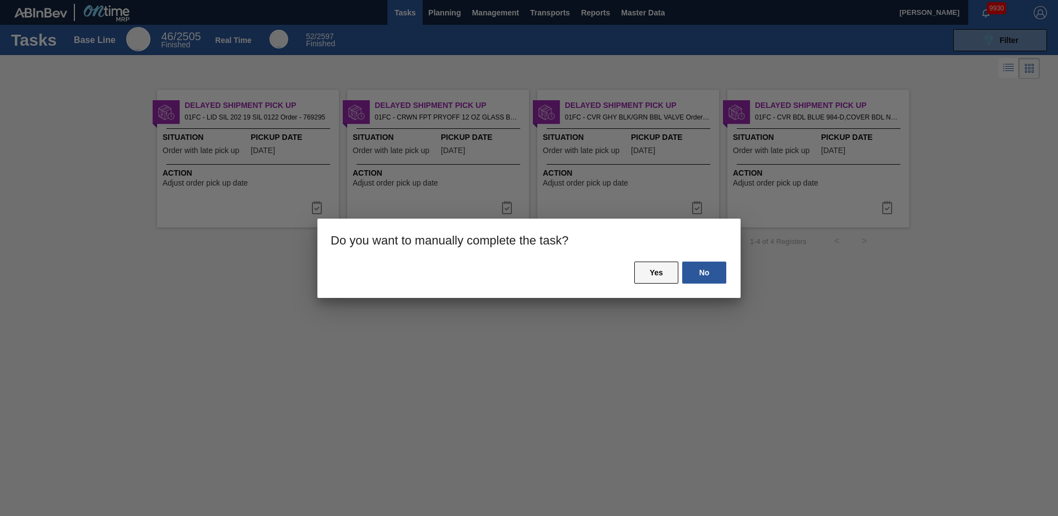
click at [644, 262] on button "Yes" at bounding box center [656, 273] width 44 height 22
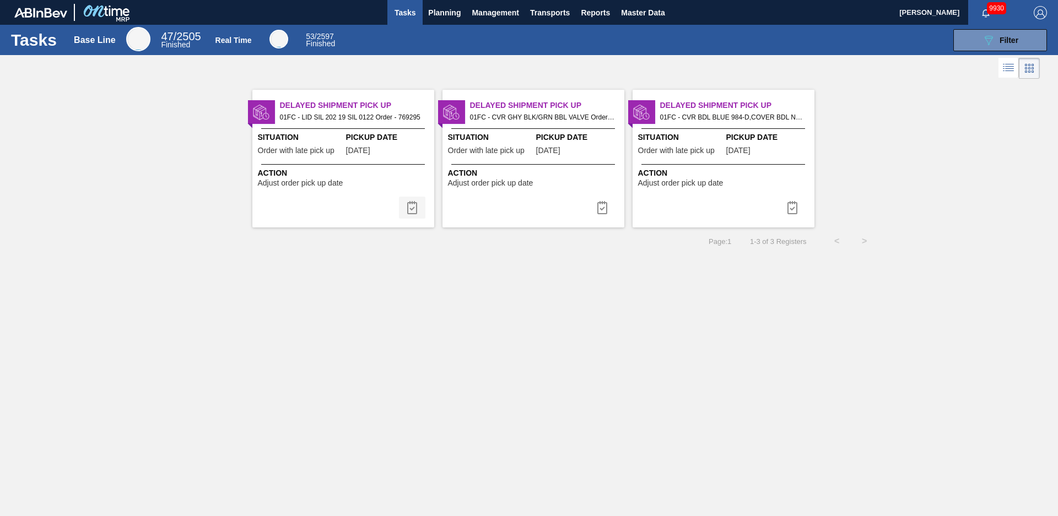
click at [414, 208] on img at bounding box center [411, 207] width 13 height 13
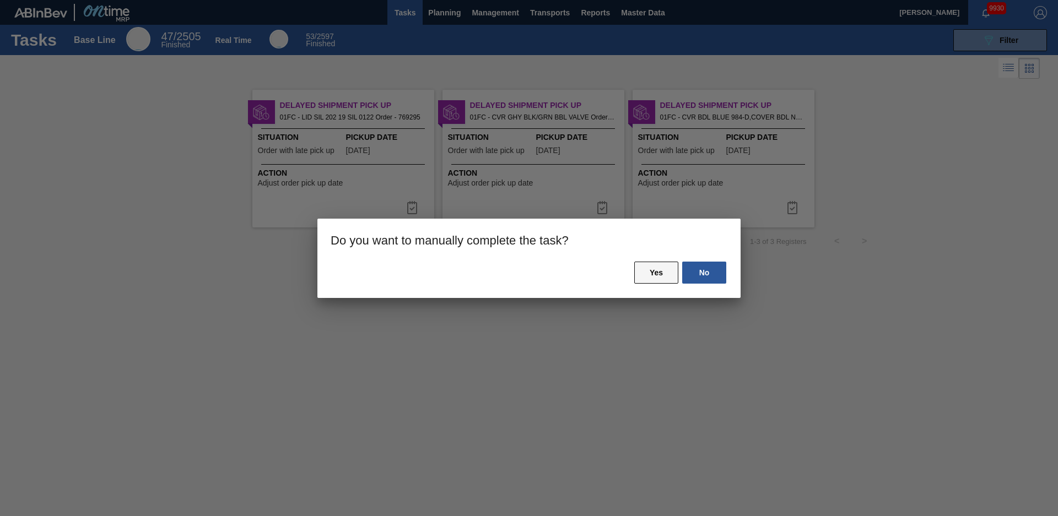
click at [636, 273] on button "Yes" at bounding box center [656, 273] width 44 height 22
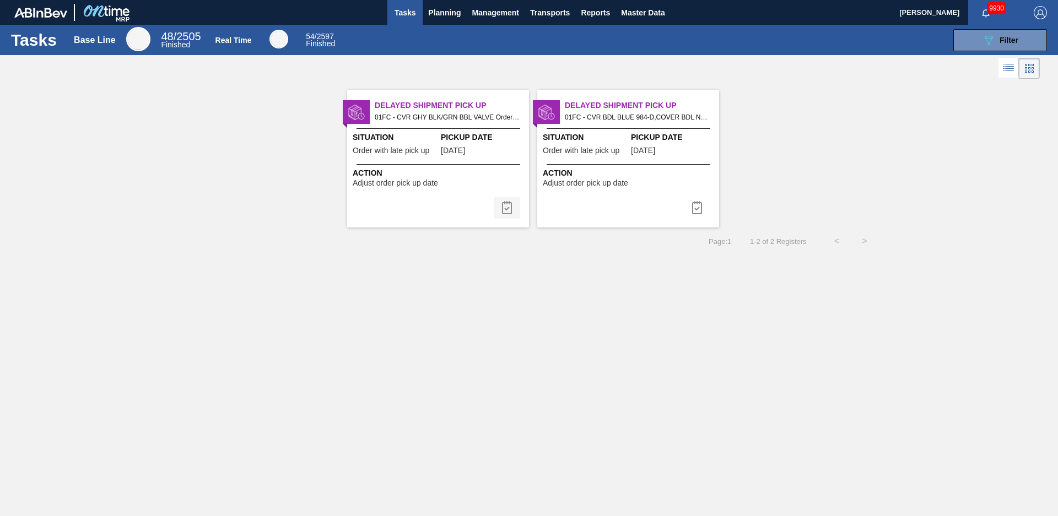
click at [508, 210] on img at bounding box center [506, 207] width 13 height 13
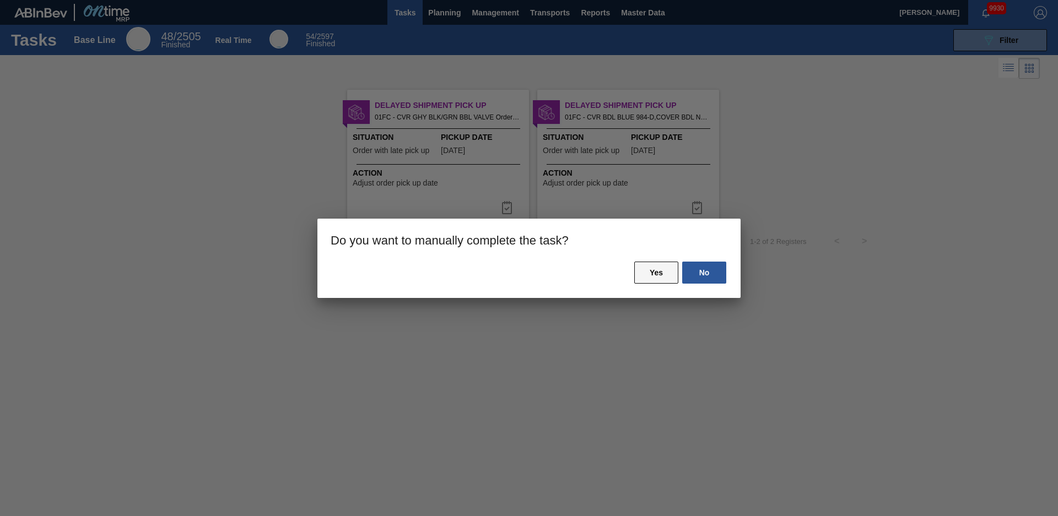
click at [638, 274] on button "Yes" at bounding box center [656, 273] width 44 height 22
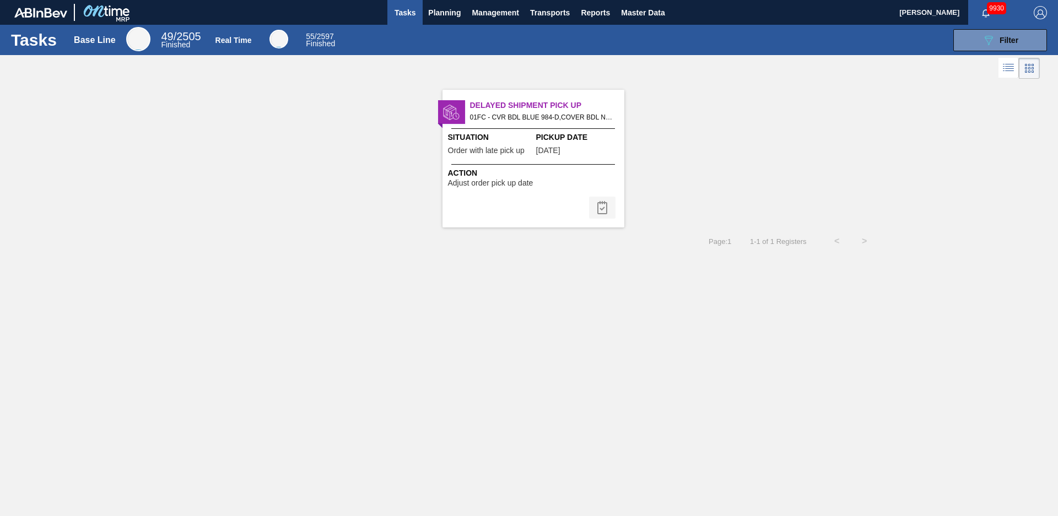
click at [594, 202] on button at bounding box center [602, 208] width 26 height 22
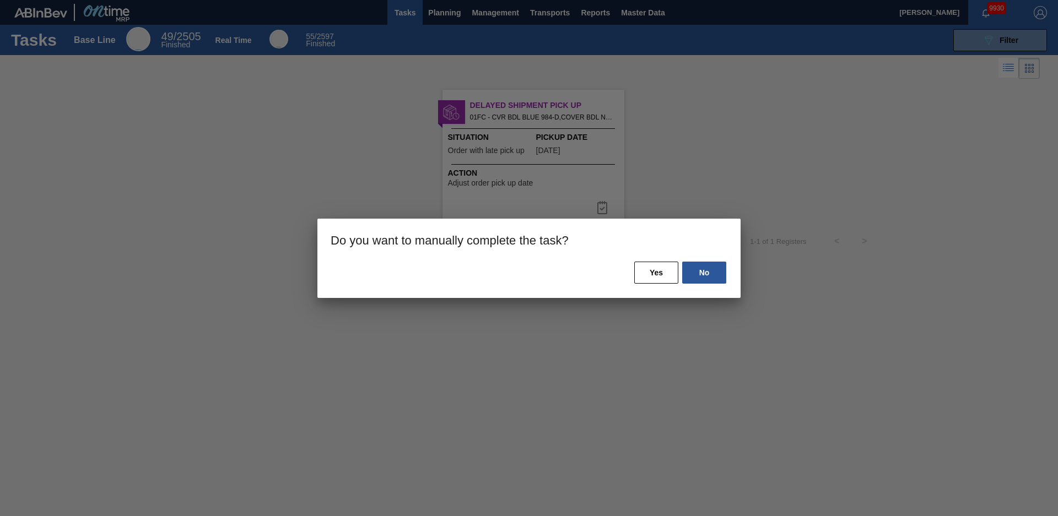
click at [629, 263] on div "No Yes" at bounding box center [528, 279] width 423 height 37
click at [637, 264] on button "Yes" at bounding box center [656, 273] width 44 height 22
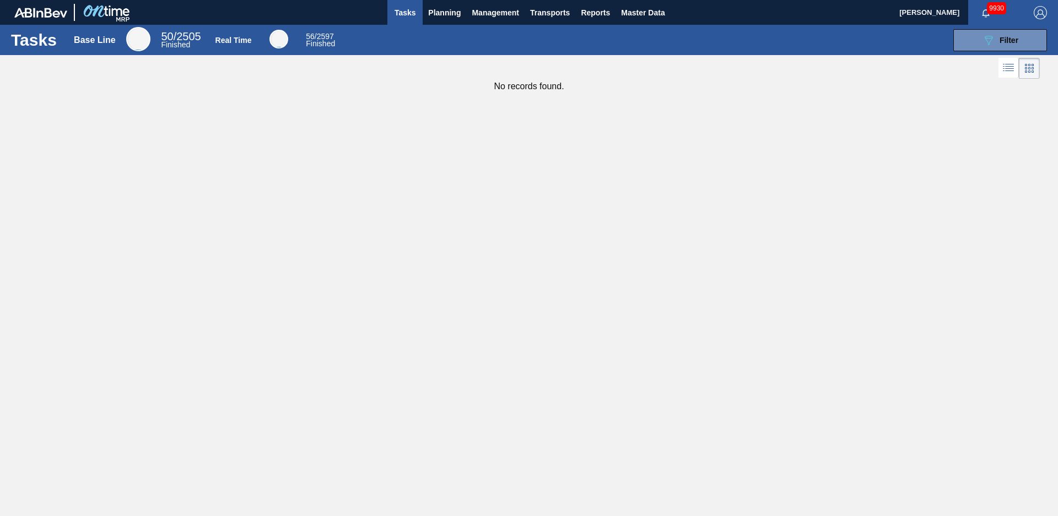
click at [409, 20] on button "Tasks" at bounding box center [404, 12] width 35 height 25
click at [983, 48] on div "Tasks Base Line 50 / 2505 Finished Real Time 56 / 2597 Finished 089F7B8B-B2A5-4…" at bounding box center [529, 40] width 1058 height 30
click at [984, 46] on icon "089F7B8B-B2A5-4AFE-B5C0-19BA573D28AC" at bounding box center [988, 40] width 13 height 13
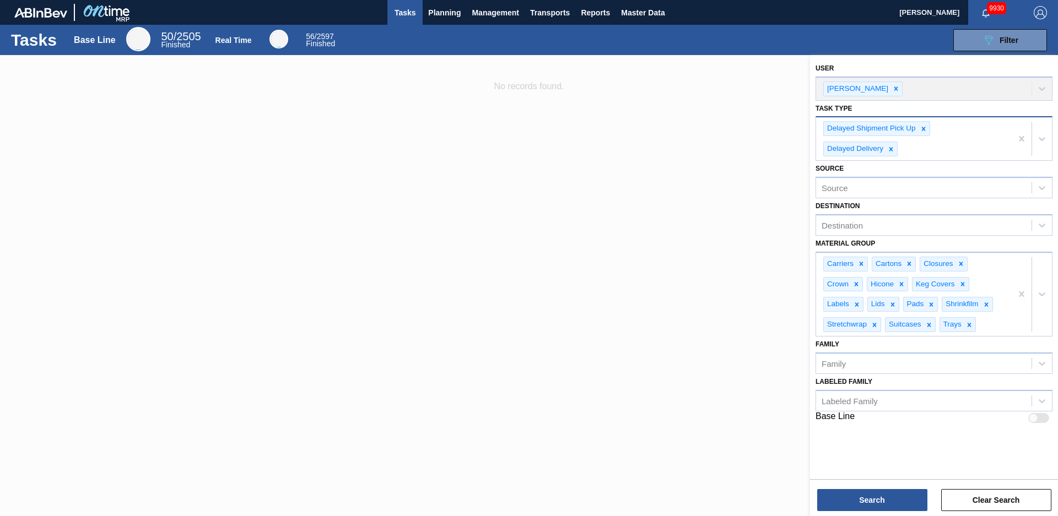
click at [924, 125] on div at bounding box center [923, 129] width 12 height 14
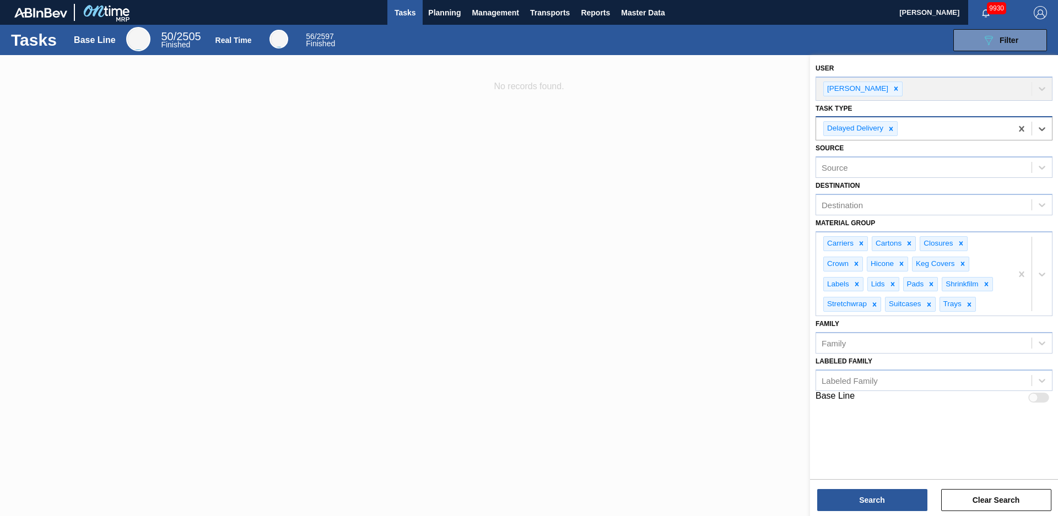
click at [898, 128] on div "Delayed Delivery" at bounding box center [914, 128] width 196 height 23
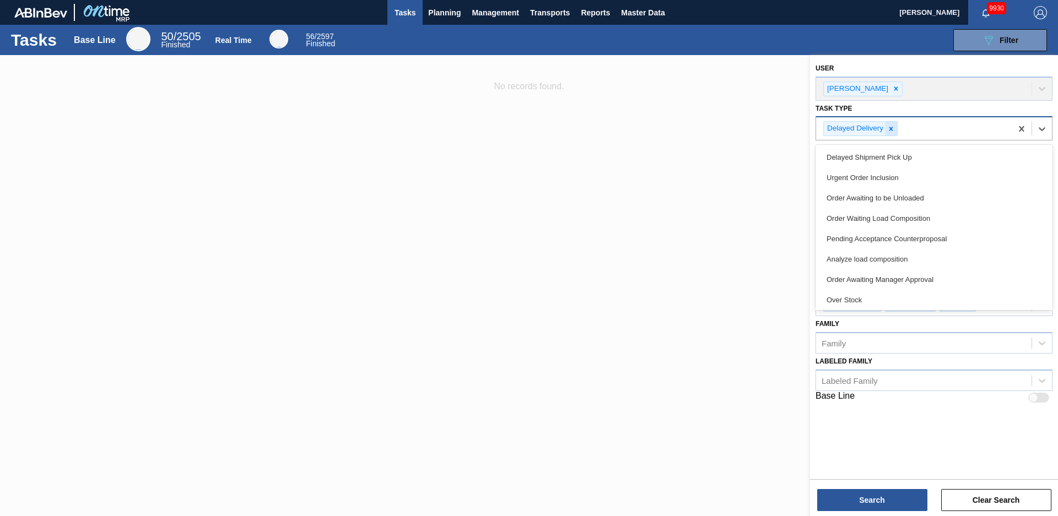
click at [894, 134] on div at bounding box center [891, 129] width 12 height 14
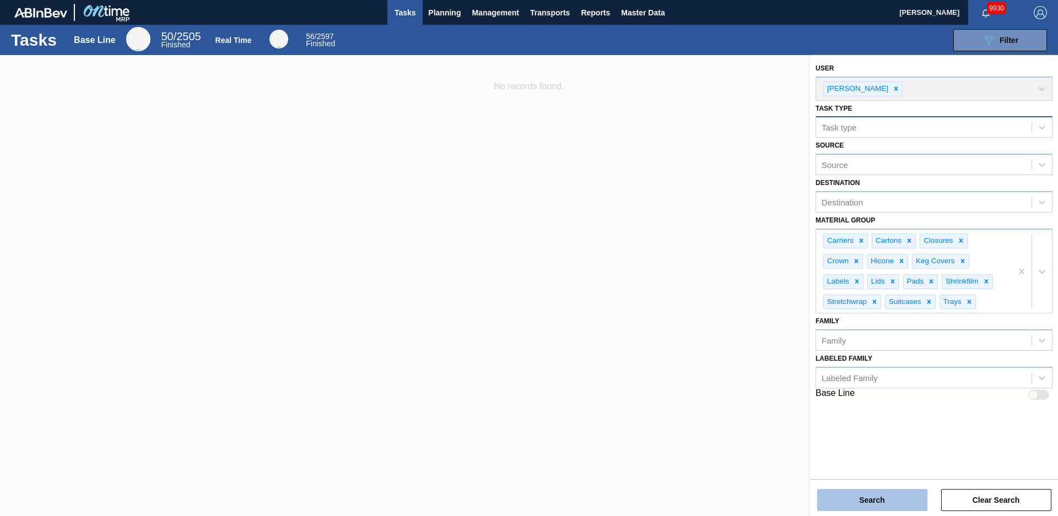
click at [905, 501] on button "Search" at bounding box center [872, 500] width 110 height 22
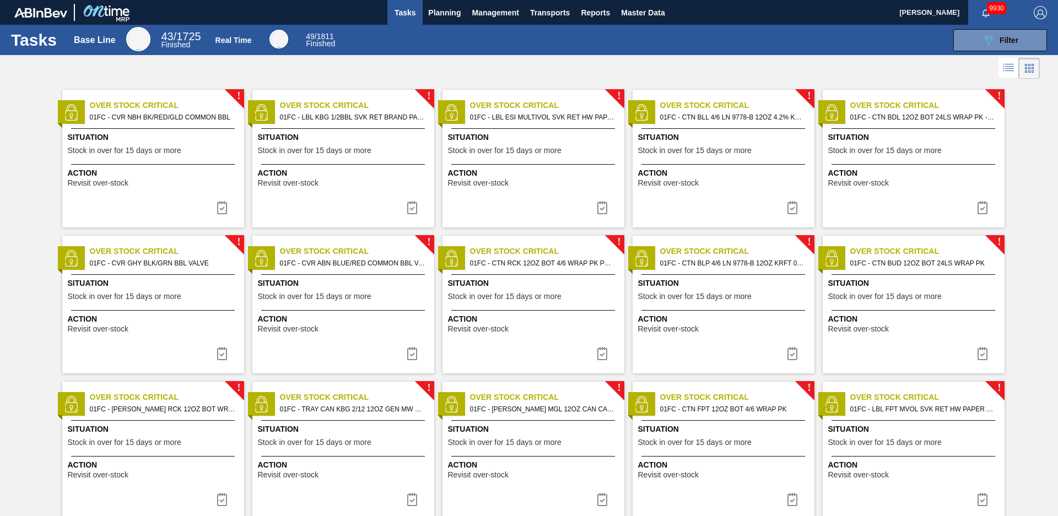
scroll to position [761, 0]
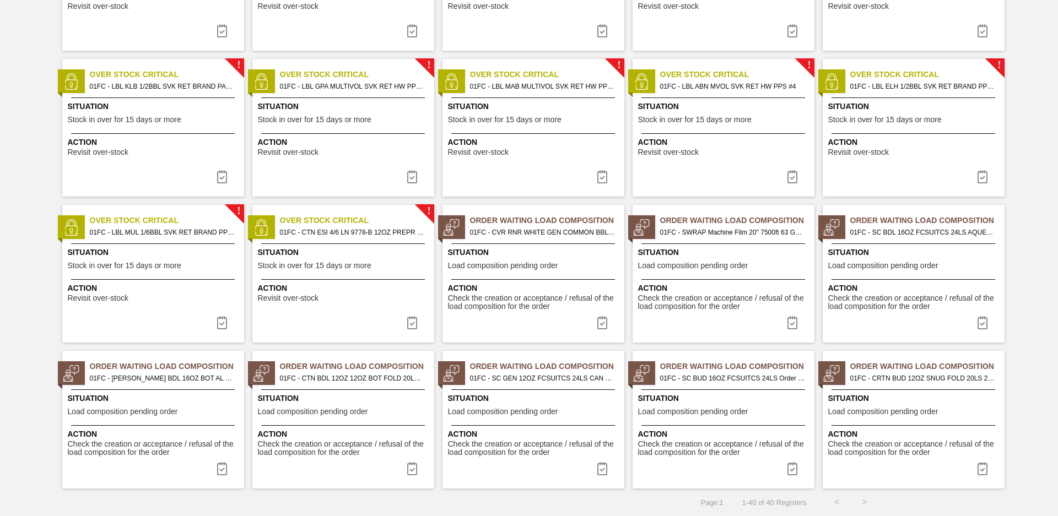
click at [494, 219] on span "Order Waiting Load Composition" at bounding box center [547, 221] width 154 height 12
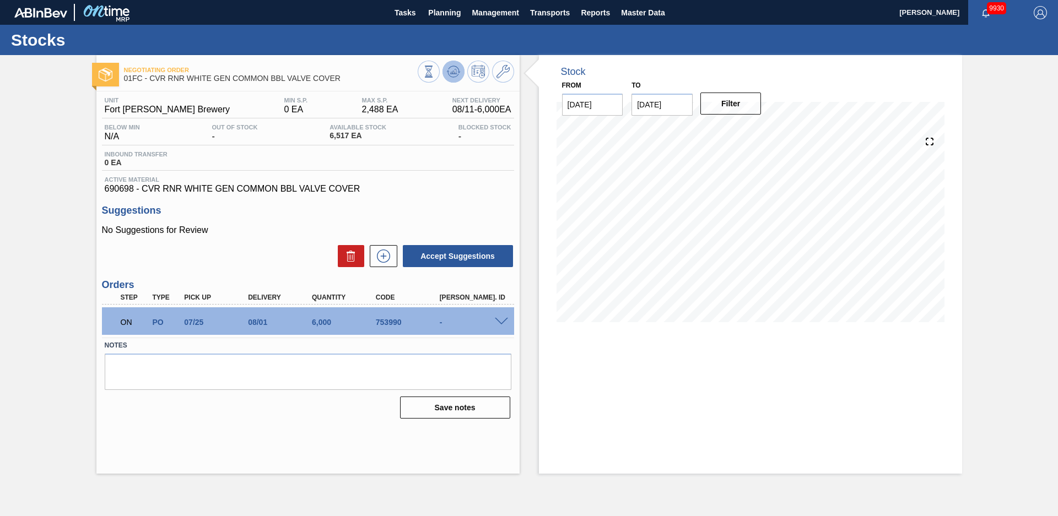
click at [453, 77] on icon at bounding box center [452, 75] width 11 height 6
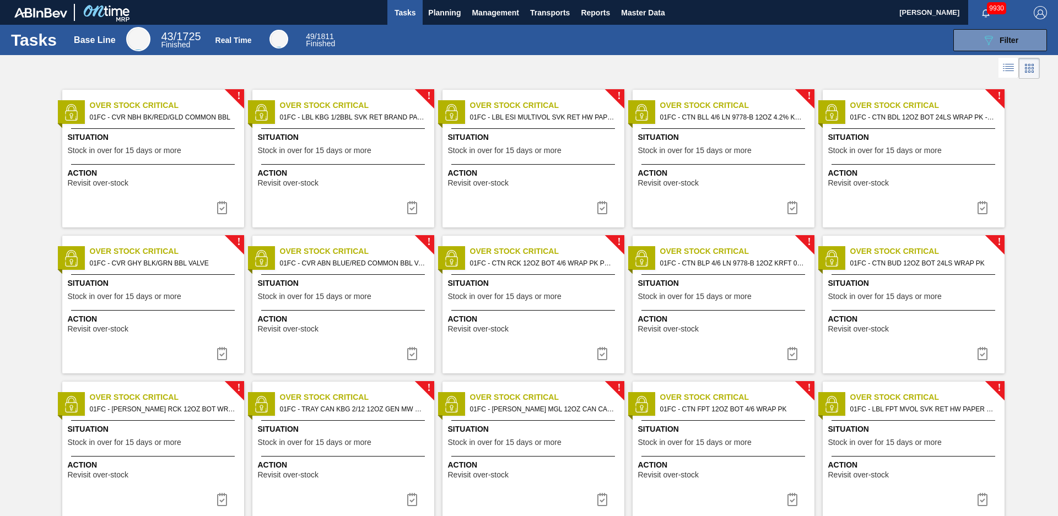
scroll to position [761, 0]
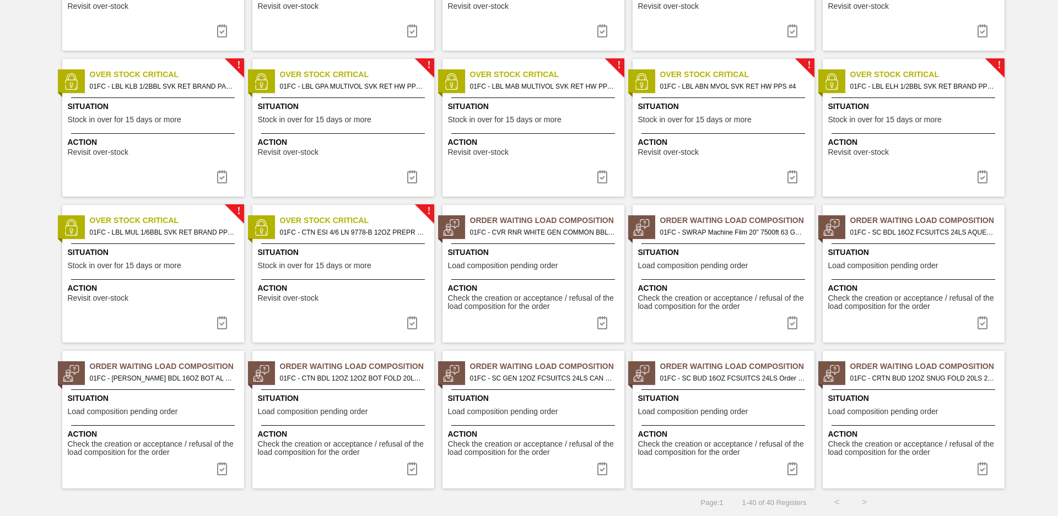
click at [540, 224] on span "Order Waiting Load Composition" at bounding box center [547, 221] width 154 height 12
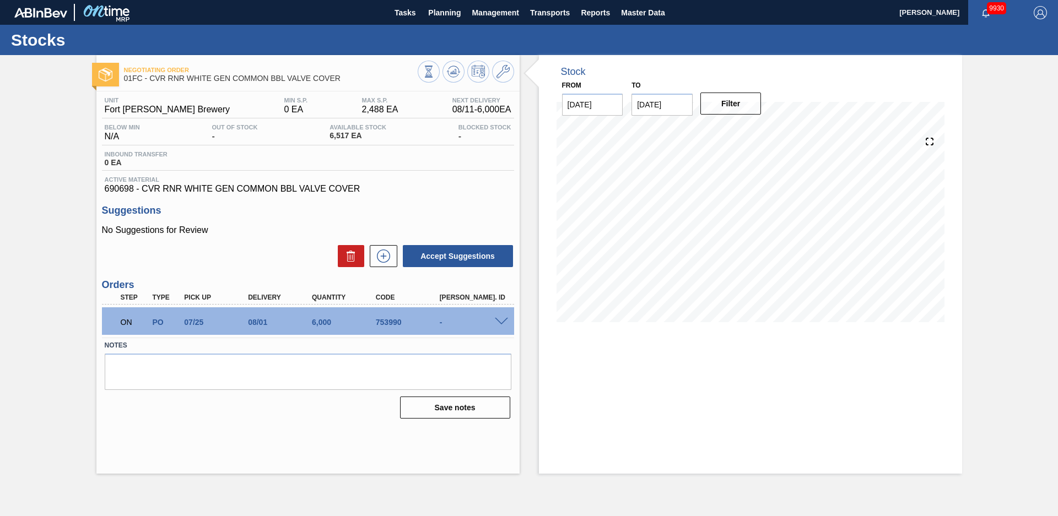
click at [502, 322] on span at bounding box center [501, 322] width 13 height 8
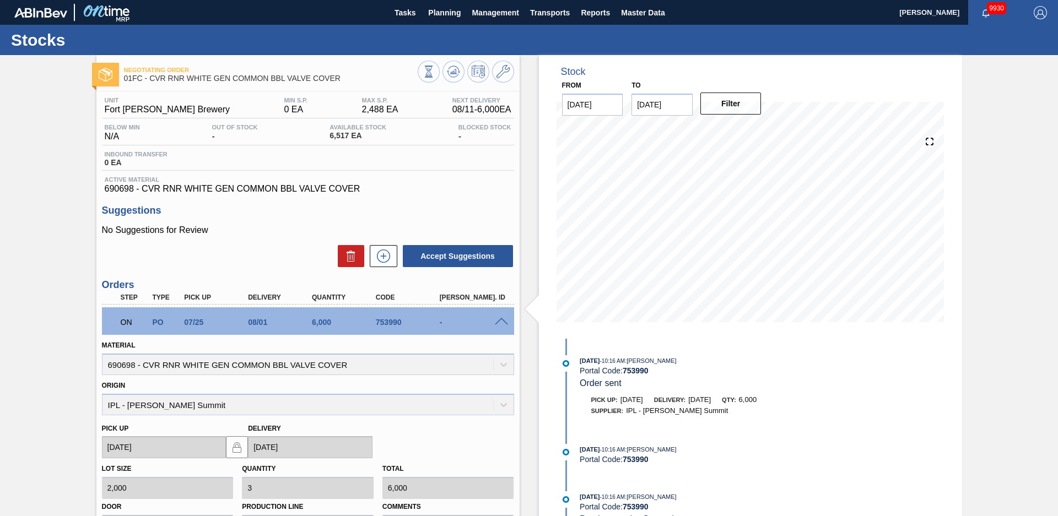
scroll to position [179, 0]
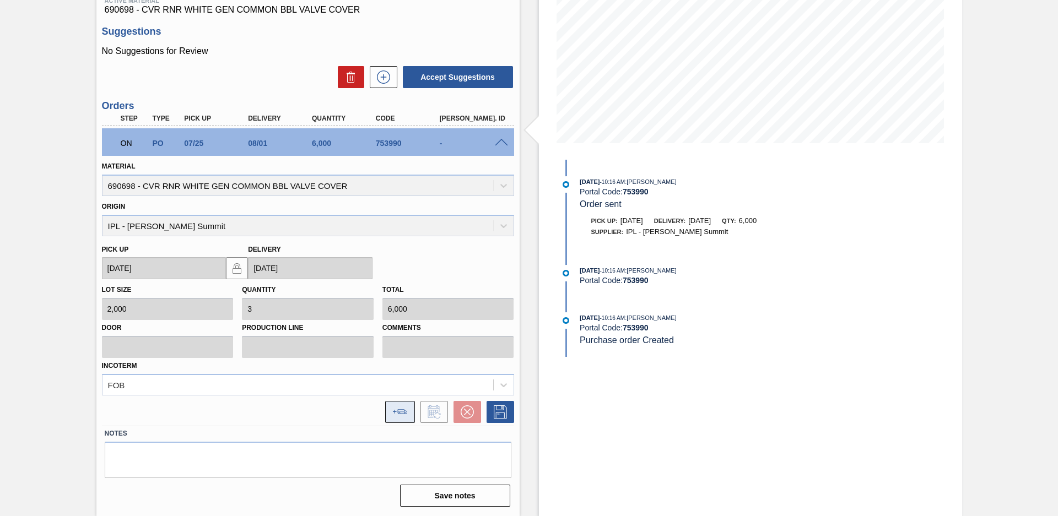
click at [402, 415] on button at bounding box center [400, 412] width 30 height 22
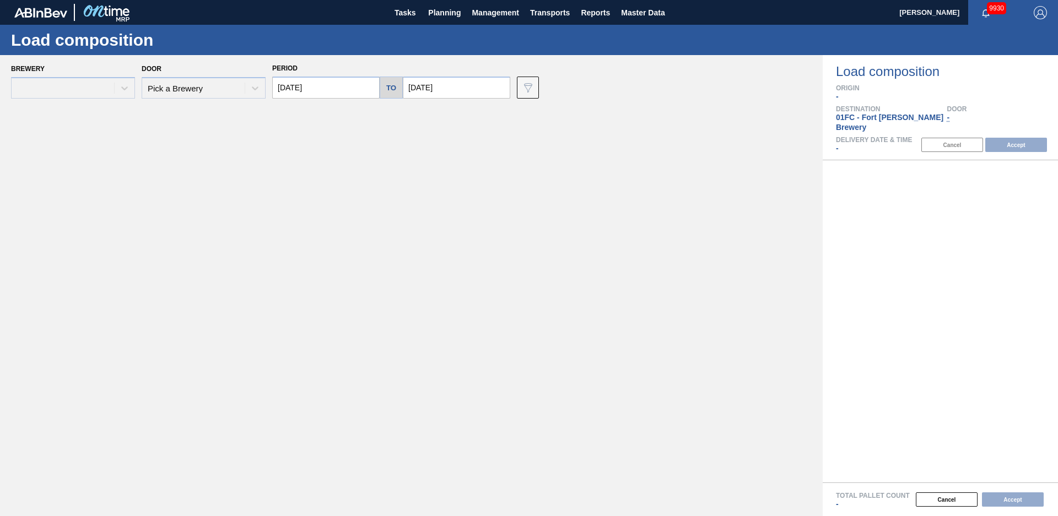
type input "[DATE]"
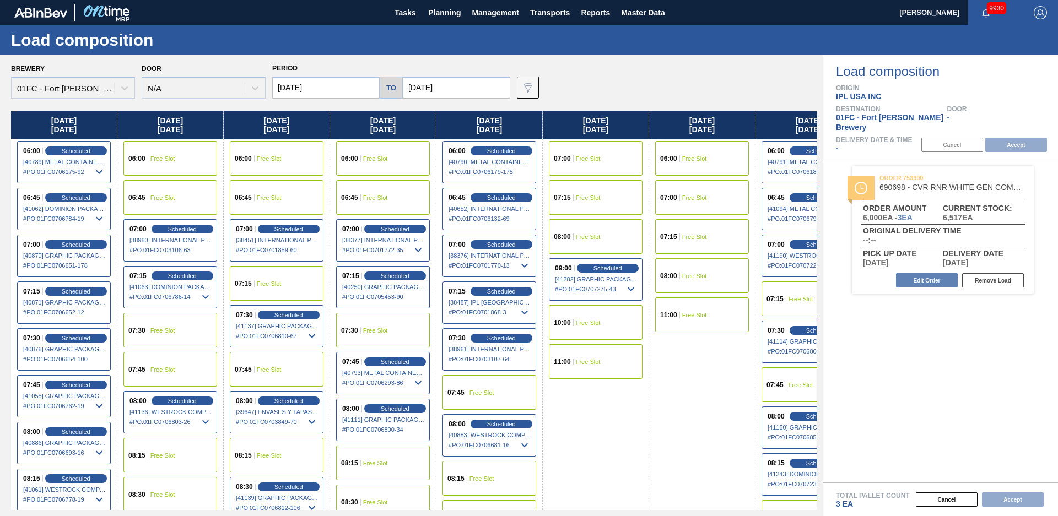
click at [938, 189] on div "Load composition Origin IPL [GEOGRAPHIC_DATA] INC Destination 01FC - [GEOGRAPHI…" at bounding box center [939, 285] width 235 height 461
click at [663, 162] on span "06:00" at bounding box center [668, 158] width 17 height 7
click at [959, 499] on button "Cancel" at bounding box center [947, 499] width 62 height 14
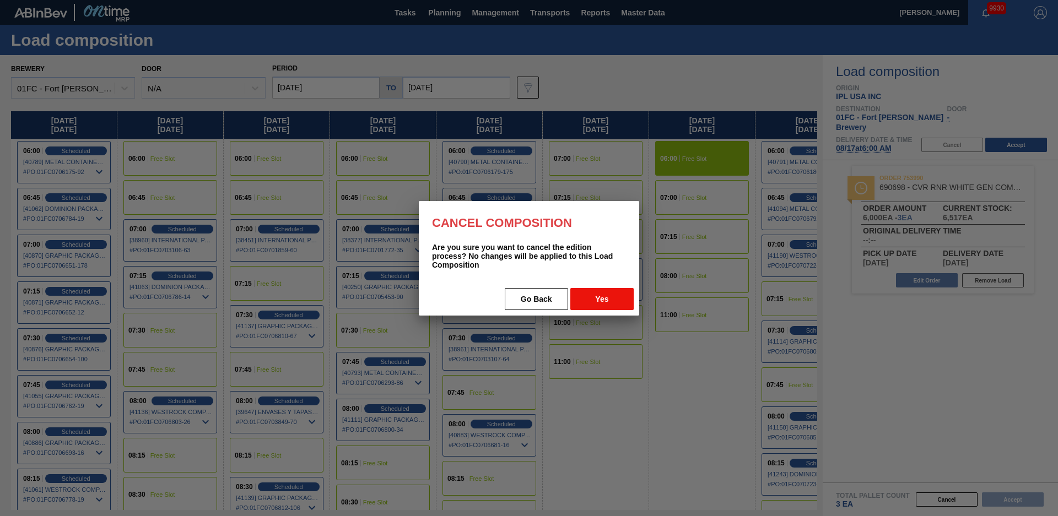
click at [610, 302] on button "Yes" at bounding box center [601, 299] width 63 height 22
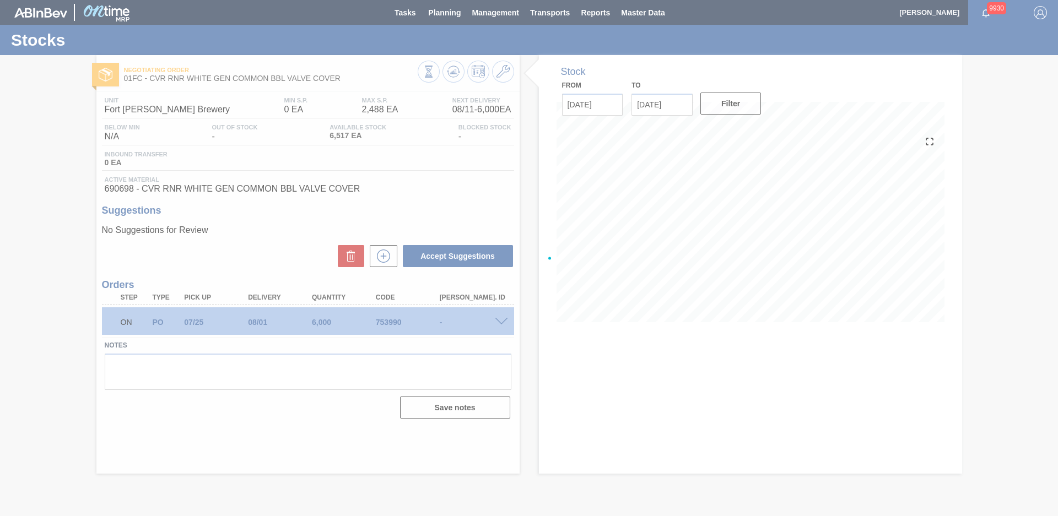
click at [412, 18] on div at bounding box center [529, 258] width 1058 height 516
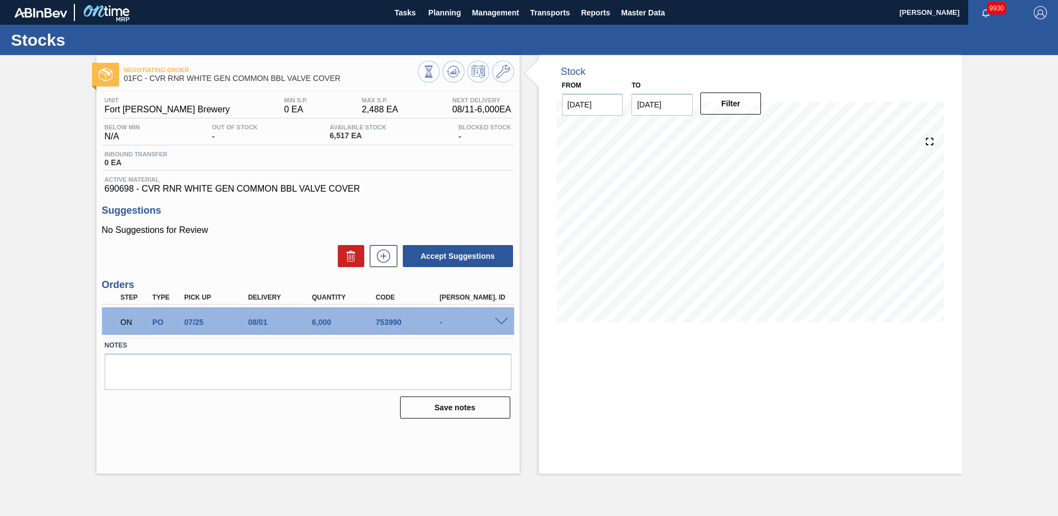
click at [412, 18] on span "Tasks" at bounding box center [405, 12] width 24 height 13
